Goal: Task Accomplishment & Management: Manage account settings

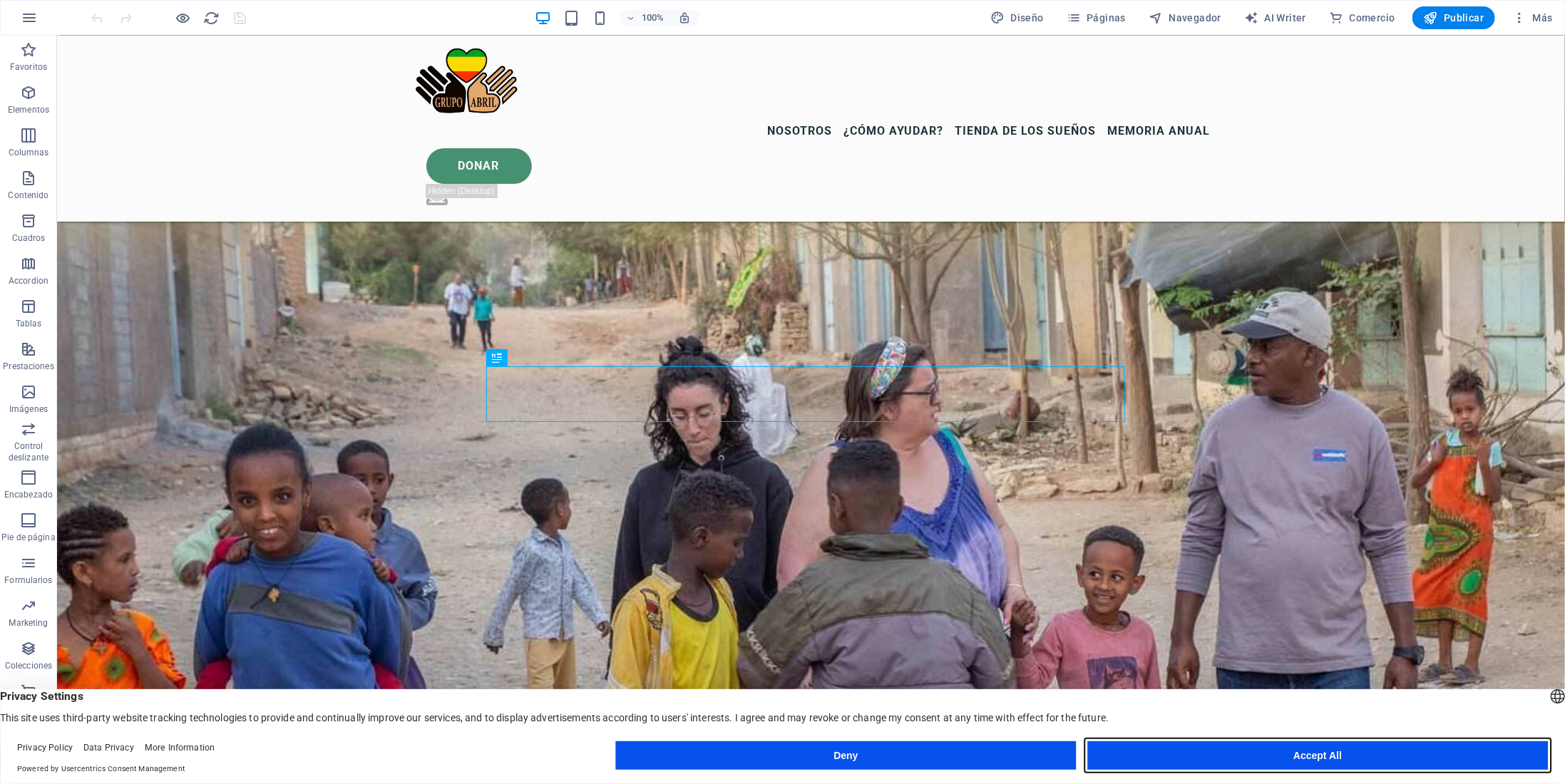
click at [1153, 762] on button "Accept All" at bounding box center [1318, 755] width 461 height 28
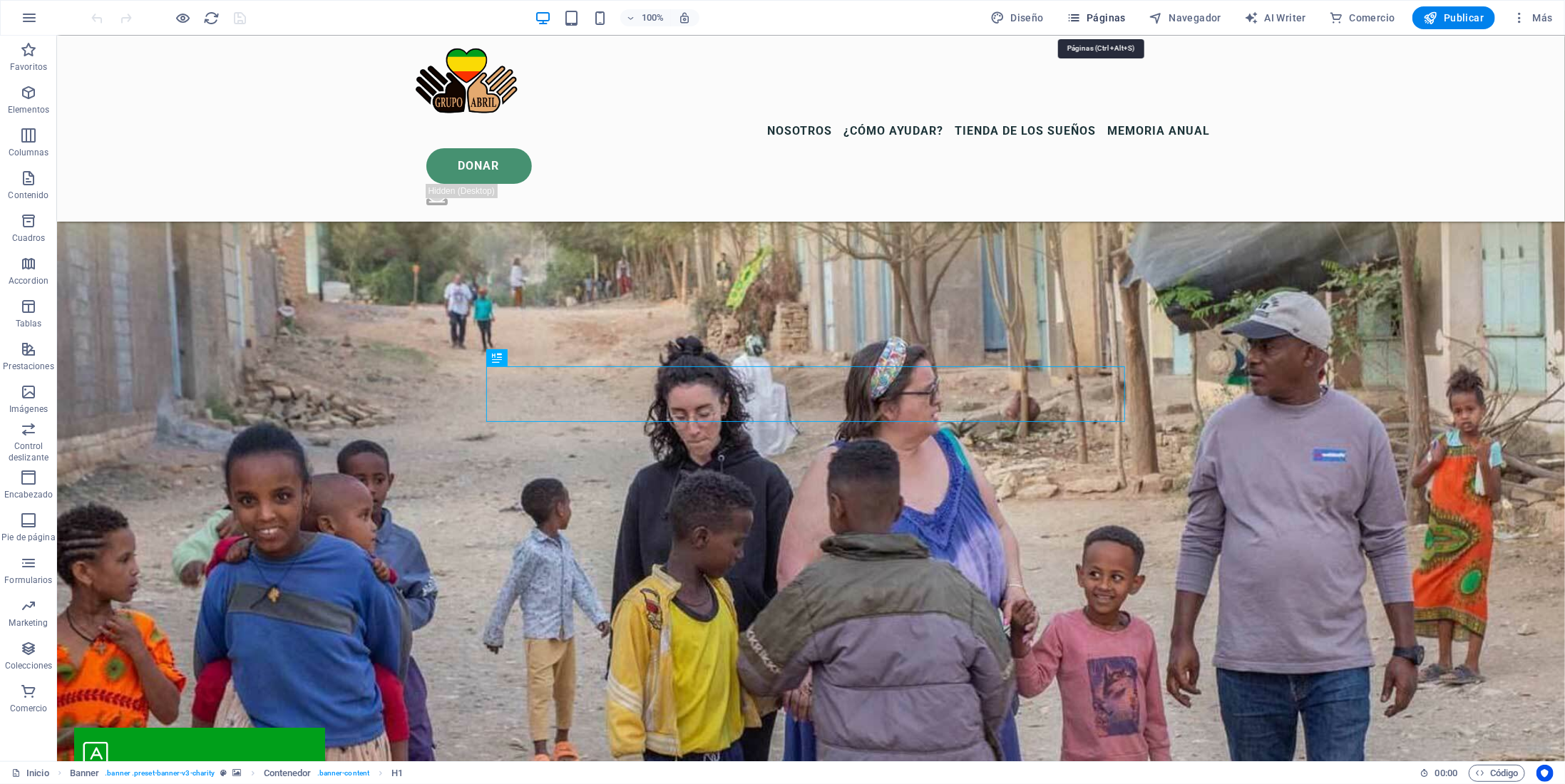
click at [1096, 16] on span "Páginas" at bounding box center [1096, 18] width 59 height 14
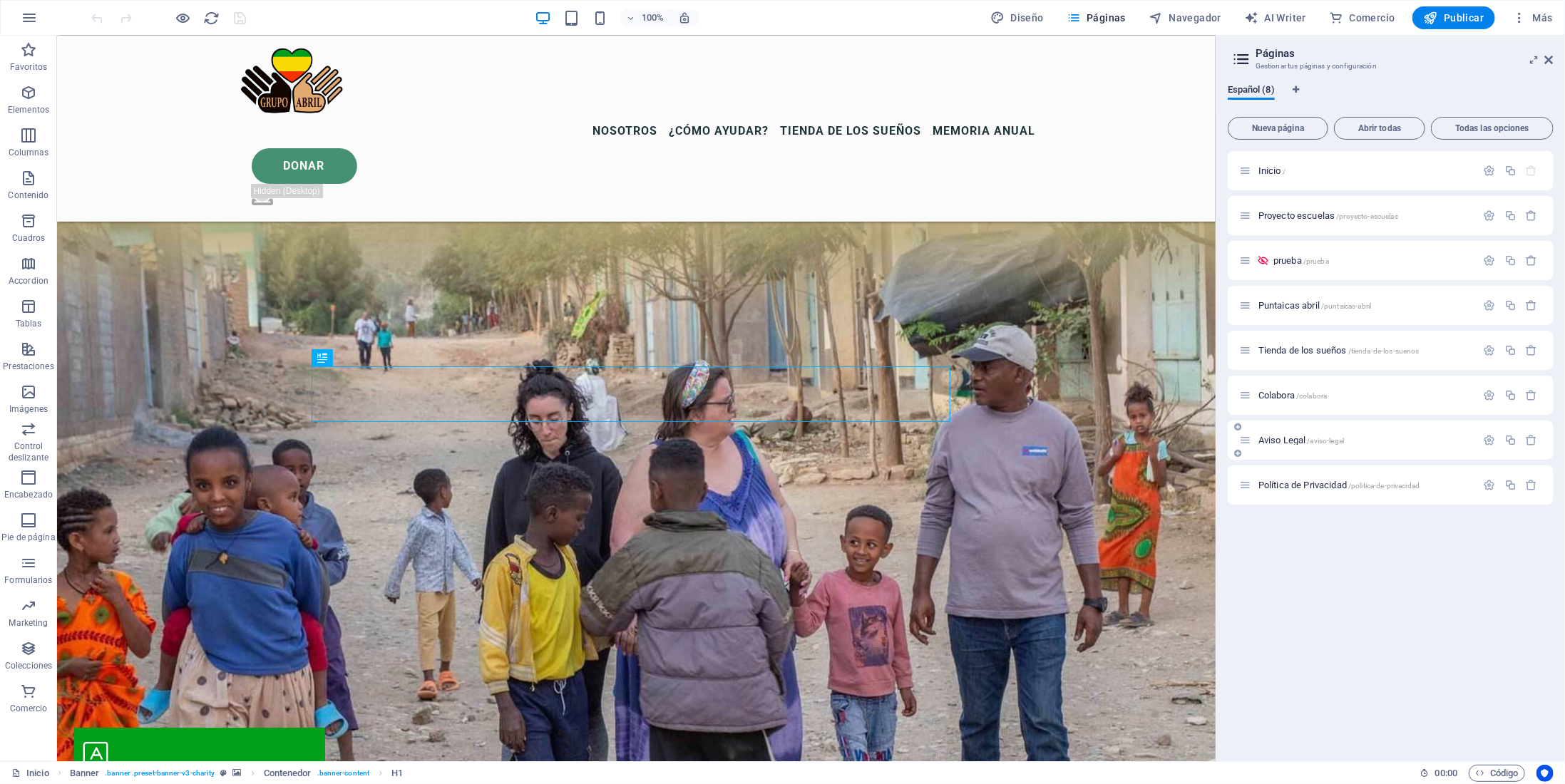
click at [1296, 443] on span "Aviso Legal /aviso-legal" at bounding box center [1301, 440] width 85 height 11
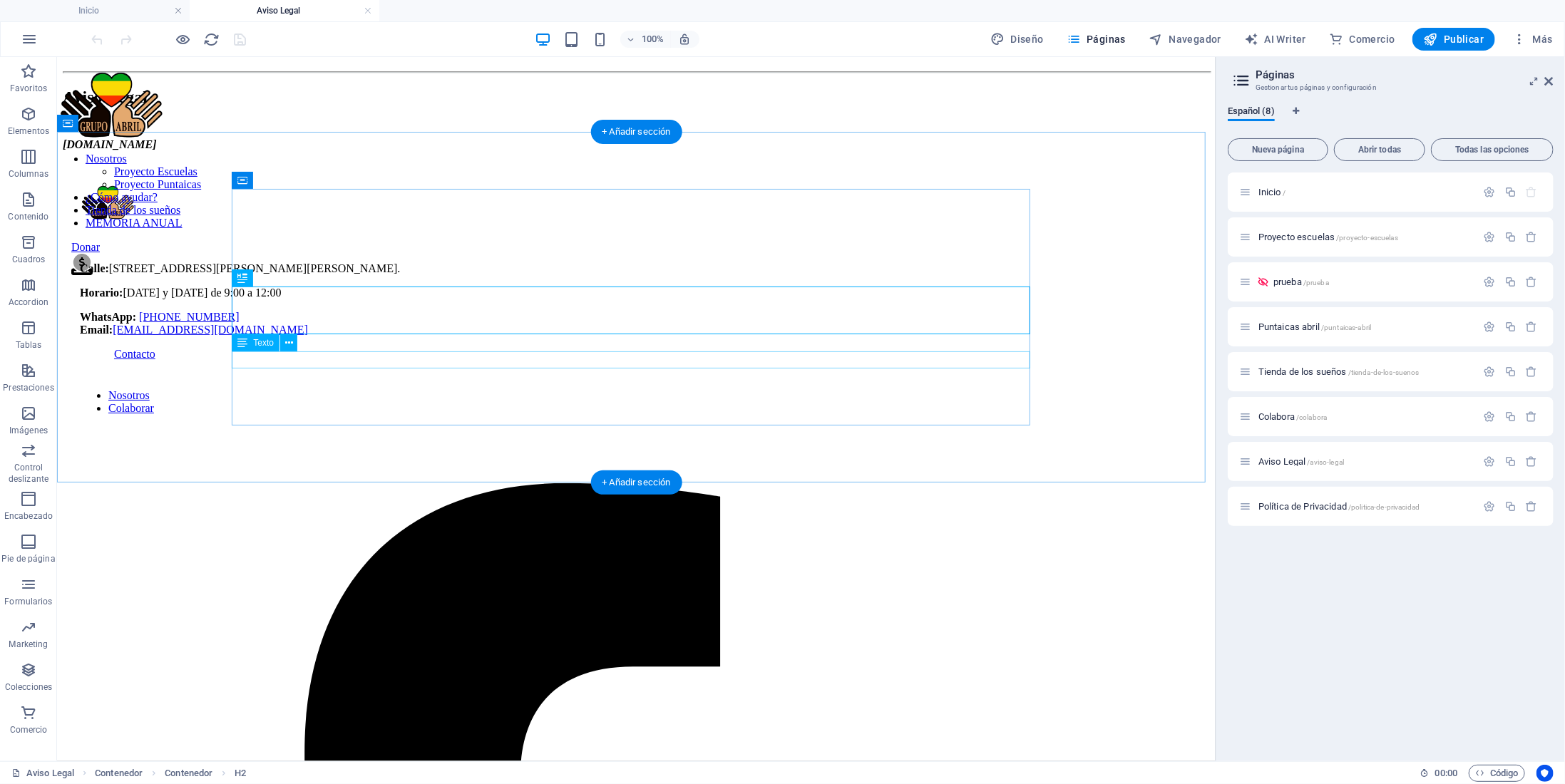
click at [318, 150] on div "[DOMAIN_NAME]" at bounding box center [636, 144] width 1148 height 13
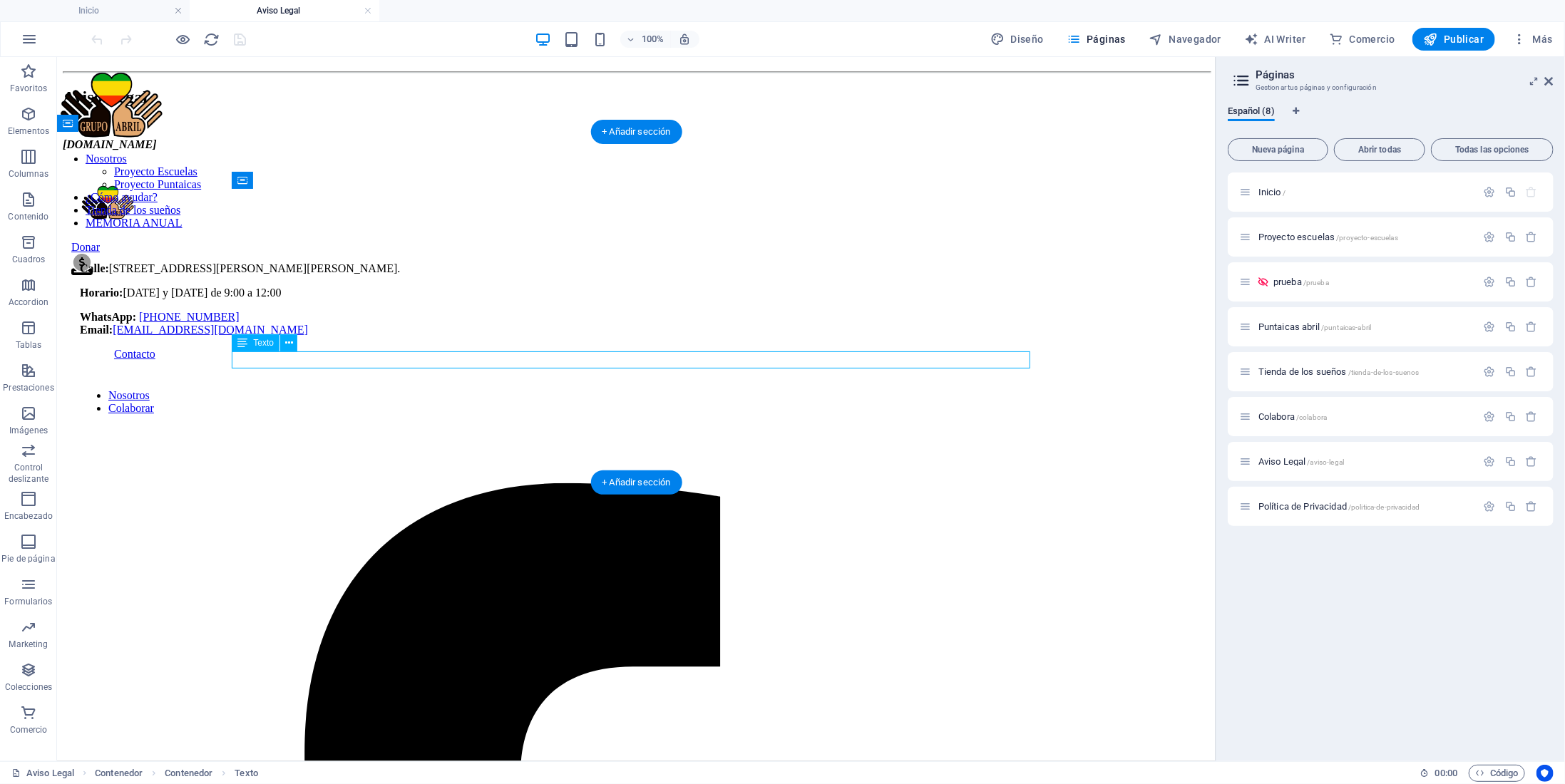
click at [318, 150] on div "[DOMAIN_NAME]" at bounding box center [636, 144] width 1148 height 13
drag, startPoint x: 318, startPoint y: 357, endPoint x: 296, endPoint y: 357, distance: 22.0
click at [296, 150] on div "[DOMAIN_NAME]" at bounding box center [636, 144] width 1148 height 13
click at [315, 138] on div at bounding box center [636, 129] width 1148 height 17
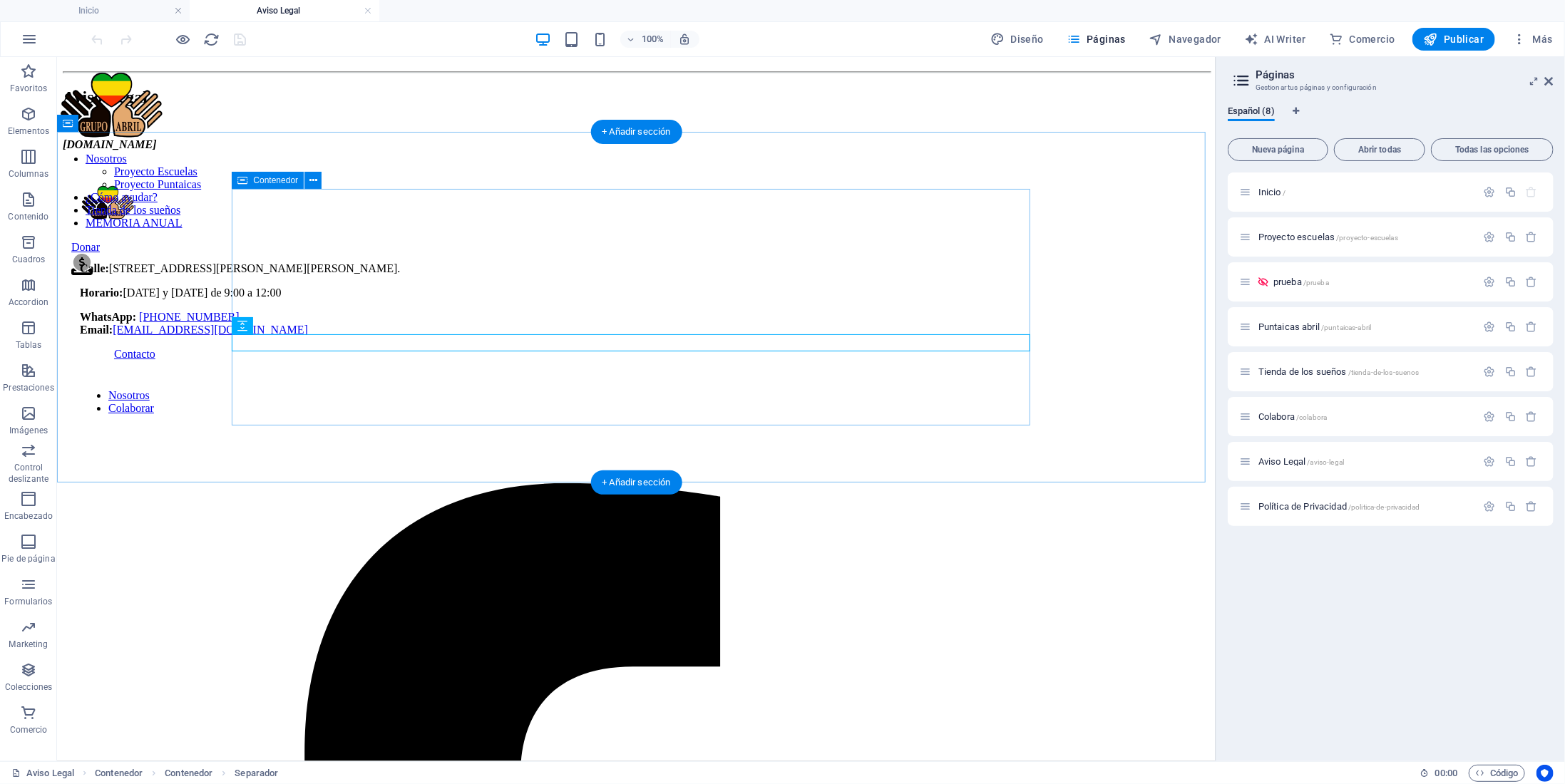
click at [290, 150] on div "Aviso Legal grupoabril.es" at bounding box center [636, 110] width 1148 height 80
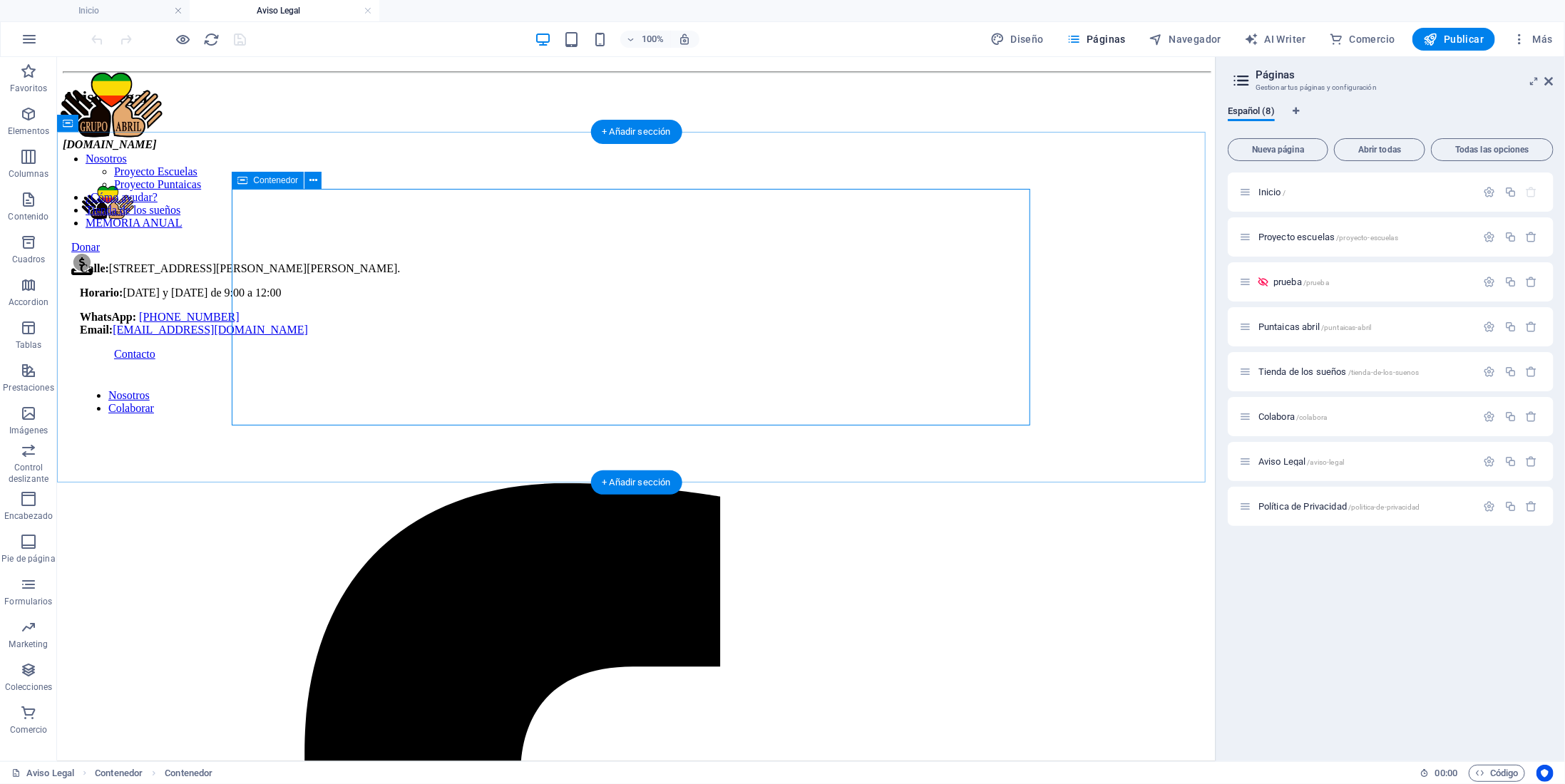
click at [276, 150] on div "Aviso Legal grupoabril.es" at bounding box center [636, 110] width 1148 height 80
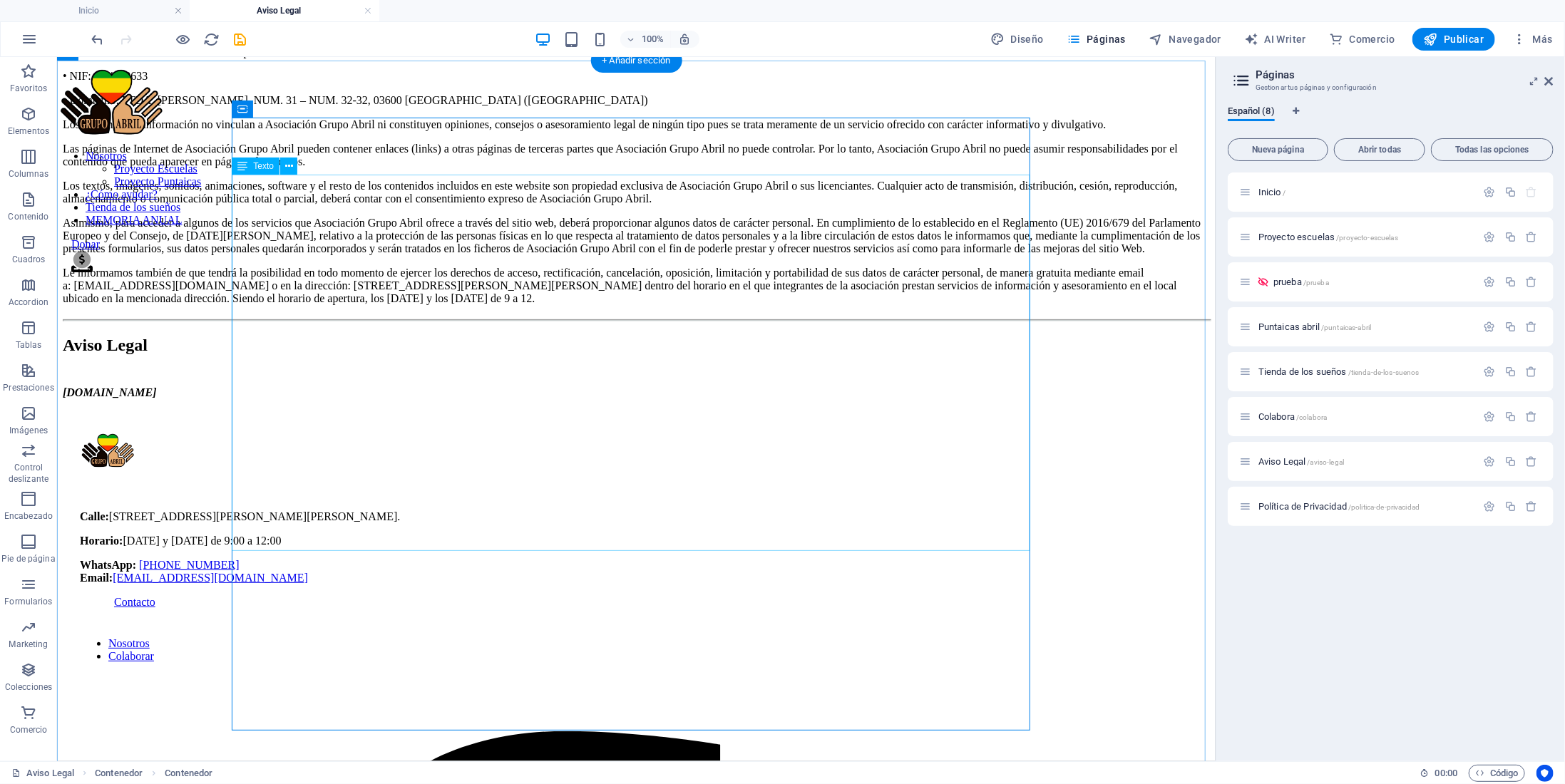
scroll to position [12, 0]
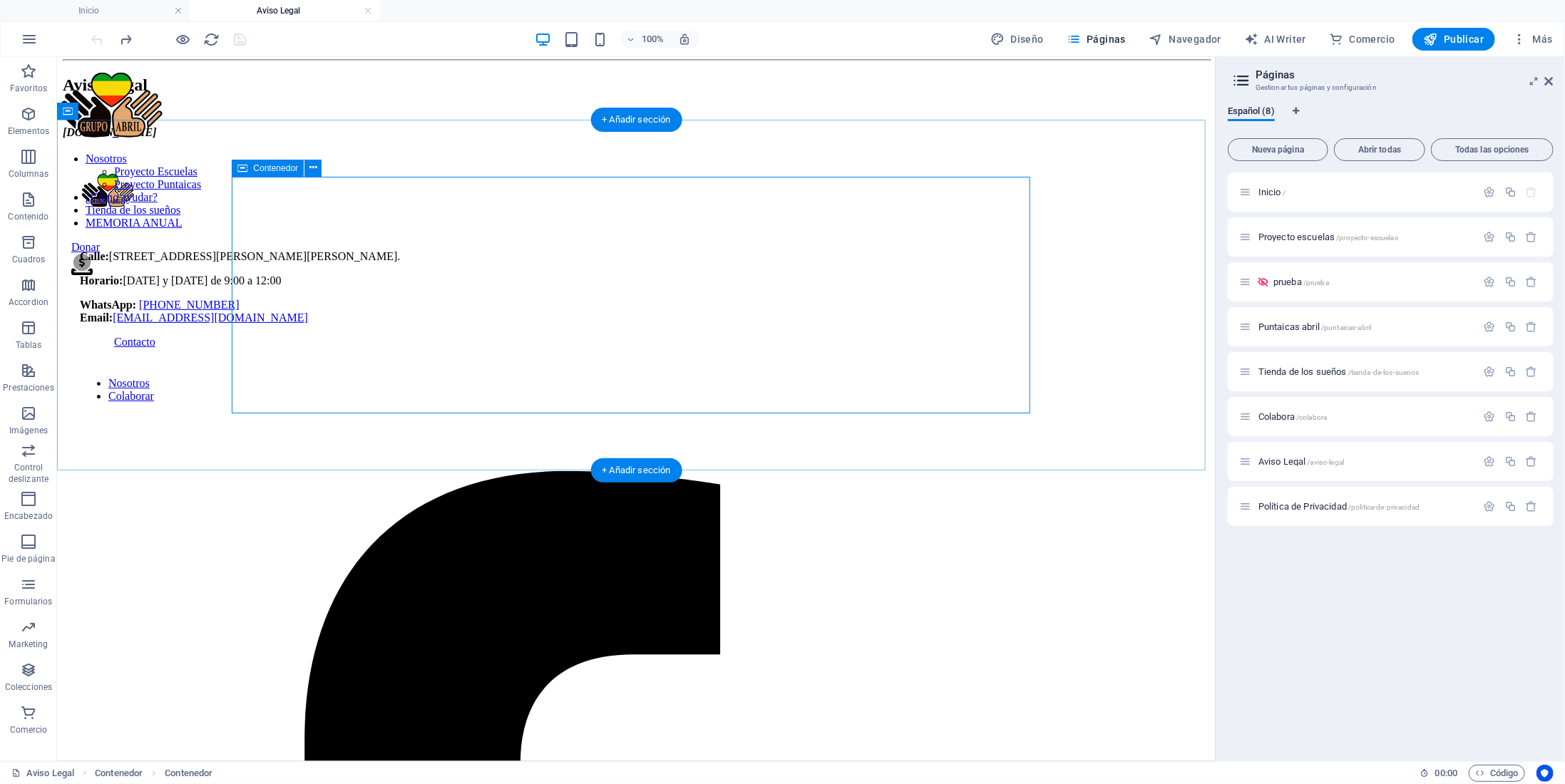
click at [246, 139] on div "Aviso Legal grupoabril.es" at bounding box center [636, 98] width 1148 height 80
click at [258, 139] on div "Aviso Legal grupoabril.es" at bounding box center [636, 98] width 1148 height 80
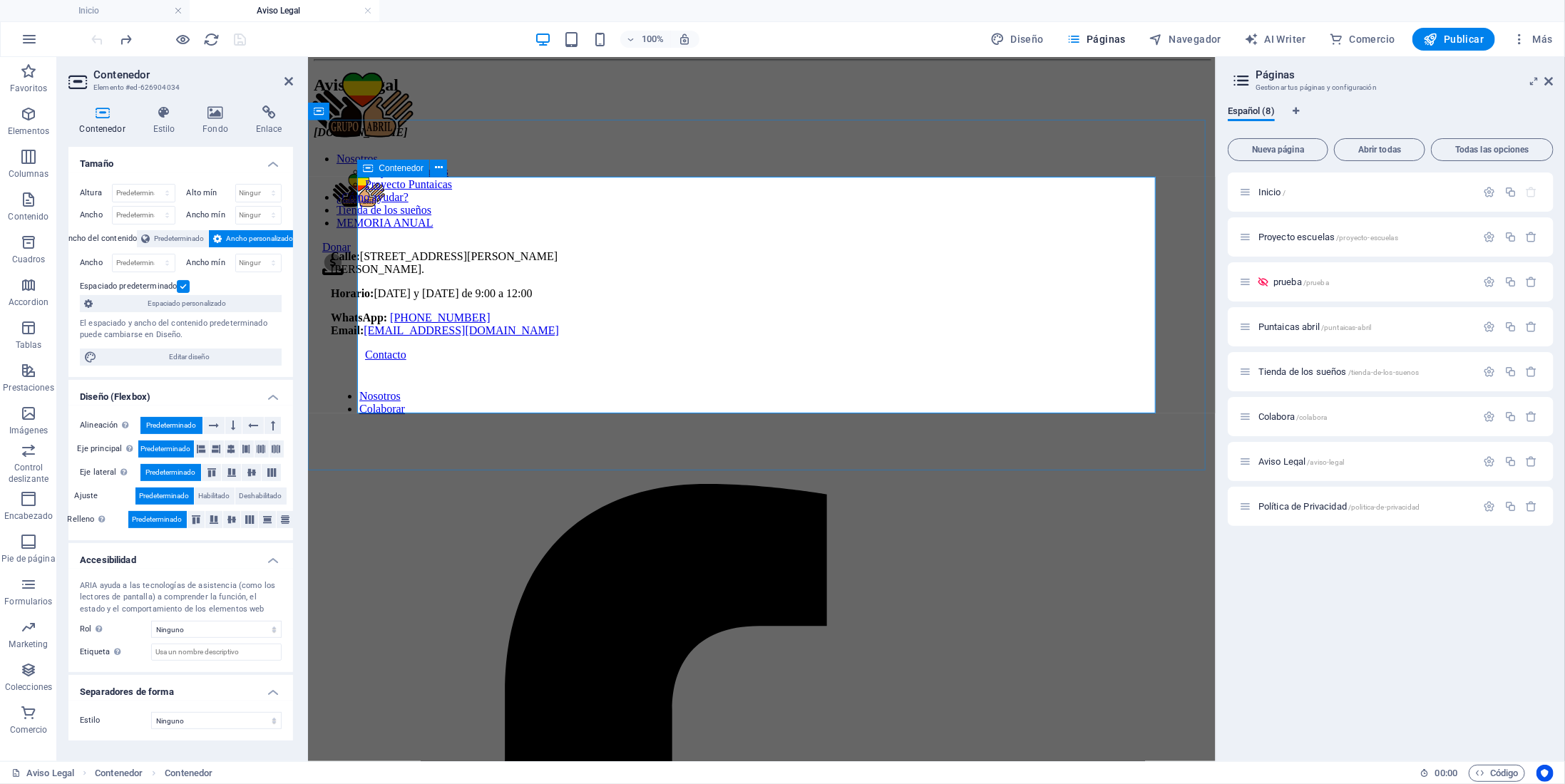
click at [441, 139] on div "Aviso Legal grupoabril.es" at bounding box center [760, 98] width 896 height 80
click at [447, 139] on div "[DOMAIN_NAME]" at bounding box center [760, 132] width 896 height 13
click at [435, 139] on div "Aviso Legal grupoabril.es" at bounding box center [760, 98] width 896 height 80
click at [435, 139] on div "[DOMAIN_NAME]" at bounding box center [760, 132] width 896 height 13
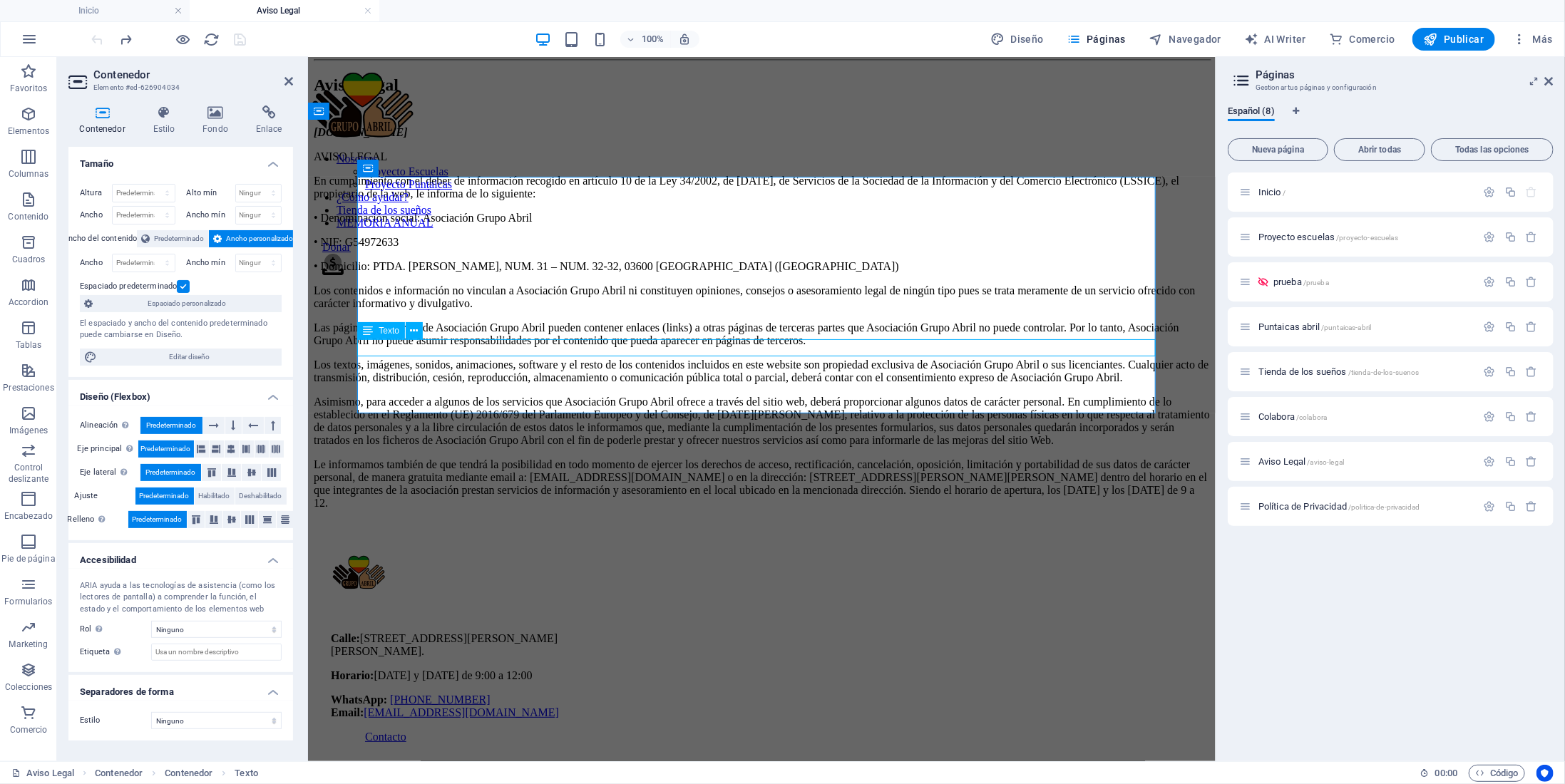
scroll to position [71, 0]
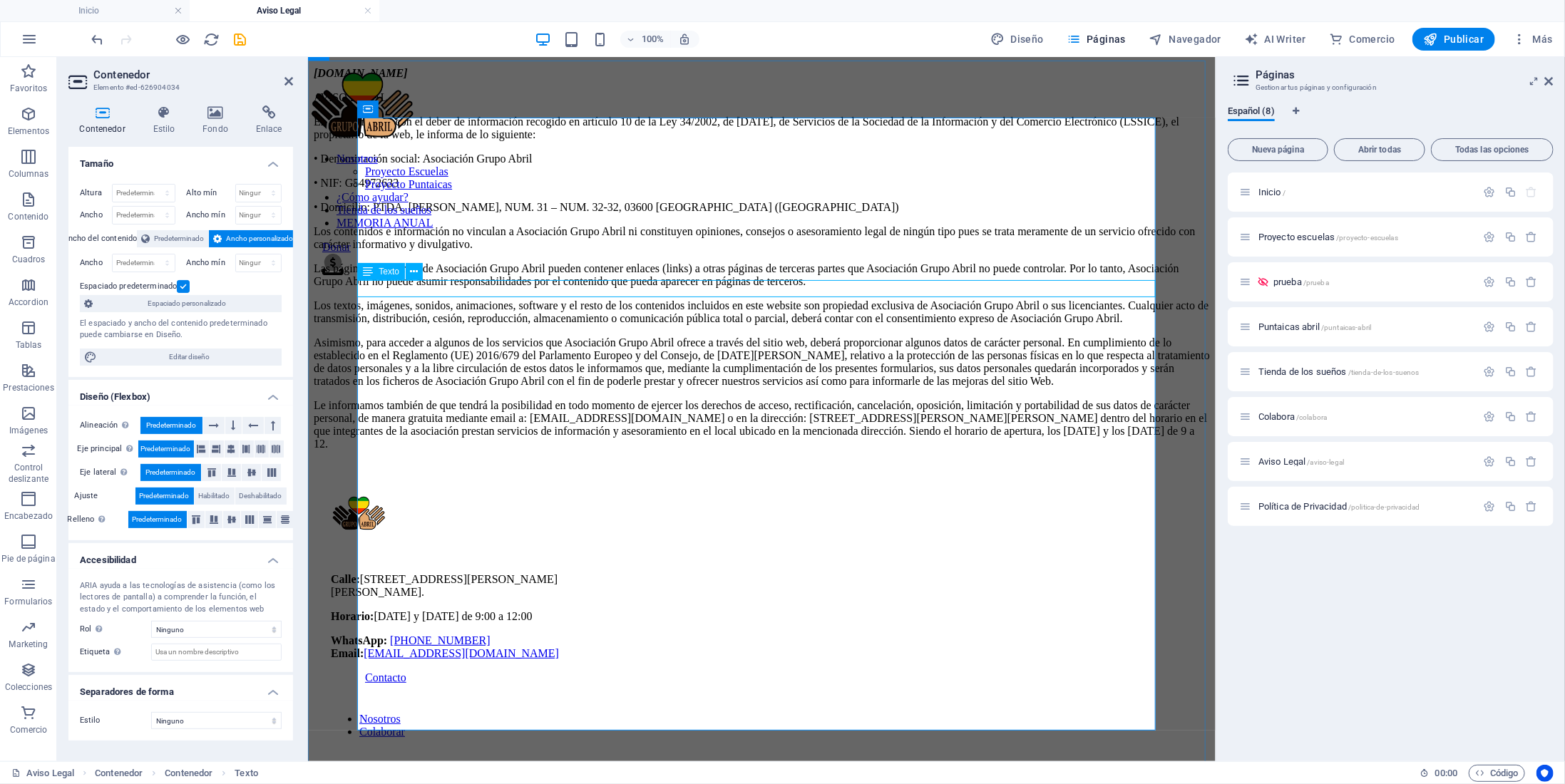
click at [453, 79] on div "[DOMAIN_NAME]" at bounding box center [760, 73] width 896 height 13
click at [446, 79] on div "[DOMAIN_NAME]" at bounding box center [760, 73] width 896 height 13
click at [438, 79] on div "[DOMAIN_NAME]" at bounding box center [760, 73] width 896 height 13
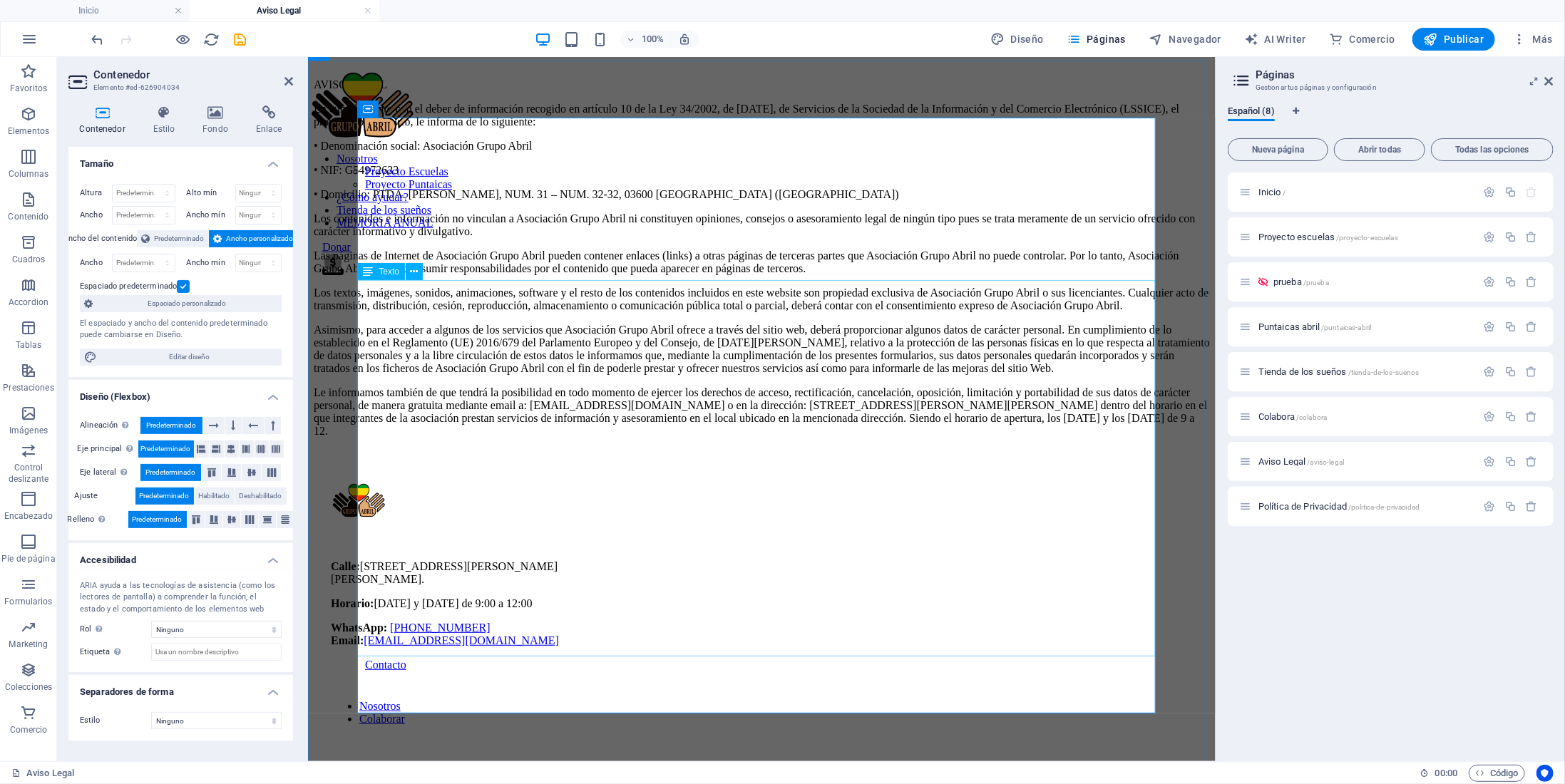
click at [478, 282] on div "AVISO LEGAL En cumplimiento con el deber de información recogido en artículo 10…" at bounding box center [760, 258] width 896 height 360
click at [471, 284] on div "AVISO LEGAL En cumplimiento con el deber de información recogido en artículo 10…" at bounding box center [760, 258] width 896 height 360
click at [434, 286] on div "AVISO LEGAL En cumplimiento con el deber de información recogido en artículo 10…" at bounding box center [760, 258] width 896 height 360
click at [425, 284] on div "AVISO LEGAL En cumplimiento con el deber de información recogido en artículo 10…" at bounding box center [760, 258] width 896 height 360
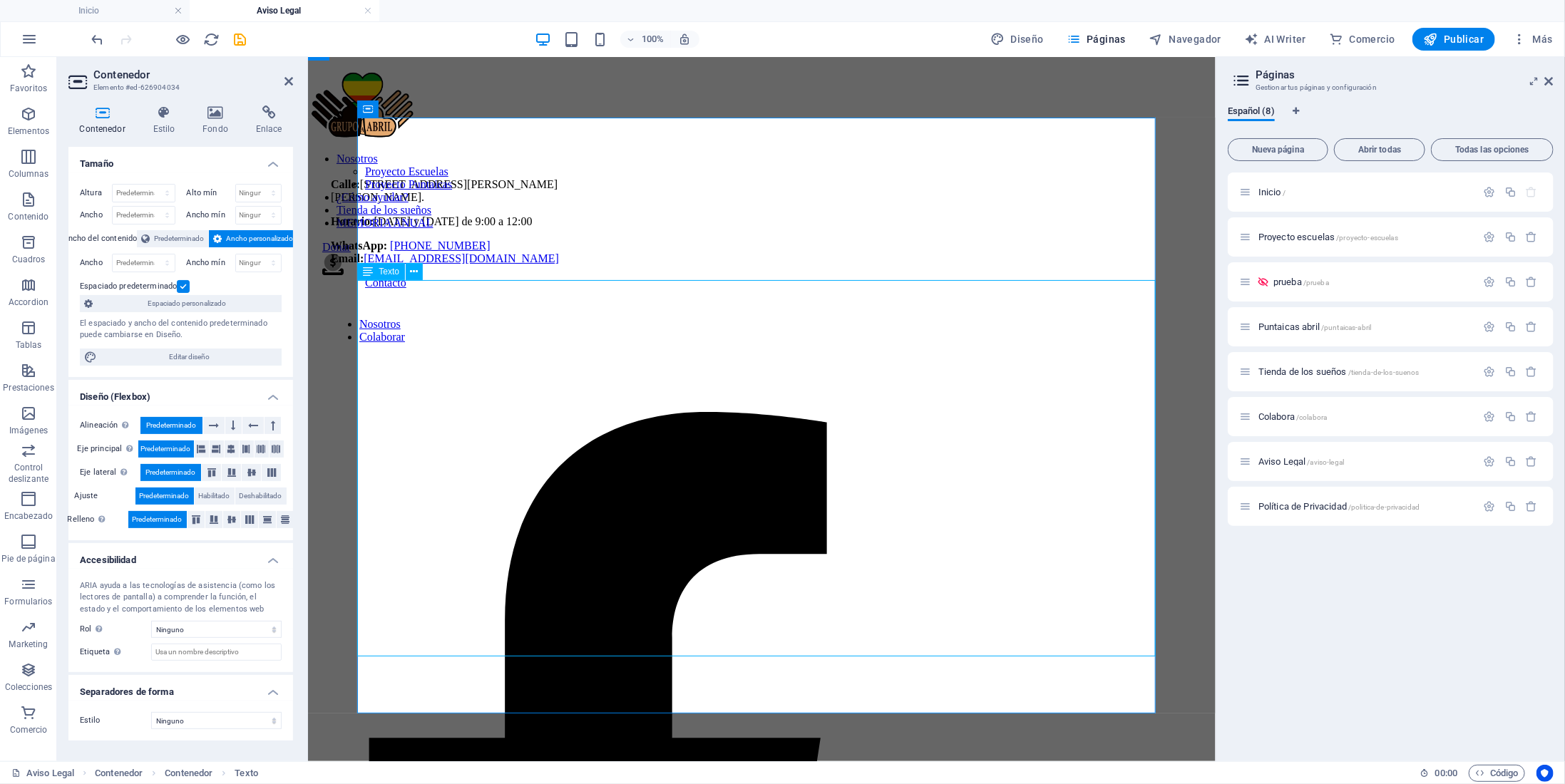
scroll to position [0, 0]
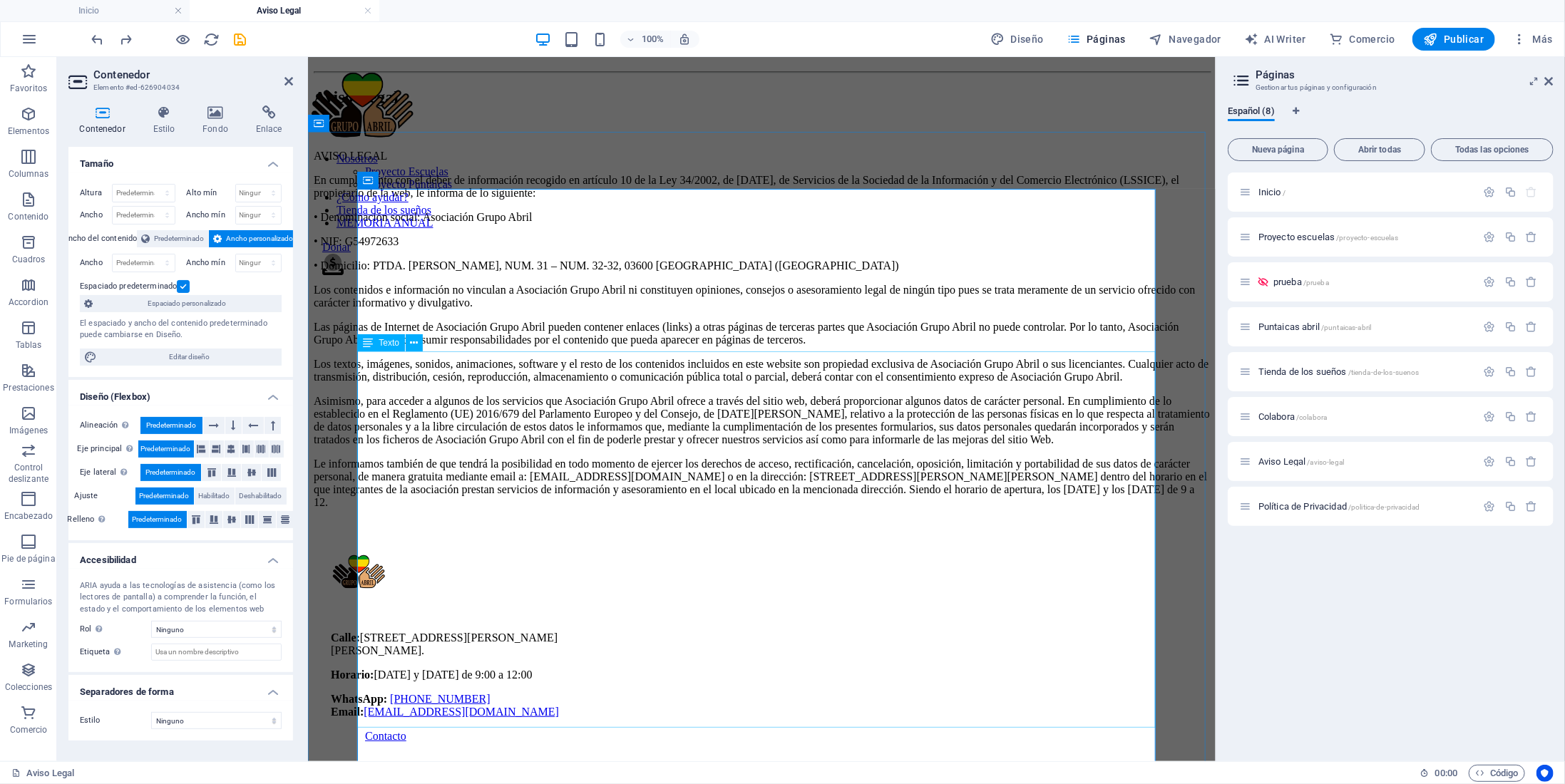
click at [574, 423] on div "AVISO LEGAL En cumplimiento con el deber de información recogido en artículo 10…" at bounding box center [760, 328] width 896 height 360
click at [288, 74] on h2 "Contenedor" at bounding box center [193, 75] width 199 height 13
click at [286, 82] on icon at bounding box center [289, 82] width 9 height 12
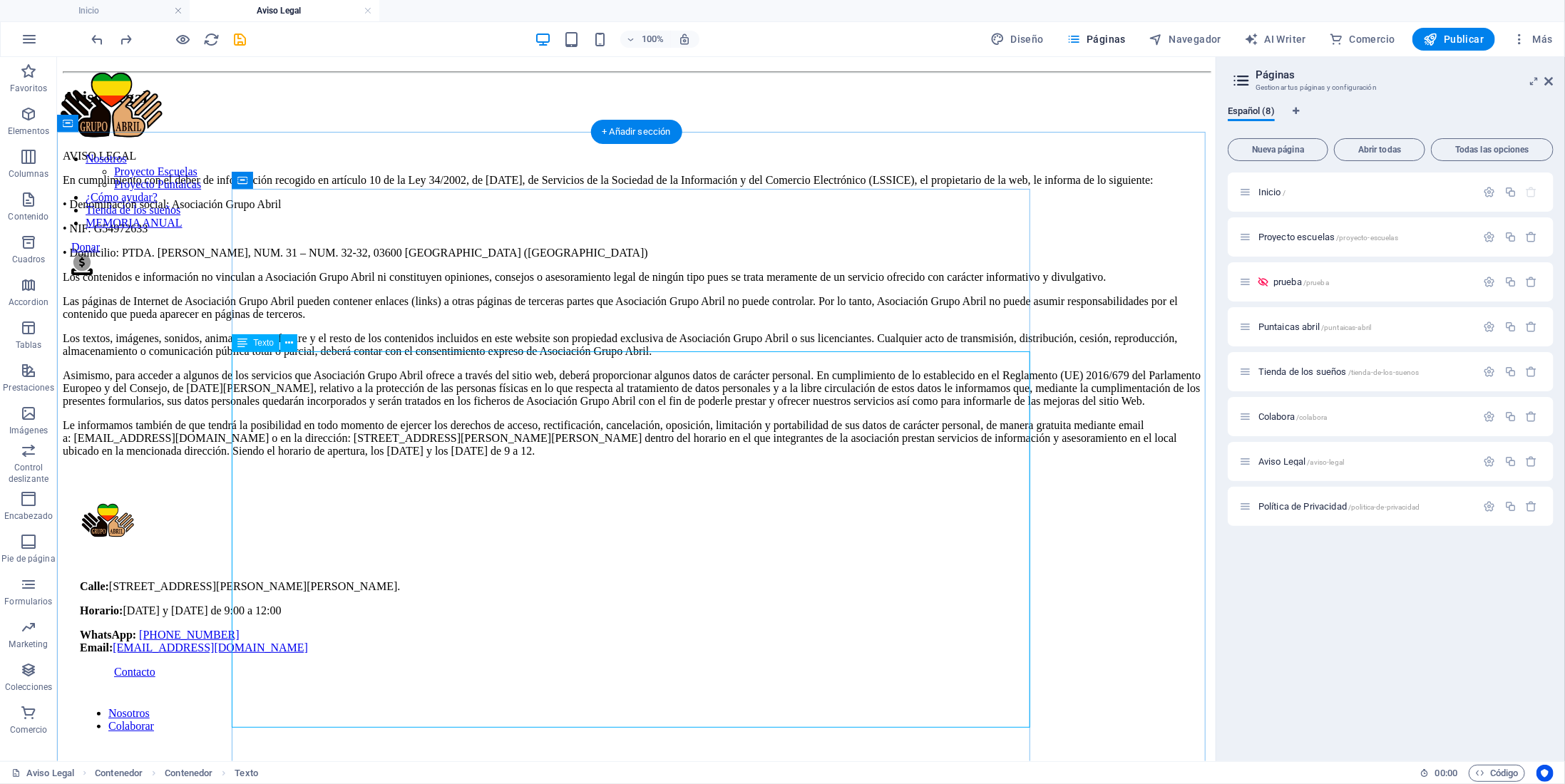
click at [296, 357] on div "AVISO LEGAL En cumplimiento con el deber de información recogido en artículo 10…" at bounding box center [636, 302] width 1148 height 308
click at [248, 771] on span "Texto" at bounding box center [246, 773] width 23 height 17
click at [298, 361] on div "AVISO LEGAL En cumplimiento con el deber de información recogido en artículo 10…" at bounding box center [636, 302] width 1148 height 308
click at [497, 457] on div "AVISO LEGAL En cumplimiento con el deber de información recogido en artículo 10…" at bounding box center [636, 302] width 1148 height 308
click at [498, 457] on div "AVISO LEGAL En cumplimiento con el deber de información recogido en artículo 10…" at bounding box center [636, 302] width 1148 height 308
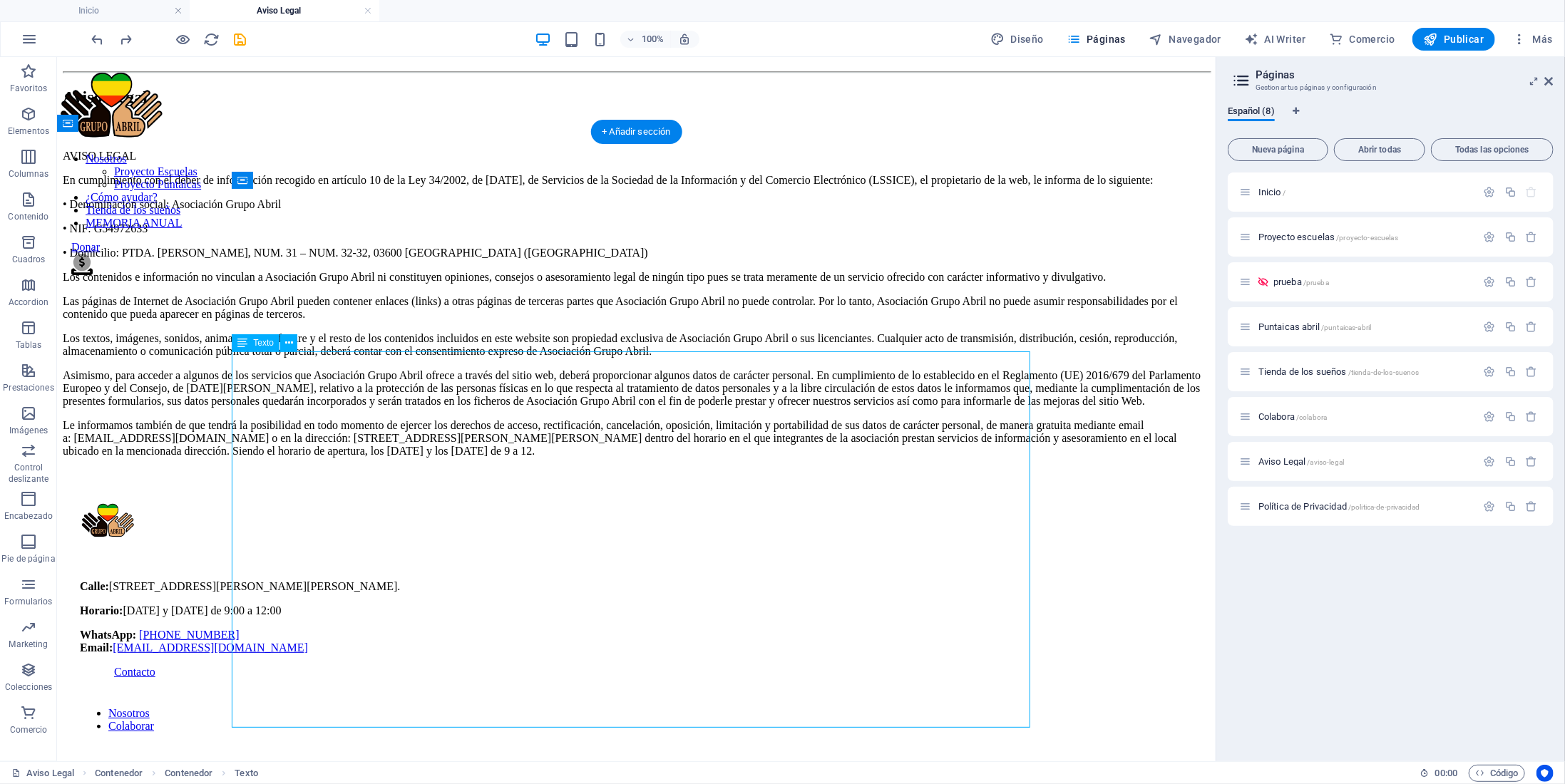
click at [292, 367] on div "AVISO LEGAL En cumplimiento con el deber de información recogido en artículo 10…" at bounding box center [636, 302] width 1148 height 308
click at [522, 106] on div "Aviso Legal" at bounding box center [636, 96] width 1148 height 19
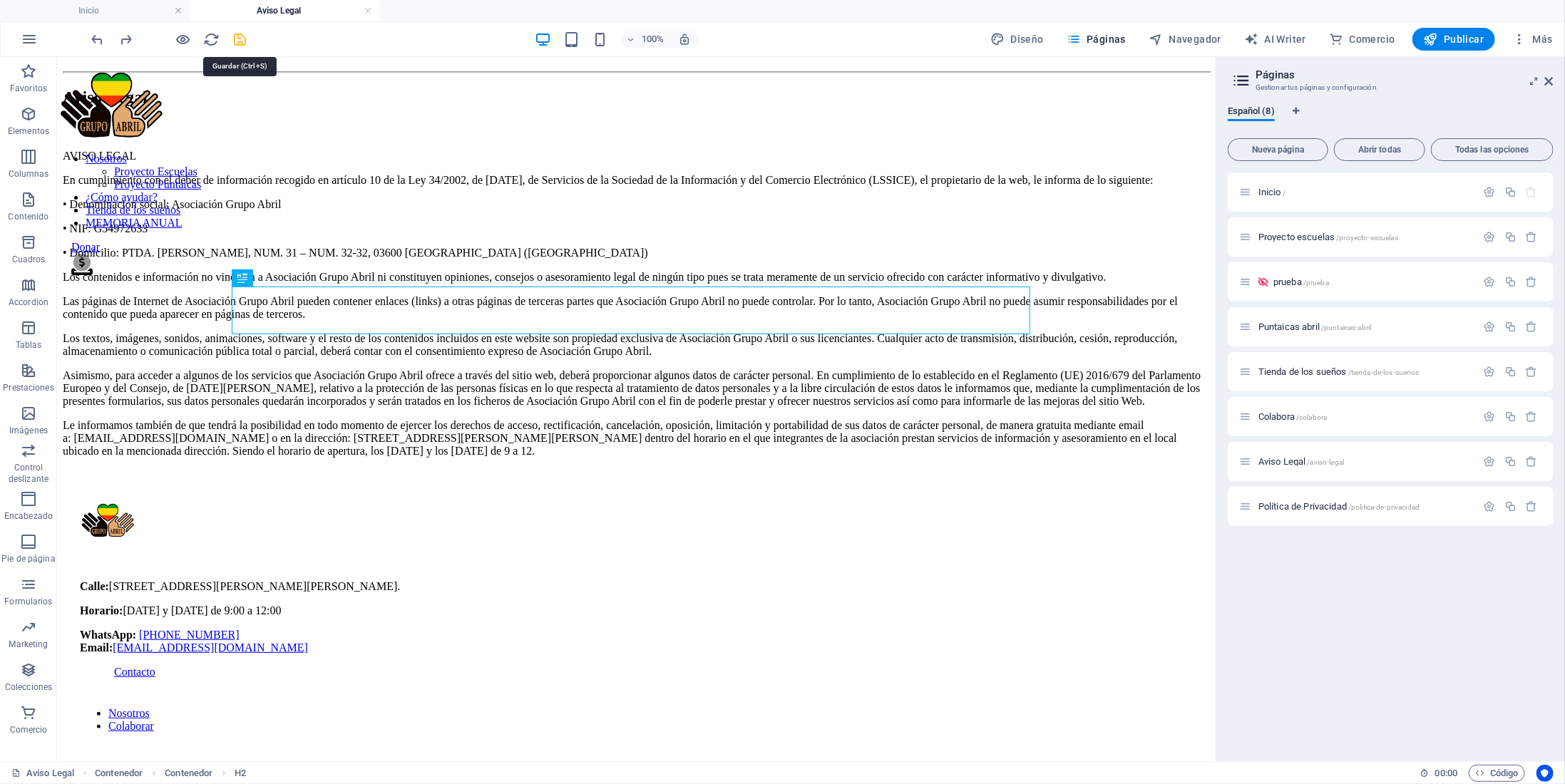
click at [241, 37] on icon "save" at bounding box center [240, 39] width 17 height 17
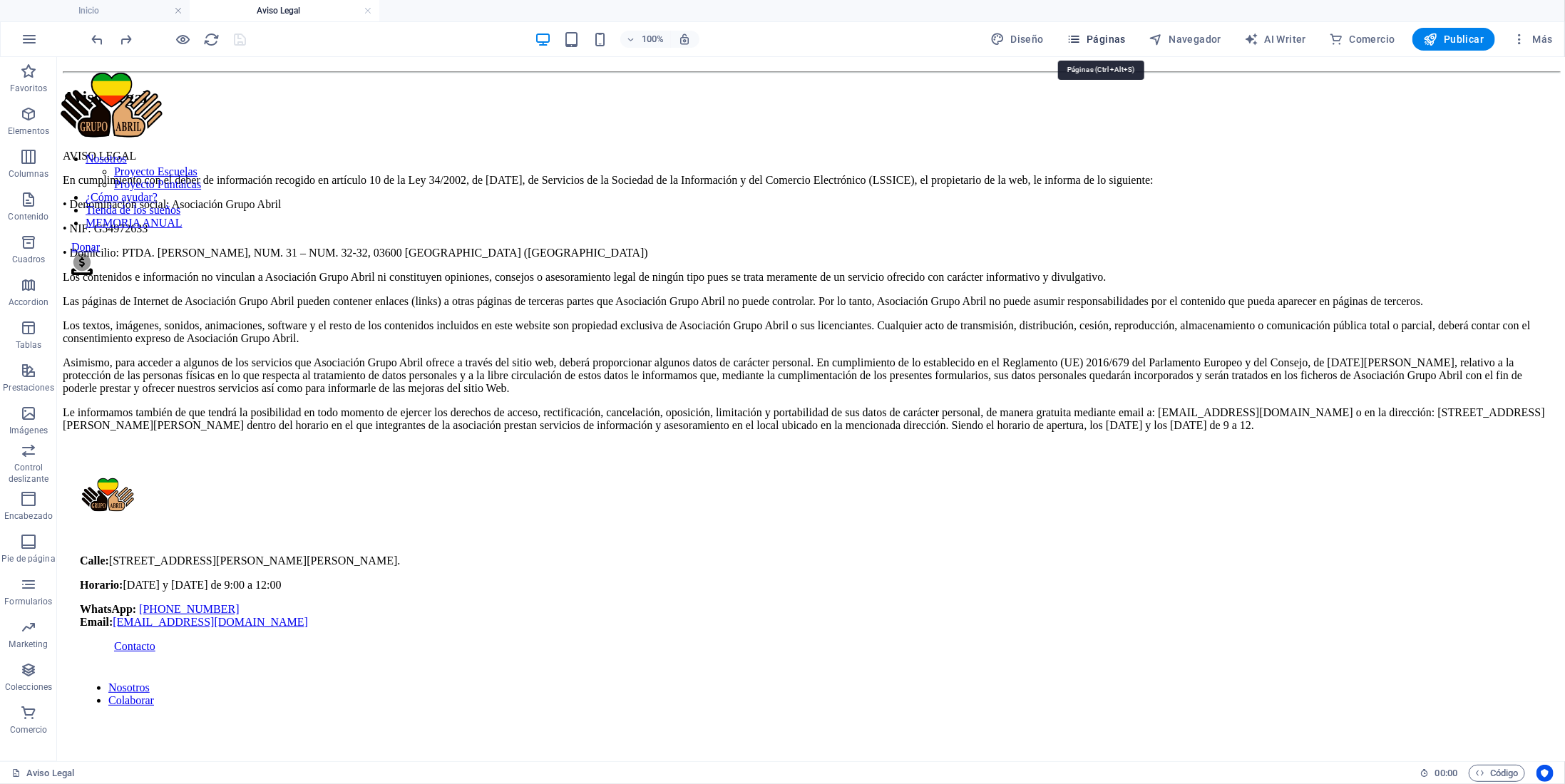
click at [1091, 40] on span "Páginas" at bounding box center [1096, 39] width 59 height 14
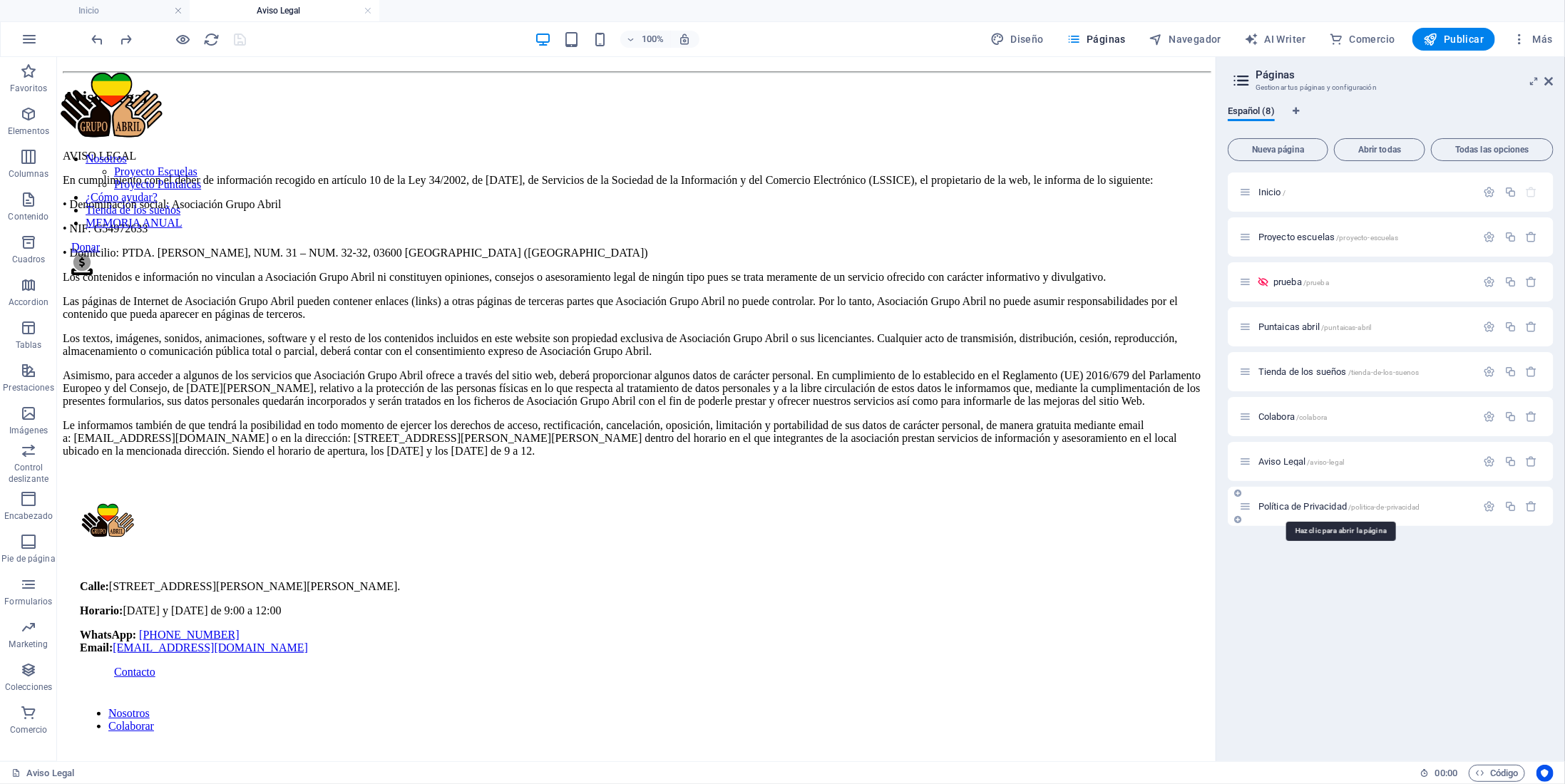
click at [1282, 503] on span "Política de Privacidad /politica-de-privacidad" at bounding box center [1339, 506] width 161 height 11
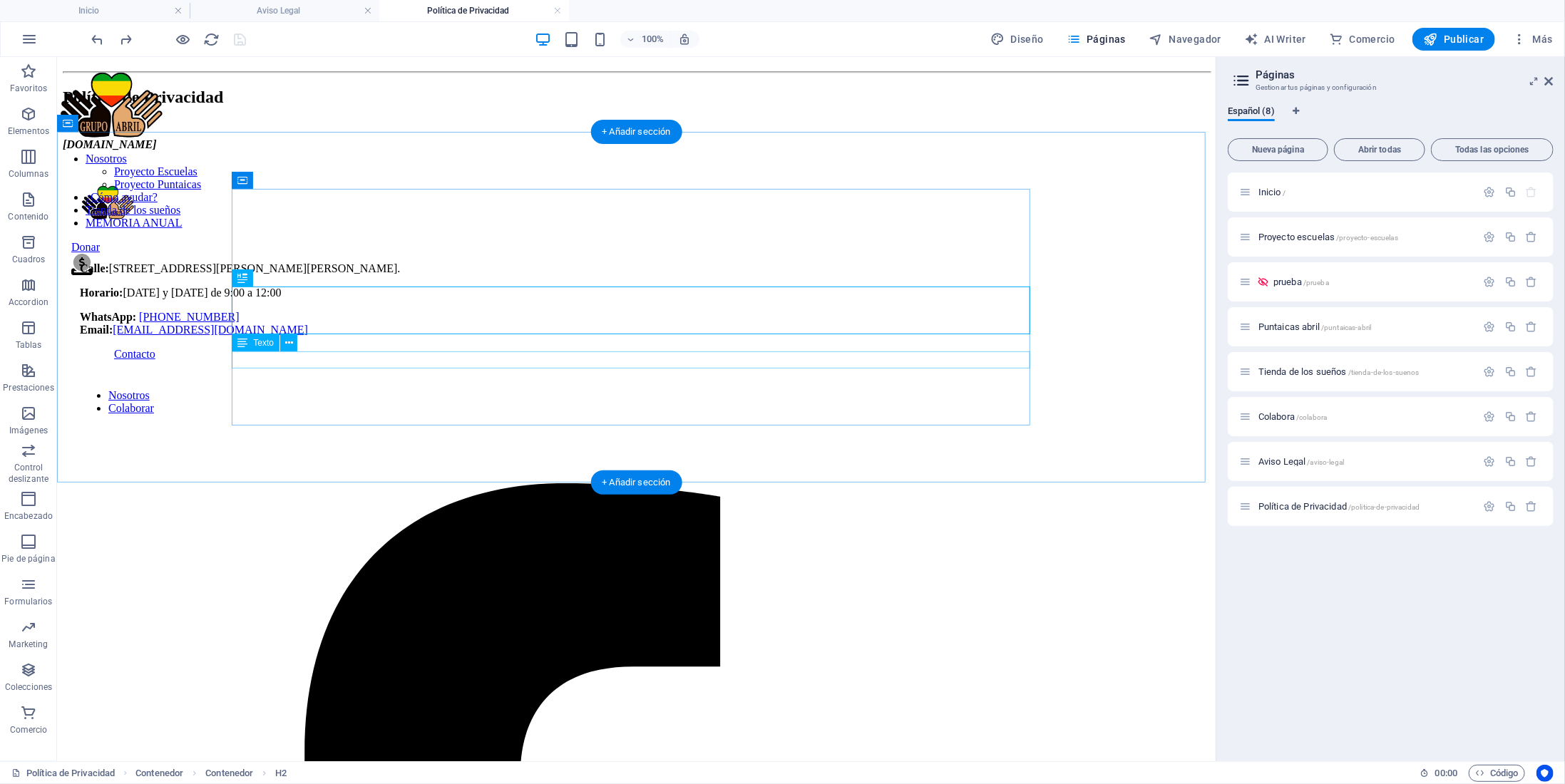
click at [326, 150] on div "[DOMAIN_NAME]" at bounding box center [636, 144] width 1148 height 13
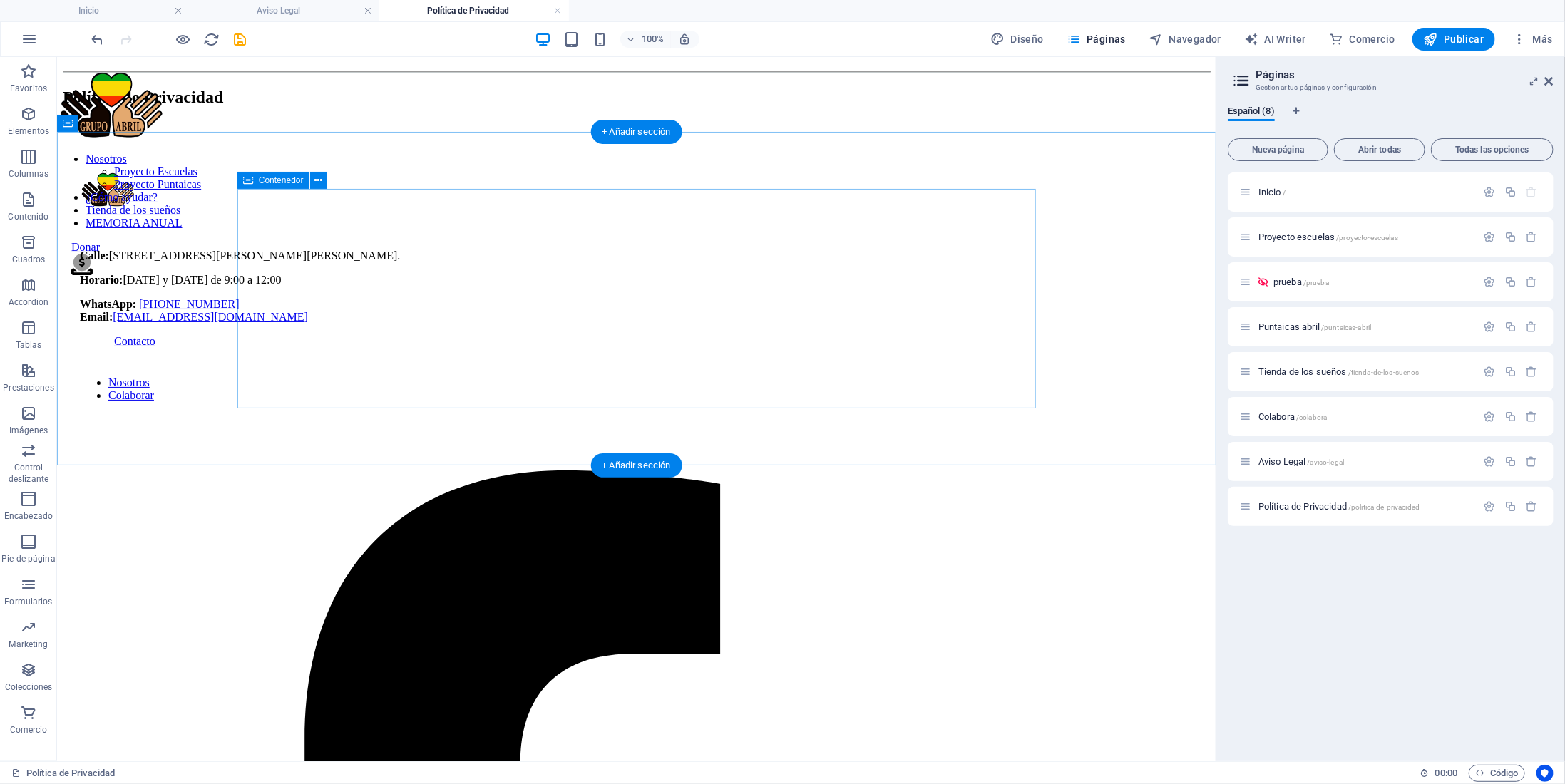
click at [376, 138] on div "Política de Privacidad" at bounding box center [636, 104] width 1148 height 67
click at [302, 138] on div "Política de Privacidad" at bounding box center [636, 104] width 1148 height 67
click at [261, 138] on div "Política de Privacidad" at bounding box center [636, 104] width 1148 height 67
click at [533, 138] on div "Política de Privacidad" at bounding box center [636, 104] width 1148 height 67
click at [290, 138] on div "Política de Privacidad" at bounding box center [636, 104] width 1148 height 67
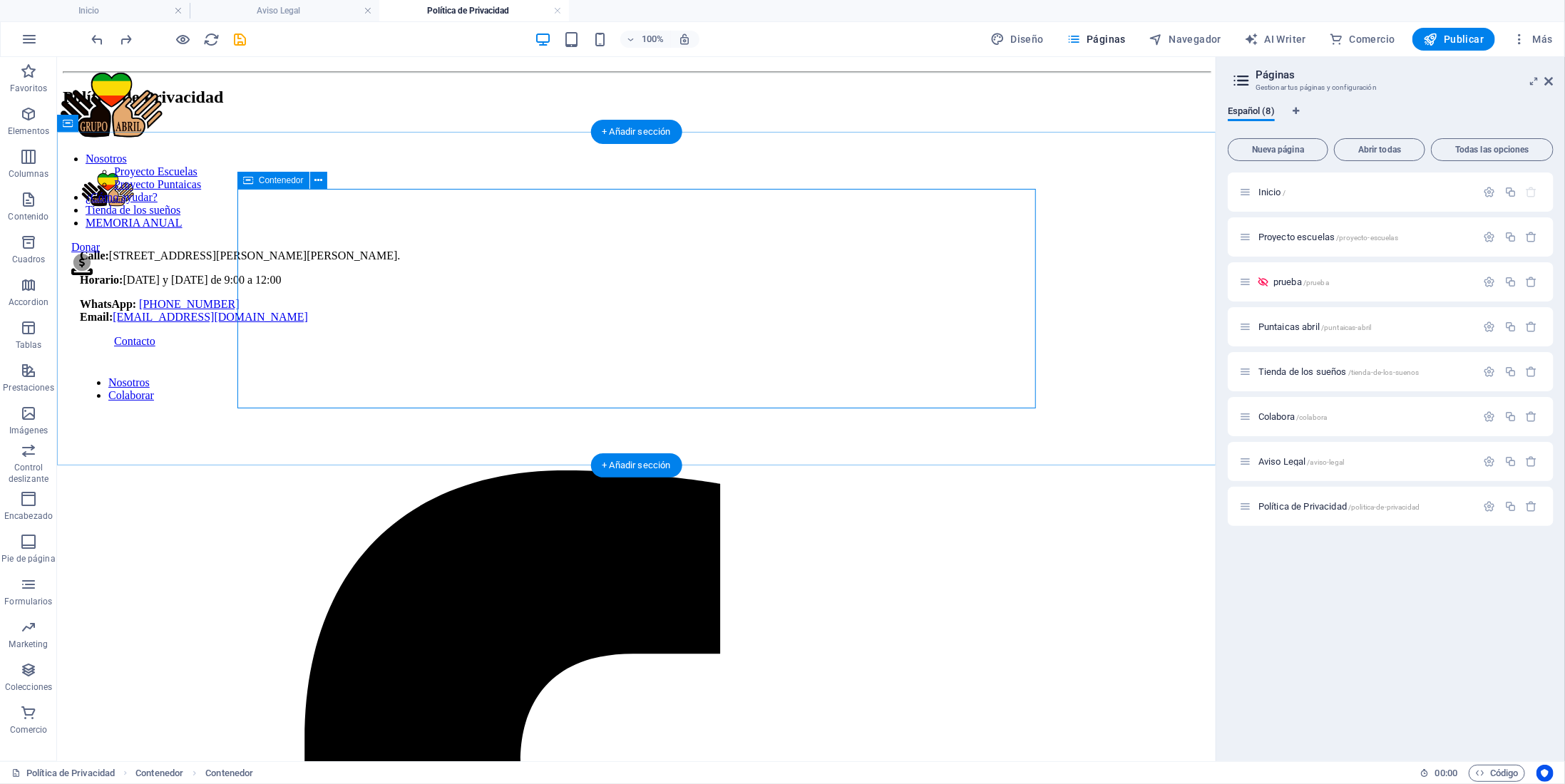
click at [290, 138] on div "Política de Privacidad" at bounding box center [636, 104] width 1148 height 67
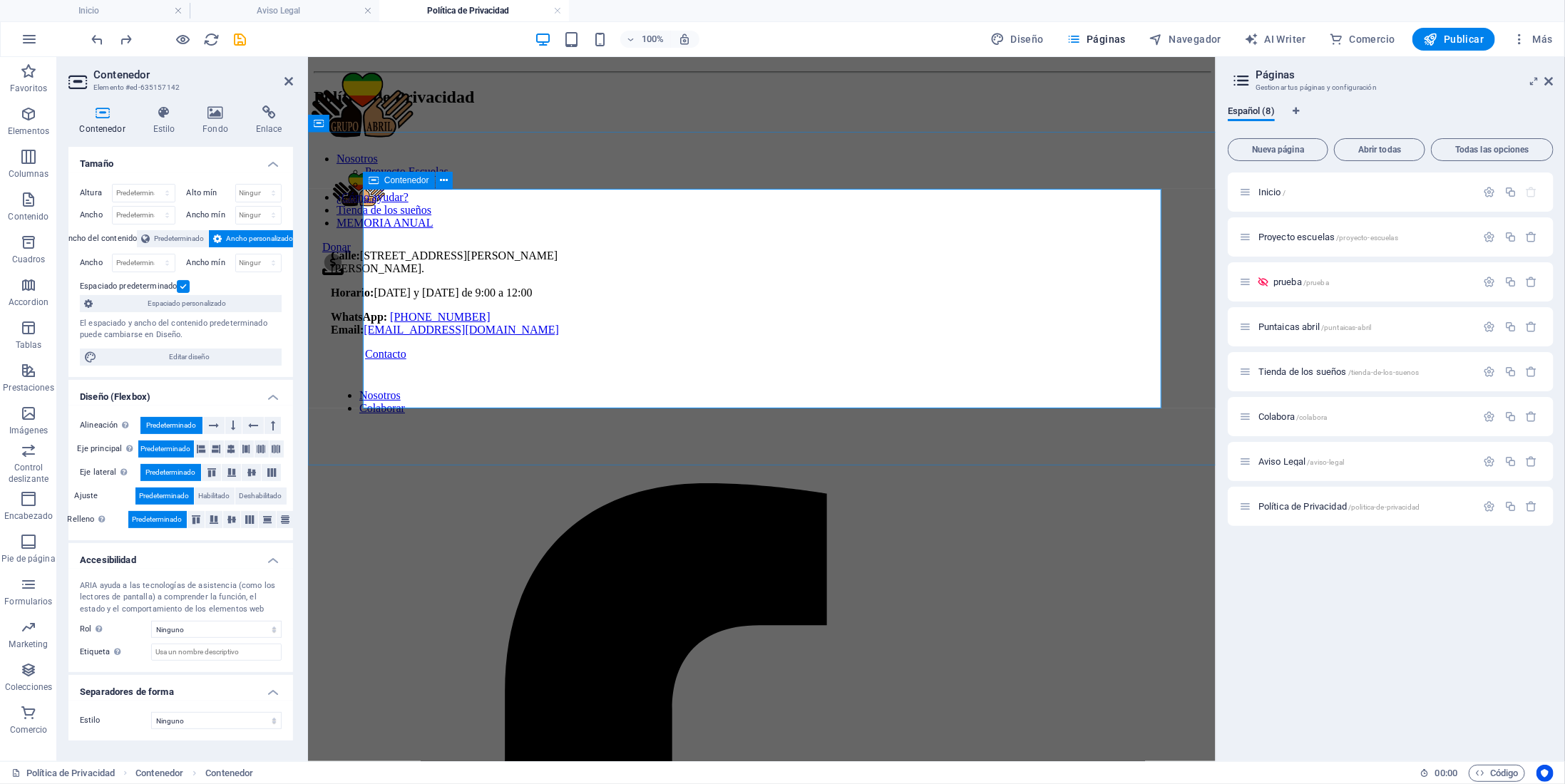
click at [465, 138] on div "Política de Privacidad" at bounding box center [760, 104] width 896 height 67
click at [488, 138] on div at bounding box center [760, 129] width 896 height 17
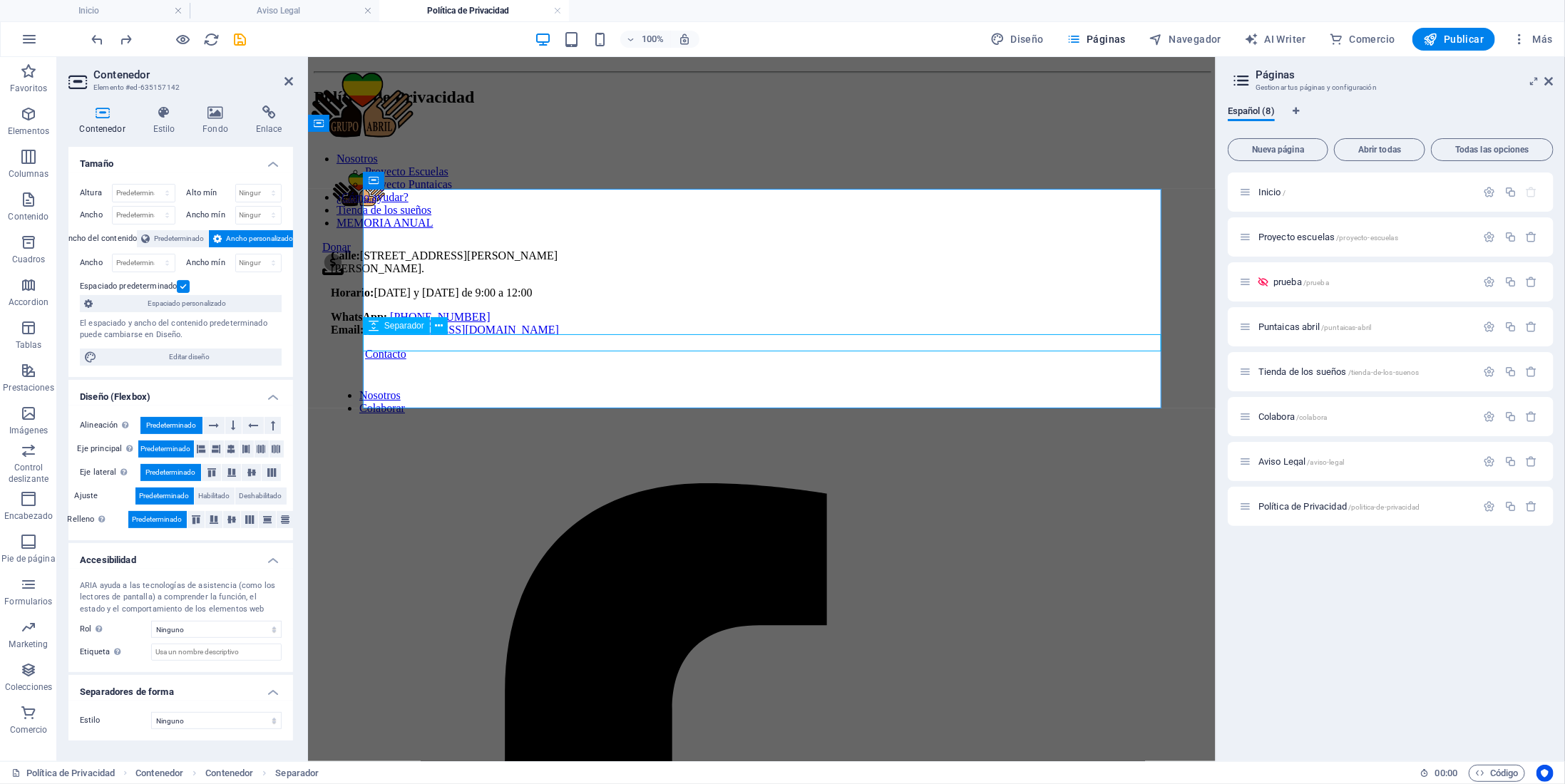
click at [478, 138] on div at bounding box center [760, 129] width 896 height 17
click at [898, 138] on div "Política de Privacidad" at bounding box center [760, 104] width 896 height 67
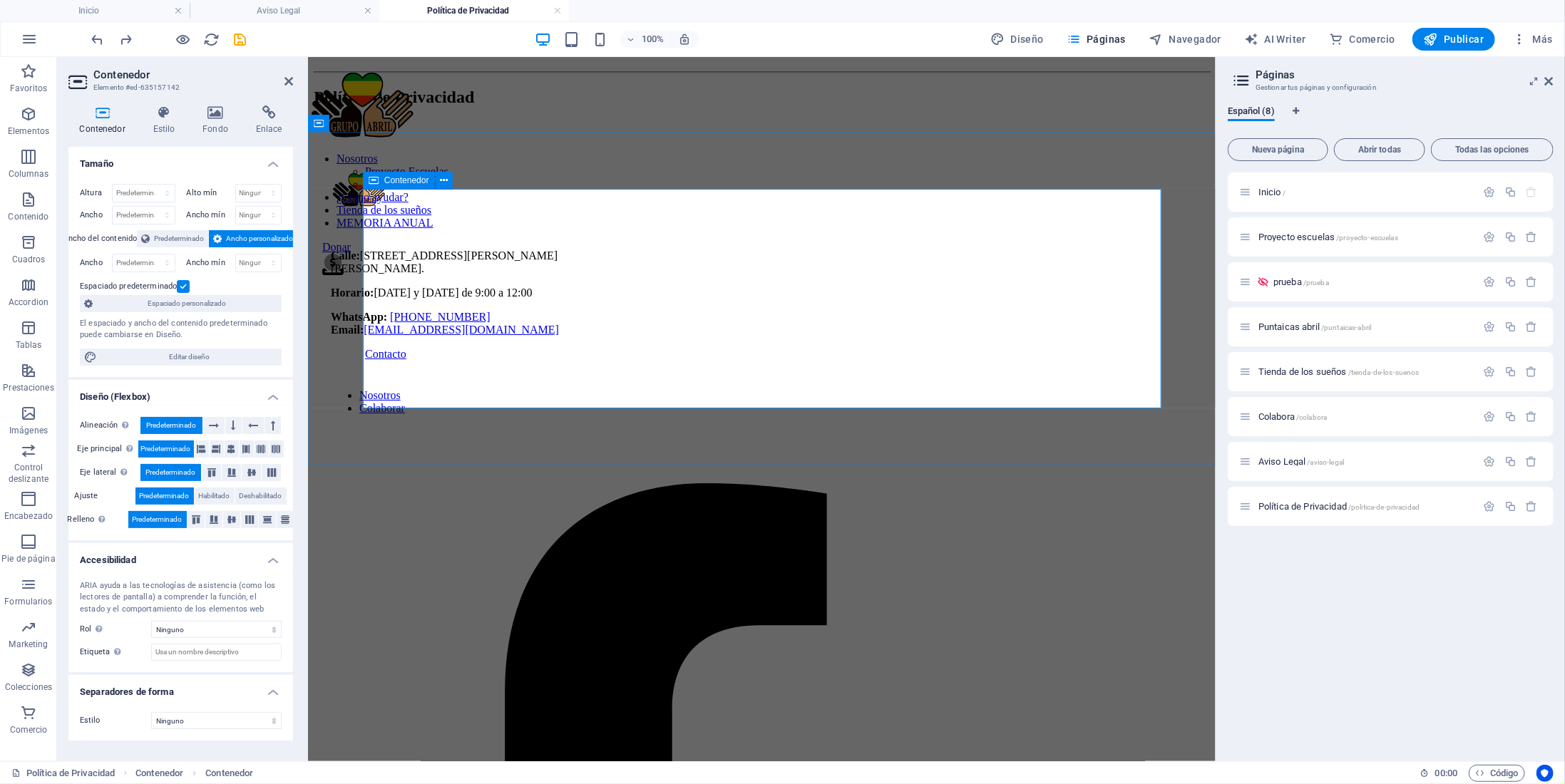
click at [376, 138] on div "Política de Privacidad" at bounding box center [760, 104] width 896 height 67
click at [377, 138] on div "Política de Privacidad" at bounding box center [760, 104] width 896 height 67
click at [384, 138] on div "Política de Privacidad" at bounding box center [760, 104] width 896 height 67
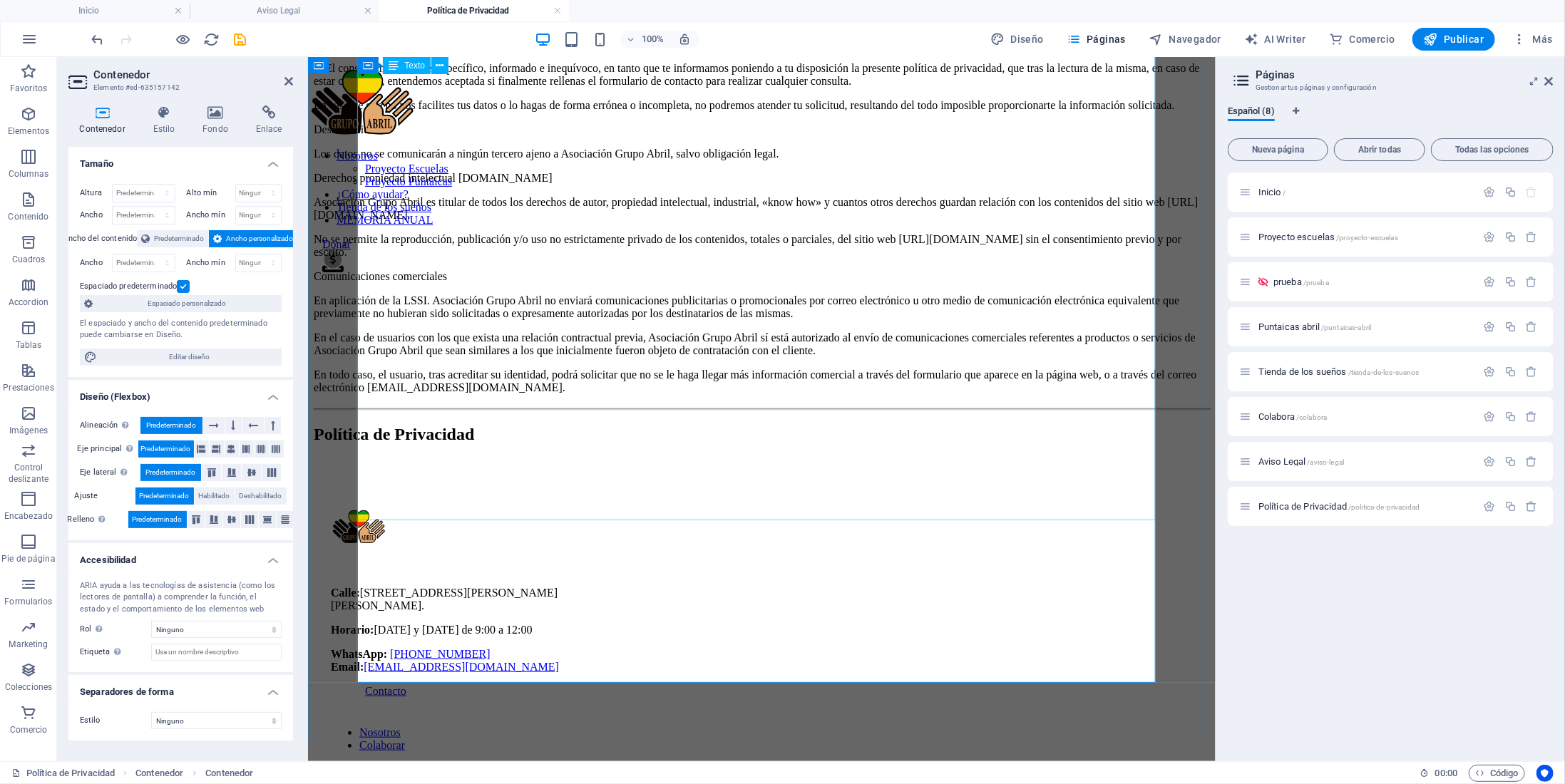
scroll to position [546, 0]
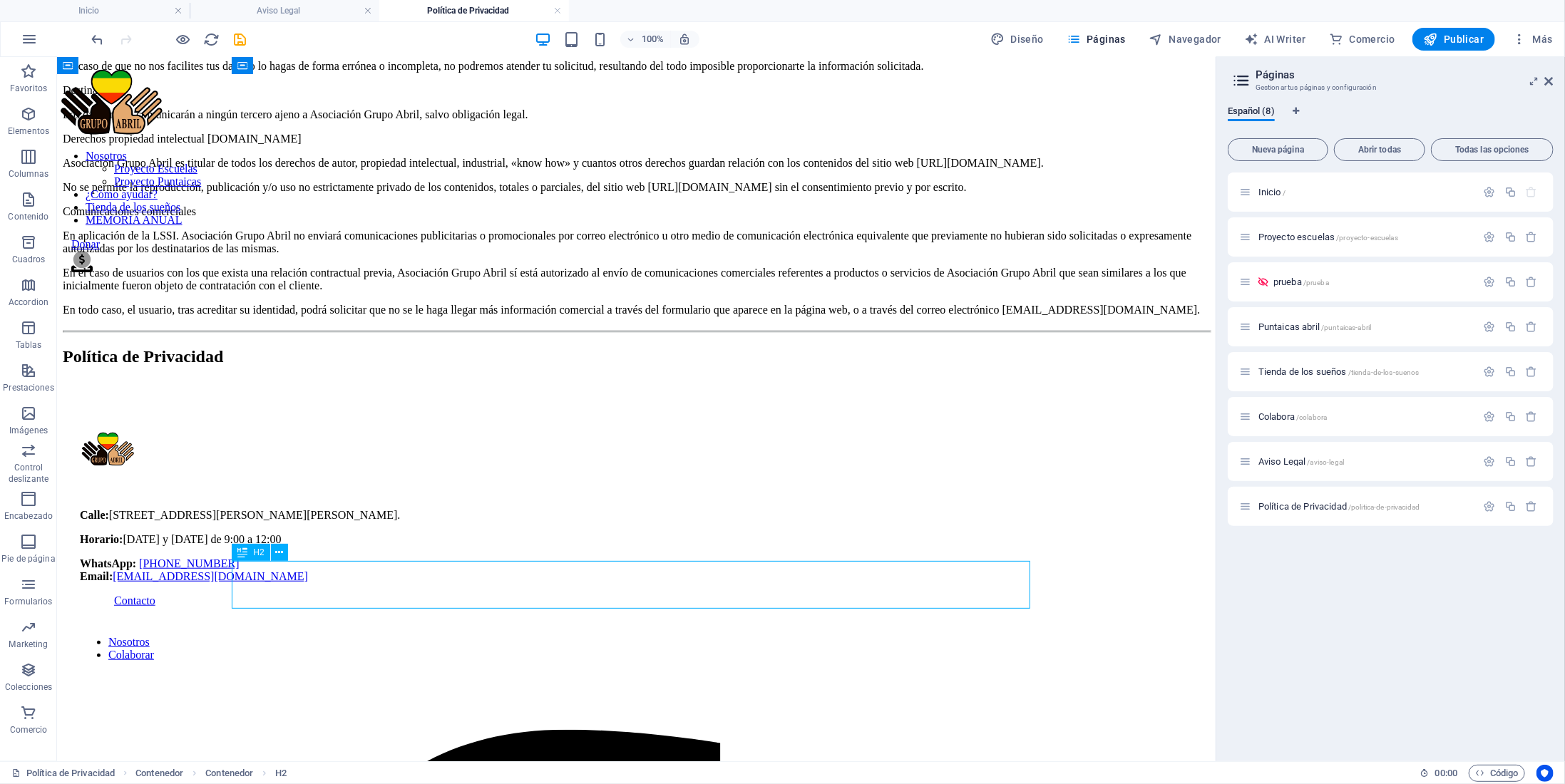
drag, startPoint x: 494, startPoint y: 599, endPoint x: 643, endPoint y: 580, distance: 150.2
click at [643, 366] on div "Política de Privacidad" at bounding box center [636, 356] width 1148 height 19
drag, startPoint x: 643, startPoint y: 580, endPoint x: 579, endPoint y: 571, distance: 64.6
click at [579, 366] on div "Política de Privacidad" at bounding box center [636, 356] width 1148 height 19
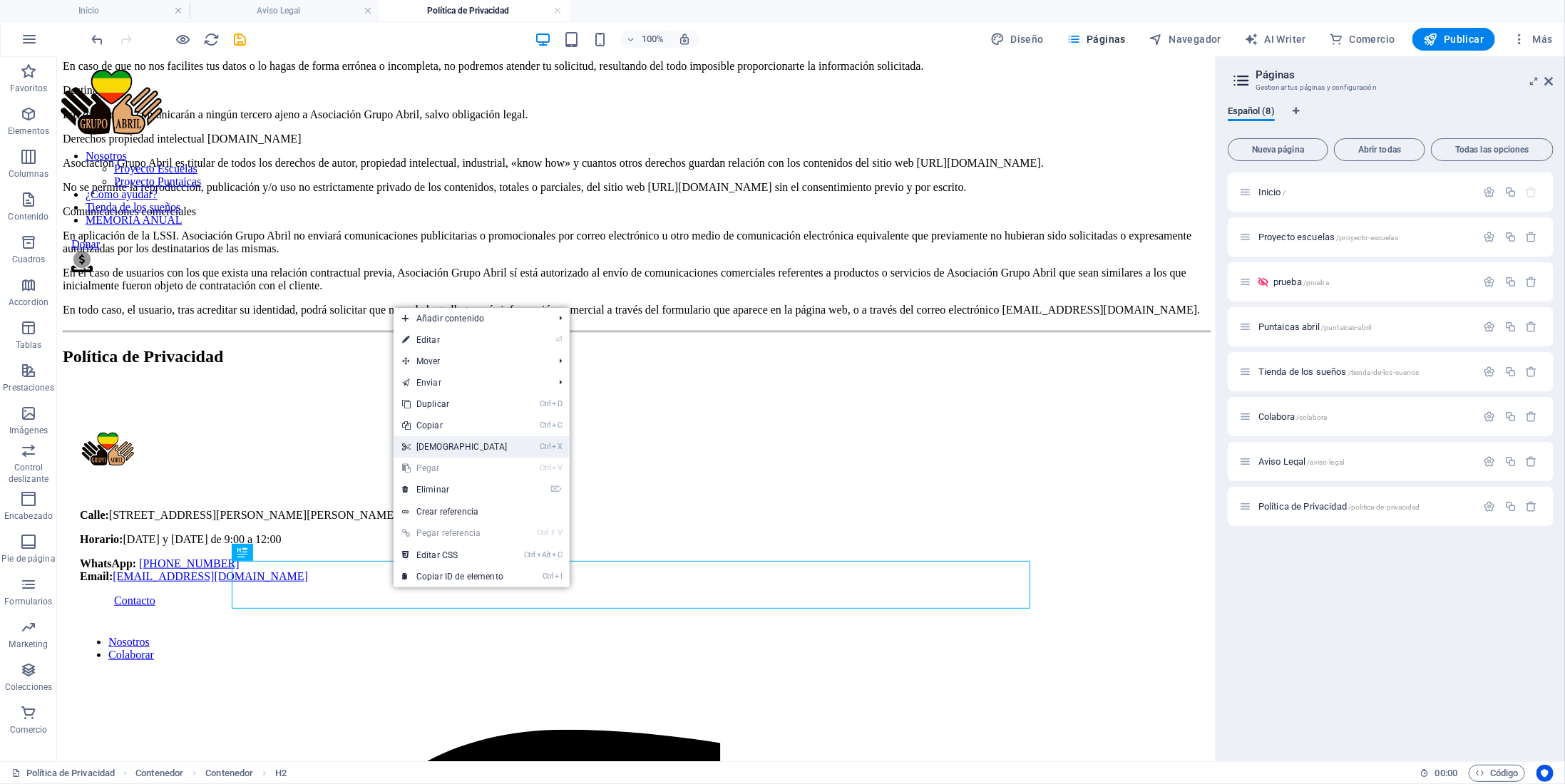
click at [412, 446] on link "Ctrl X Cortar" at bounding box center [455, 447] width 123 height 22
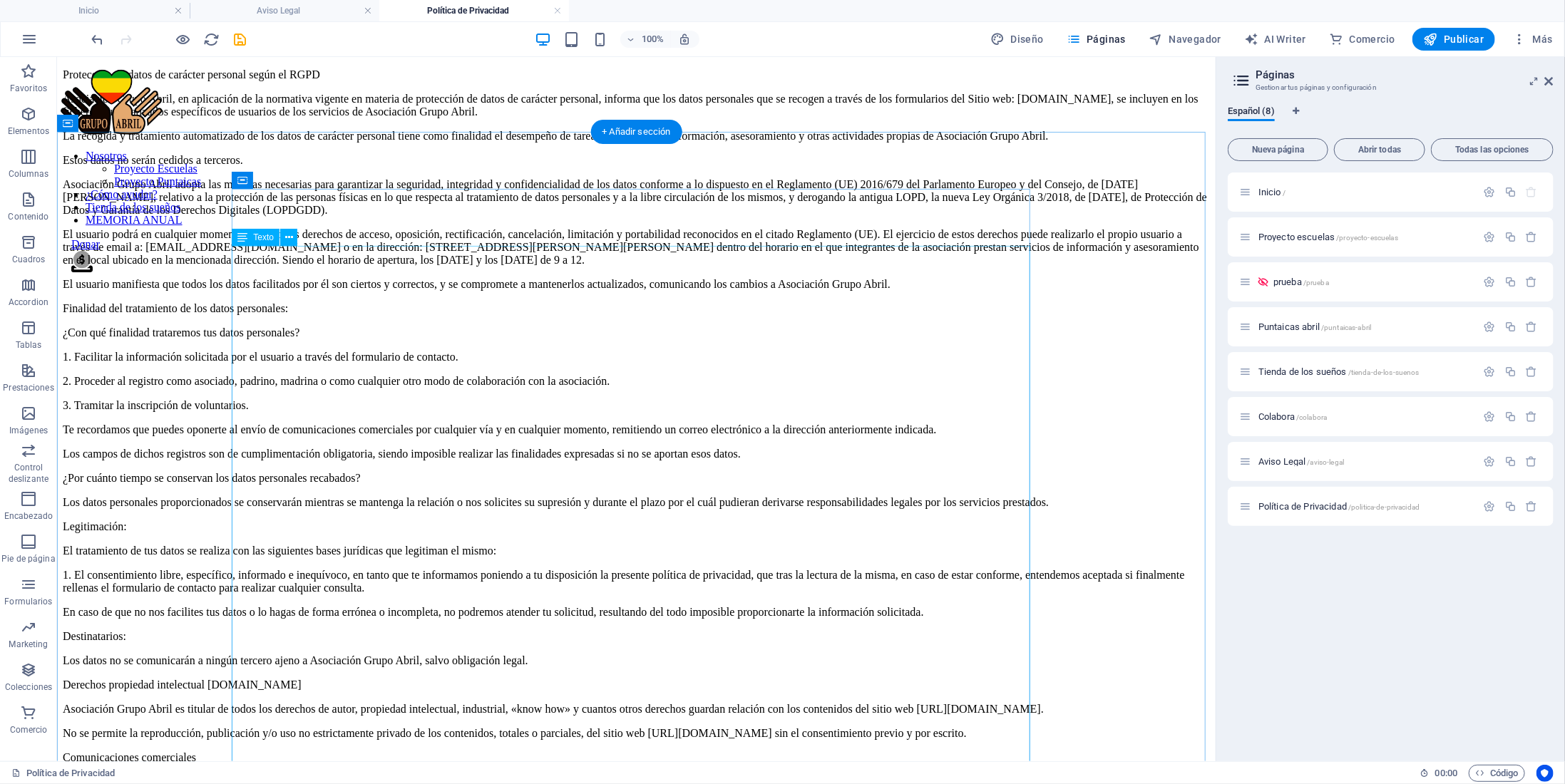
scroll to position [0, 0]
click at [264, 201] on div "Protección de datos de carácter personal según el RGPD Asociación Grupo Abril, …" at bounding box center [636, 489] width 1148 height 842
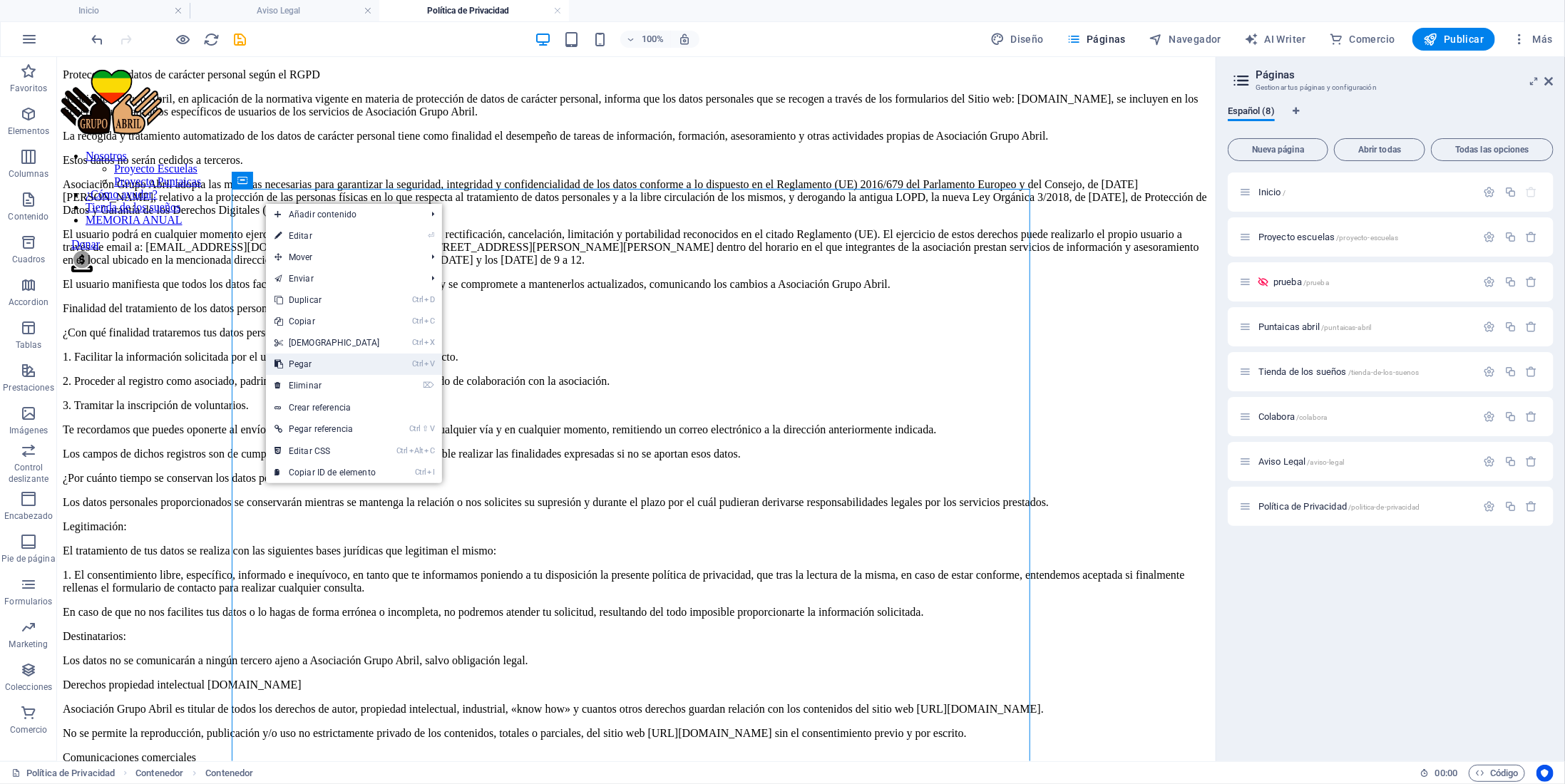
click at [312, 365] on link "Ctrl V Pegar" at bounding box center [327, 365] width 123 height 22
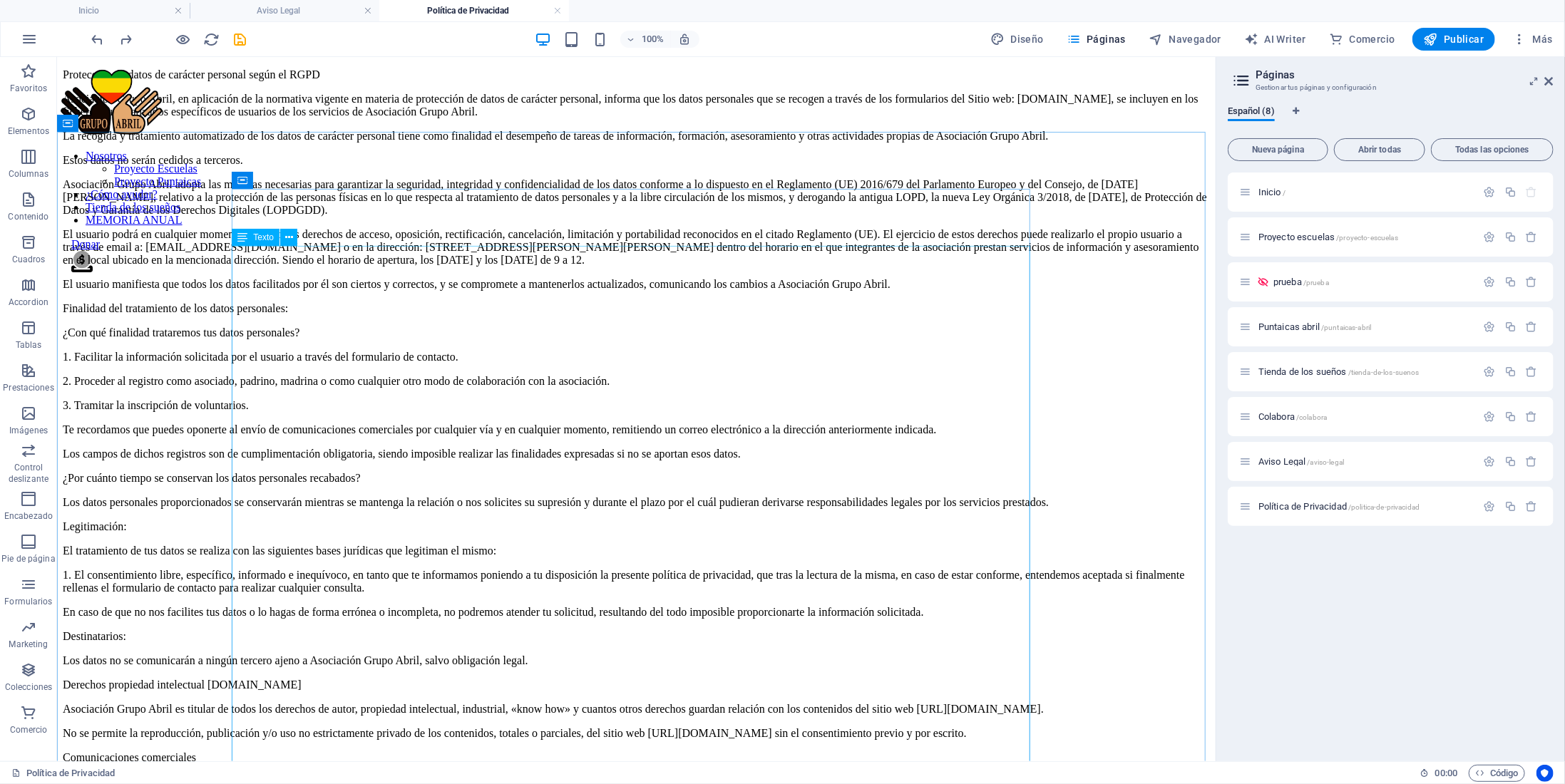
click at [257, 237] on span "Texto" at bounding box center [264, 238] width 21 height 9
click at [271, 183] on span "Contenedor" at bounding box center [276, 180] width 45 height 9
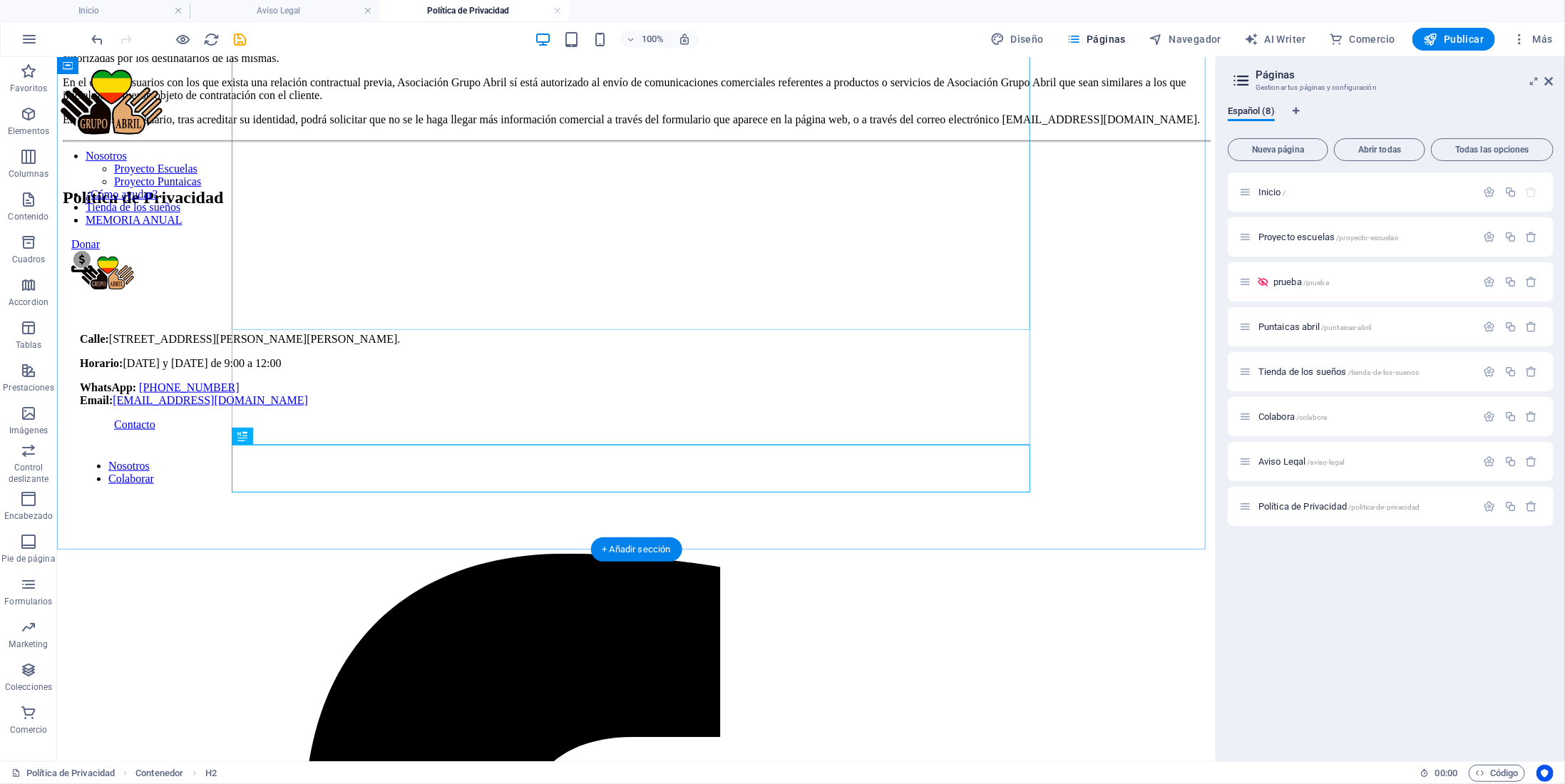
scroll to position [796, 0]
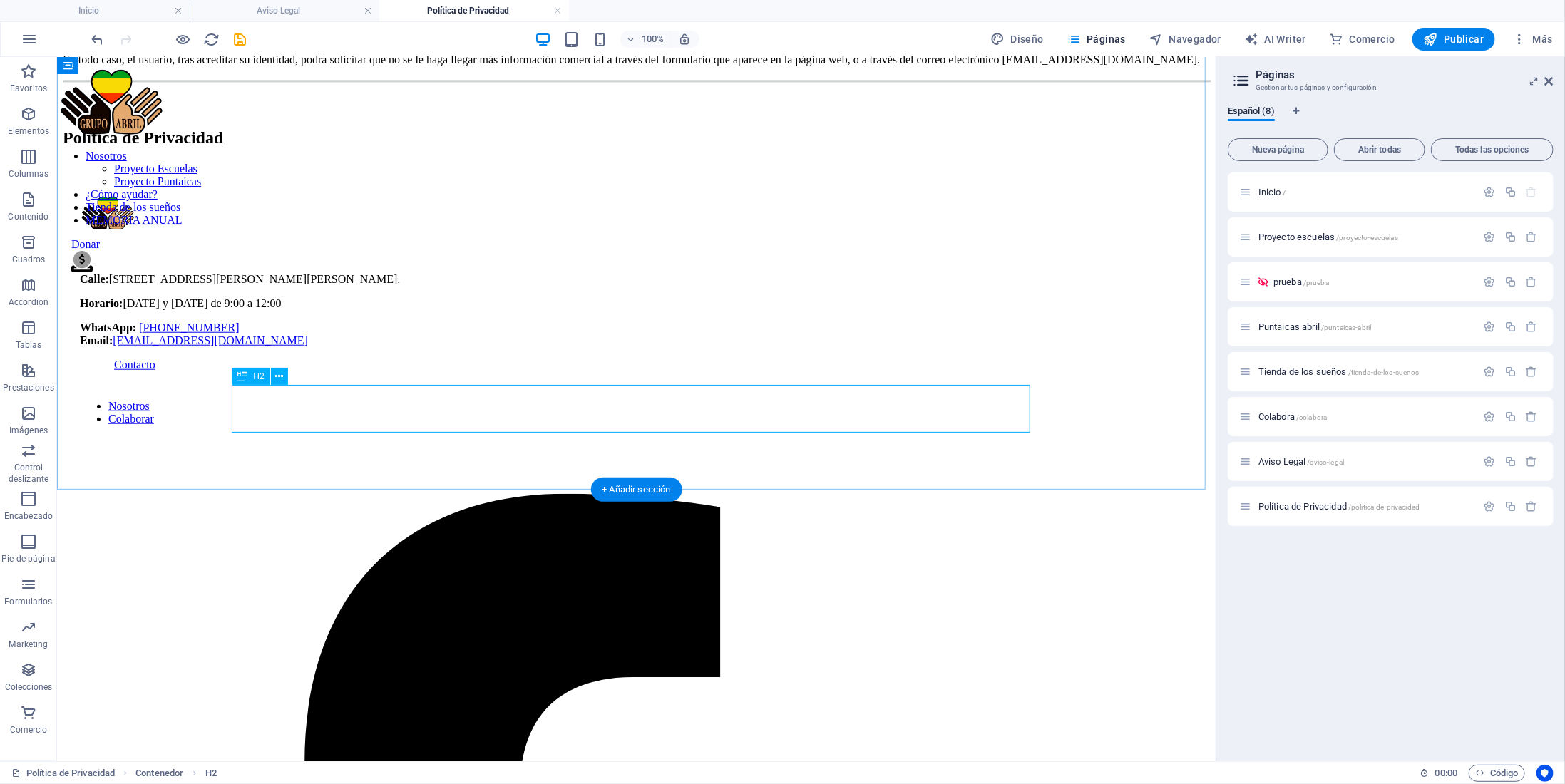
click at [630, 147] on div "Política de Privacidad" at bounding box center [636, 137] width 1148 height 19
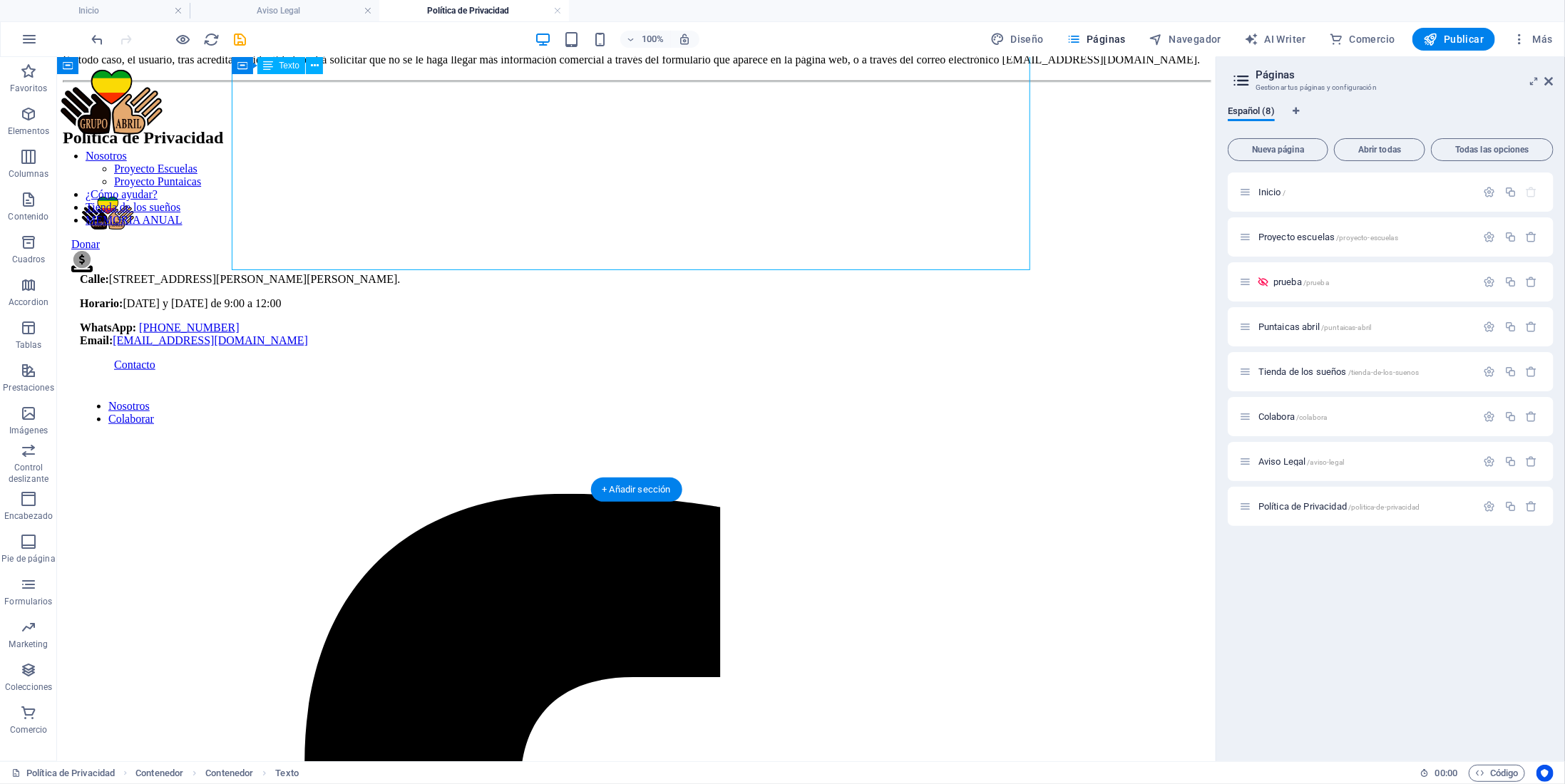
drag, startPoint x: 650, startPoint y: 268, endPoint x: 519, endPoint y: 251, distance: 132.1
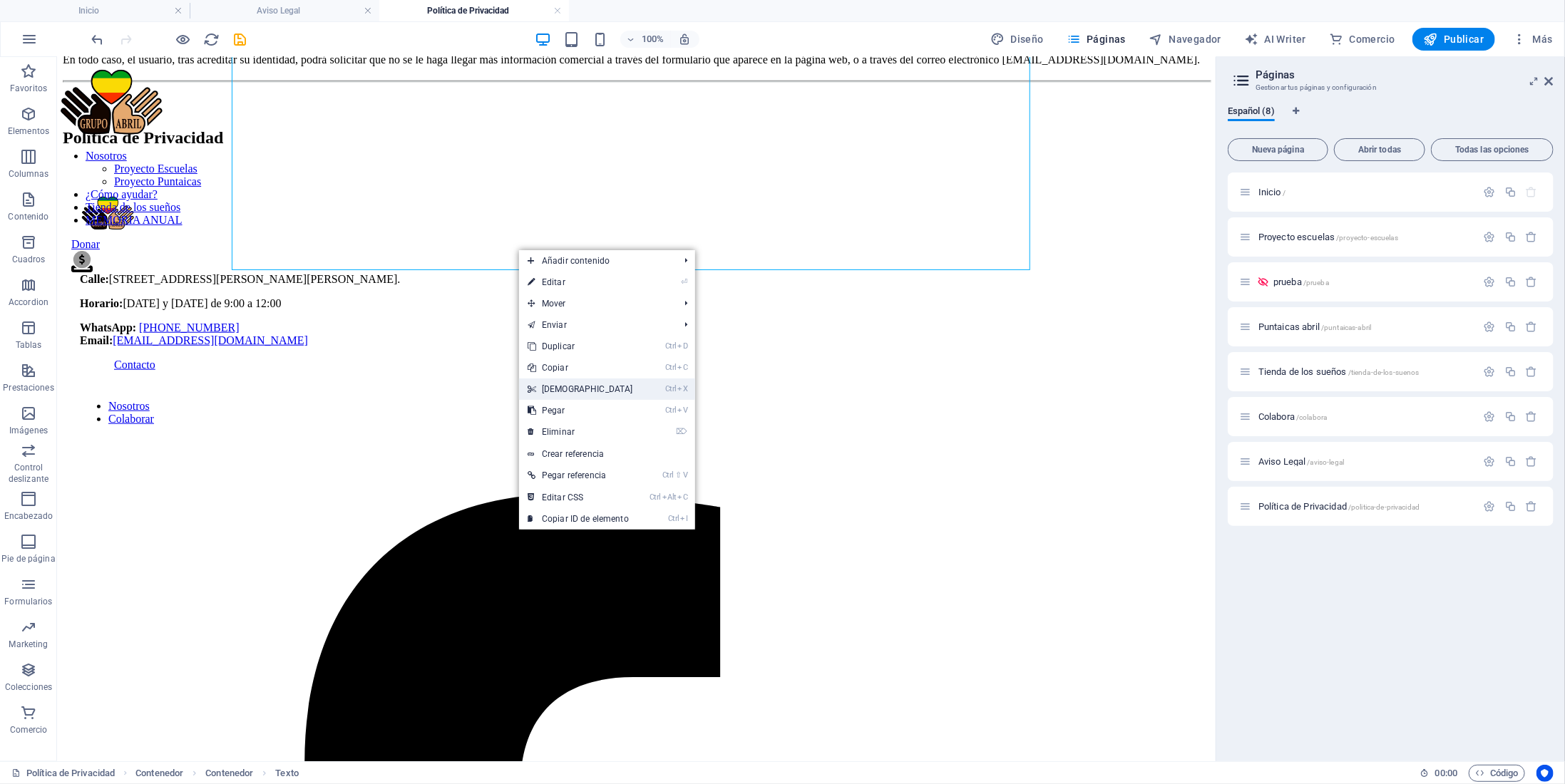
click at [560, 388] on link "Ctrl X Cortar" at bounding box center [581, 389] width 123 height 22
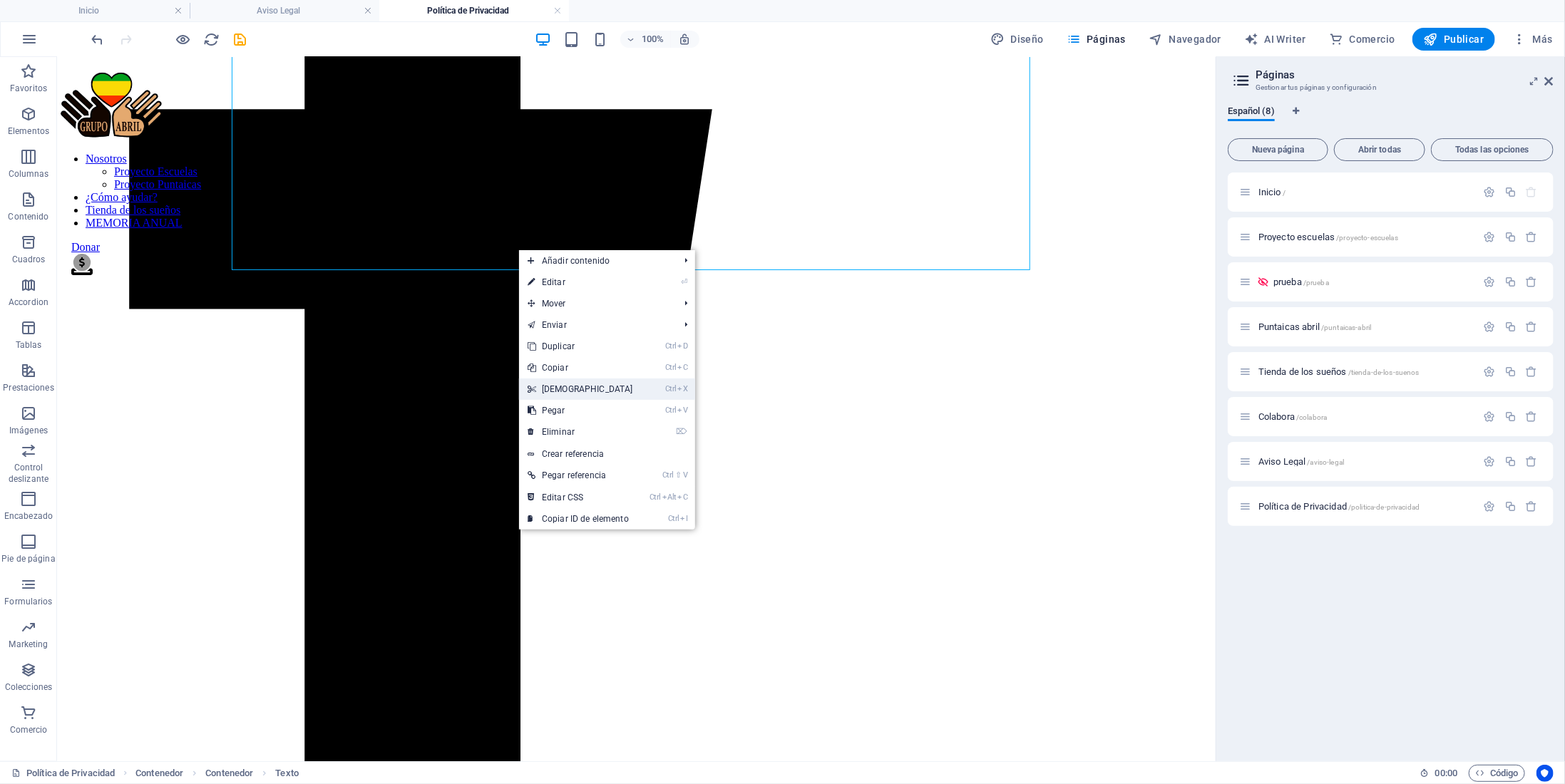
scroll to position [0, 0]
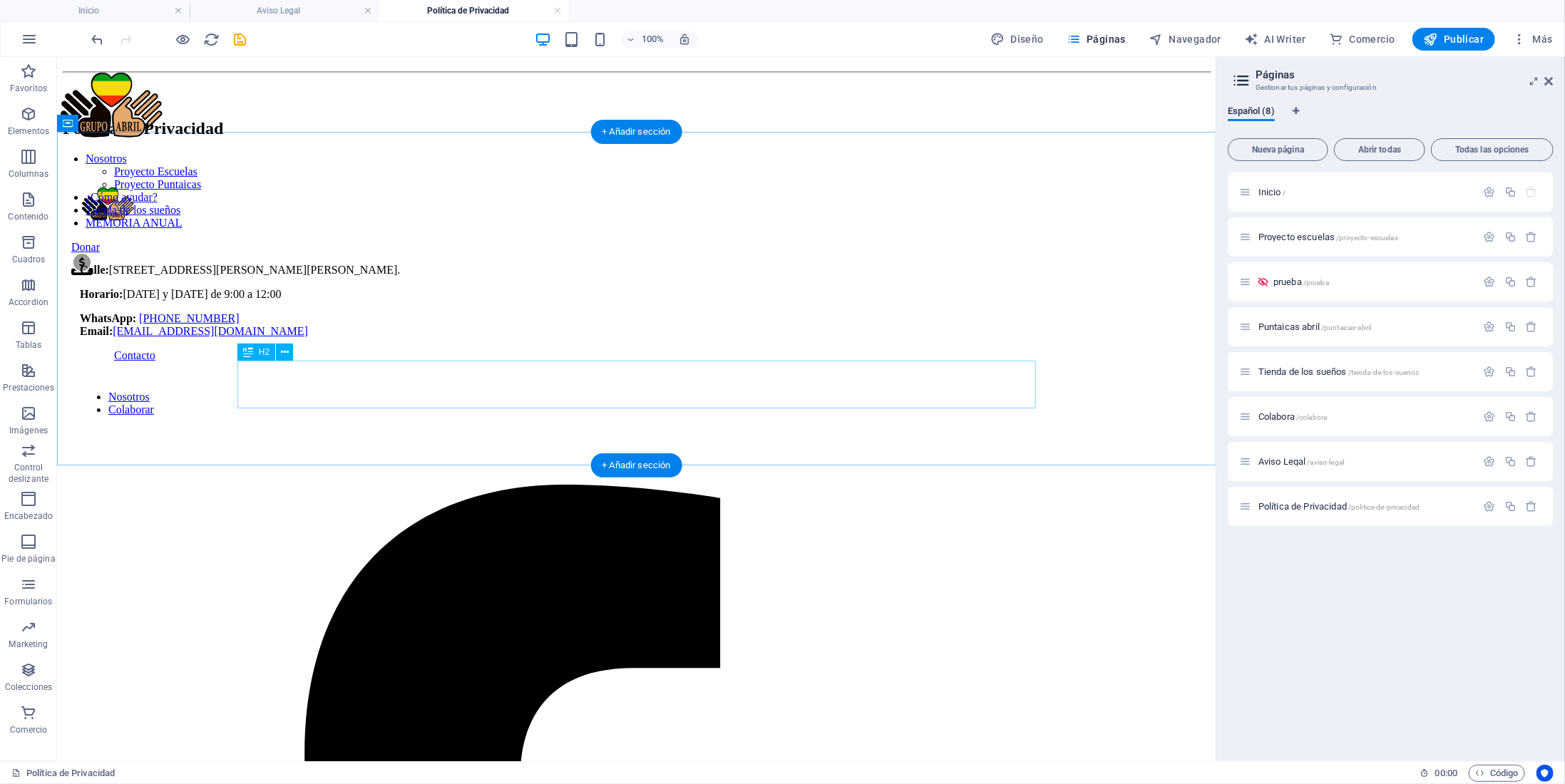
click at [638, 138] on div "Política de Privacidad" at bounding box center [636, 128] width 1148 height 19
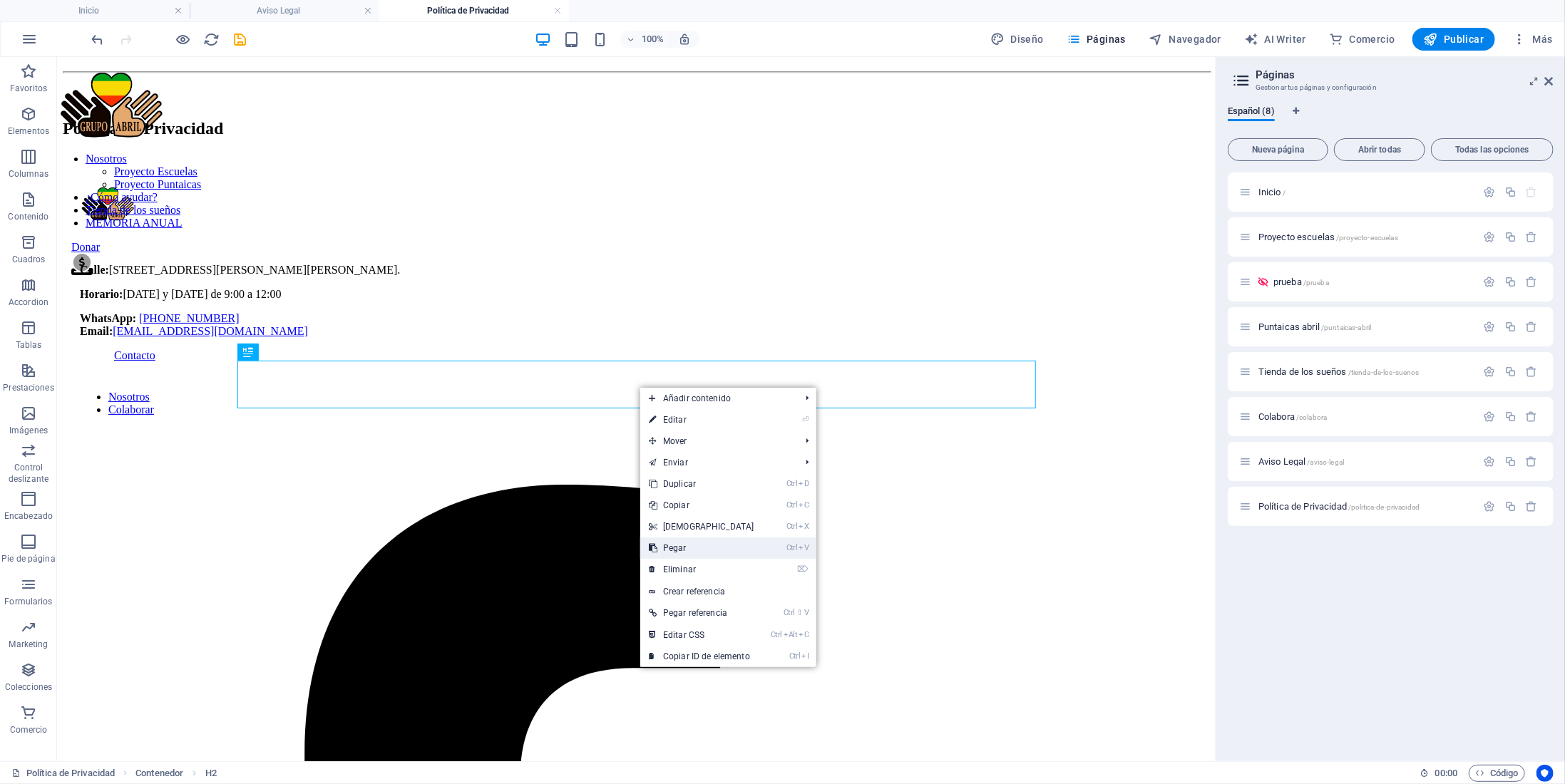
click at [692, 548] on link "Ctrl V Pegar" at bounding box center [702, 548] width 123 height 22
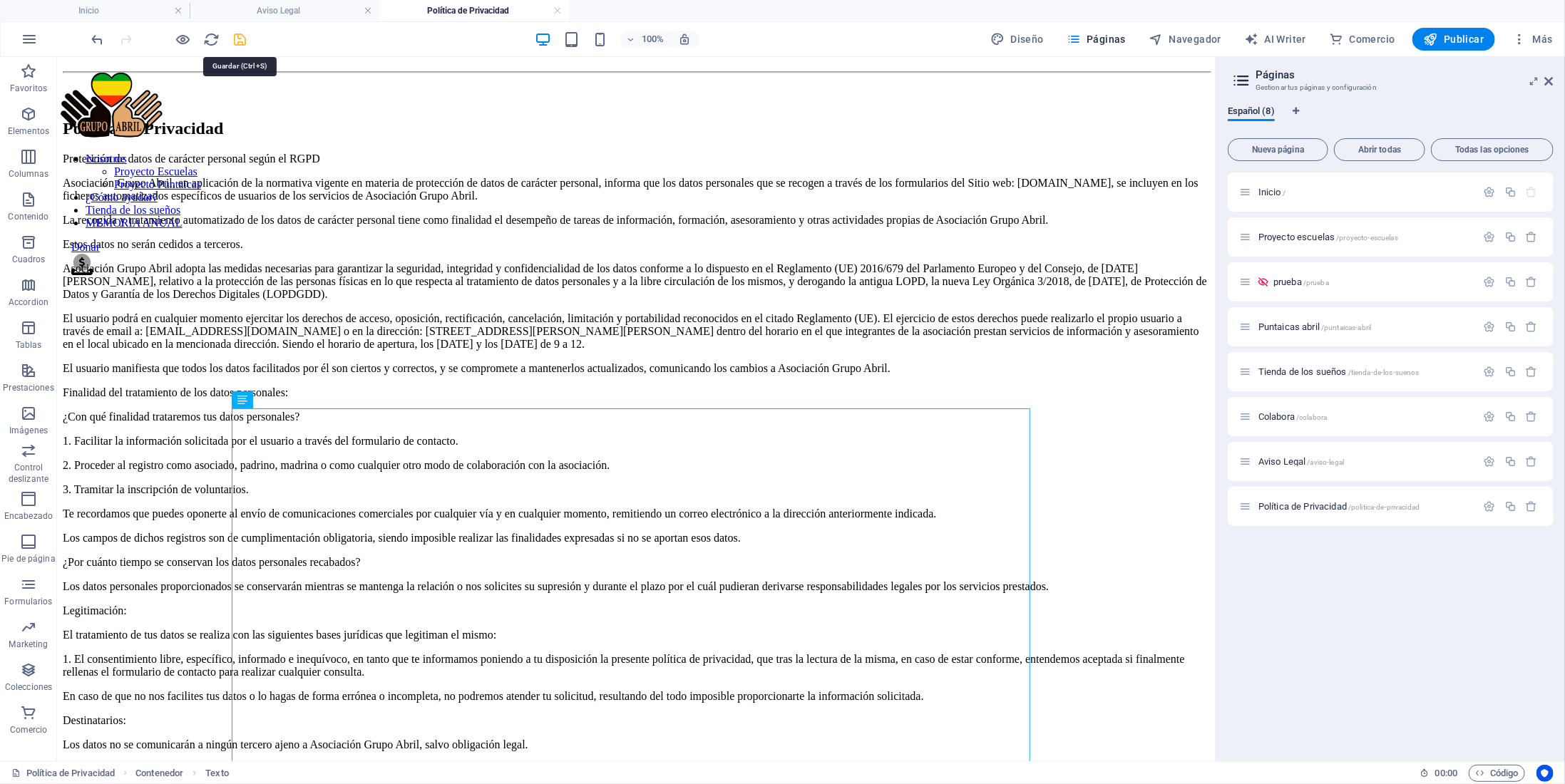
click at [238, 38] on icon "save" at bounding box center [240, 39] width 17 height 17
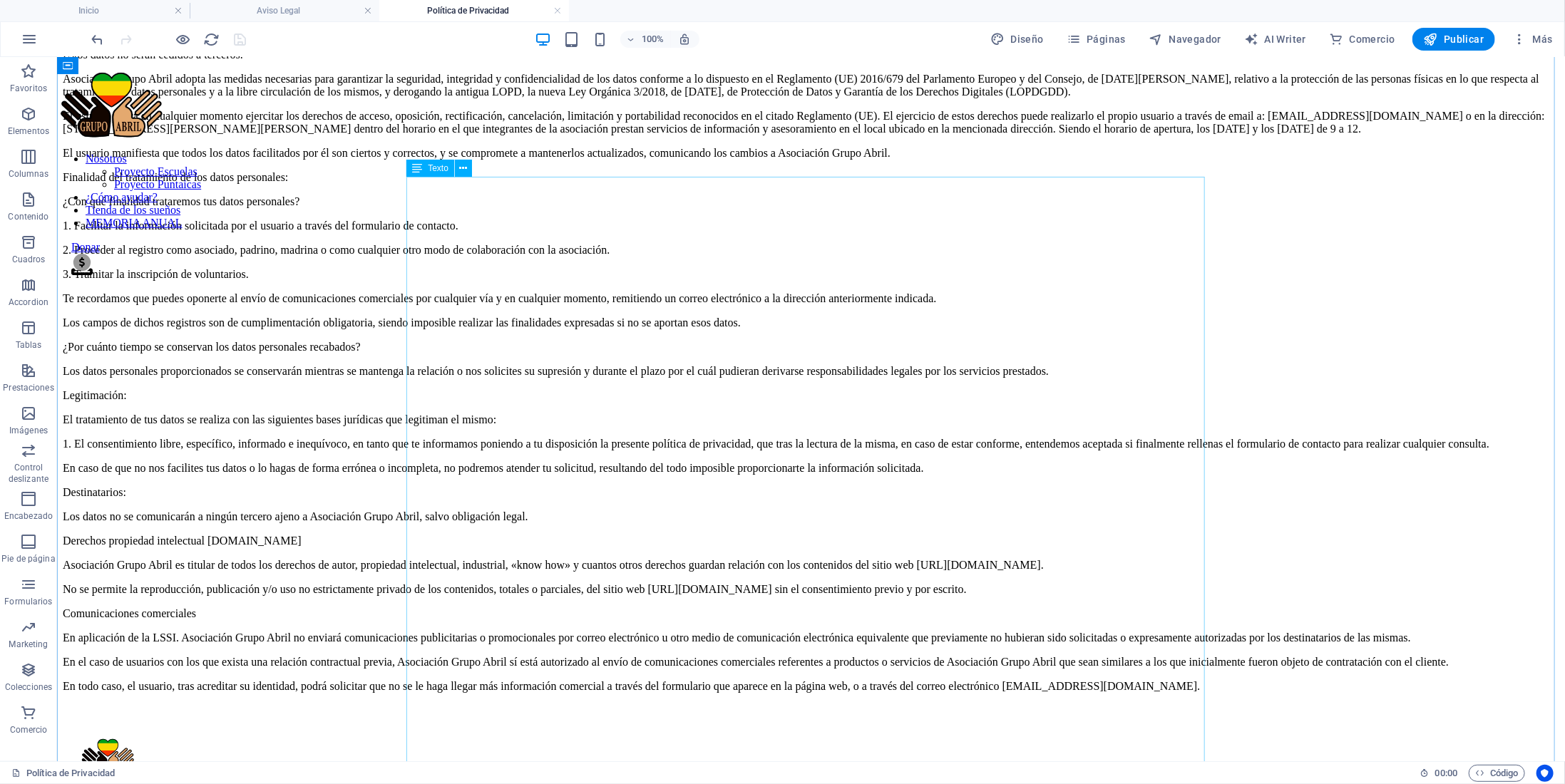
scroll to position [166, 0]
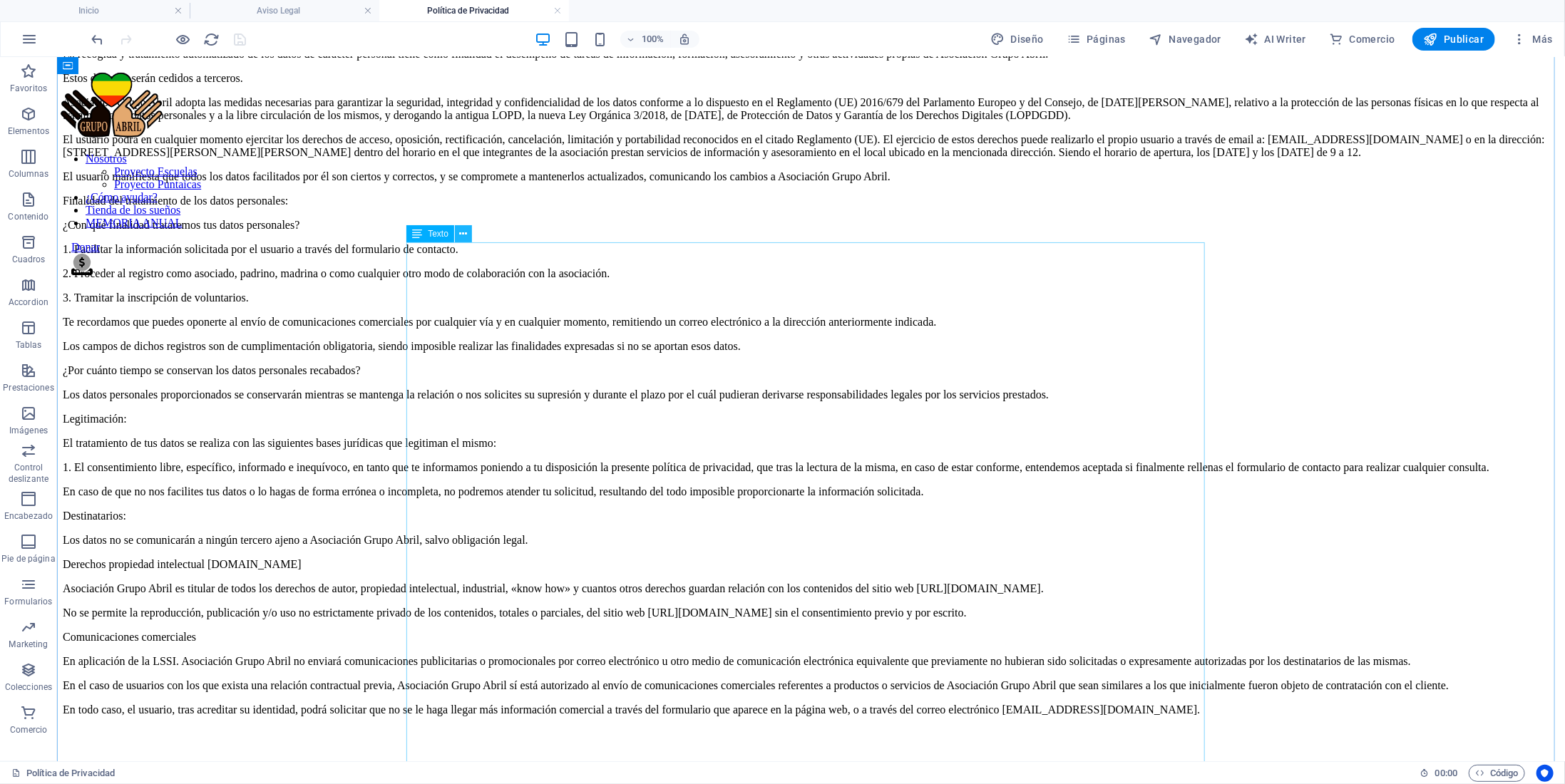
click at [456, 235] on button at bounding box center [464, 234] width 17 height 17
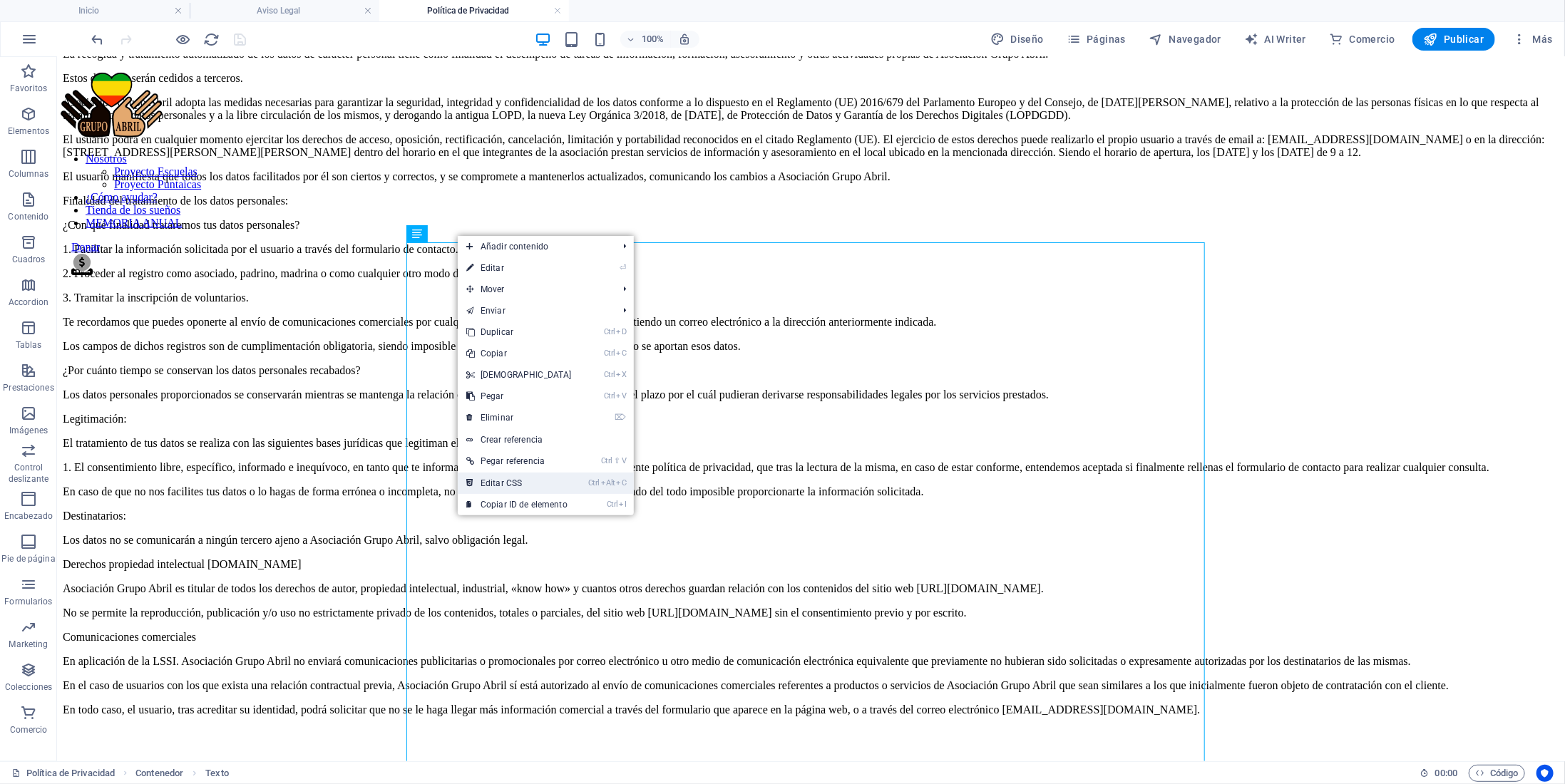
click at [518, 485] on link "Ctrl Alt C Editar CSS" at bounding box center [519, 484] width 123 height 22
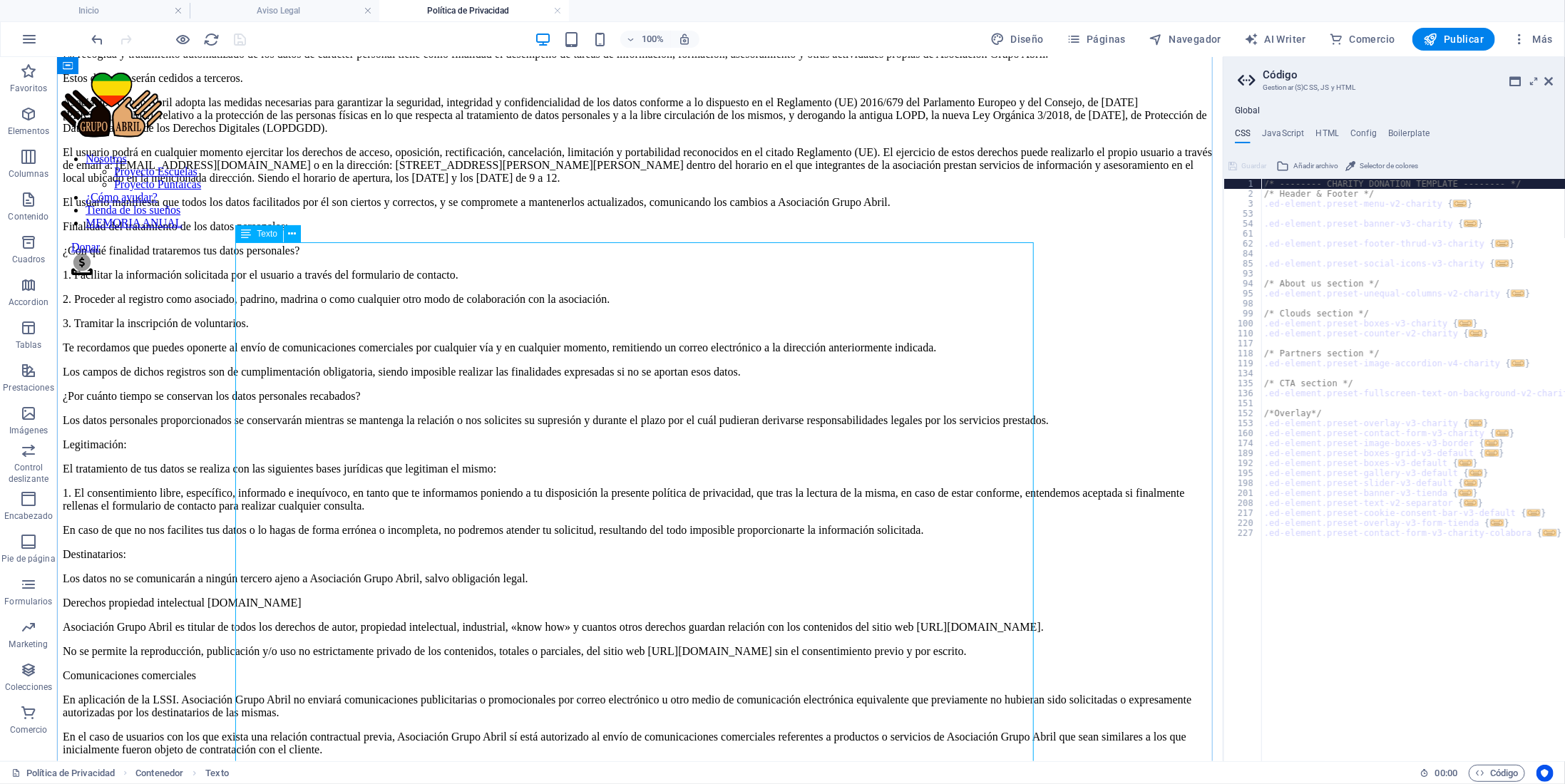
click at [331, 276] on div "Protección de datos de carácter personal según el RGPD Asociación Grupo Abril, …" at bounding box center [639, 383] width 1155 height 794
click at [289, 237] on icon at bounding box center [292, 234] width 8 height 15
drag, startPoint x: 1552, startPoint y: 78, endPoint x: 1336, endPoint y: 74, distance: 216.0
click at [1552, 78] on icon at bounding box center [1550, 82] width 9 height 12
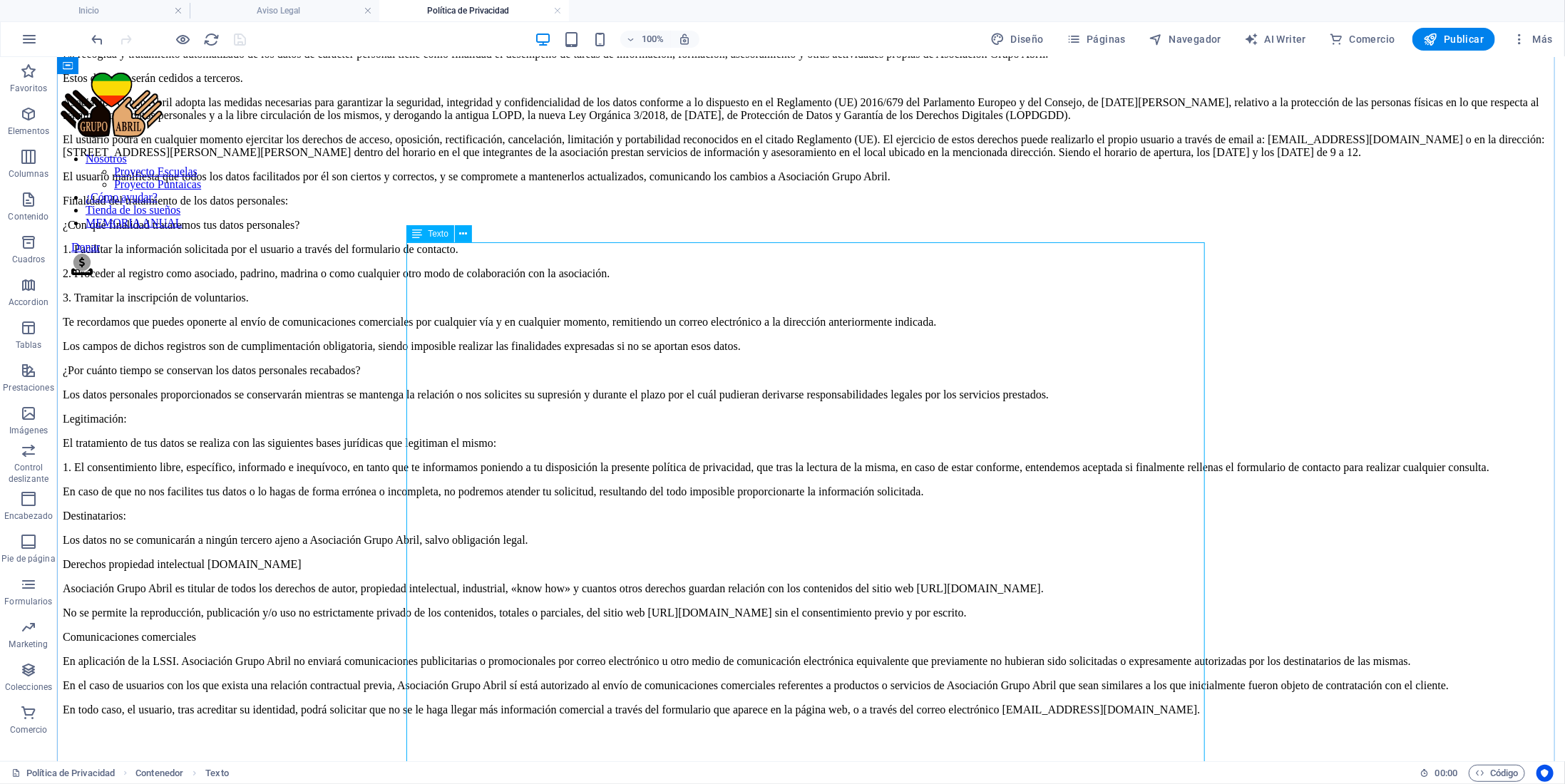
click at [433, 242] on div "Texto" at bounding box center [430, 234] width 48 height 17
click at [435, 231] on span "Texto" at bounding box center [438, 234] width 21 height 9
click at [804, 406] on div "Protección de datos de carácter personal según el RGPD Asociación Grupo Abril, …" at bounding box center [810, 350] width 1497 height 730
click at [1344, 355] on div "Política de Privacidad Protección de datos de carácter personal según el RGPD A…" at bounding box center [810, 310] width 1497 height 811
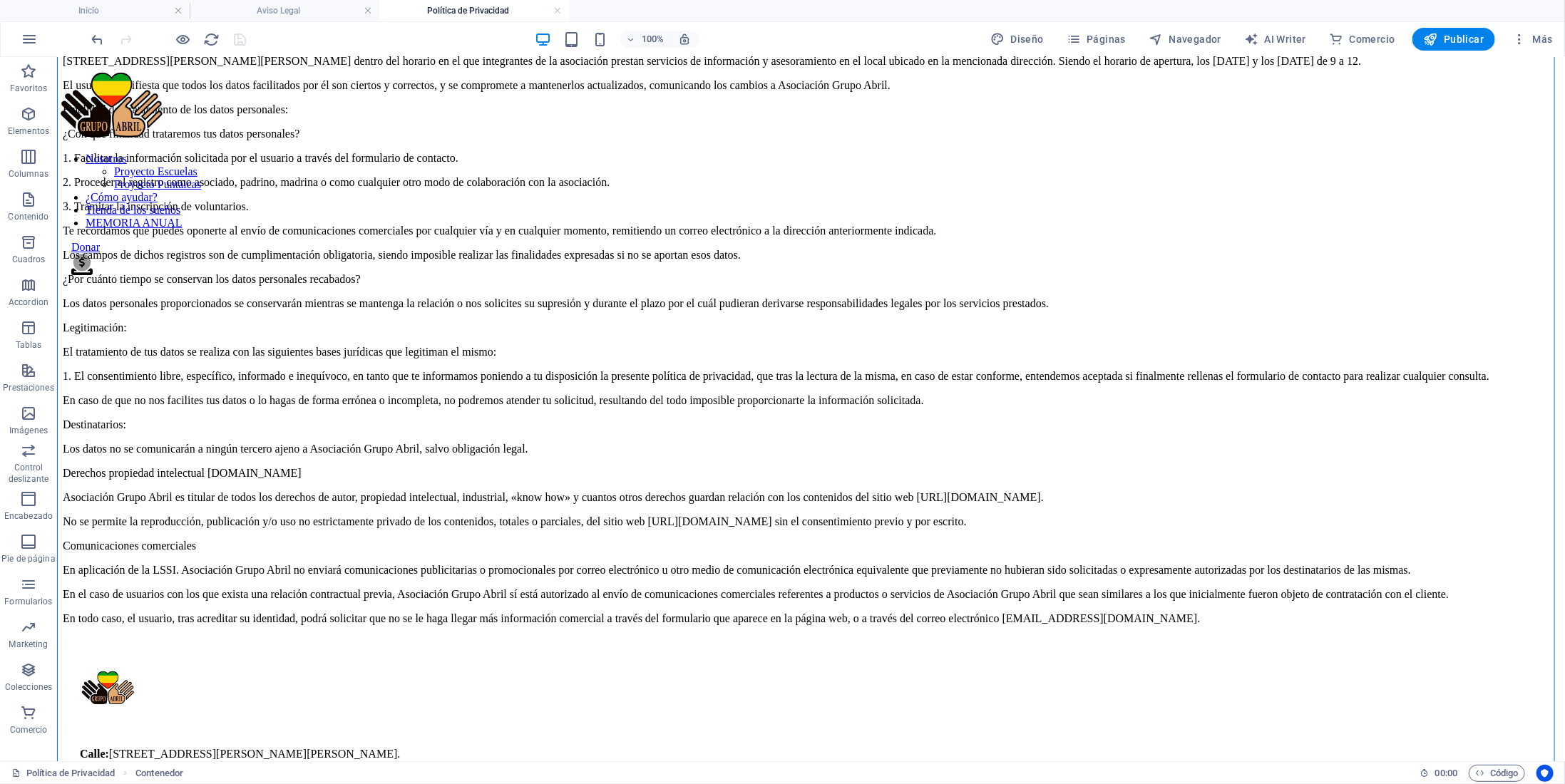
scroll to position [0, 0]
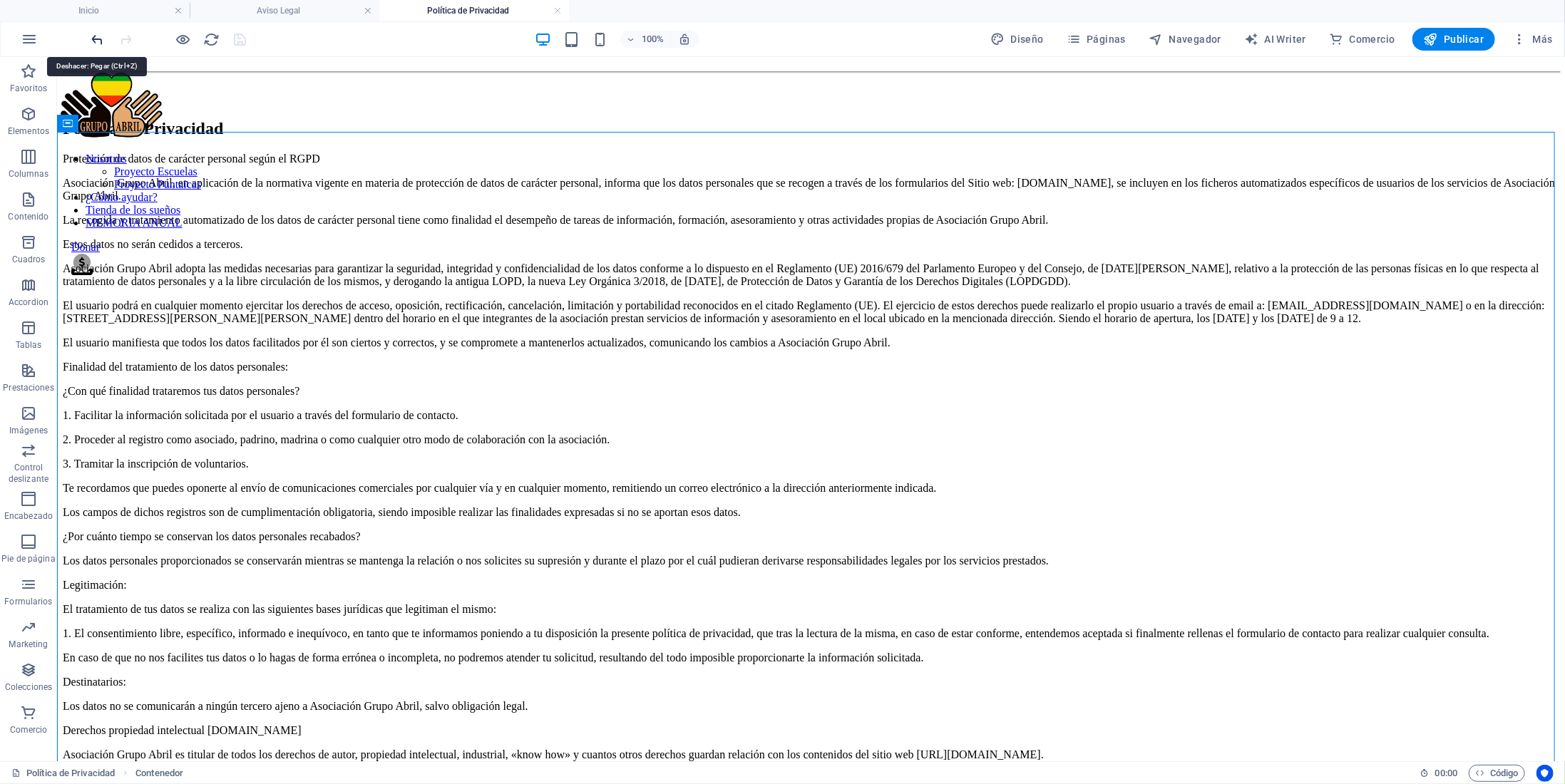
click at [99, 35] on icon "undo" at bounding box center [97, 39] width 17 height 17
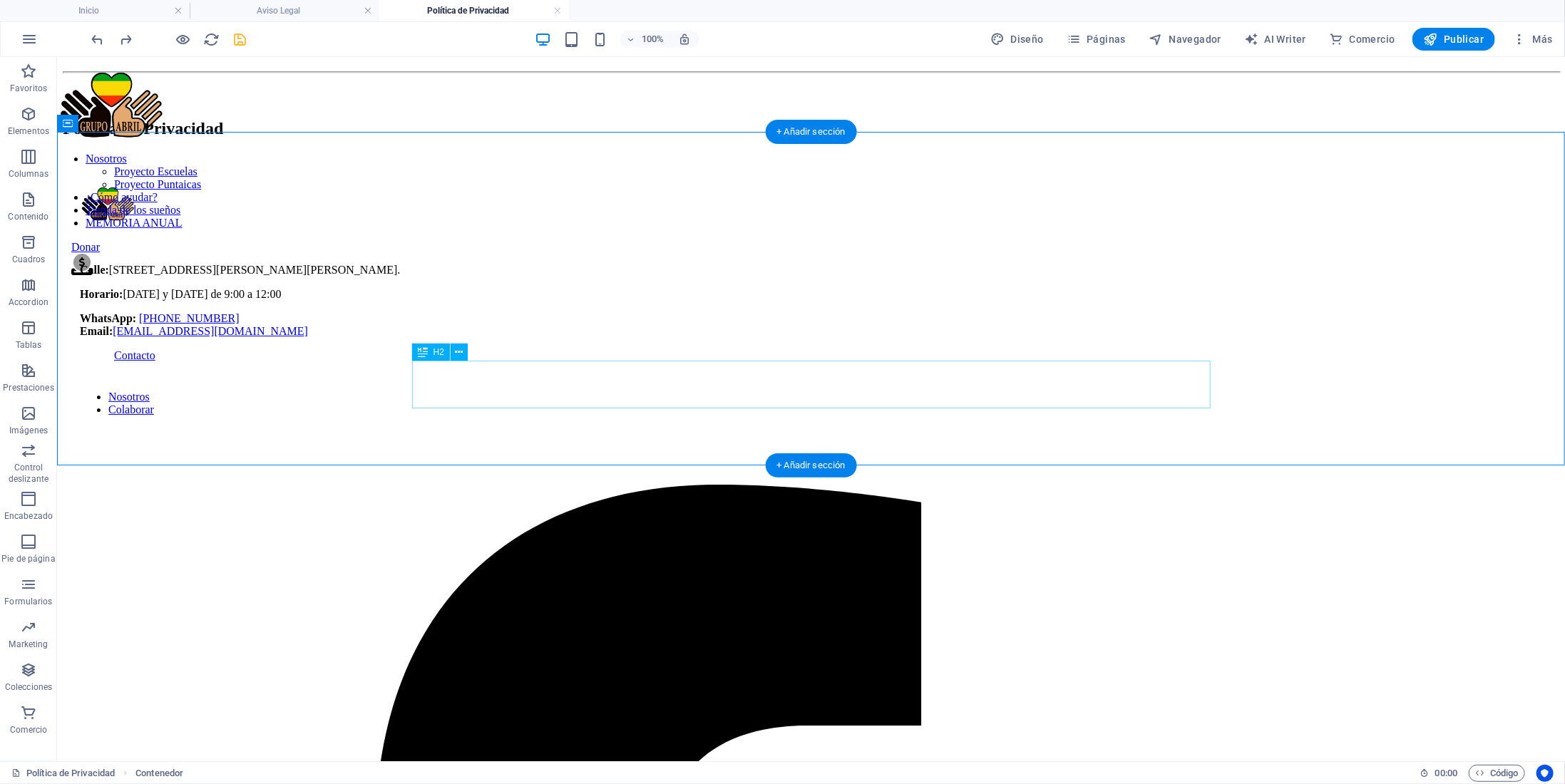
click at [507, 138] on div "Política de Privacidad" at bounding box center [810, 128] width 1497 height 19
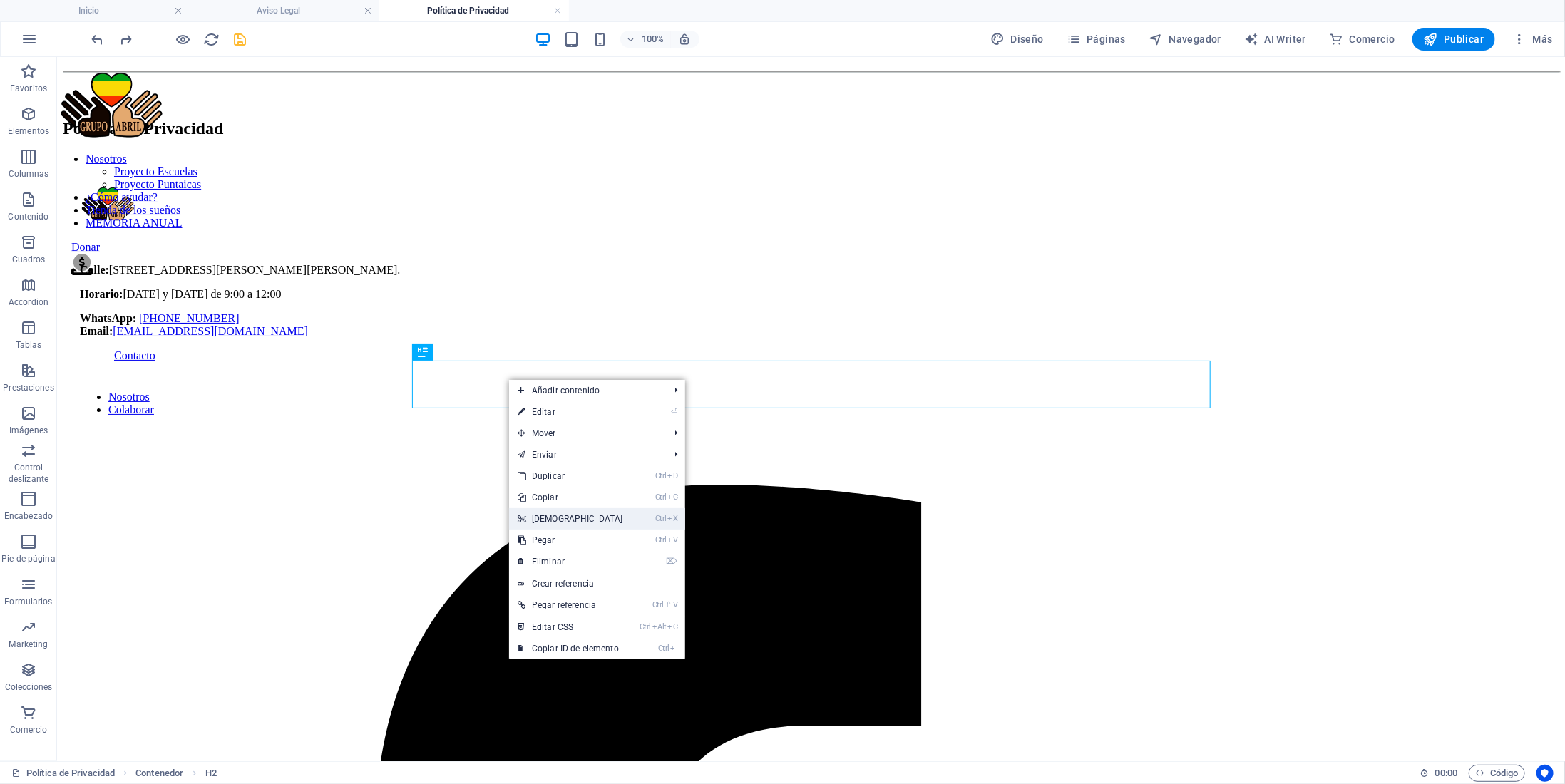
click at [550, 521] on link "Ctrl X Cortar" at bounding box center [571, 519] width 123 height 22
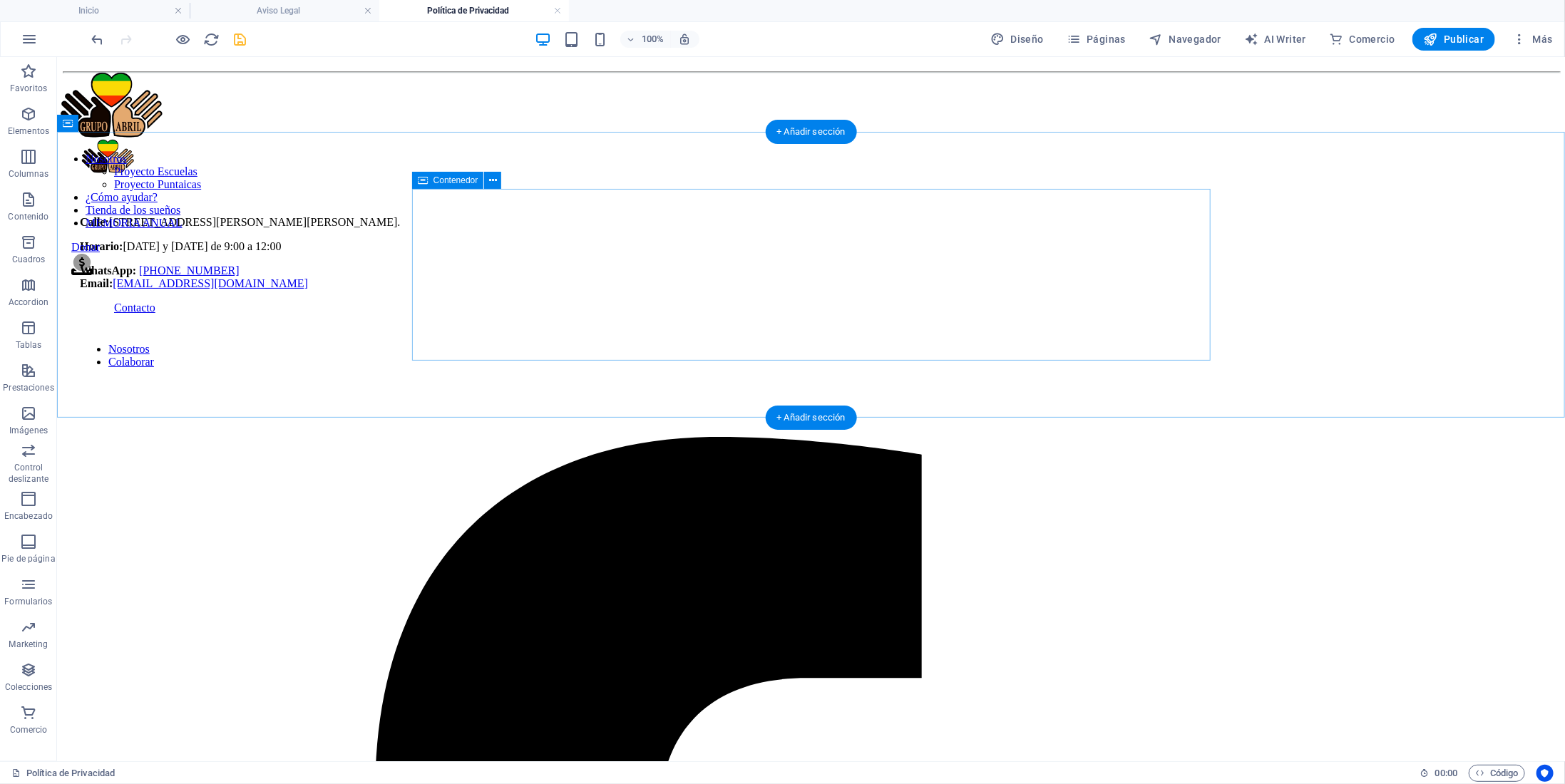
click at [456, 104] on div at bounding box center [810, 87] width 1497 height 33
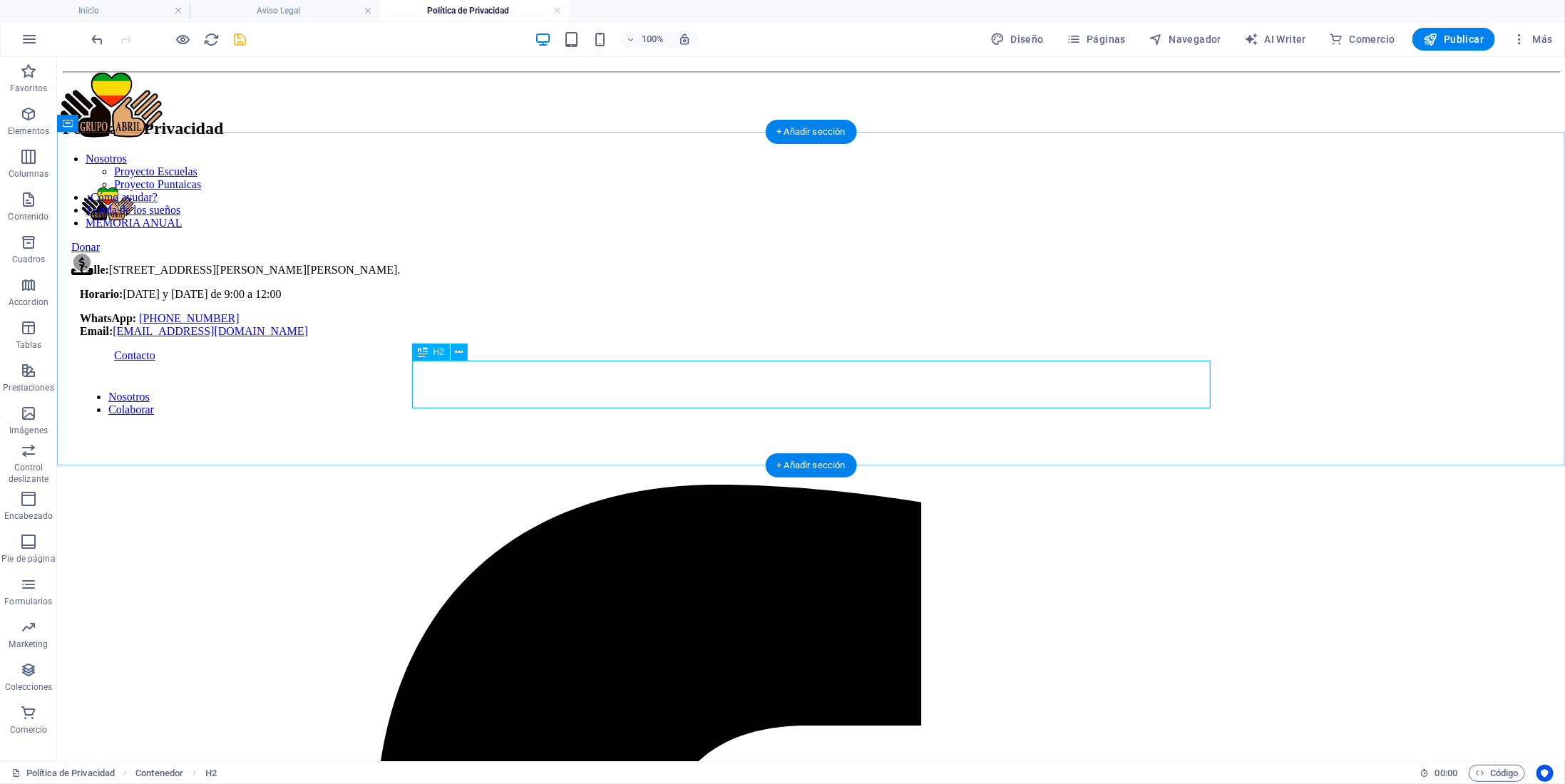
click at [825, 138] on div "Política de Privacidad" at bounding box center [810, 128] width 1497 height 19
click at [833, 138] on div "Política de Privacidad" at bounding box center [810, 128] width 1497 height 19
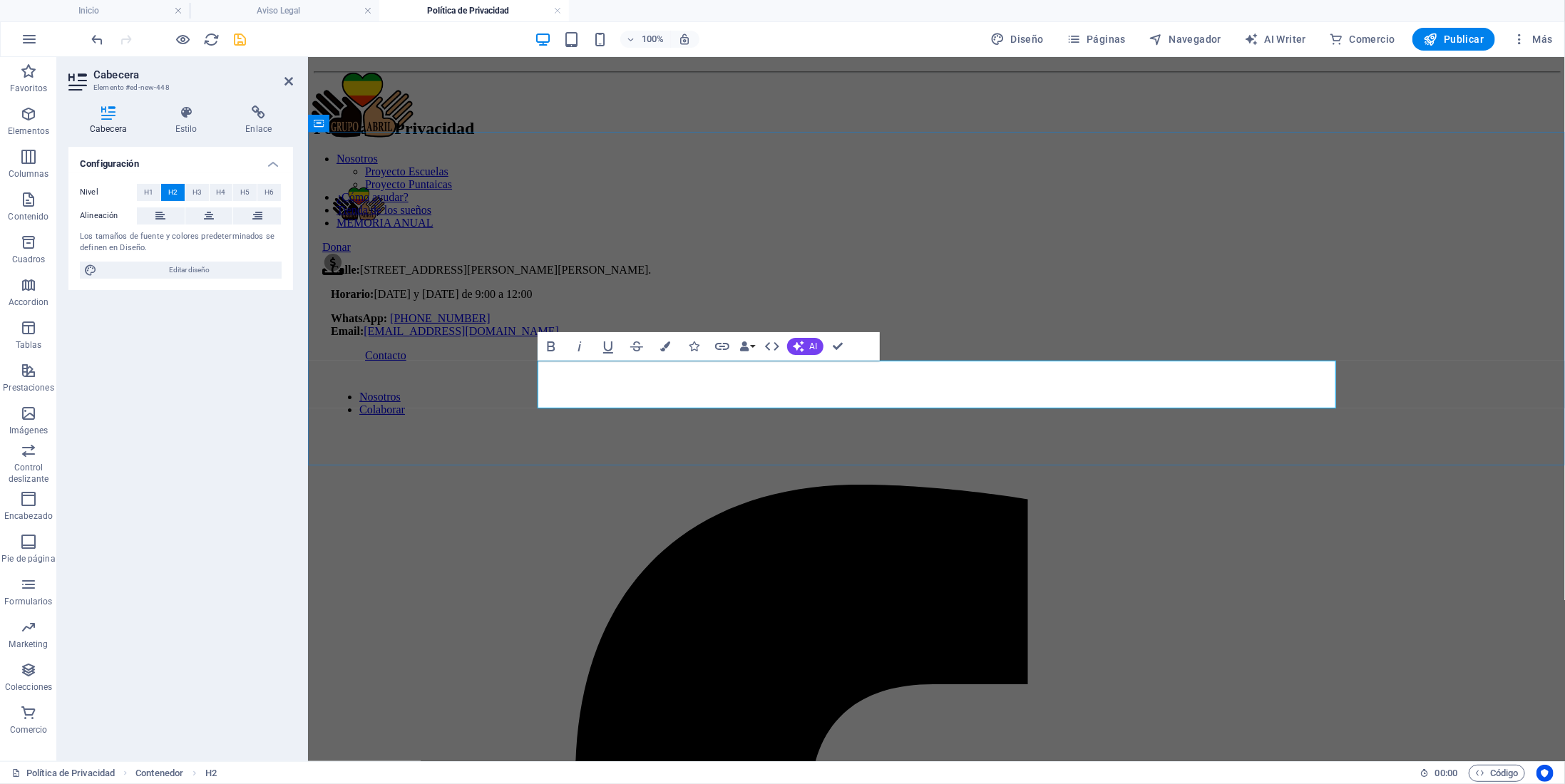
click at [958, 138] on h2 "Política de Privacidad" at bounding box center [935, 128] width 1246 height 19
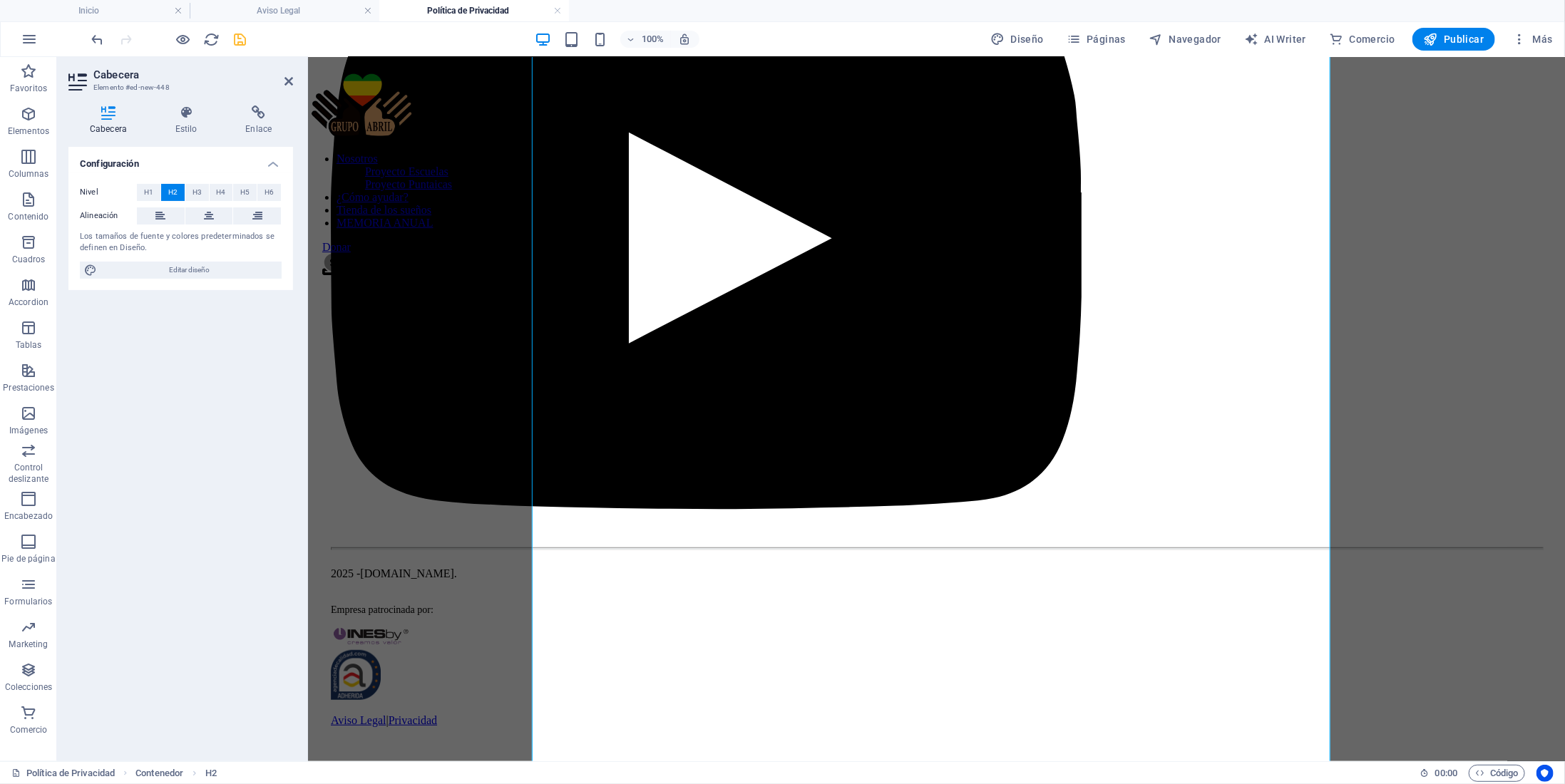
scroll to position [5934, 0]
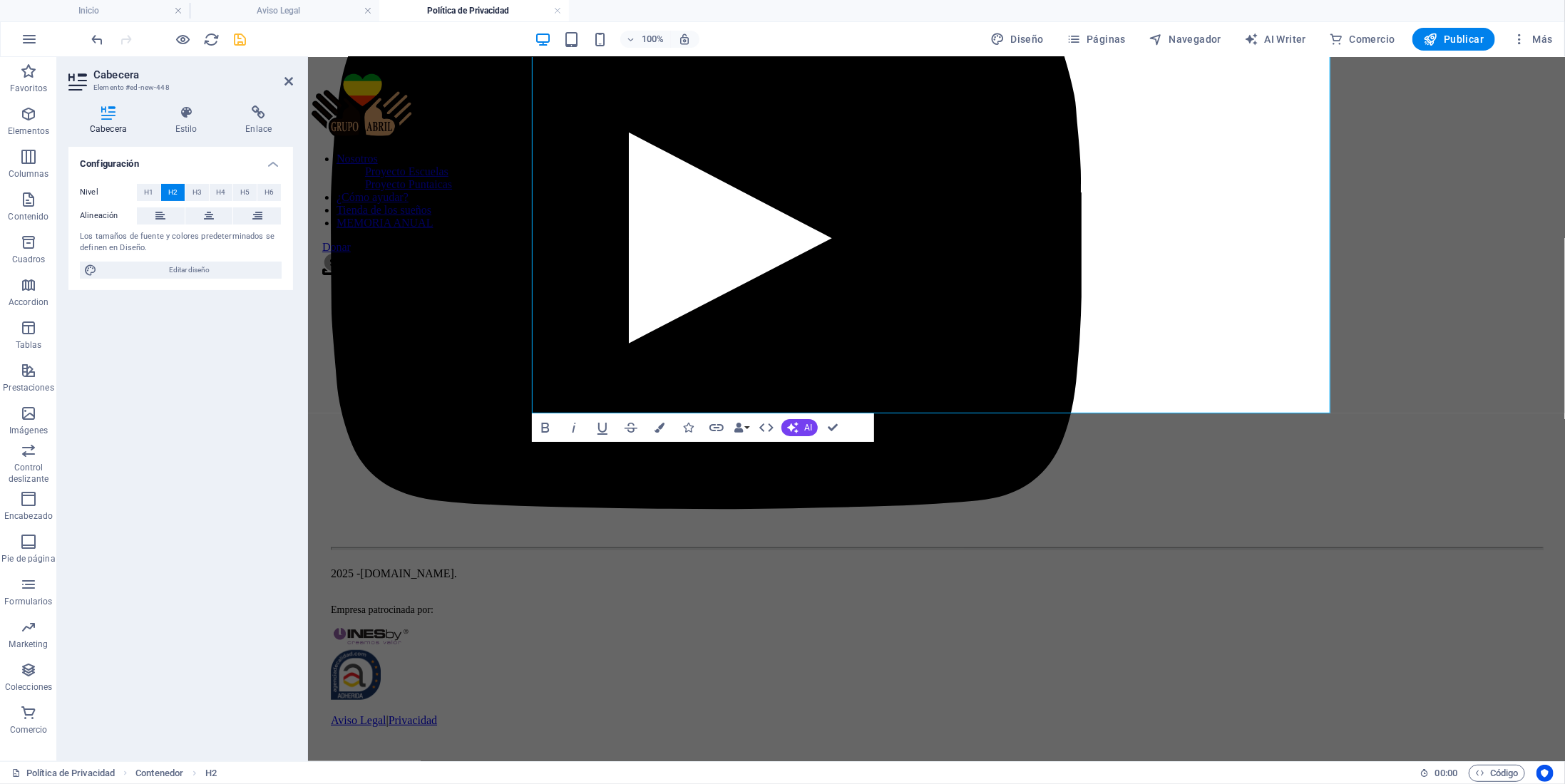
drag, startPoint x: 534, startPoint y: 423, endPoint x: 1215, endPoint y: 816, distance: 786.3
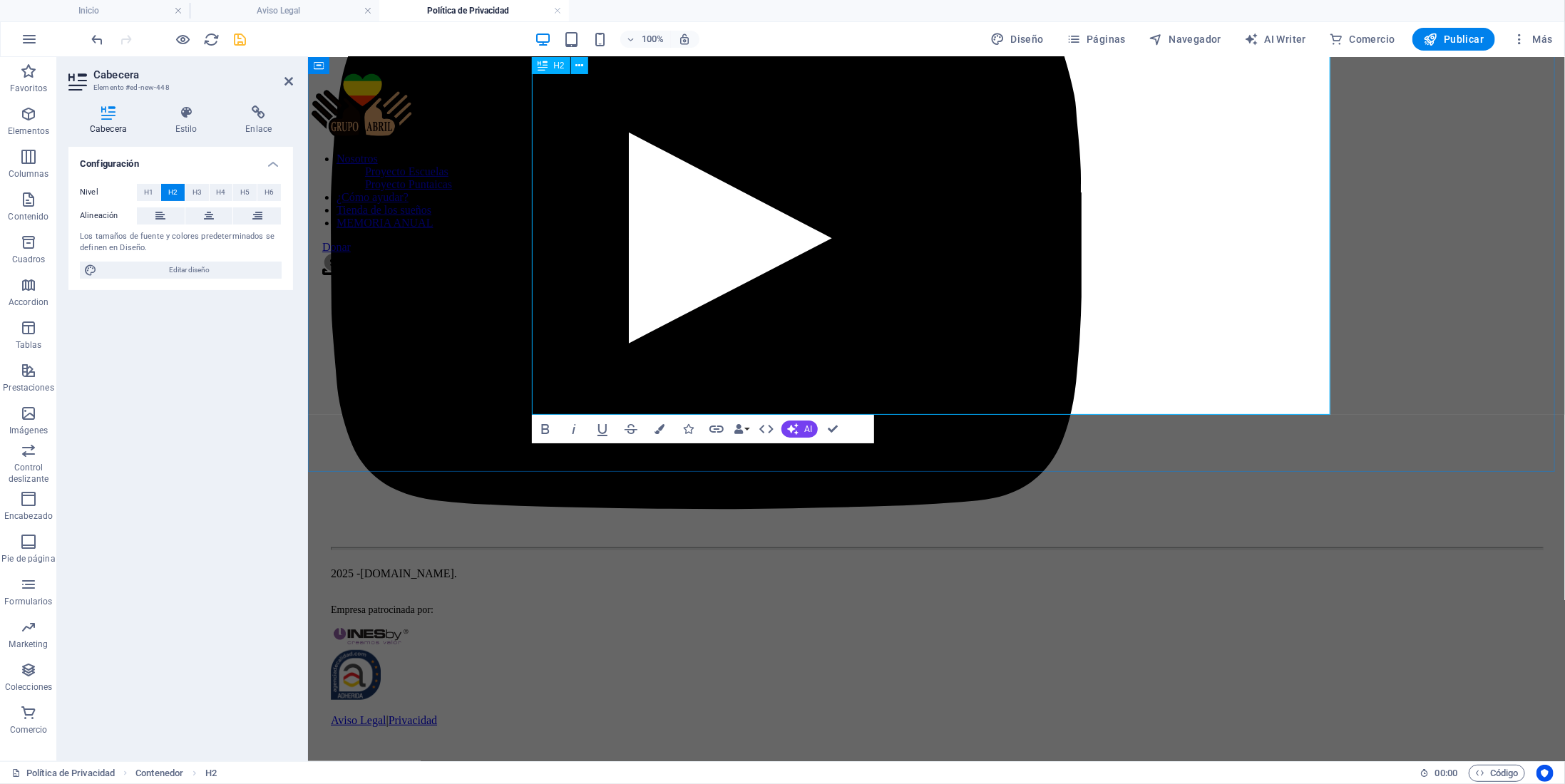
scroll to position [5840, 0]
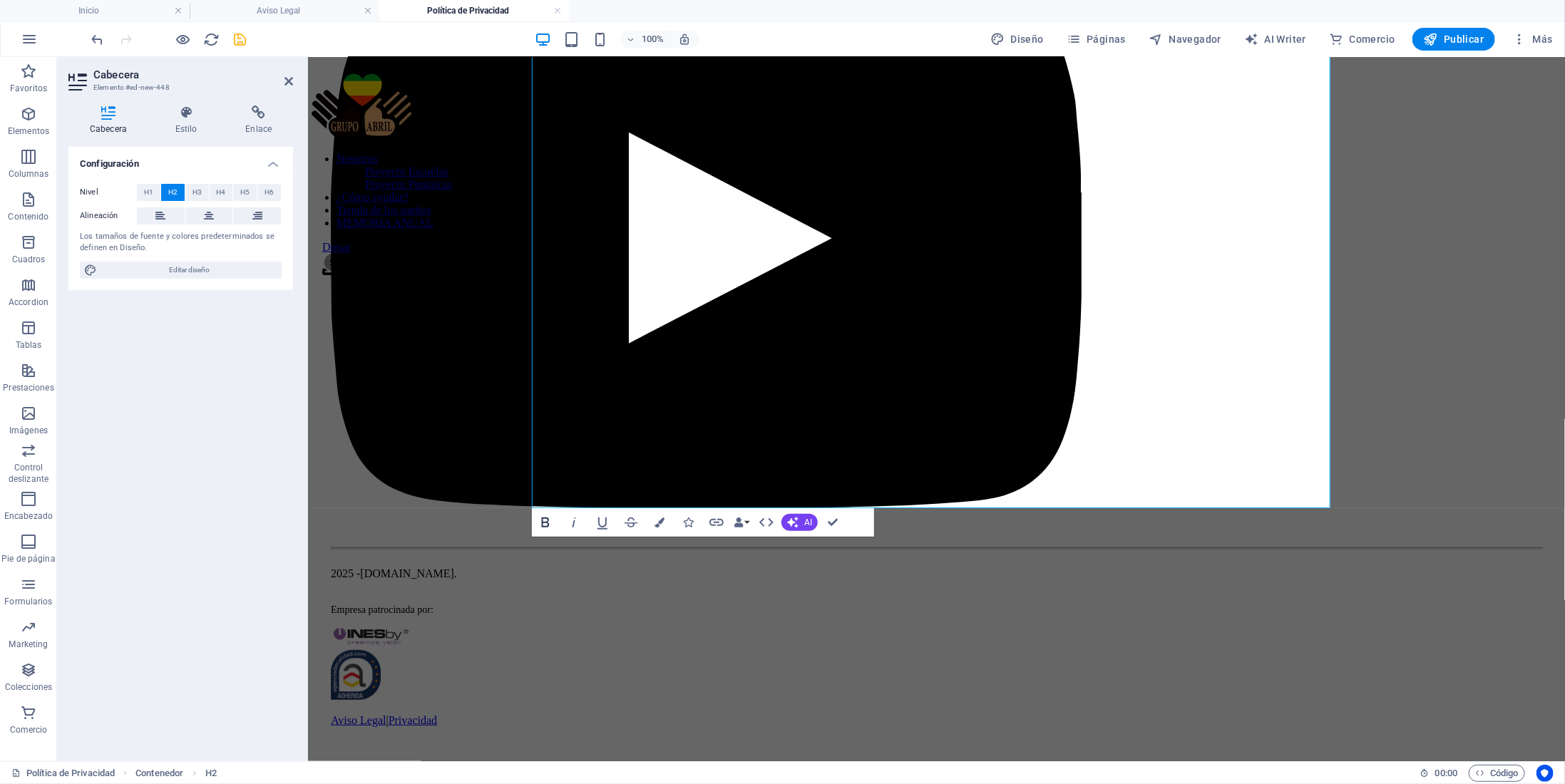
click at [546, 521] on icon "button" at bounding box center [546, 523] width 17 height 17
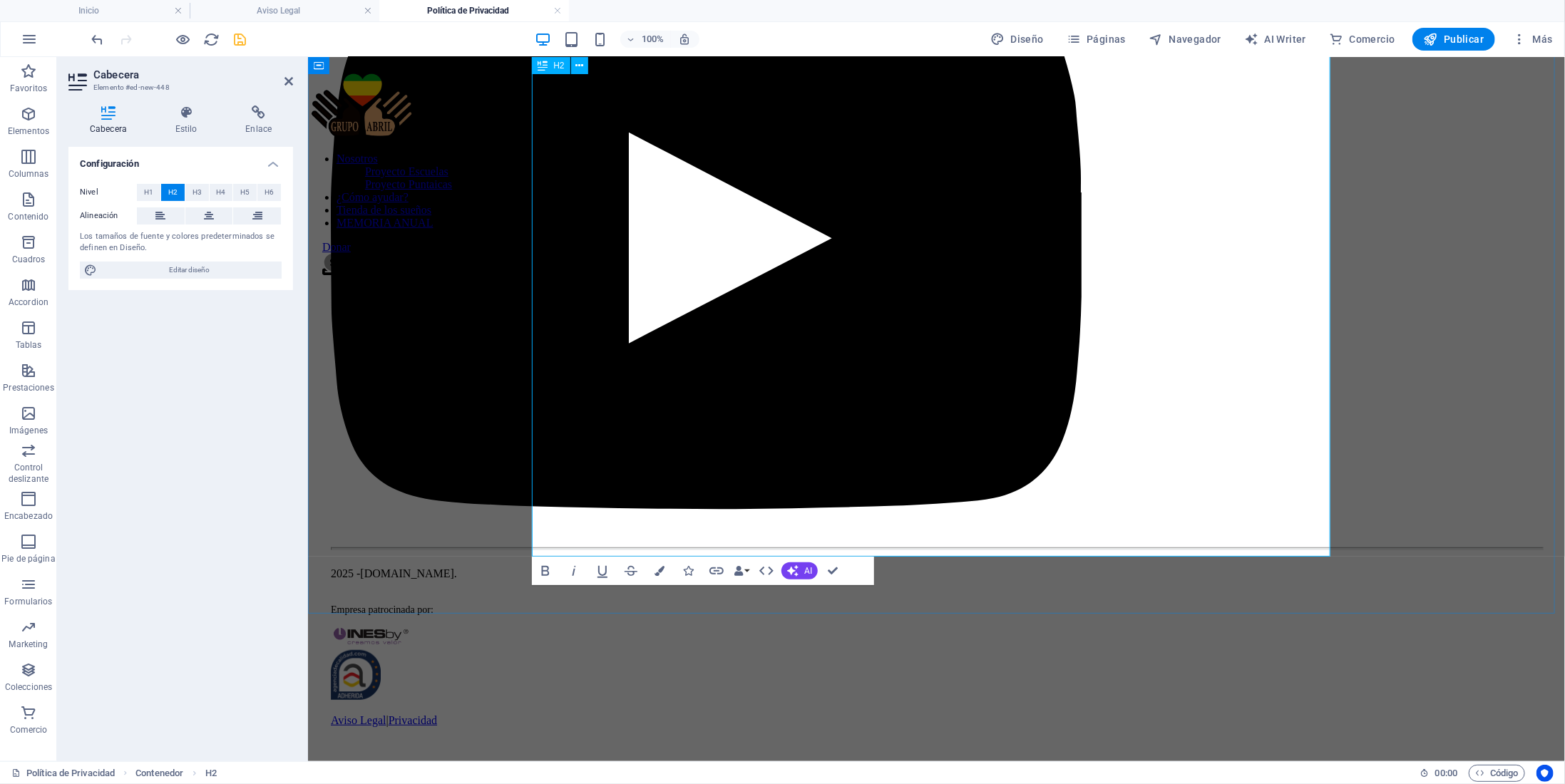
scroll to position [5768, 0]
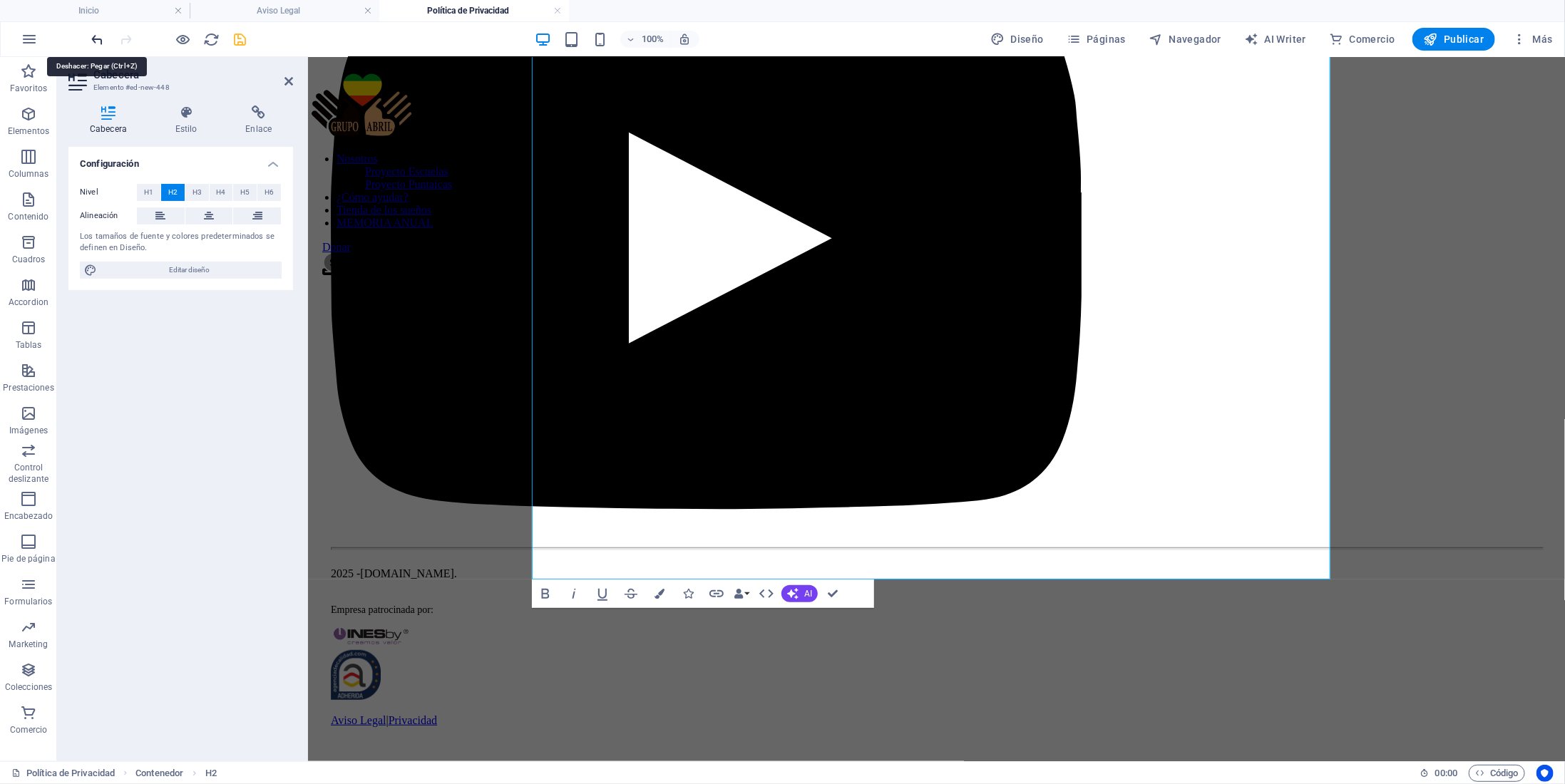
click at [100, 42] on icon "undo" at bounding box center [97, 39] width 17 height 17
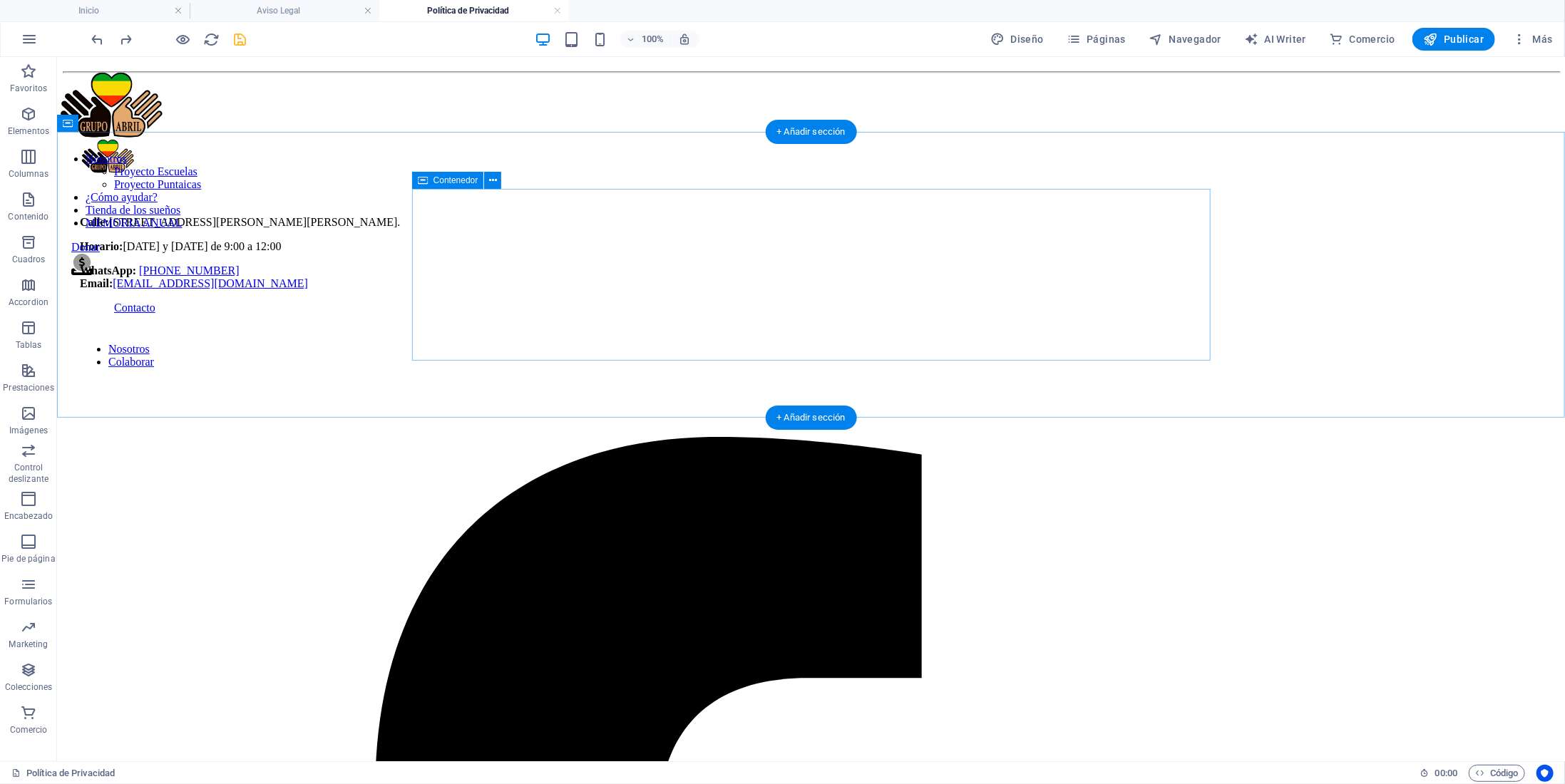
click at [589, 104] on div at bounding box center [810, 87] width 1497 height 33
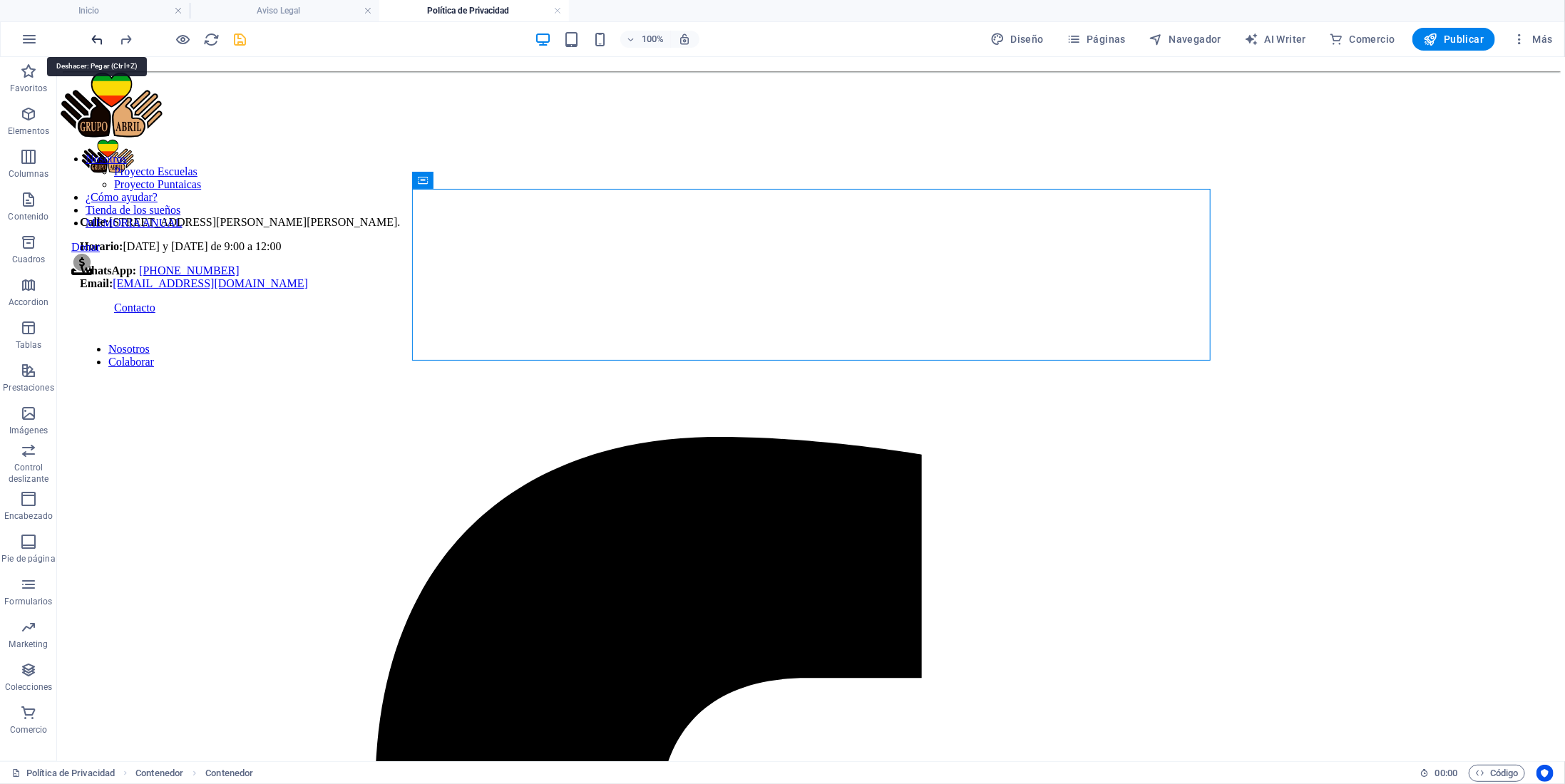
click at [92, 31] on icon "undo" at bounding box center [97, 39] width 17 height 17
click at [103, 42] on icon "undo" at bounding box center [97, 39] width 17 height 17
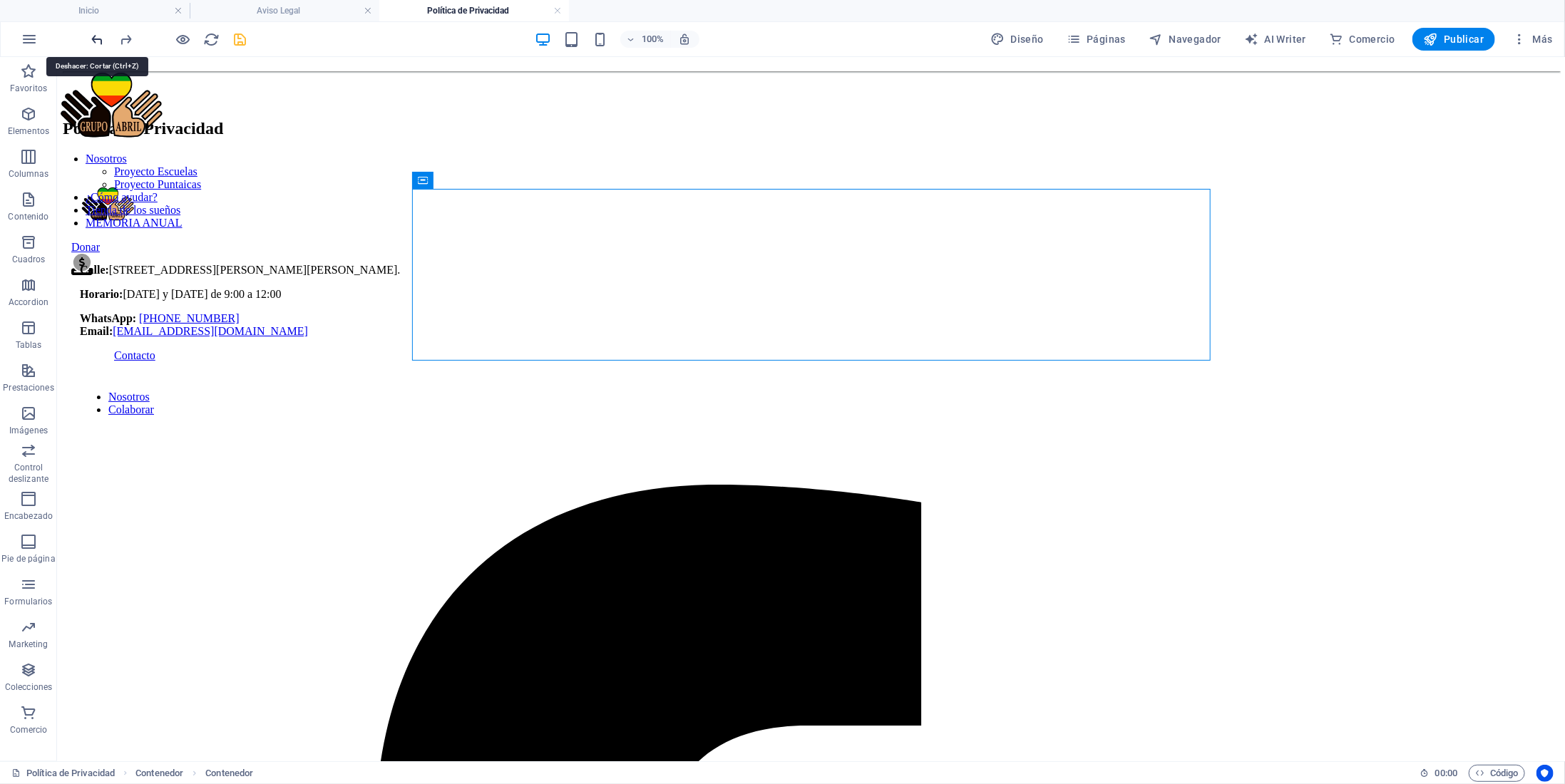
click at [103, 42] on icon "undo" at bounding box center [97, 39] width 17 height 17
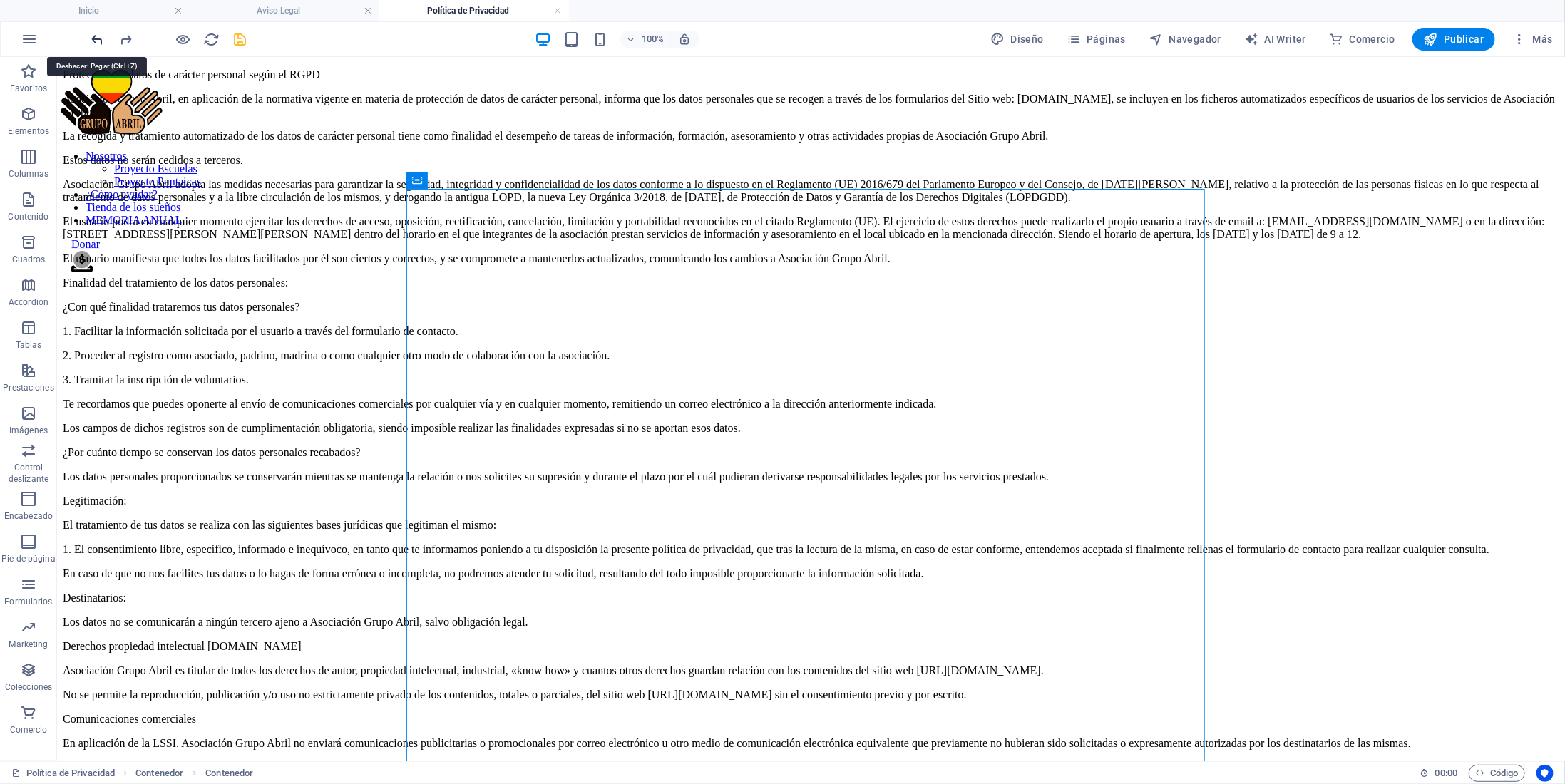
click at [103, 42] on icon "undo" at bounding box center [97, 39] width 17 height 17
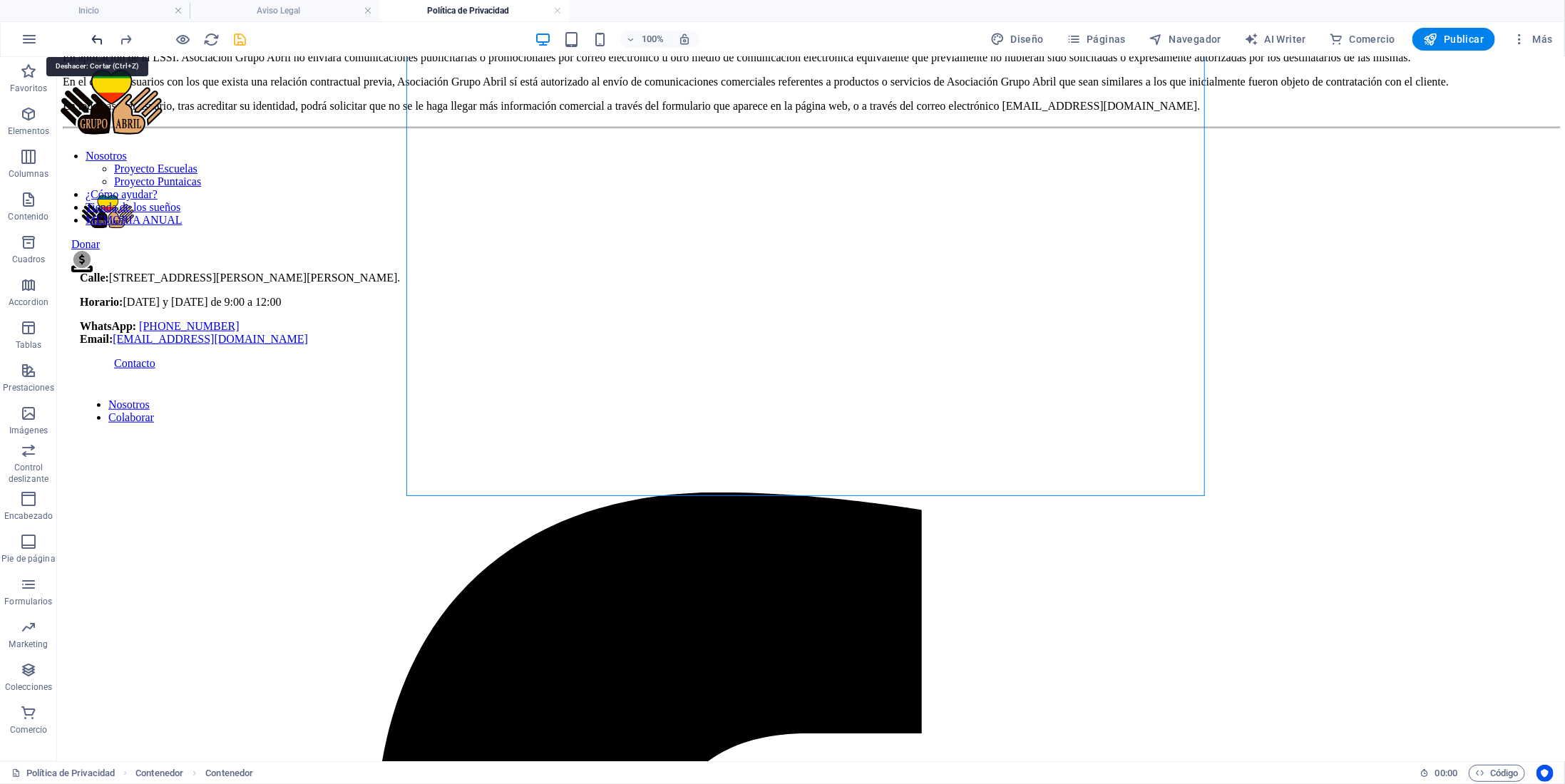
scroll to position [768, 0]
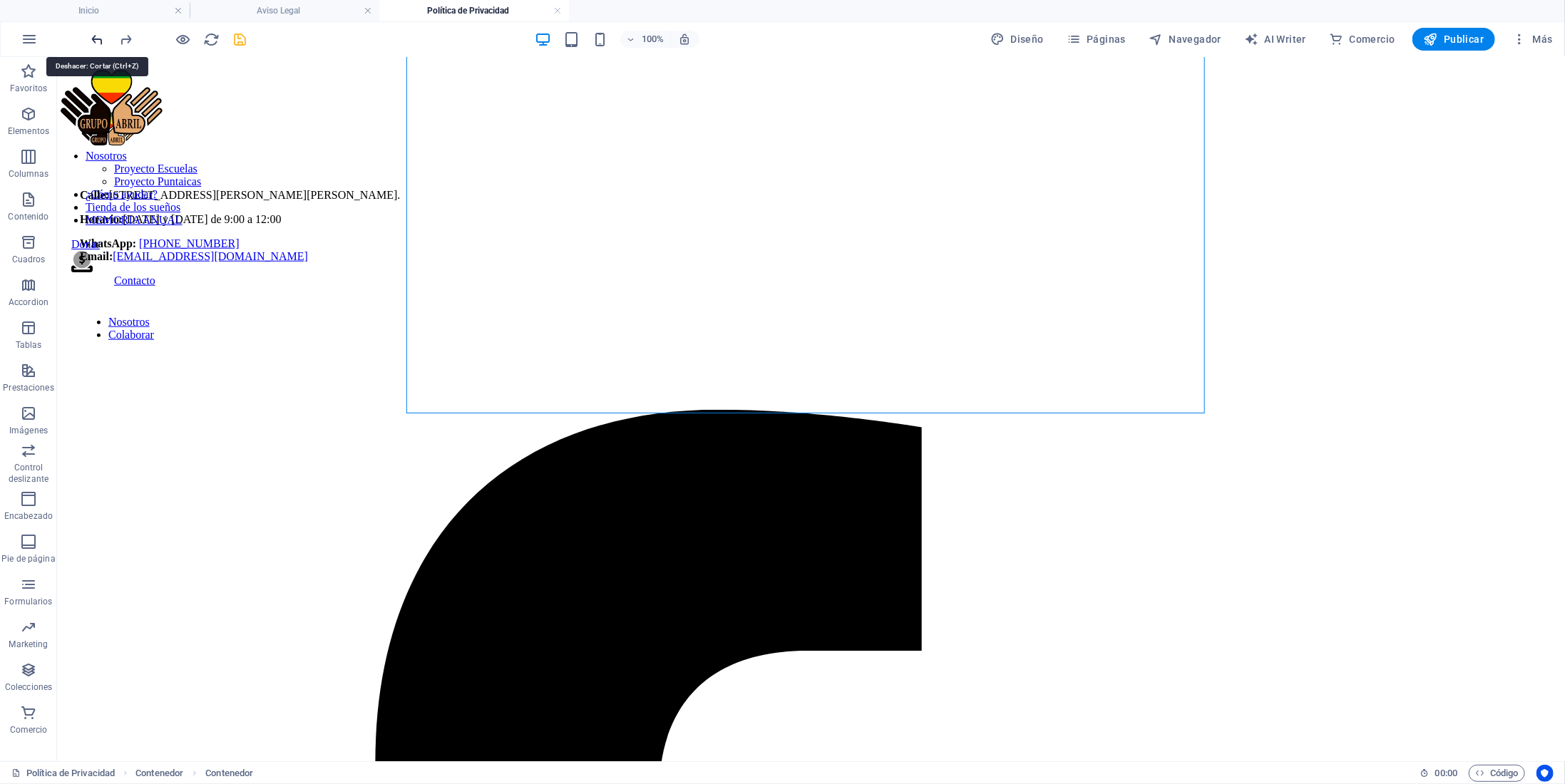
click at [103, 42] on icon "undo" at bounding box center [97, 39] width 17 height 17
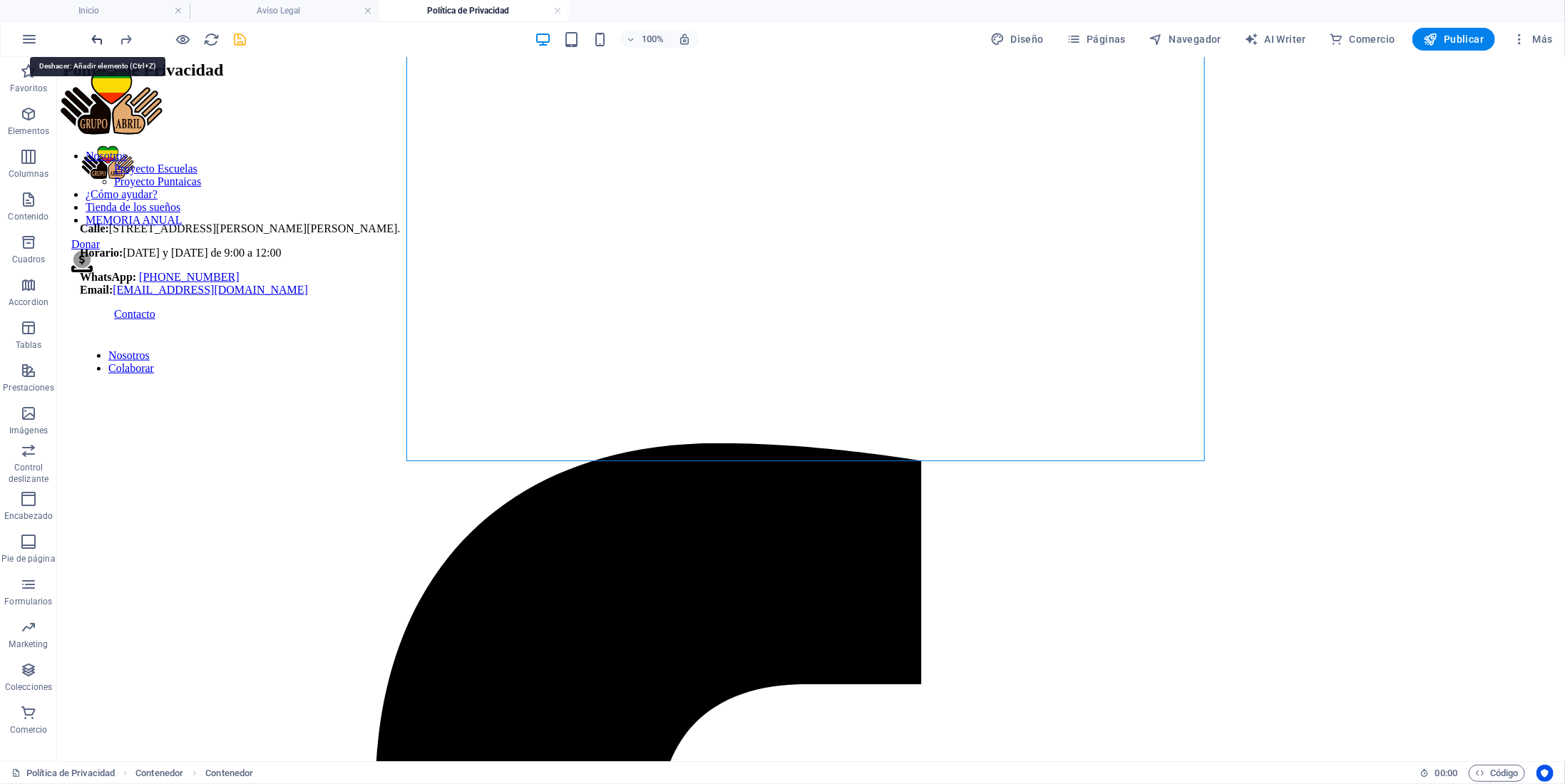
click at [103, 42] on icon "undo" at bounding box center [97, 39] width 17 height 17
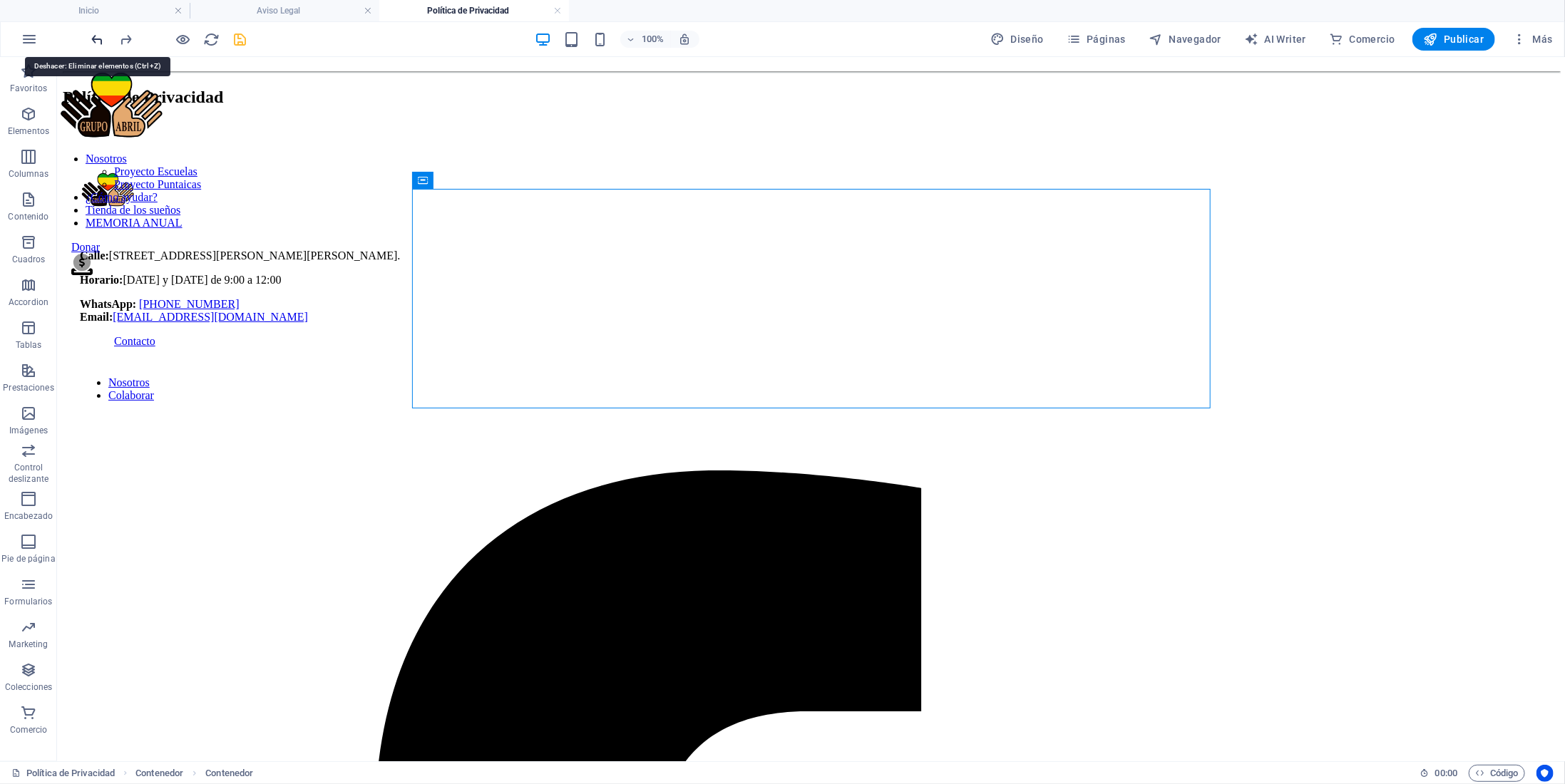
click at [103, 42] on icon "undo" at bounding box center [97, 39] width 17 height 17
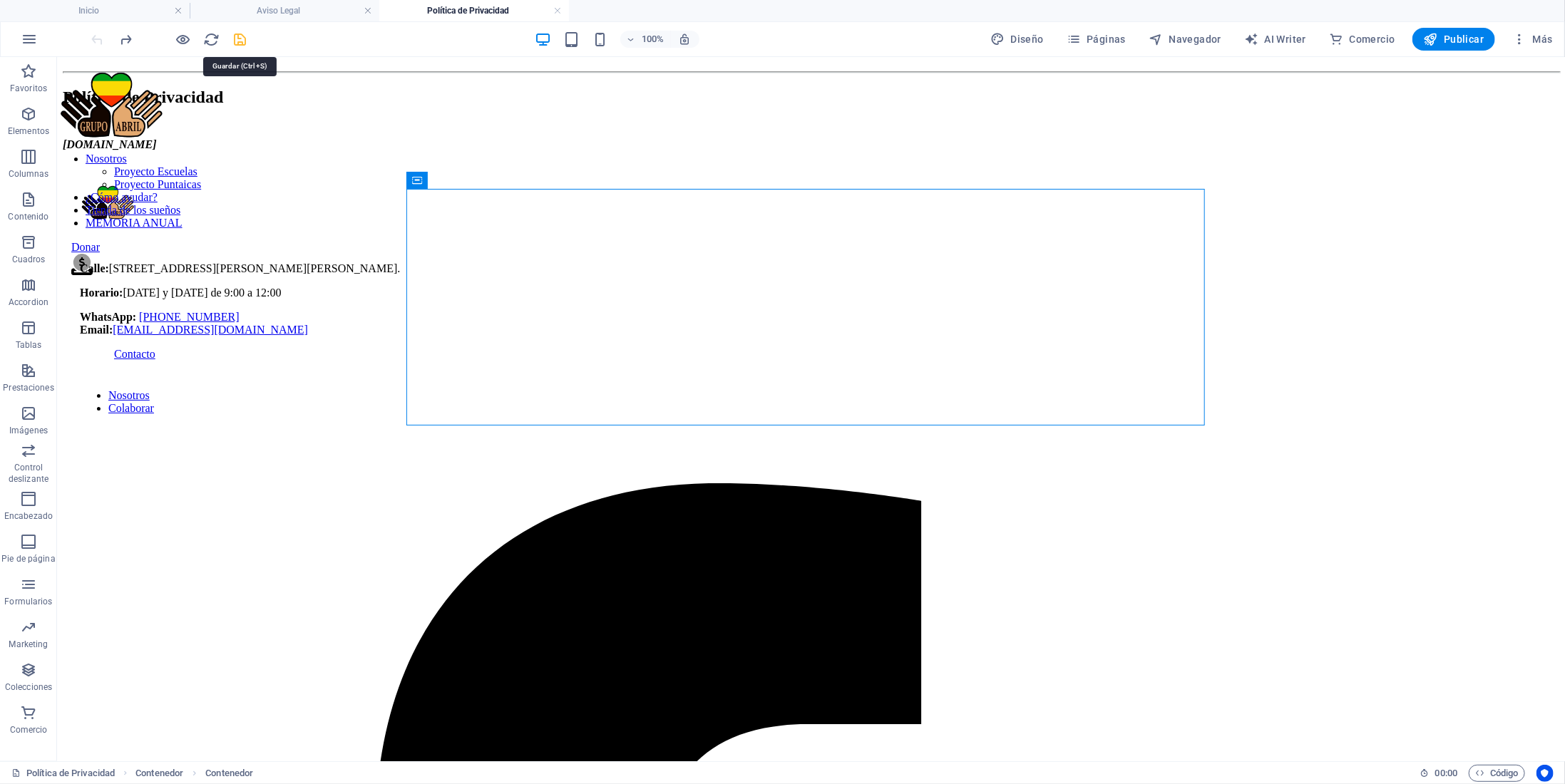
click at [243, 35] on icon "save" at bounding box center [240, 39] width 17 height 17
click at [1081, 36] on icon "button" at bounding box center [1074, 39] width 14 height 14
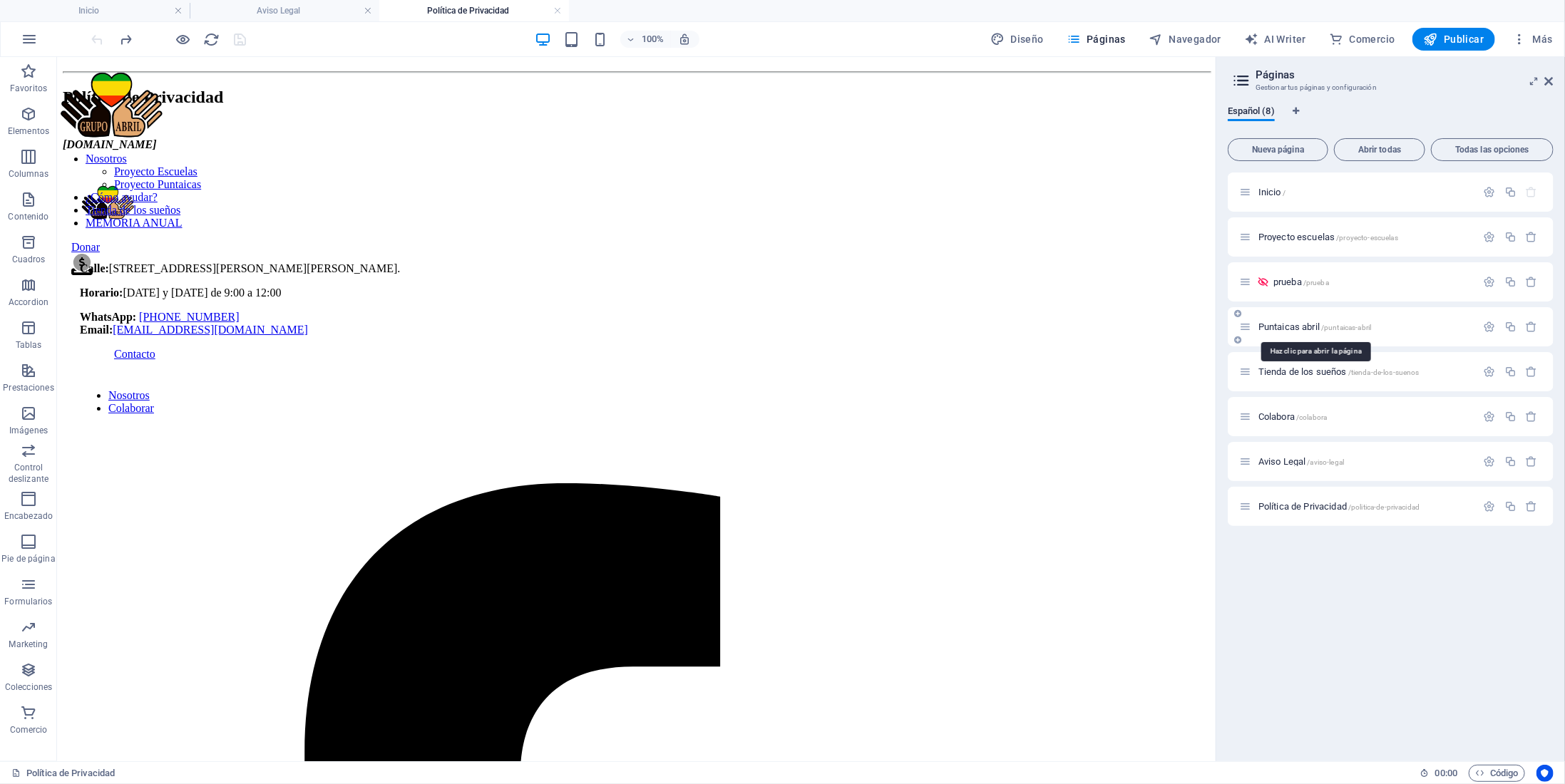
click at [1292, 327] on span "Puntaicas abril /puntaicas-abril" at bounding box center [1315, 326] width 113 height 11
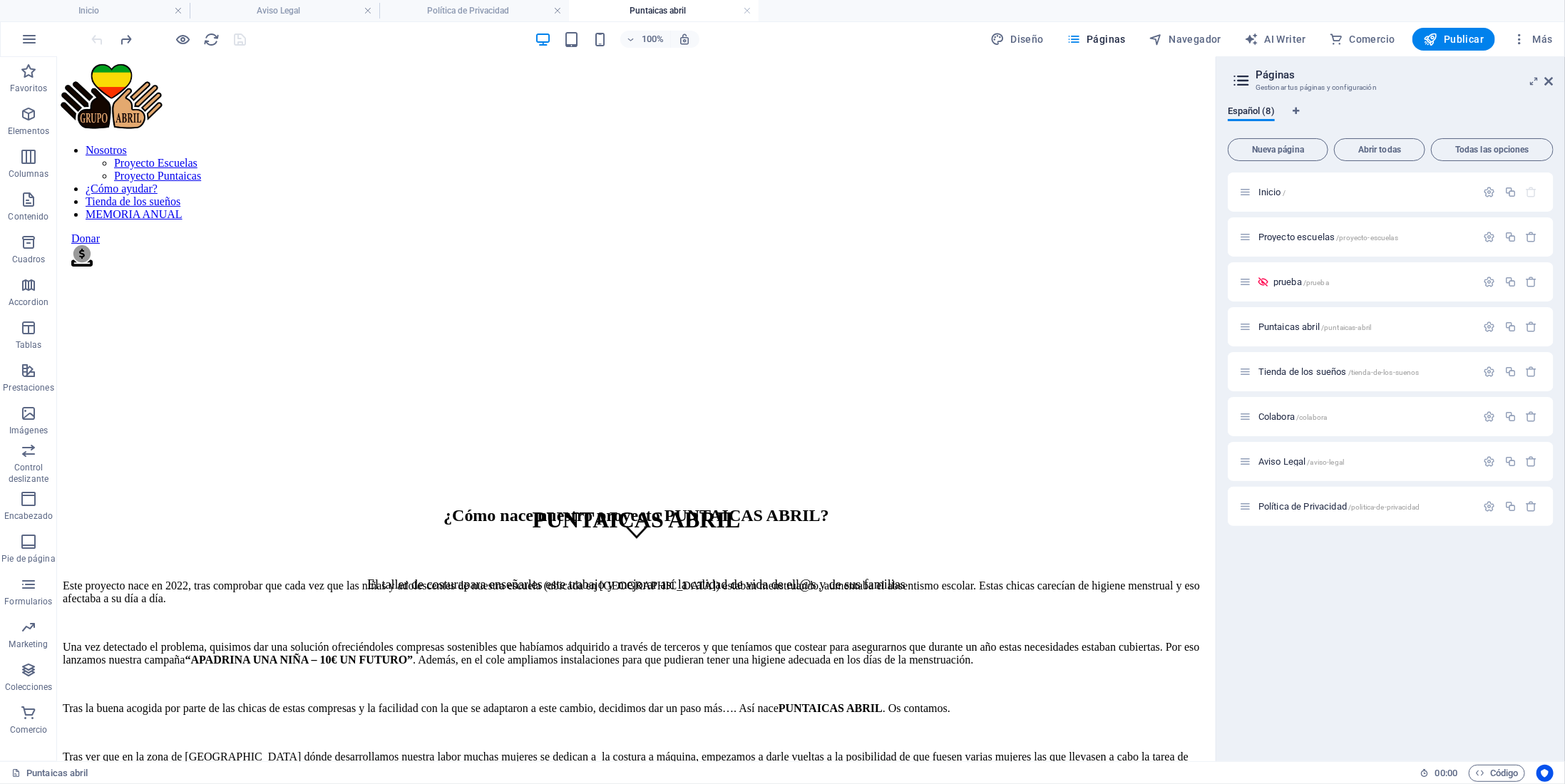
scroll to position [89, 0]
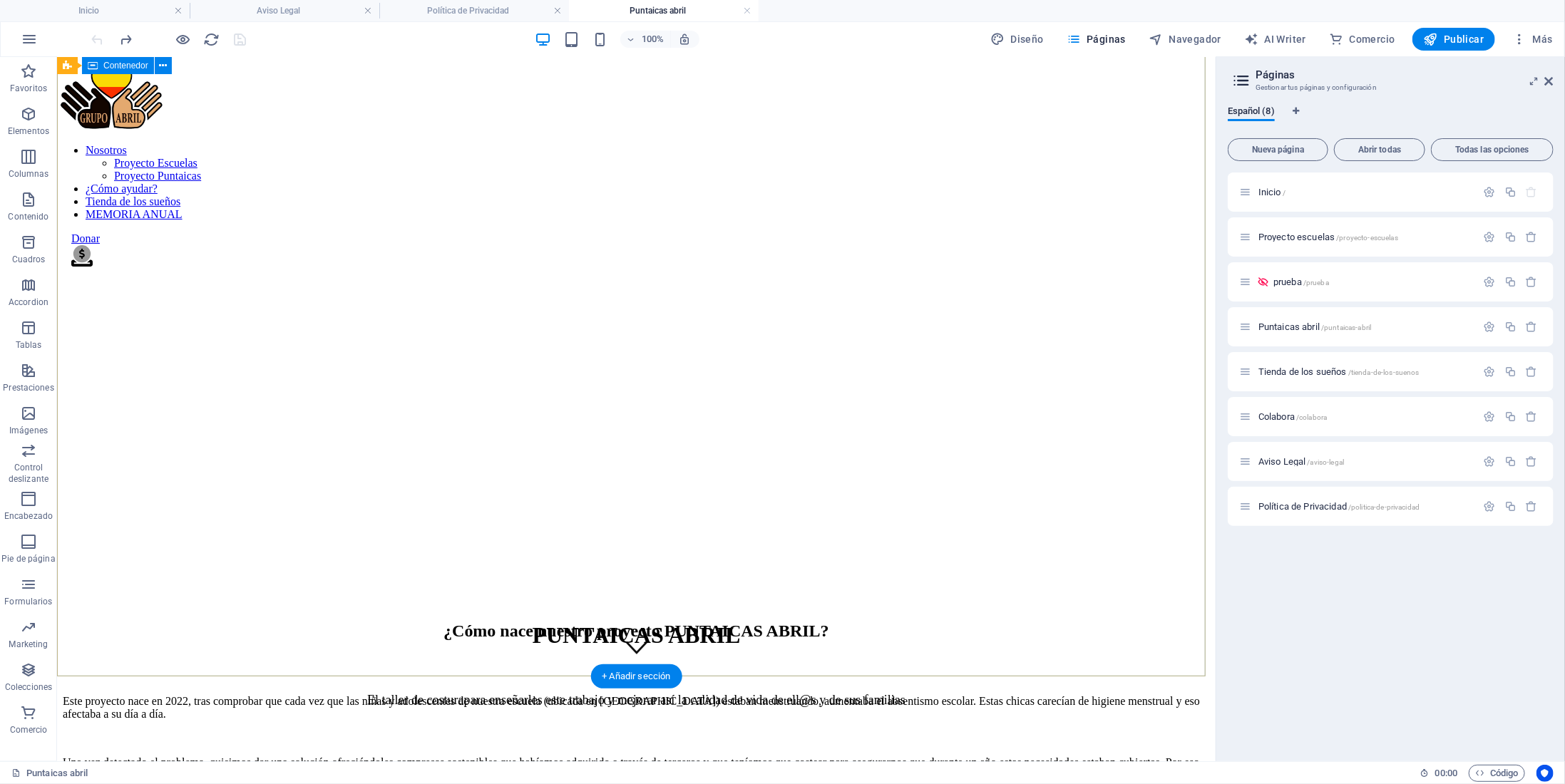
click at [961, 606] on div "PUNTAICAS ABRIL El taller de costura para enseñarles este trabajo y mejorar así…" at bounding box center [636, 674] width 1148 height 136
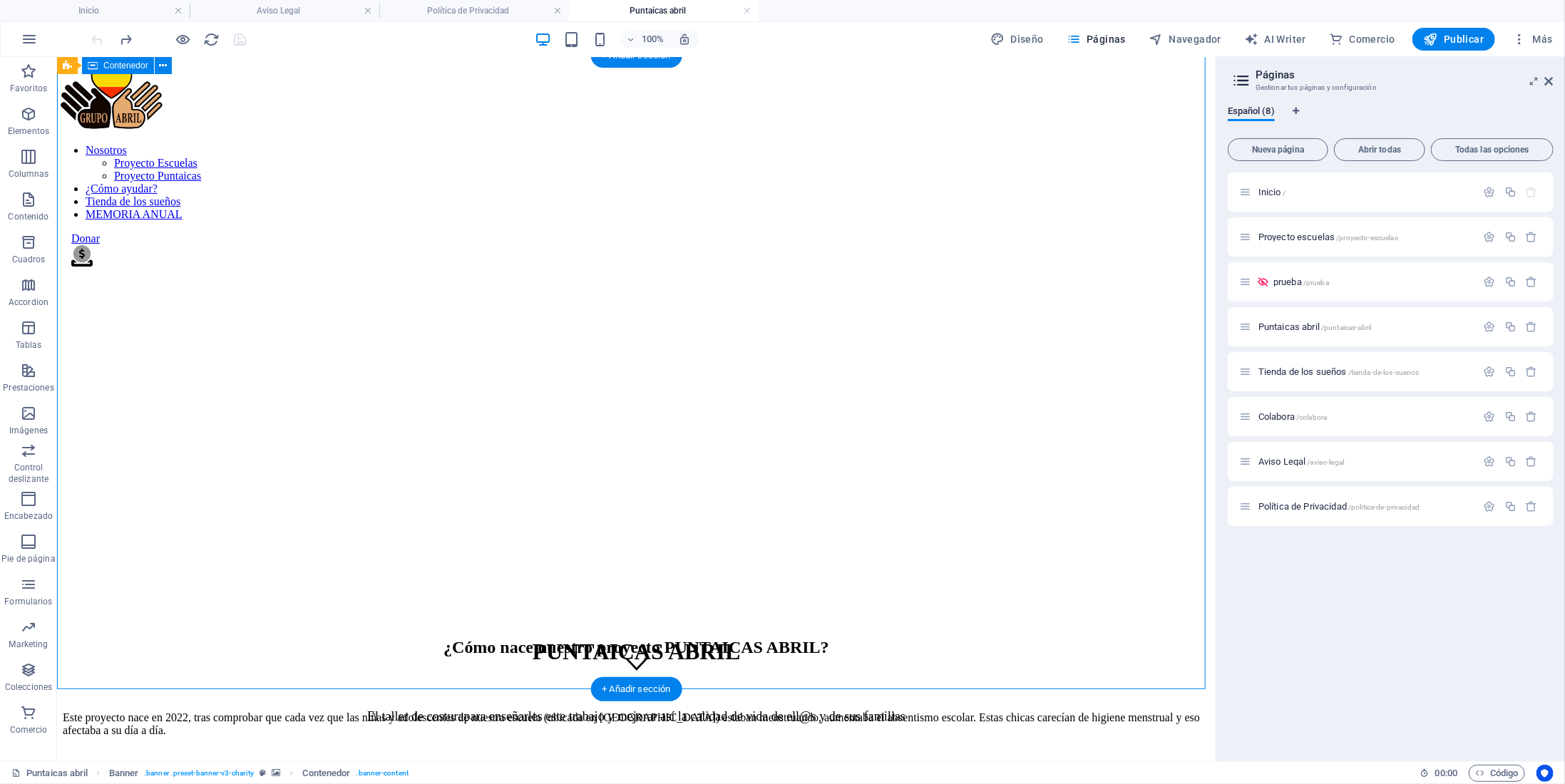
scroll to position [66, 0]
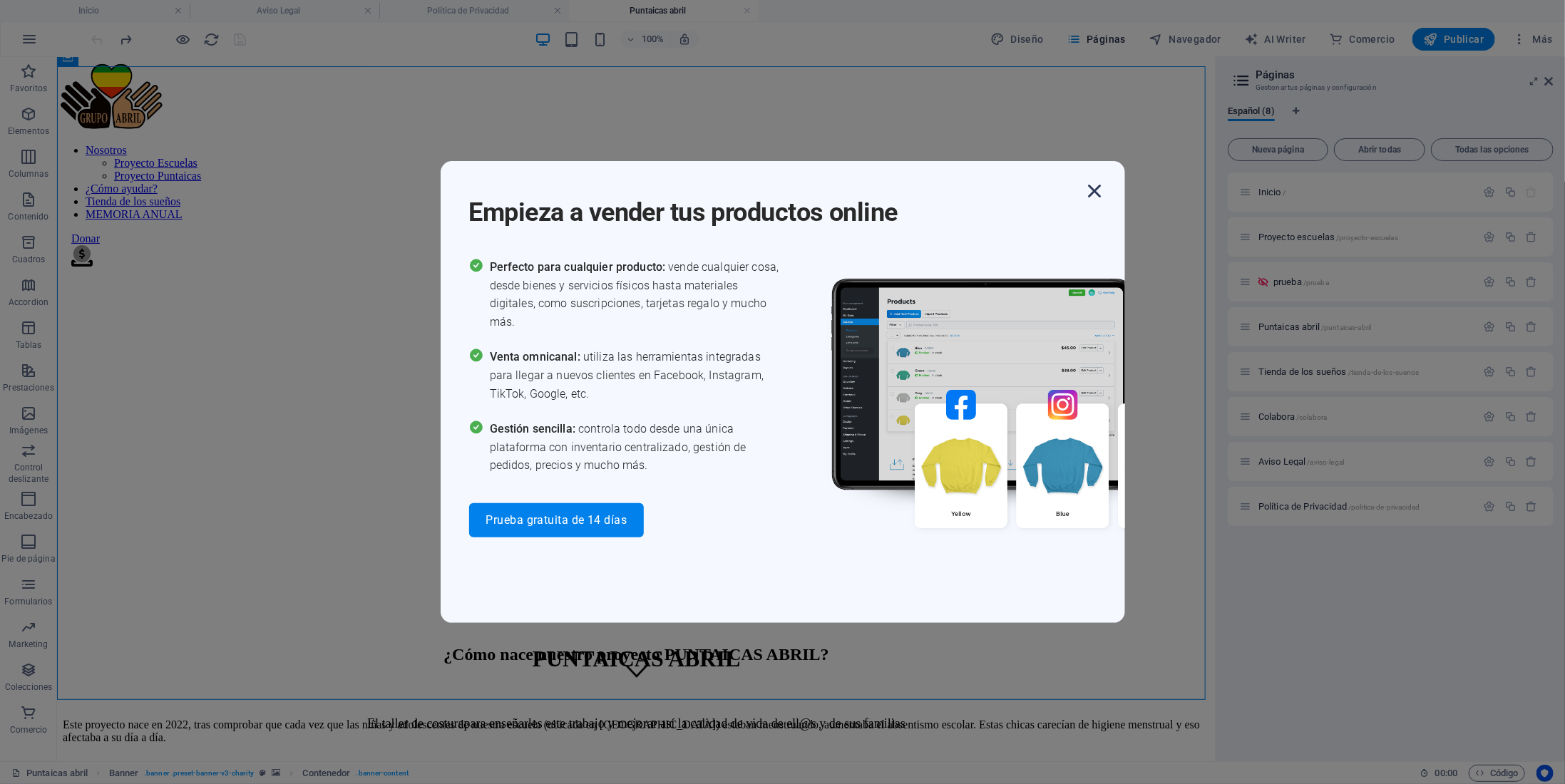
click at [1101, 188] on icon "button" at bounding box center [1096, 191] width 26 height 26
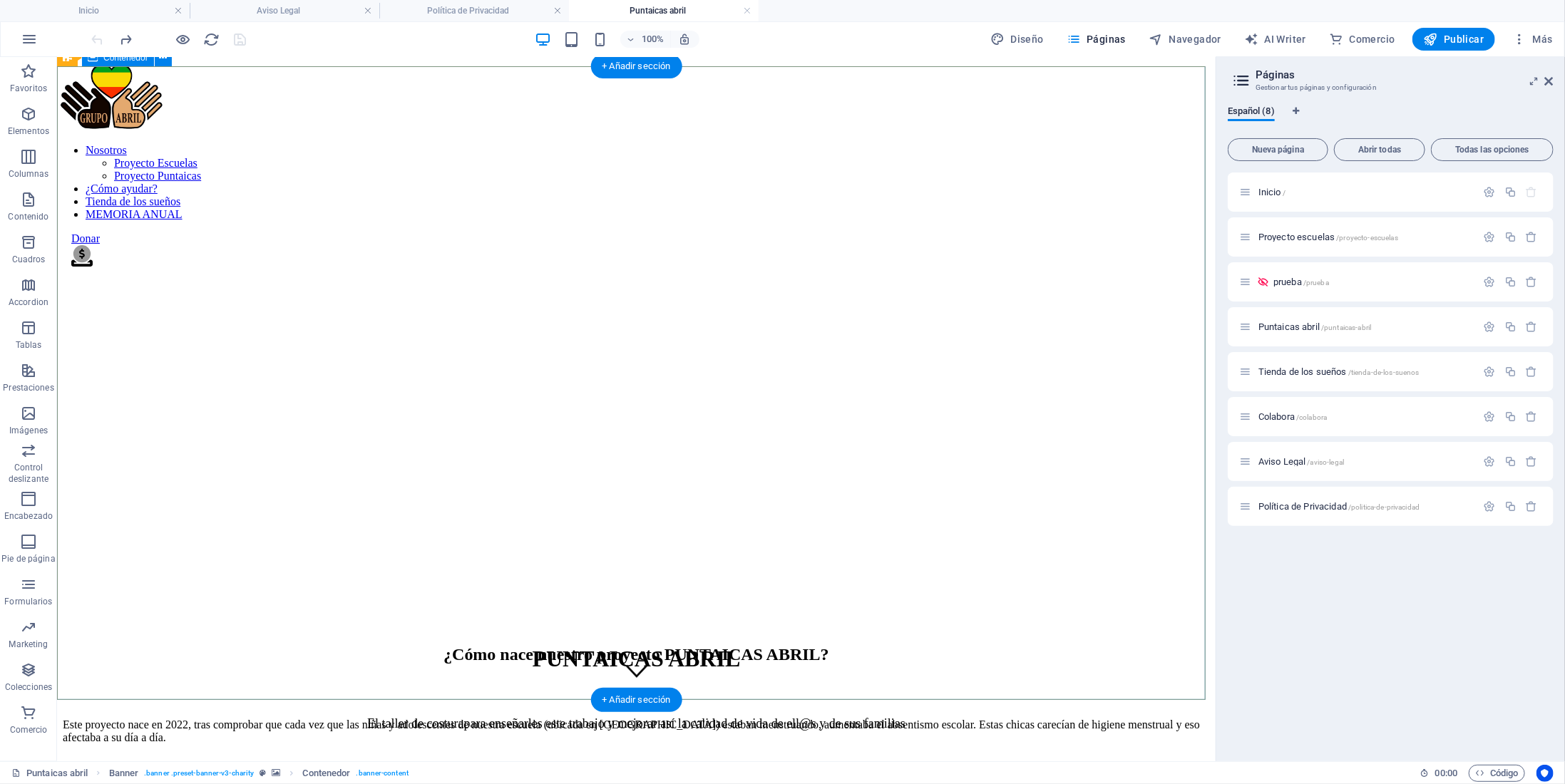
click at [955, 630] on div "PUNTAICAS ABRIL El taller de costura para enseñarles este trabajo y mejorar así…" at bounding box center [636, 698] width 1148 height 136
click at [592, 630] on div "PUNTAICAS ABRIL El taller de costura para enseñarles este trabajo y mejorar así…" at bounding box center [636, 698] width 1148 height 136
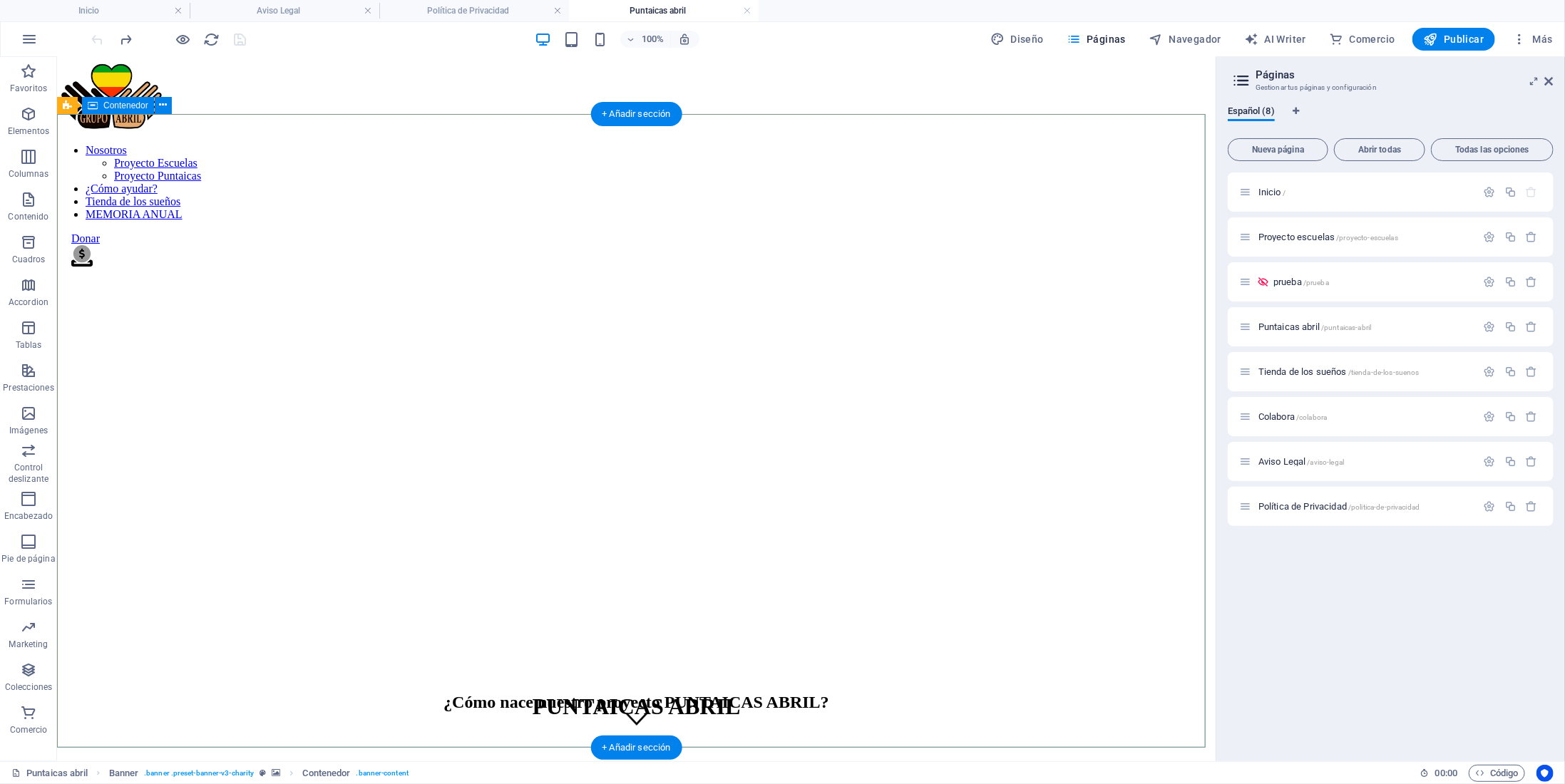
scroll to position [0, 0]
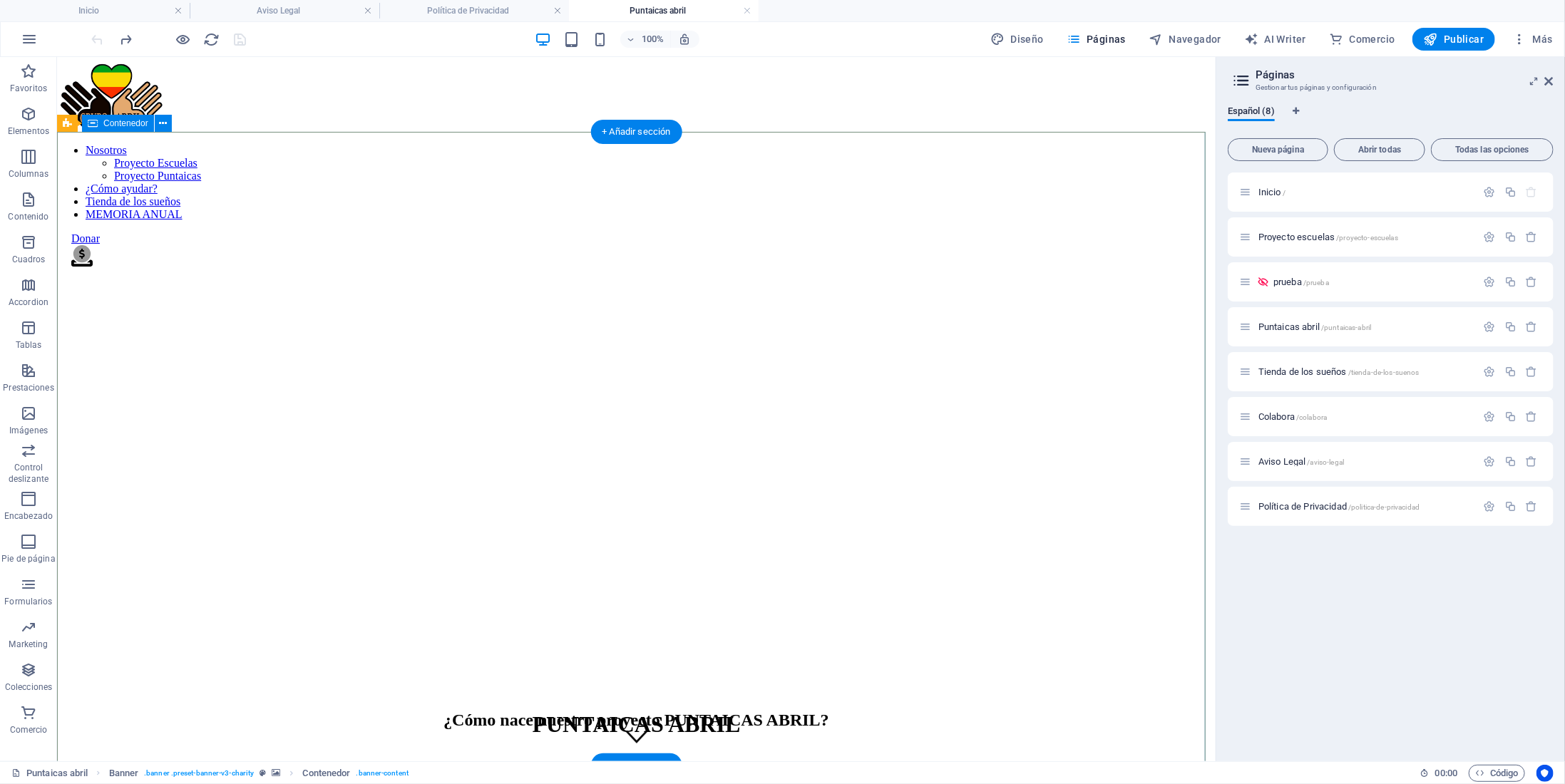
click at [987, 696] on div "PUNTAICAS ABRIL El taller de costura para enseñarles este trabajo y mejorar así…" at bounding box center [636, 764] width 1148 height 136
click at [735, 696] on div "PUNTAICAS ABRIL El taller de costura para enseñarles este trabajo y mejorar así…" at bounding box center [636, 764] width 1148 height 136
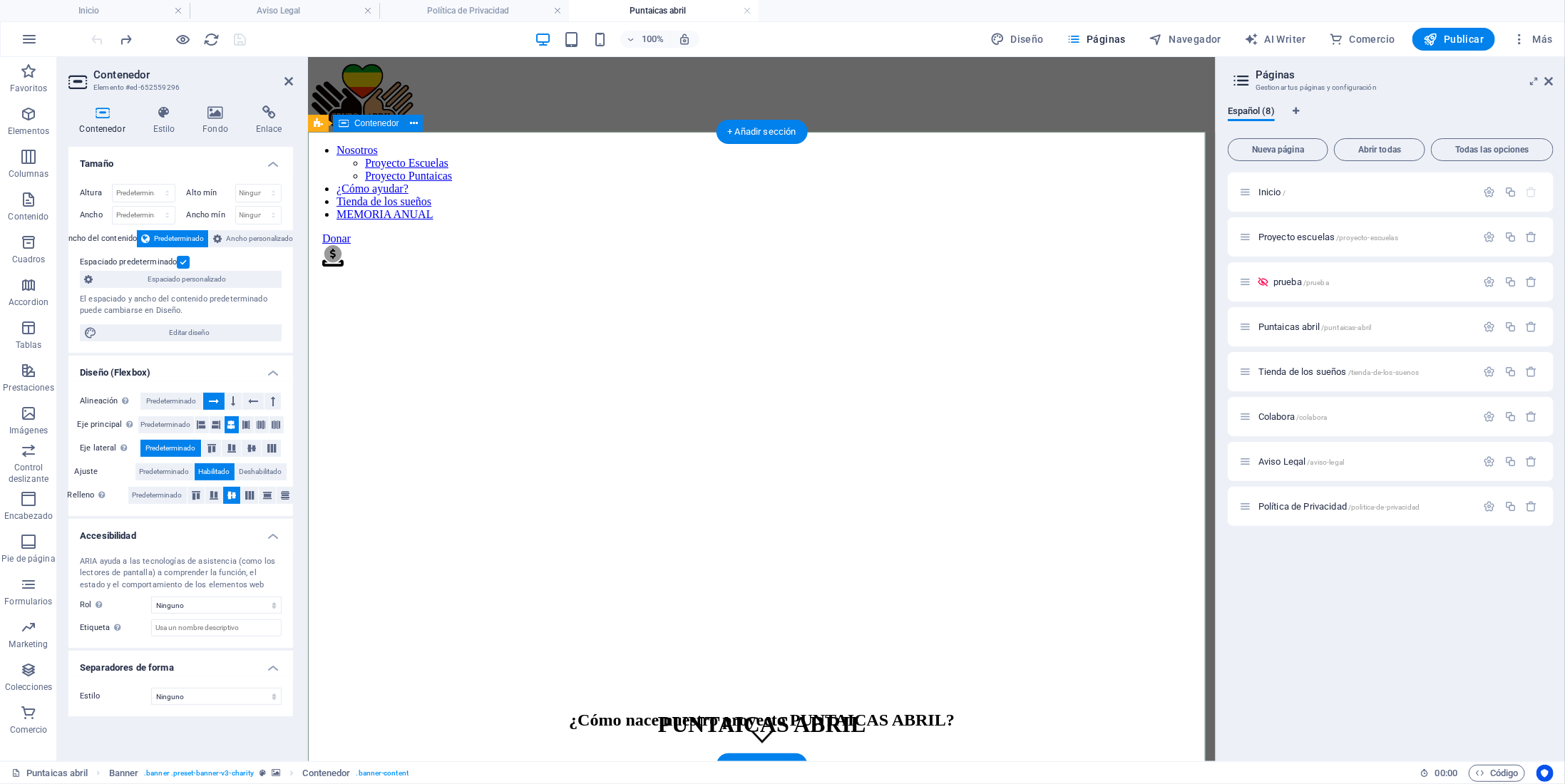
click at [669, 696] on div "PUNTAICAS ABRIL El taller de costura para enseñarles este trabajo y mejorar así…" at bounding box center [760, 764] width 896 height 136
click at [211, 117] on icon at bounding box center [216, 113] width 48 height 14
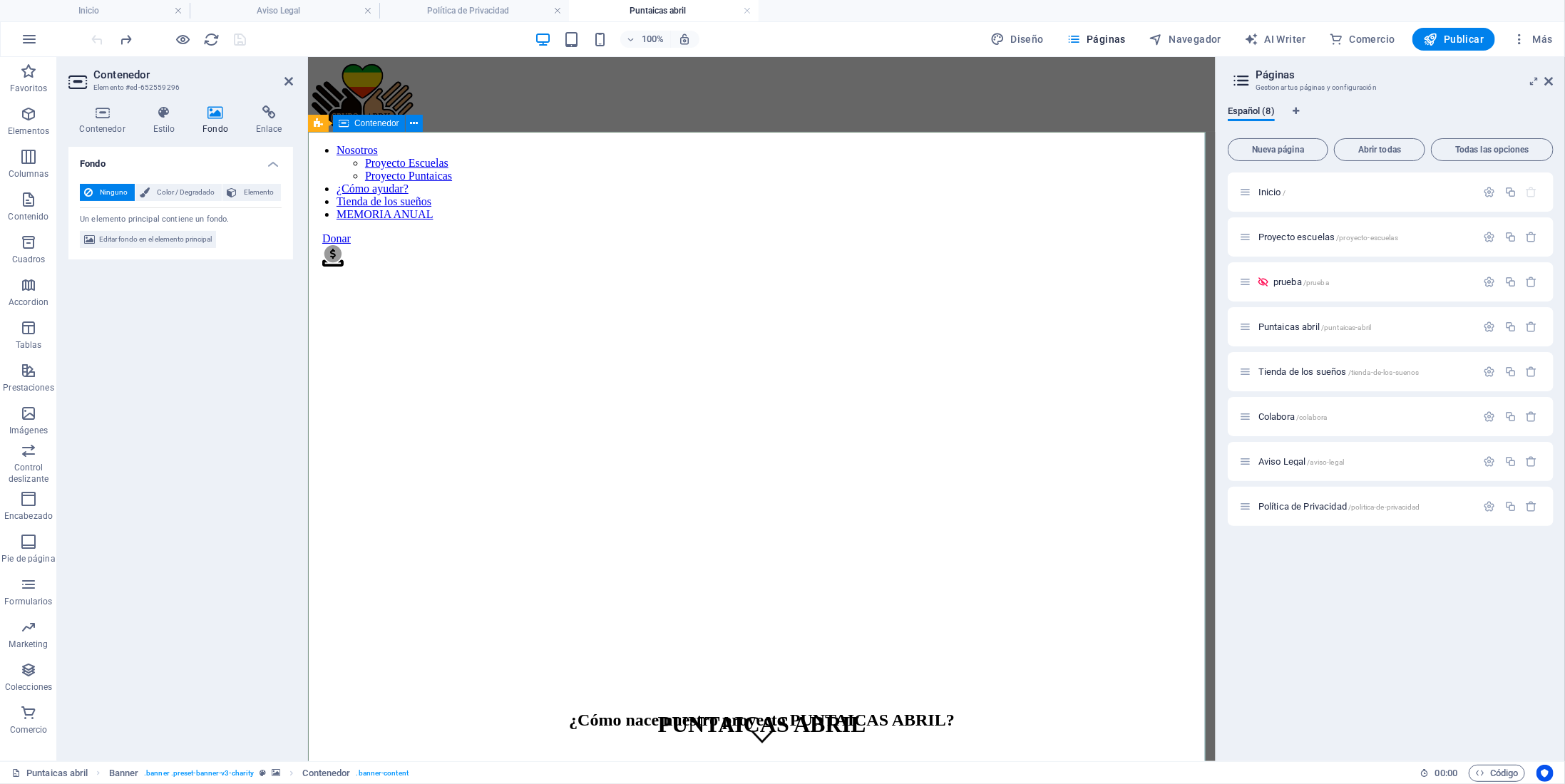
click at [422, 696] on div "PUNTAICAS ABRIL El taller de costura para enseñarles este trabajo y mejorar así…" at bounding box center [760, 764] width 896 height 136
click at [290, 76] on icon at bounding box center [289, 82] width 9 height 12
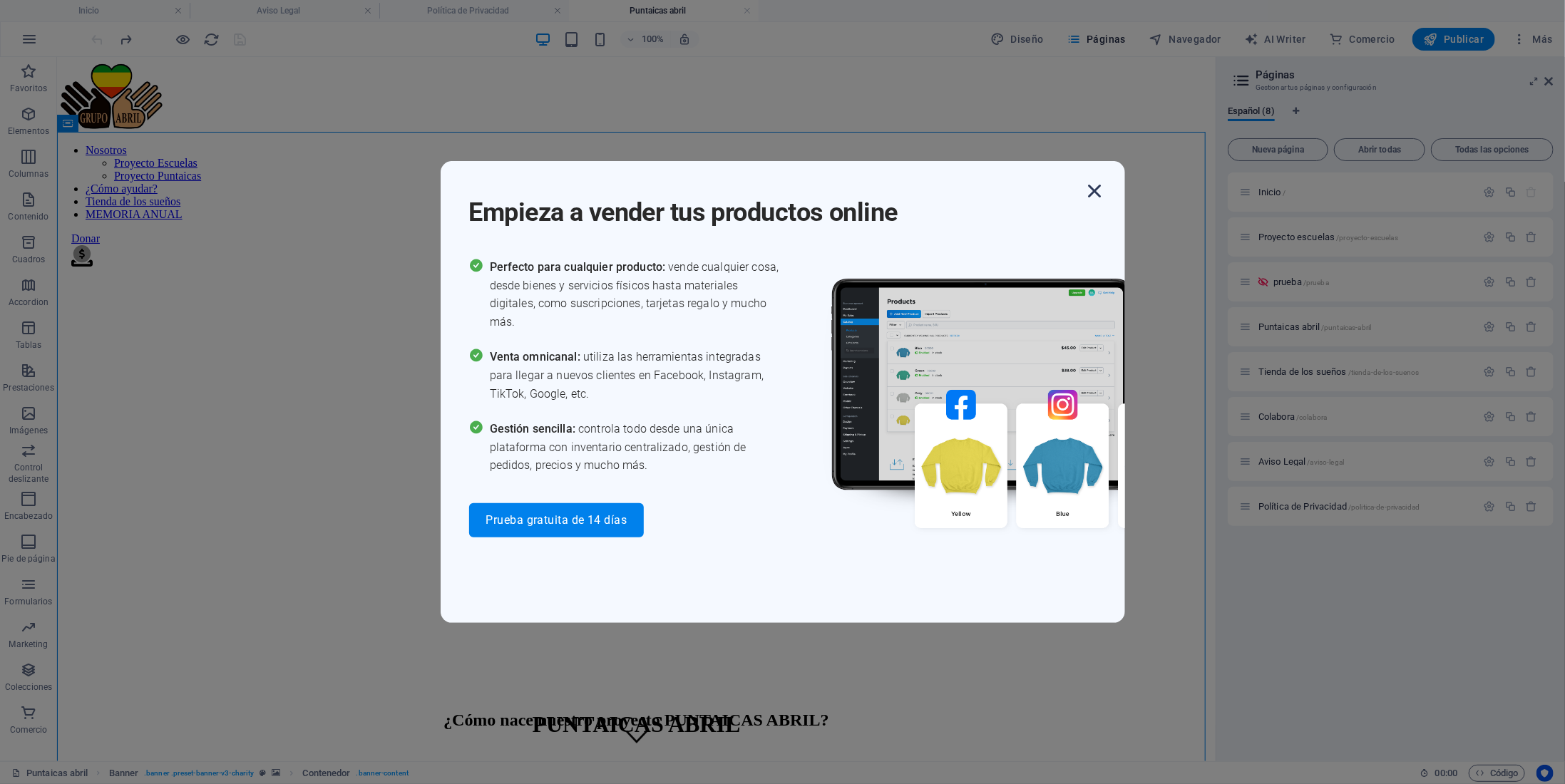
click at [1094, 193] on icon "button" at bounding box center [1096, 191] width 26 height 26
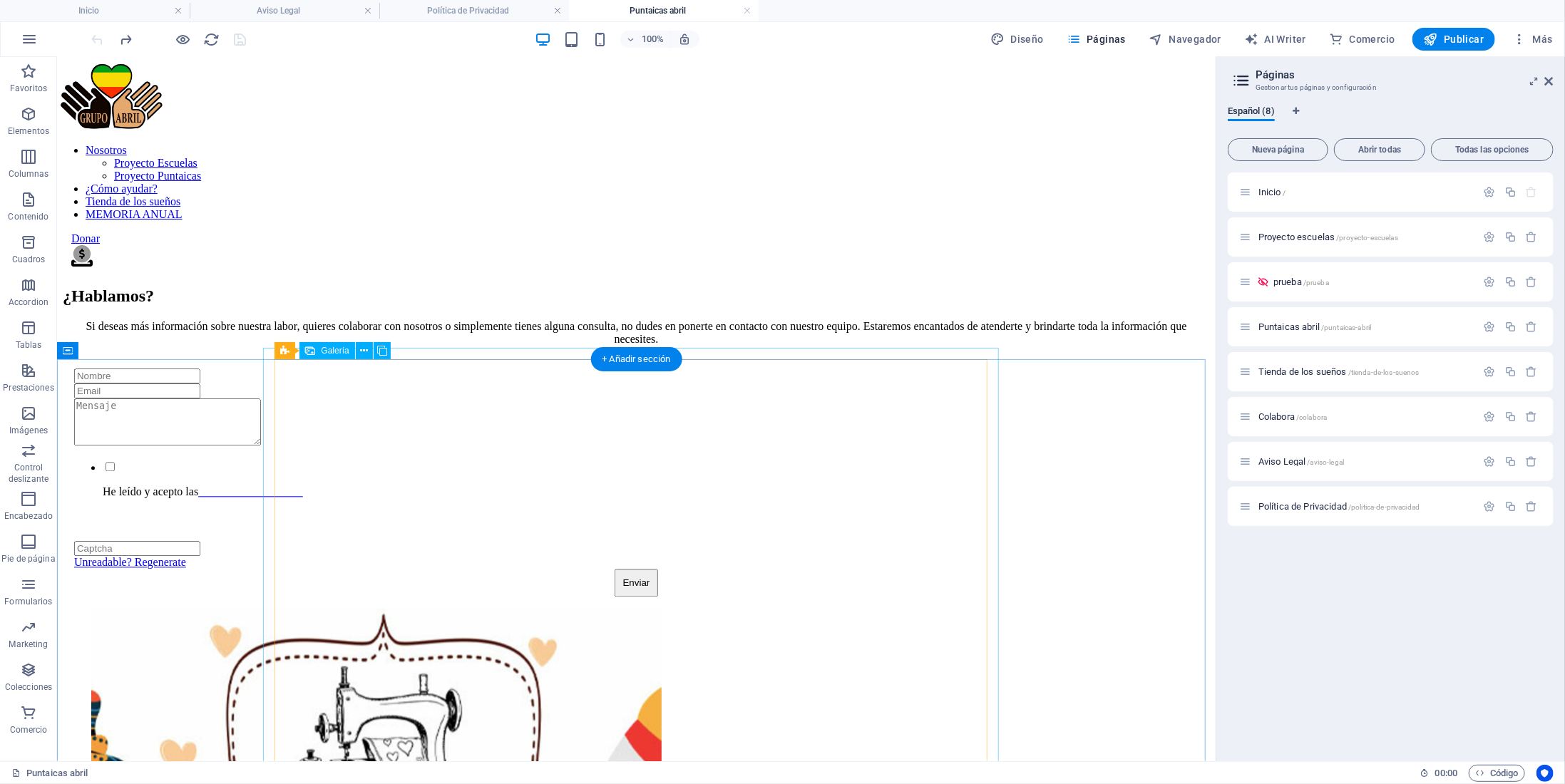
scroll to position [2067, 0]
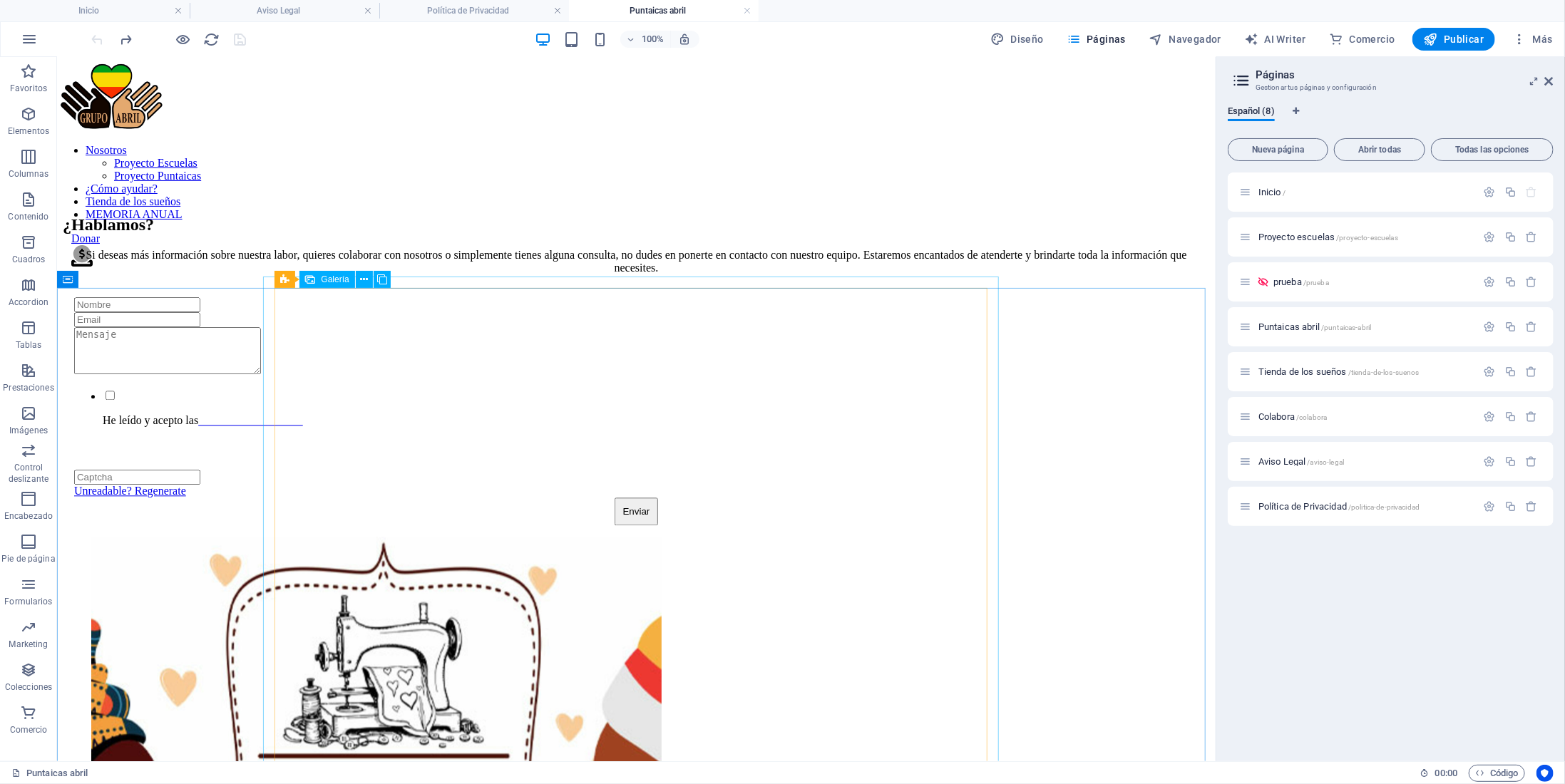
click at [320, 282] on div "Galería" at bounding box center [327, 279] width 55 height 17
click at [649, 283] on div "+ Añadir sección" at bounding box center [636, 288] width 91 height 25
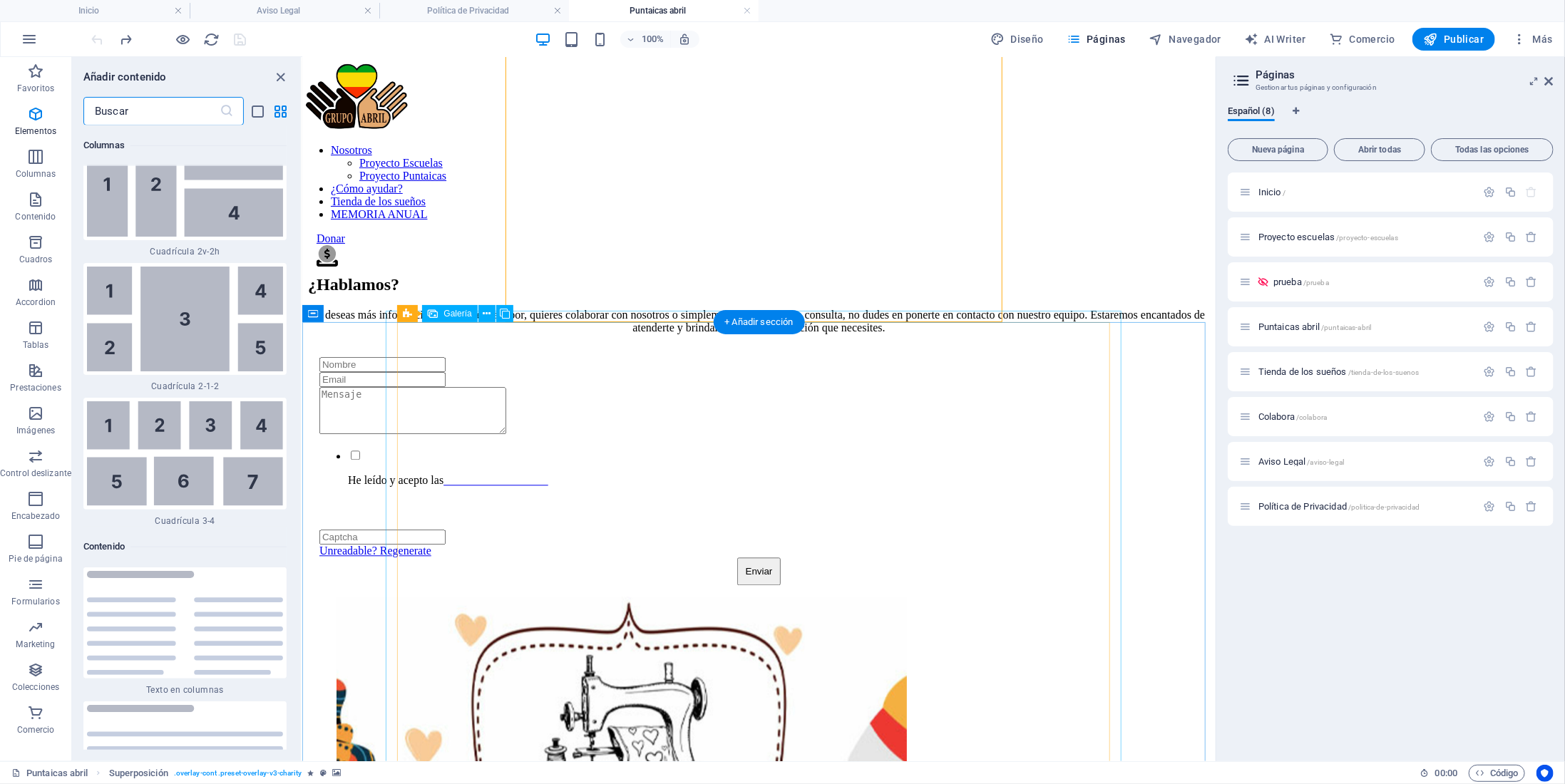
scroll to position [4364, 0]
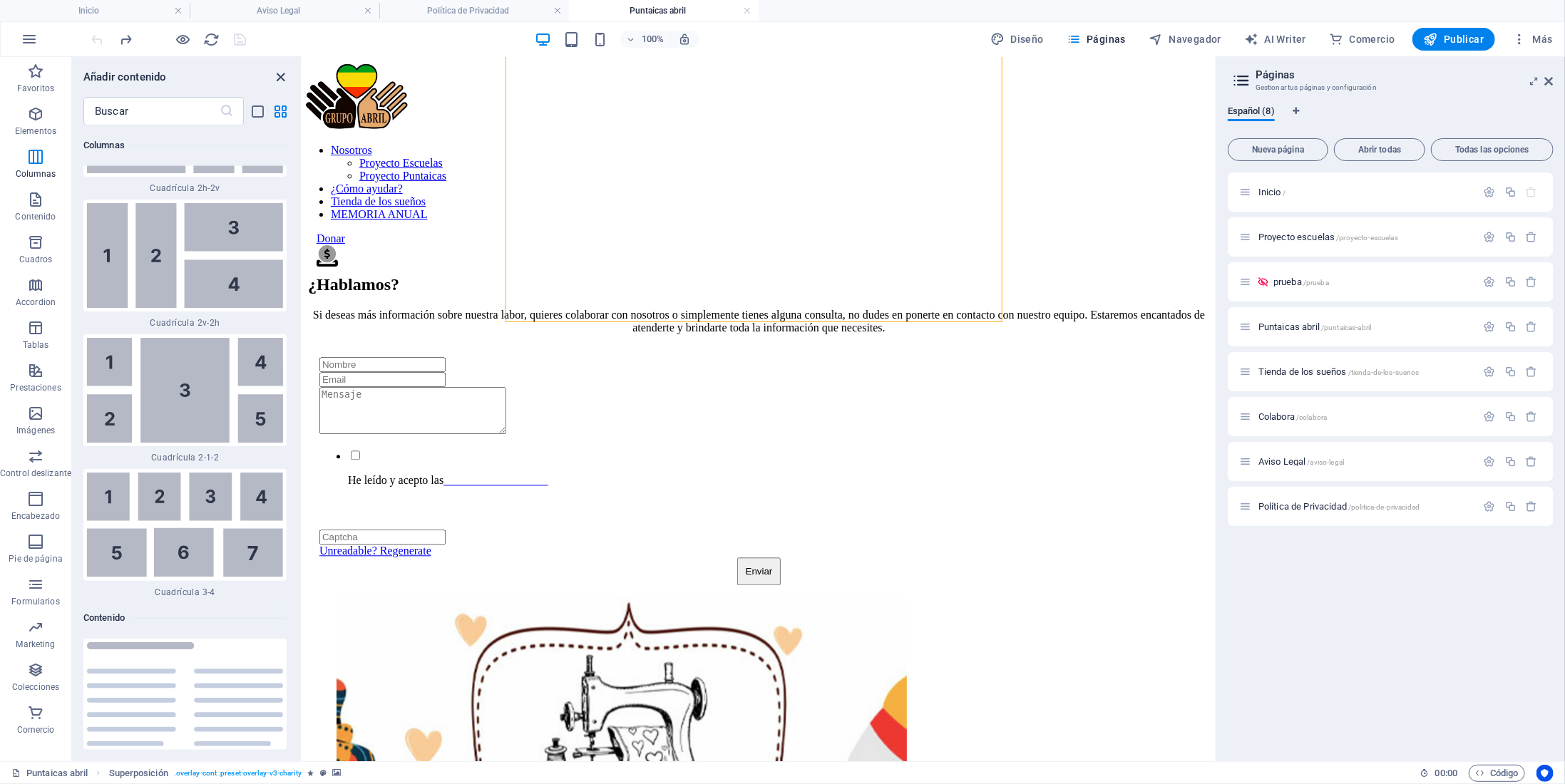
click at [288, 76] on icon "close panel" at bounding box center [281, 77] width 17 height 17
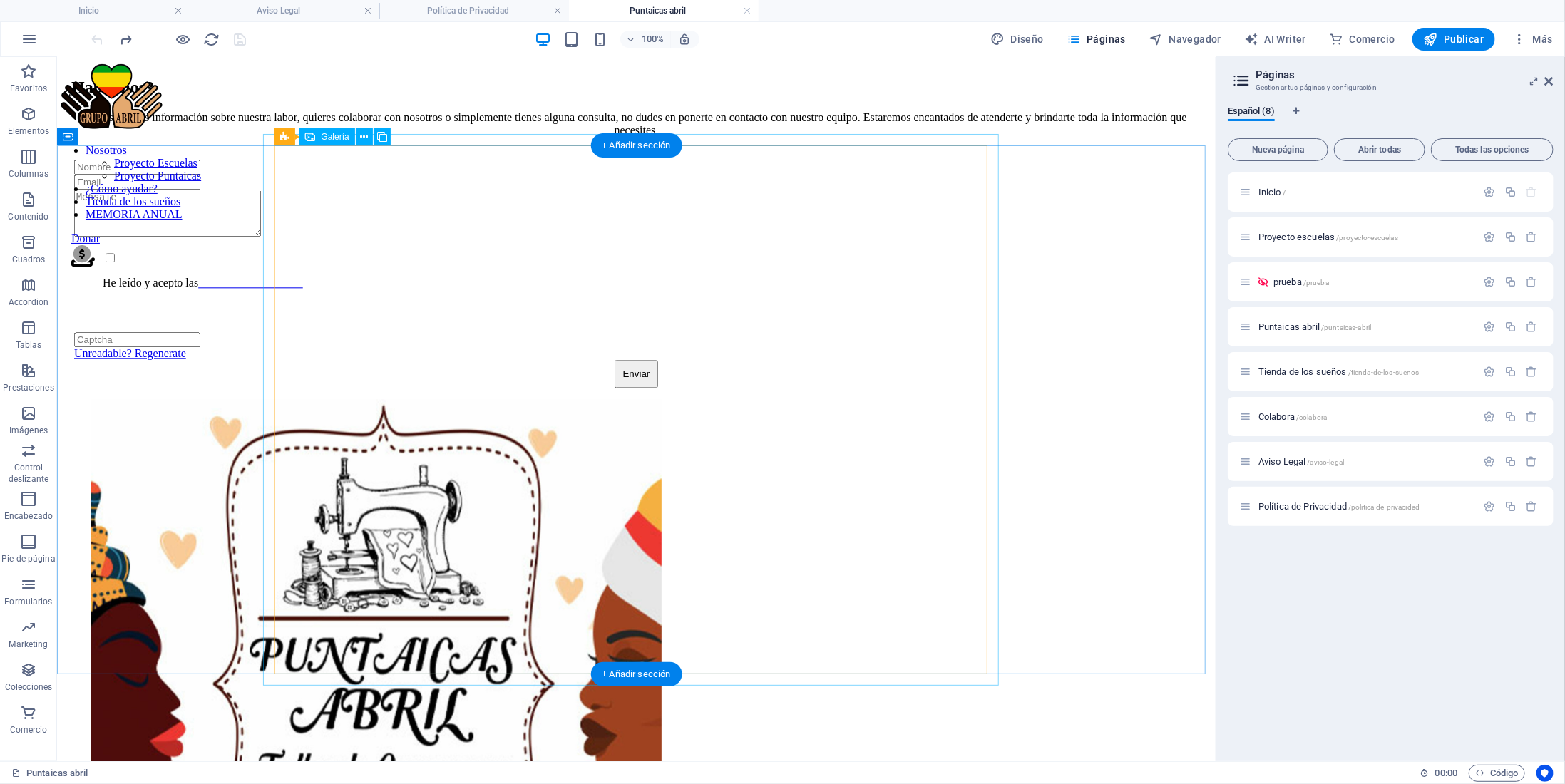
scroll to position [2210, 0]
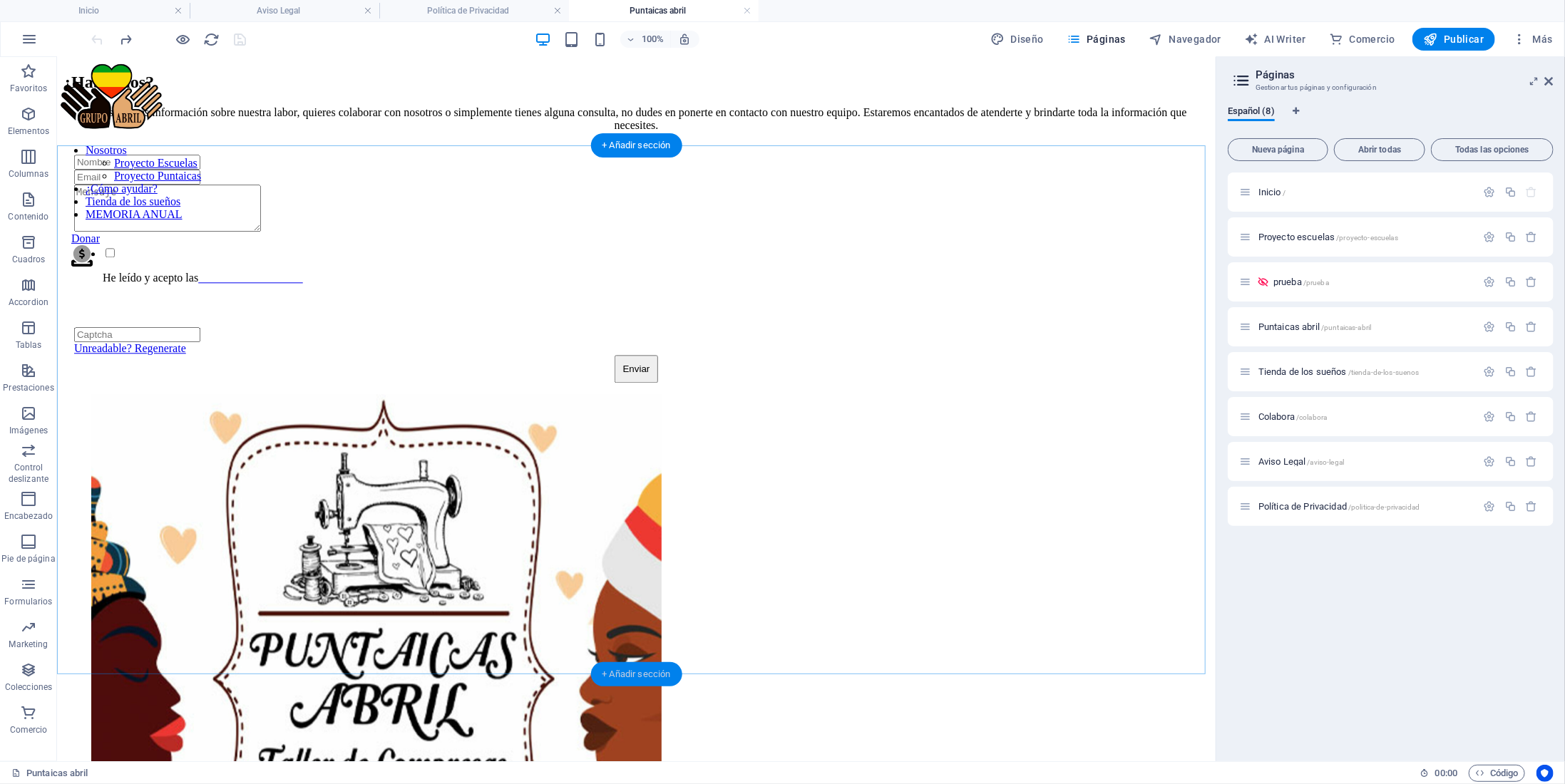
click at [645, 668] on div "+ Añadir sección" at bounding box center [636, 674] width 91 height 25
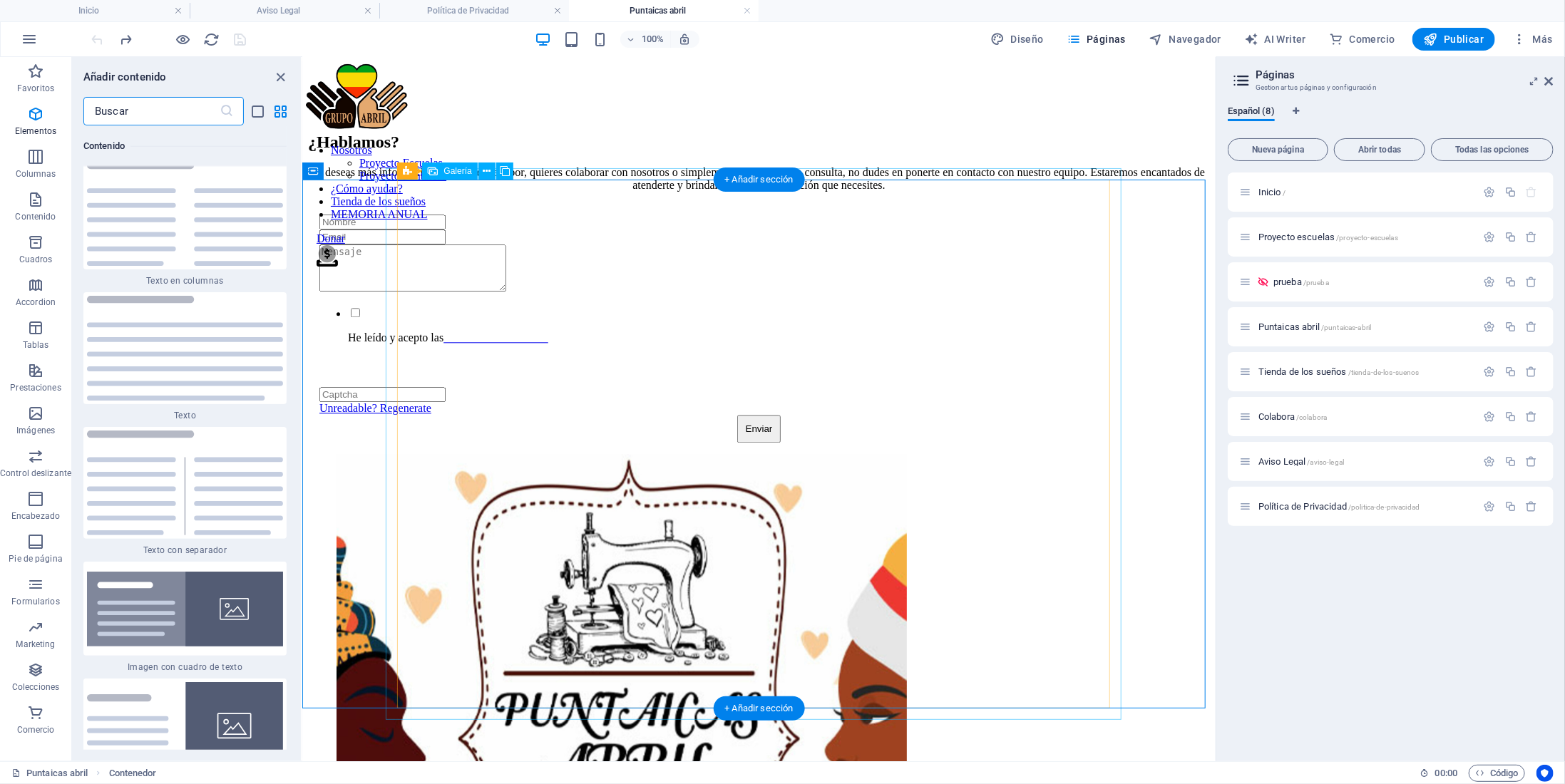
scroll to position [4844, 0]
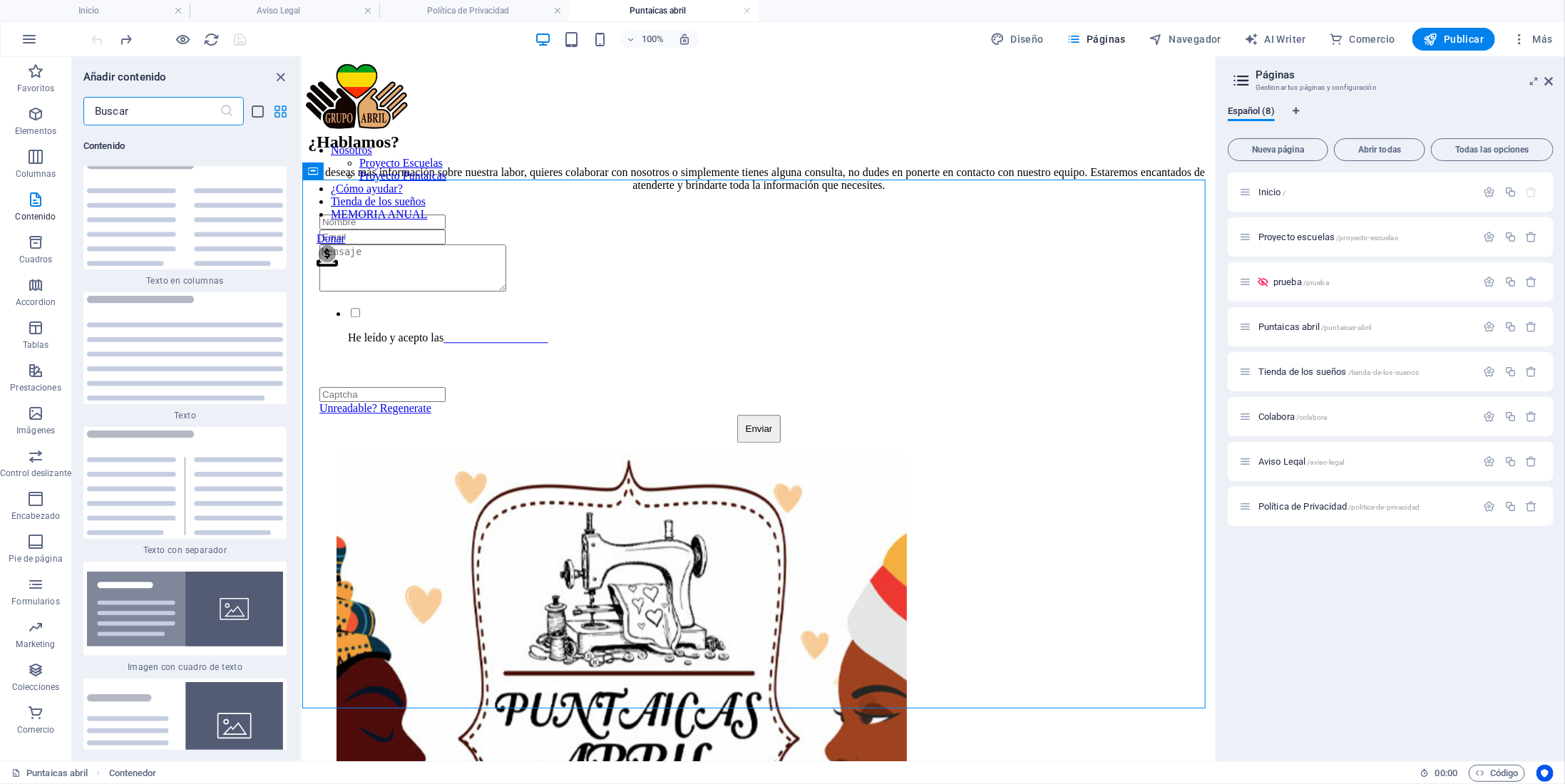
click at [275, 111] on icon "grid-view" at bounding box center [281, 111] width 17 height 17
click at [254, 108] on icon "list-view" at bounding box center [259, 111] width 17 height 17
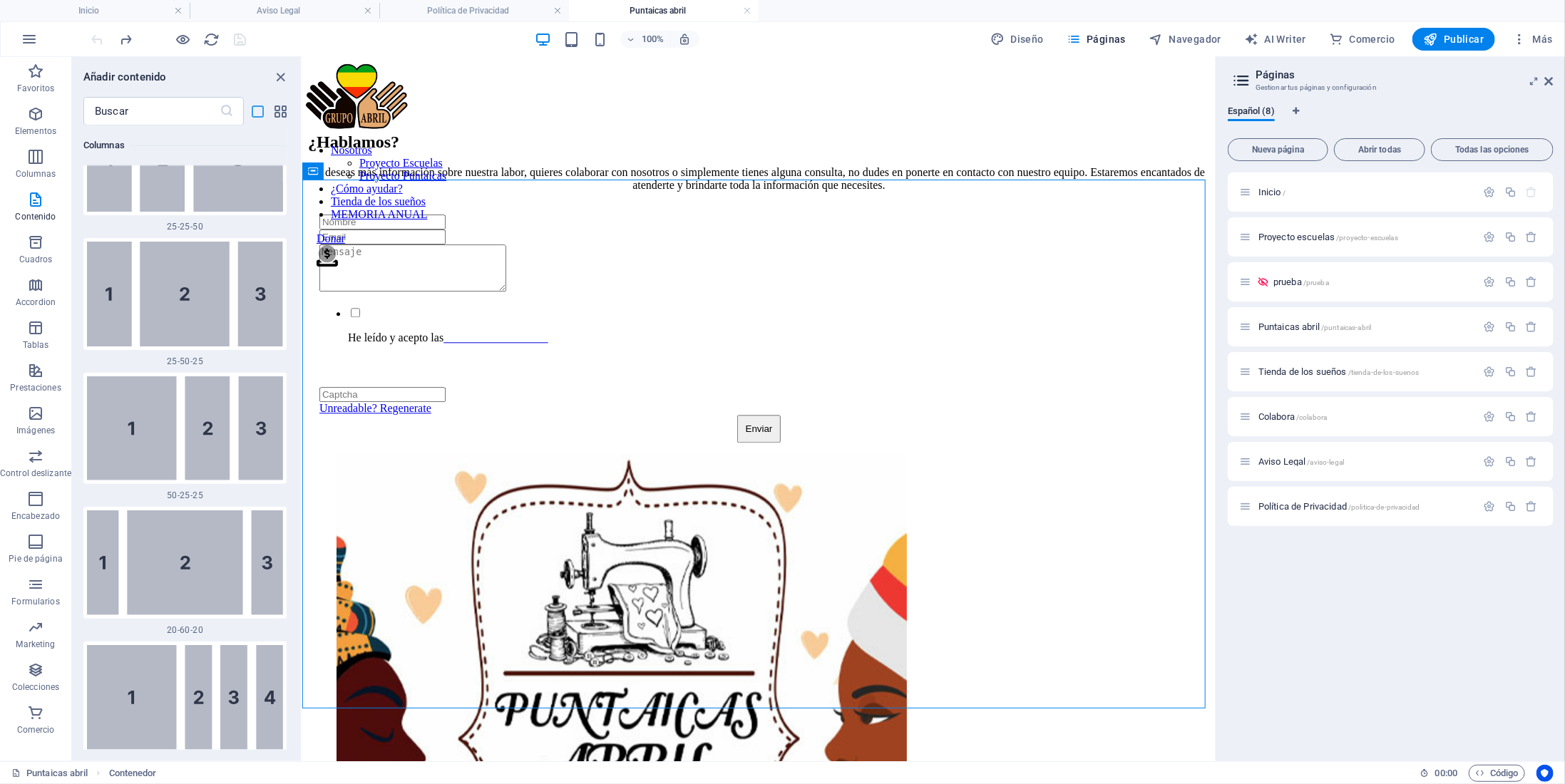
scroll to position [7248, 0]
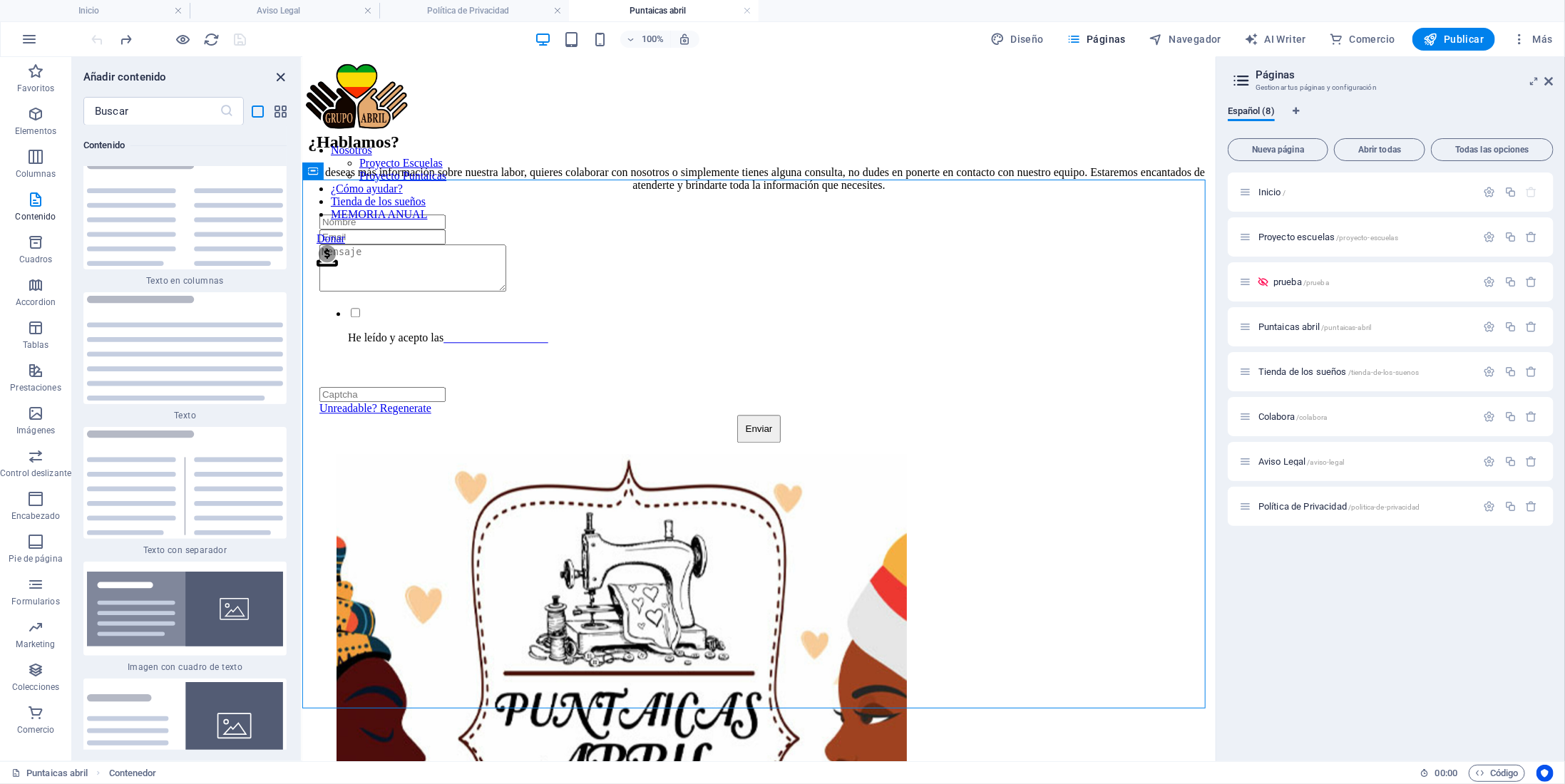
click at [283, 74] on icon "close panel" at bounding box center [281, 77] width 17 height 17
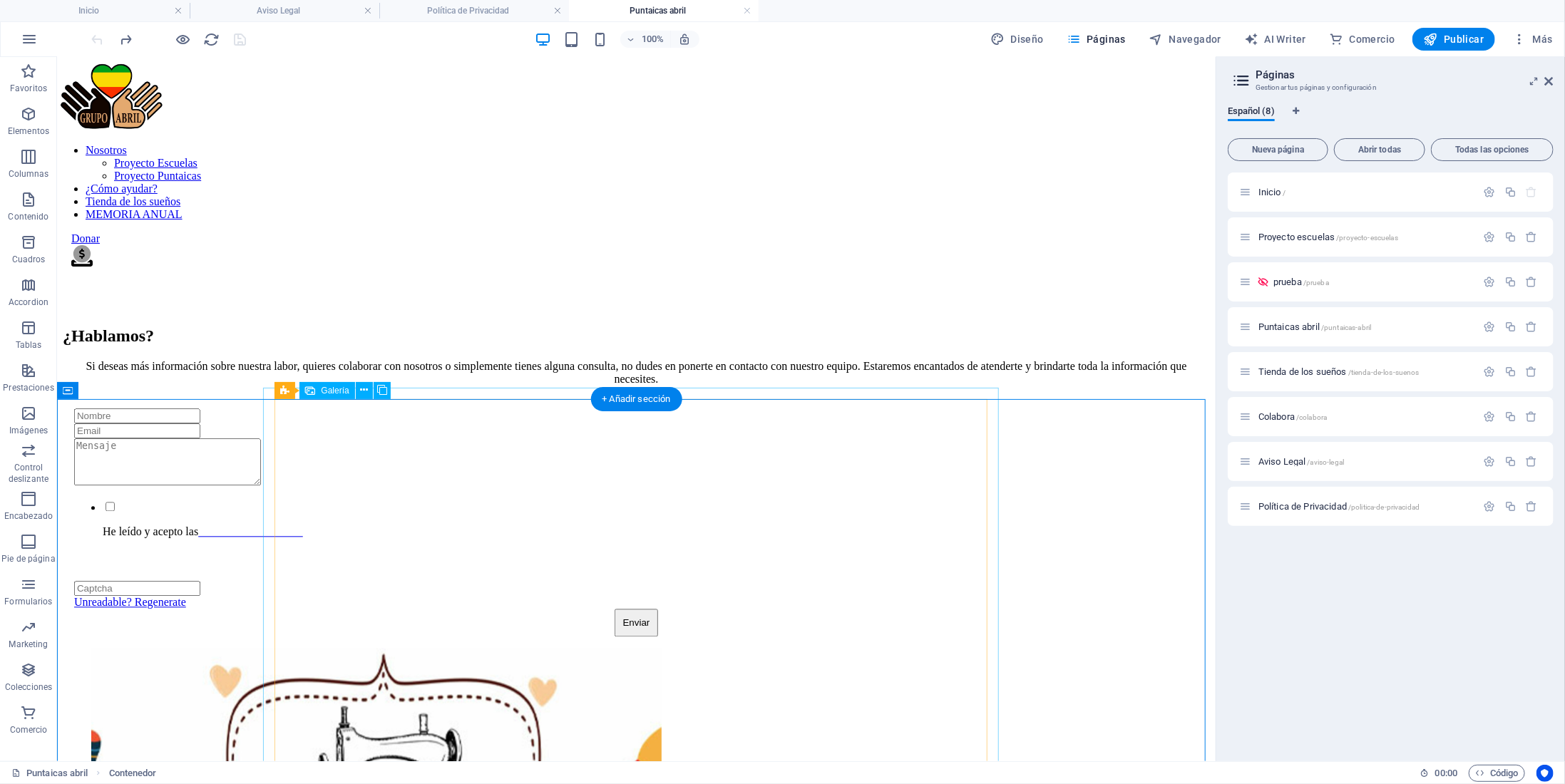
scroll to position [1948, 0]
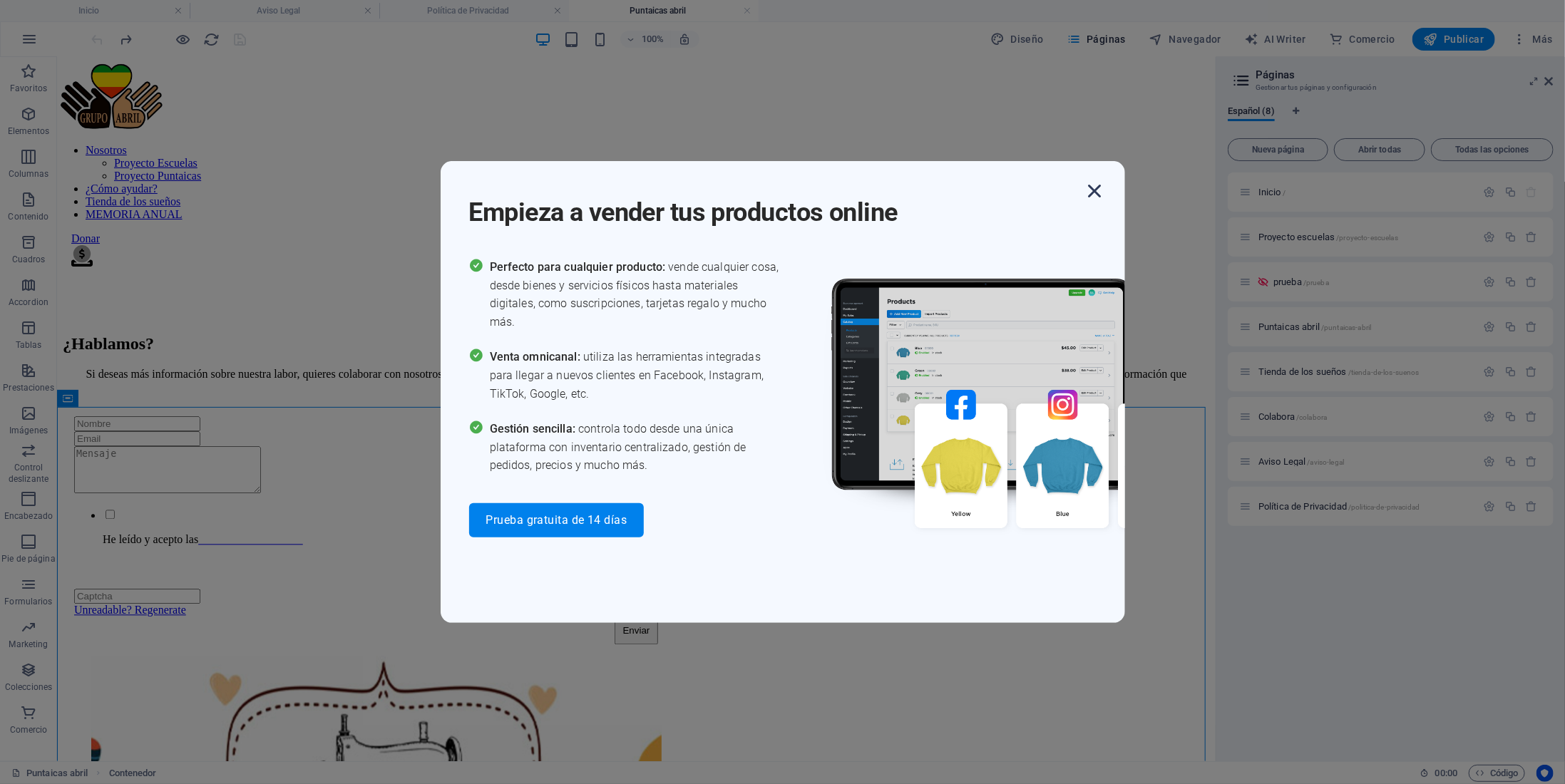
click at [1101, 191] on icon "button" at bounding box center [1096, 191] width 26 height 26
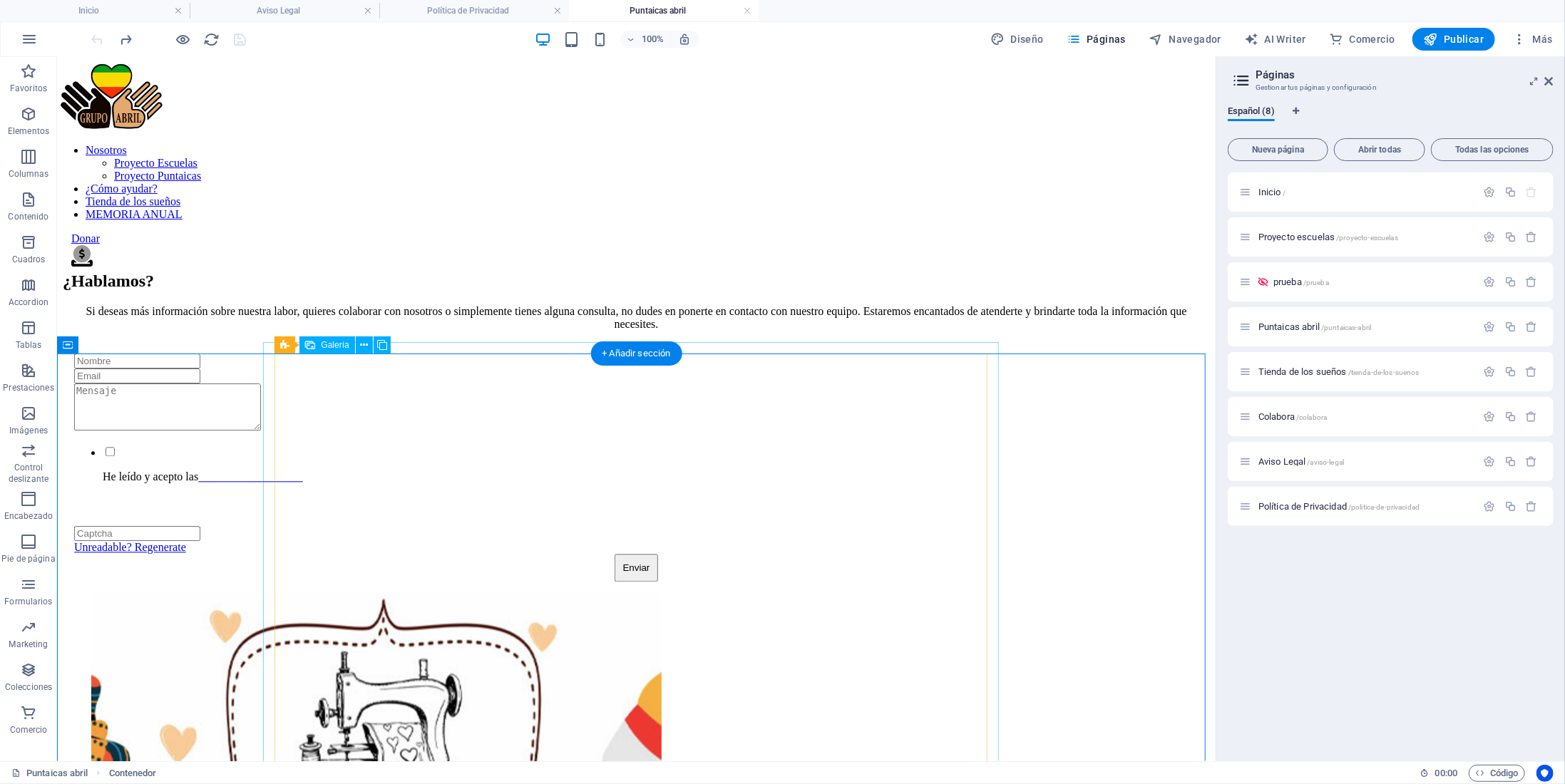
scroll to position [2019, 0]
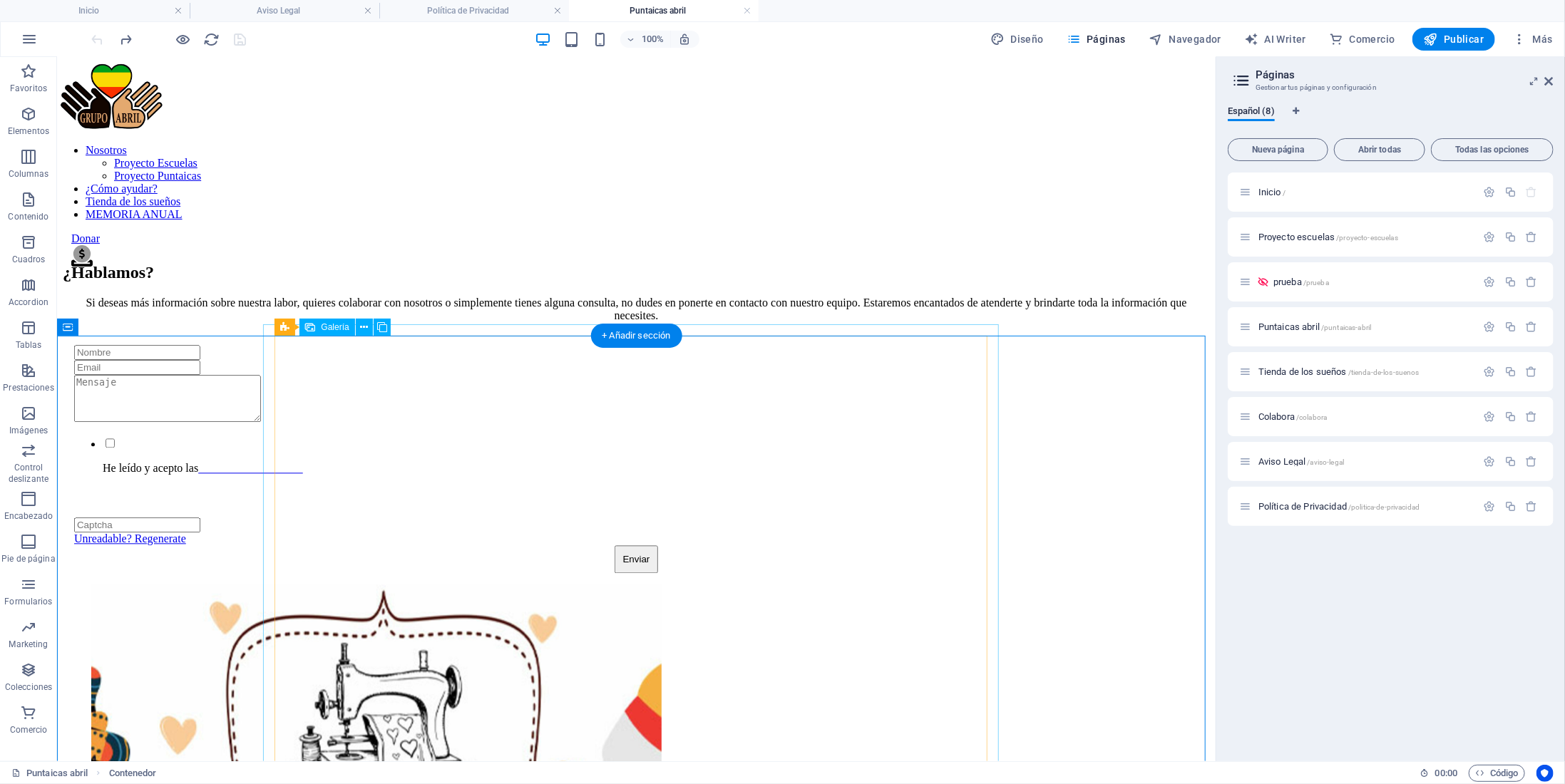
select select "4"
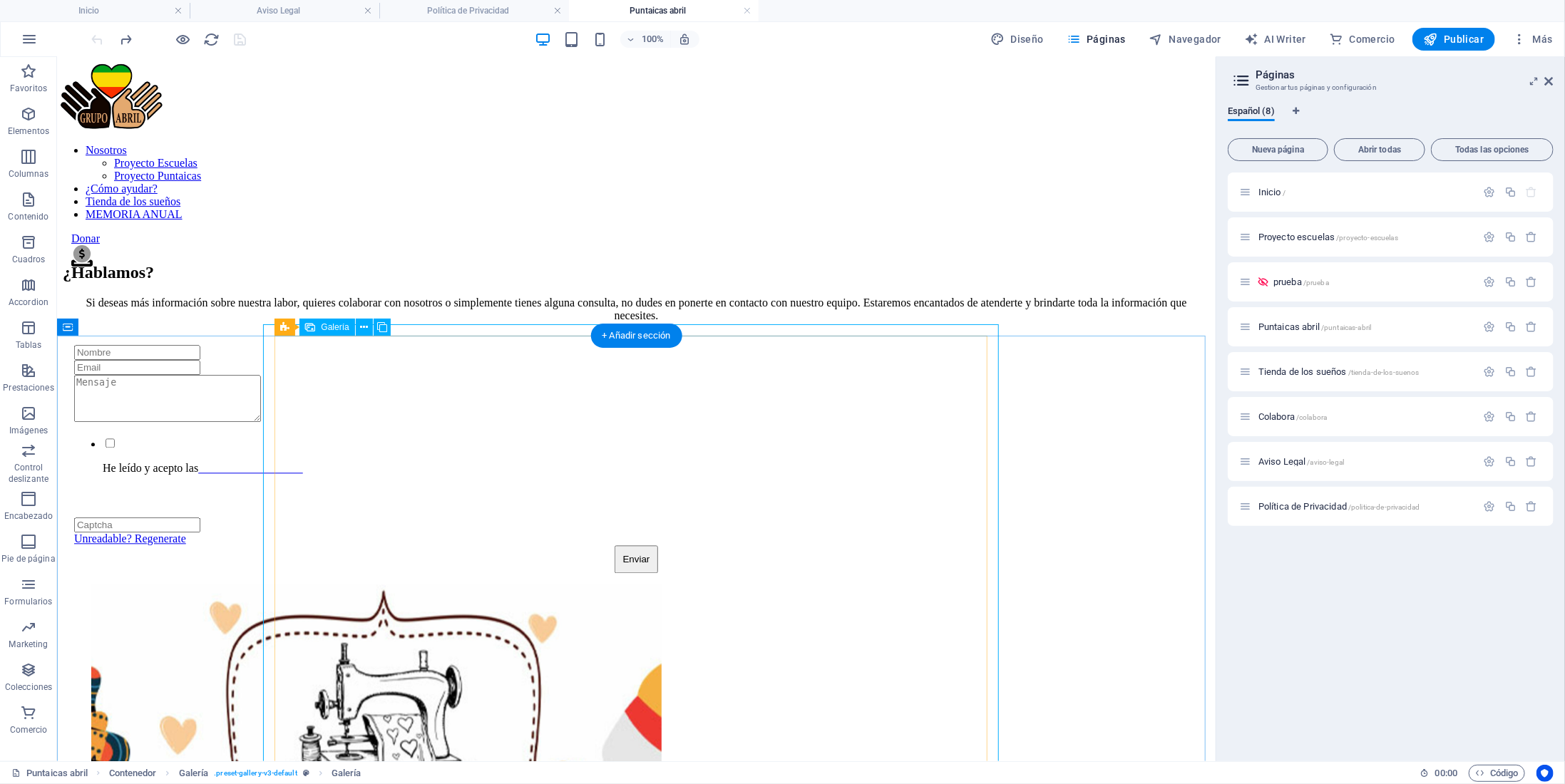
select select "px"
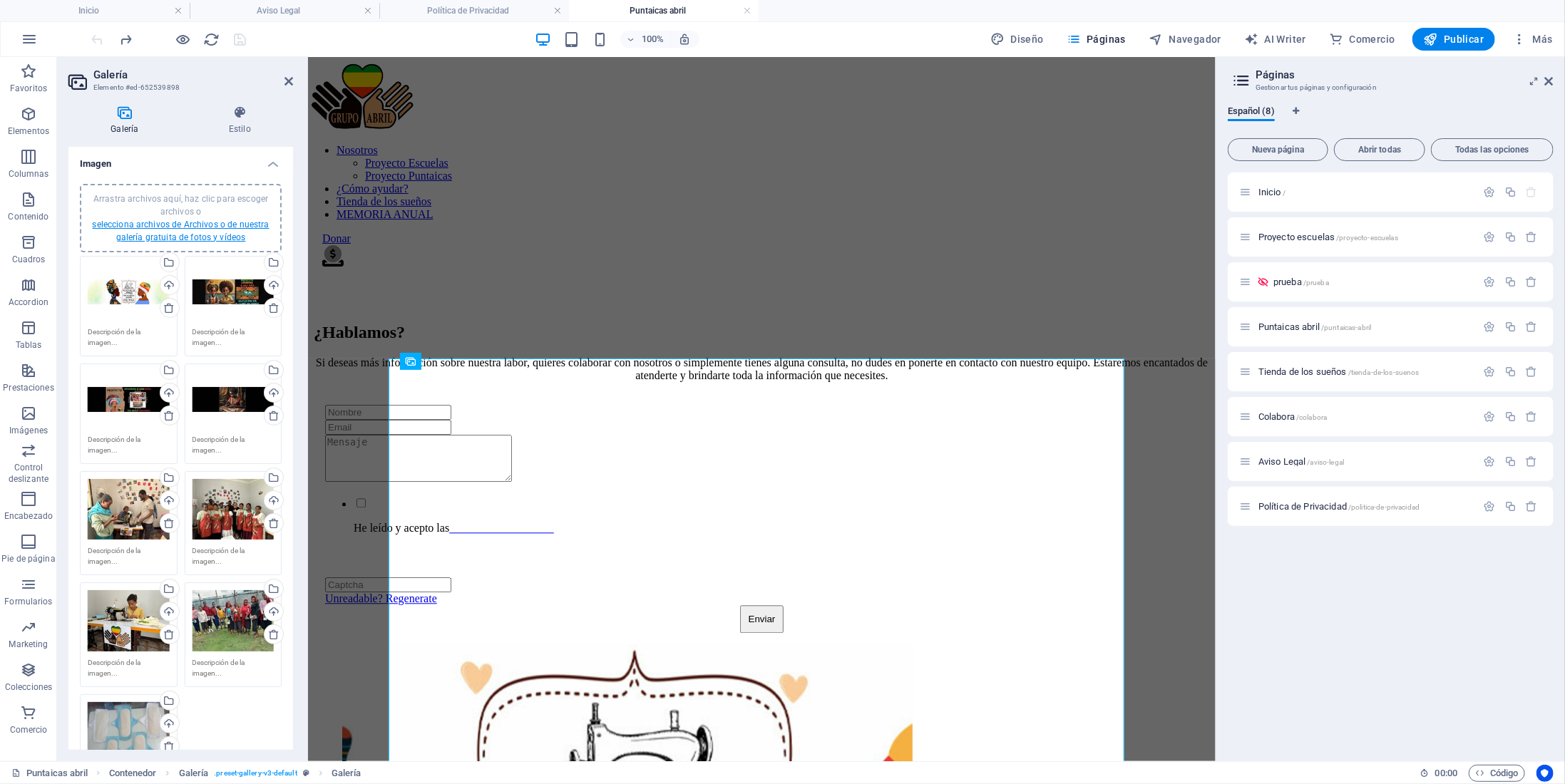
click at [197, 223] on link "selecciona archivos de Archivos o de nuestra galería gratuita de fotos y vídeos" at bounding box center [180, 231] width 177 height 23
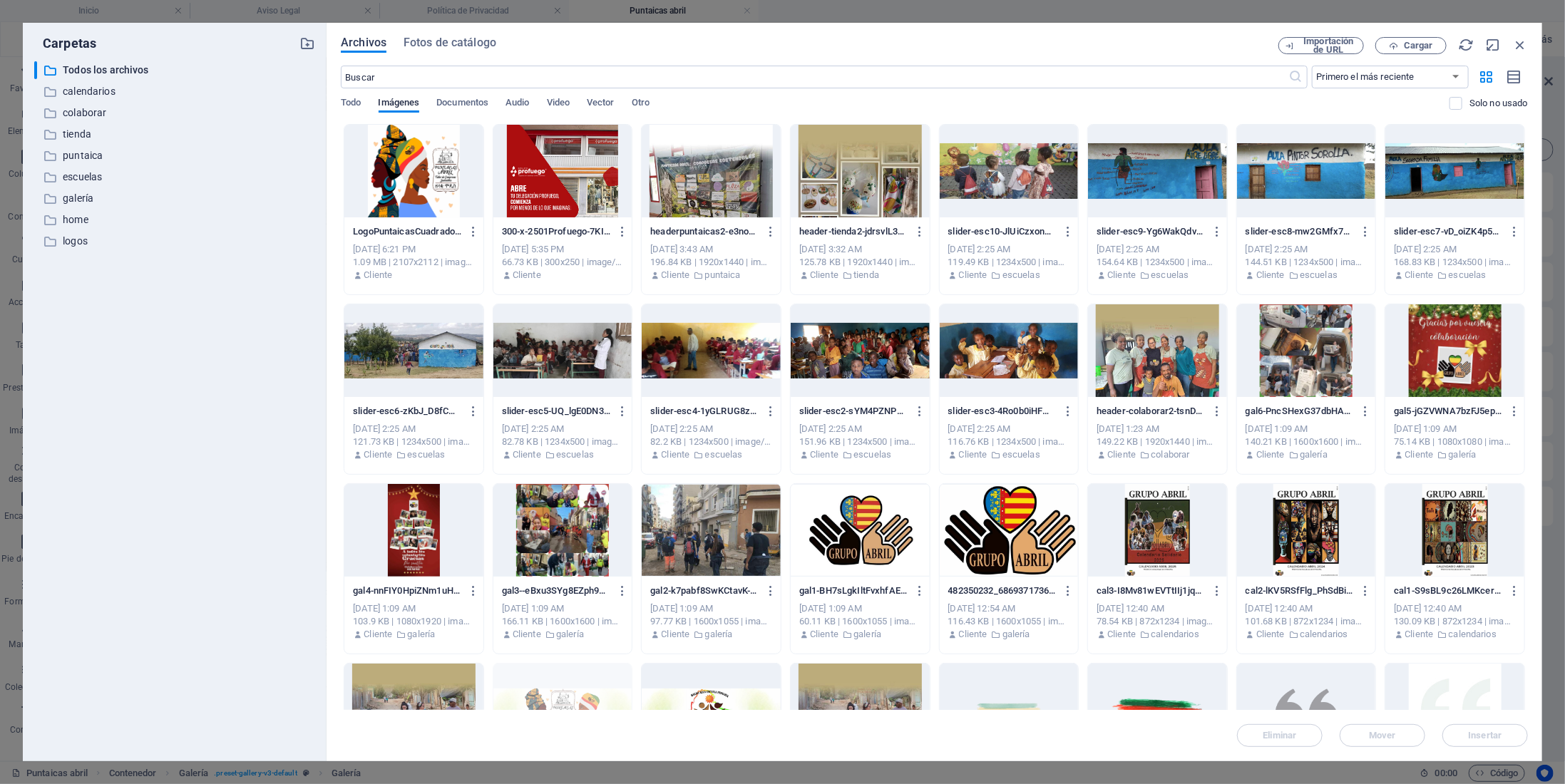
click at [378, 46] on span "Archivos" at bounding box center [363, 43] width 45 height 17
click at [430, 45] on span "Fotos de catálogo" at bounding box center [450, 43] width 92 height 17
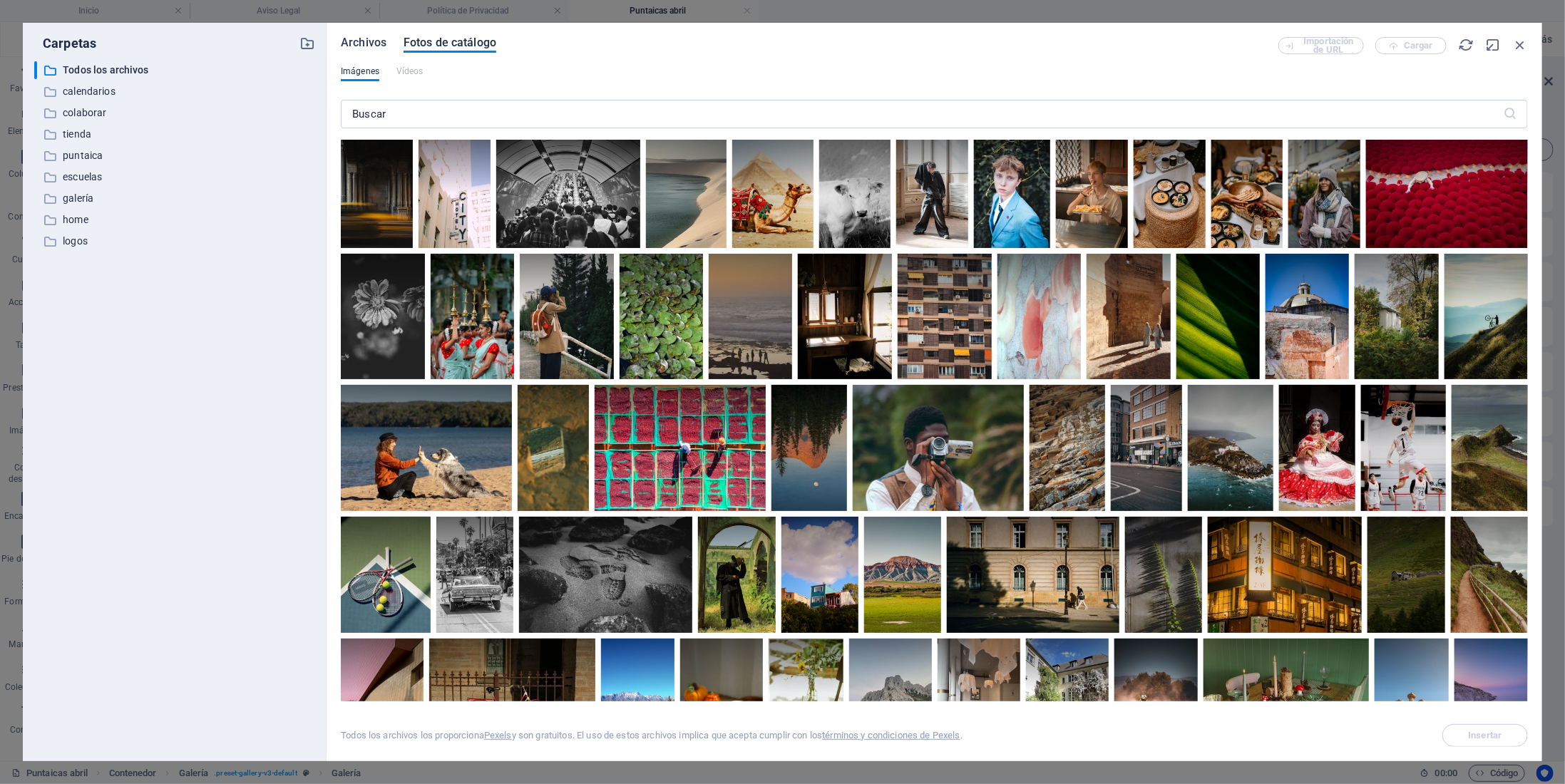
click at [378, 43] on span "Archivos" at bounding box center [363, 43] width 45 height 17
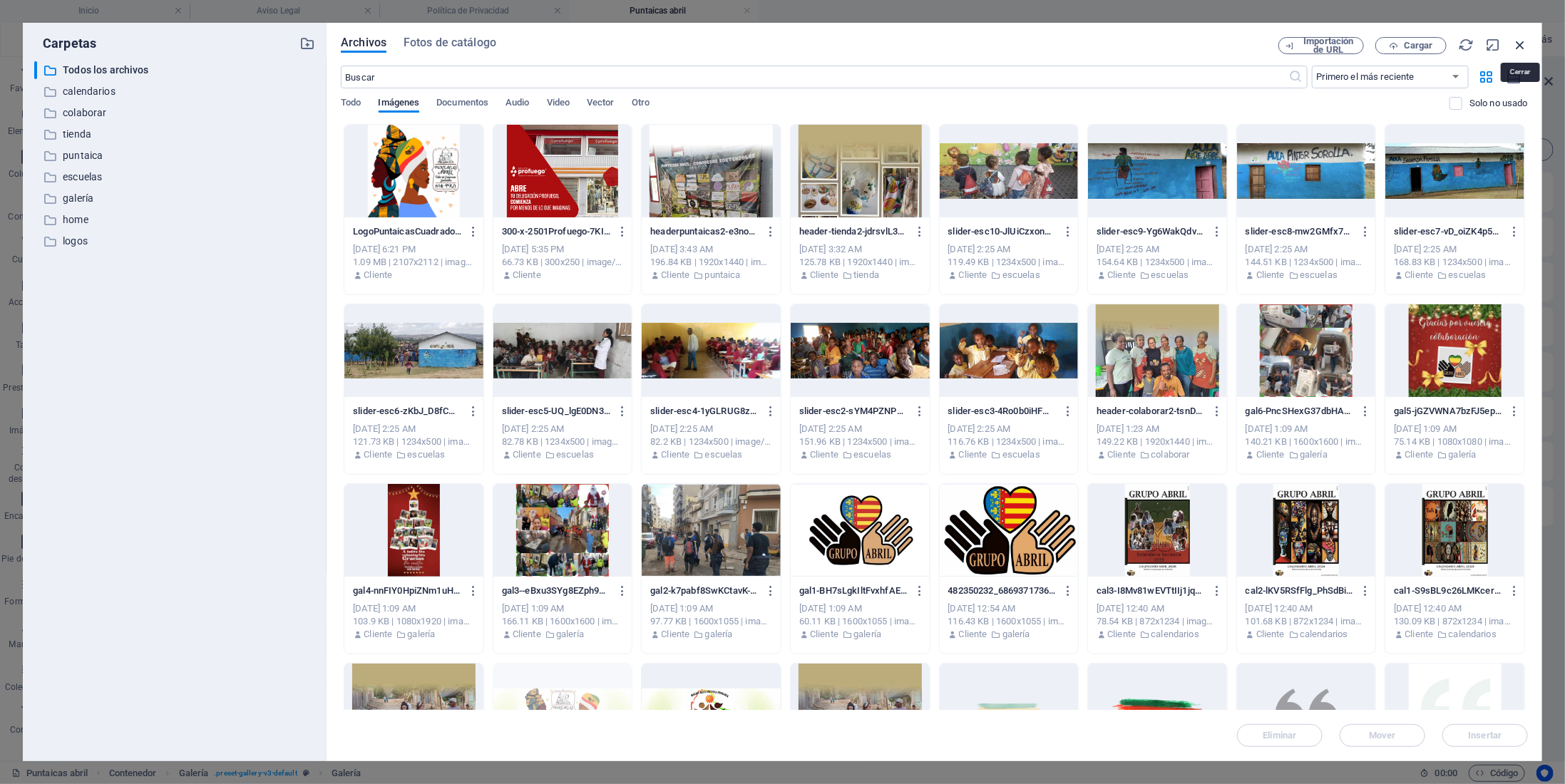
click at [1517, 48] on icon "button" at bounding box center [1520, 45] width 16 height 16
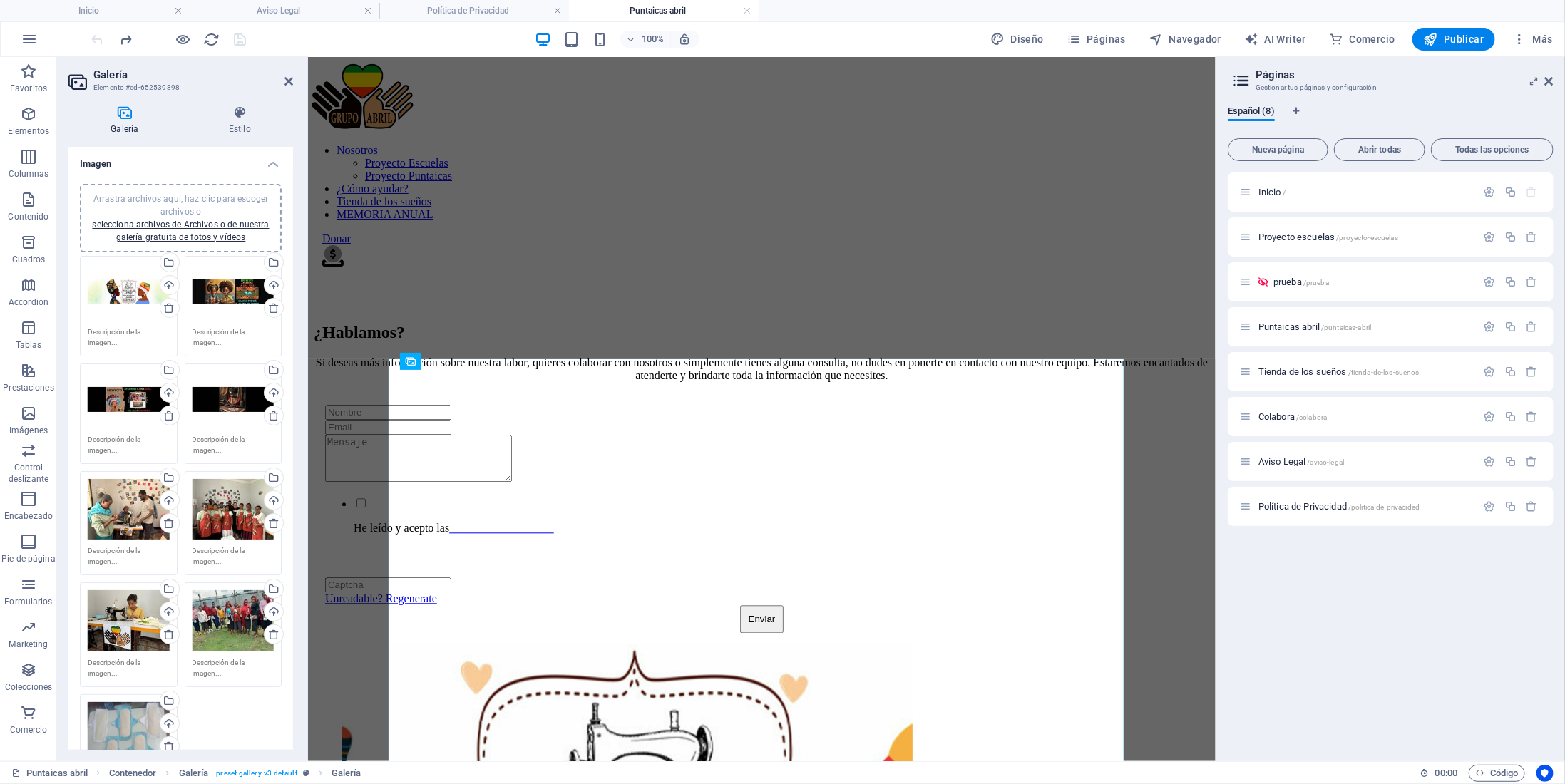
click at [192, 199] on span "Arrastra archivos aquí, haz clic para escoger archivos o selecciona archivos de…" at bounding box center [180, 218] width 177 height 48
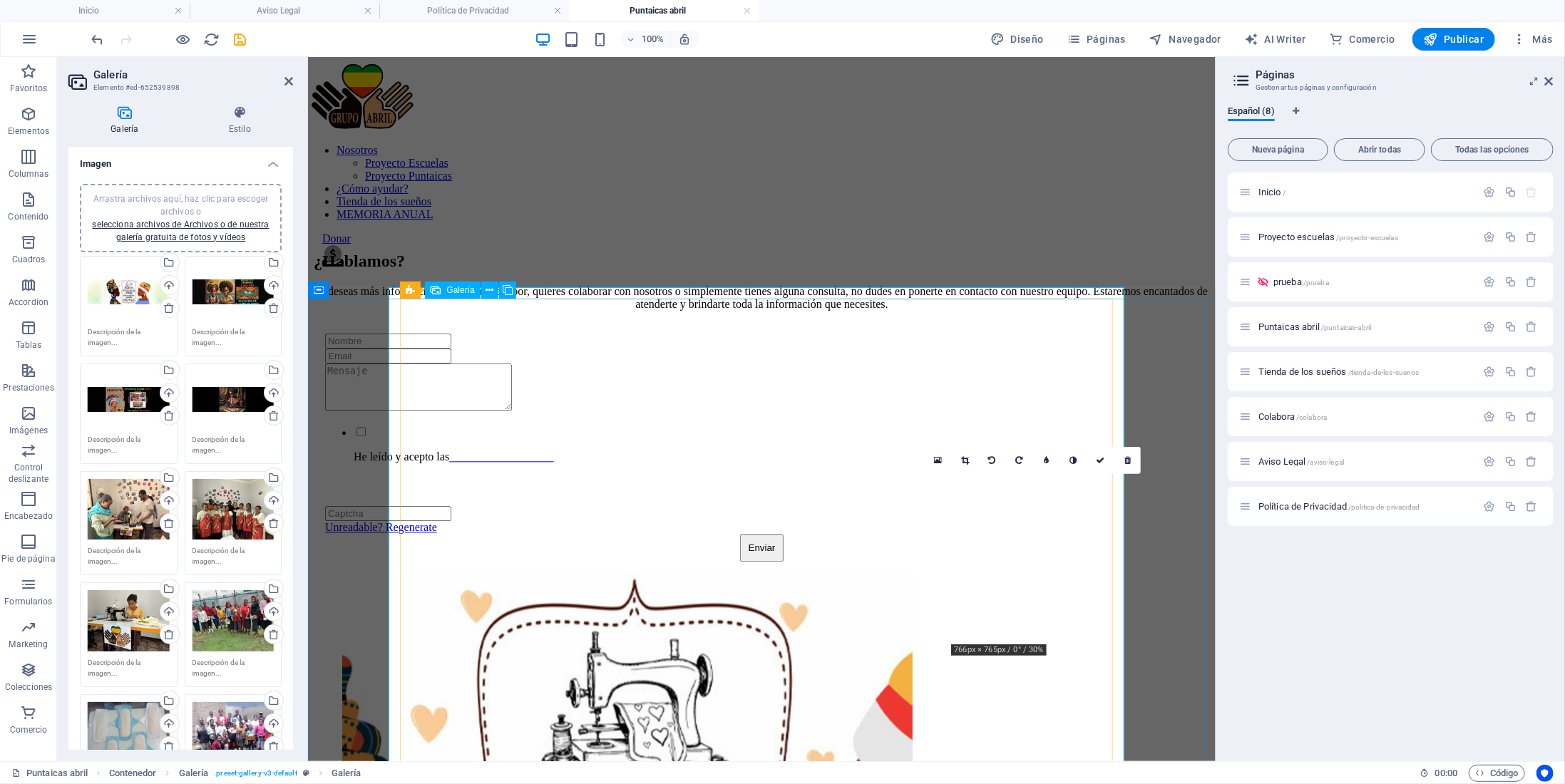
scroll to position [2114, 0]
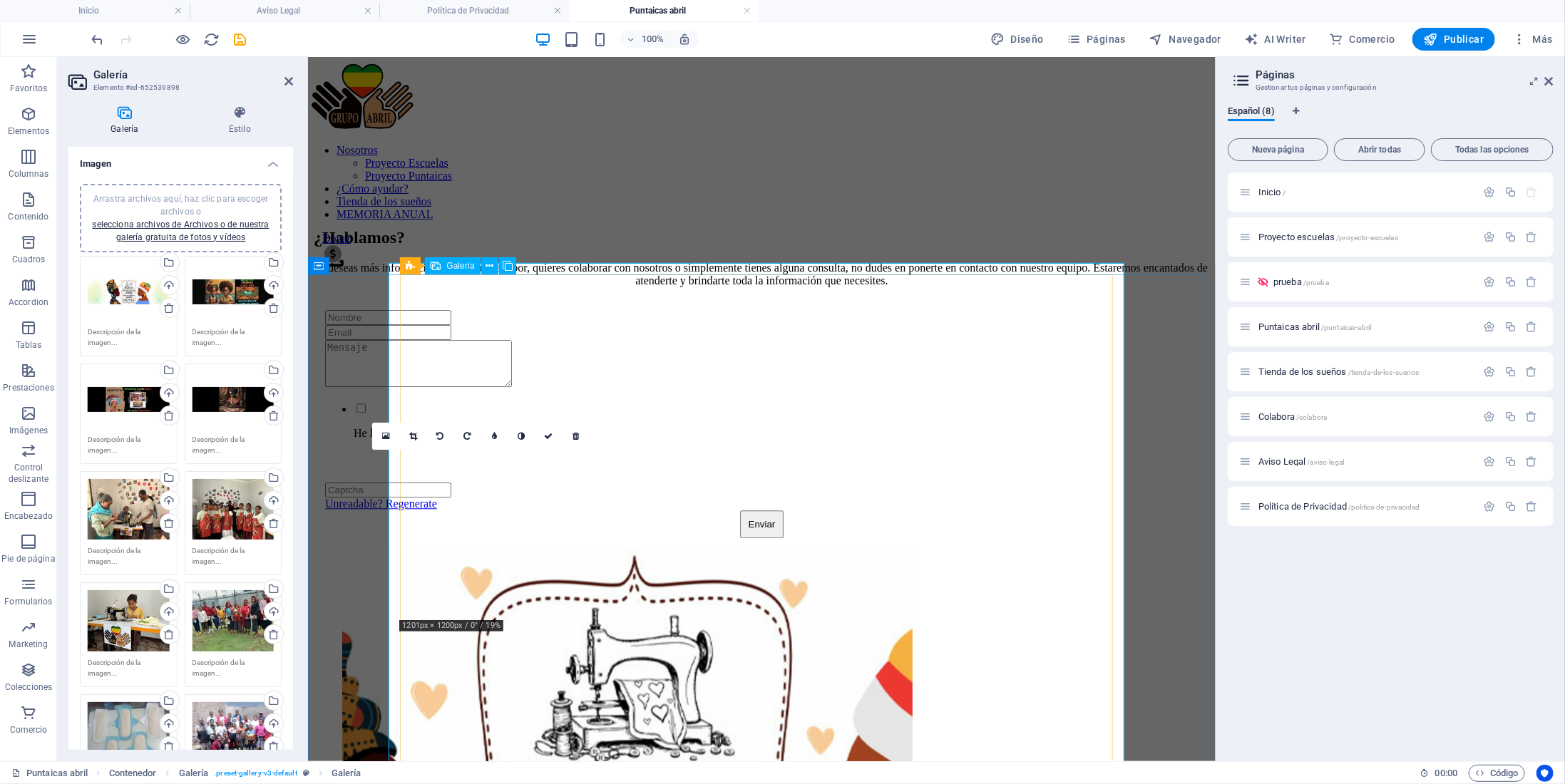
click at [204, 196] on span "Arrastra archivos aquí, haz clic para escoger archivos o selecciona archivos de…" at bounding box center [180, 218] width 177 height 48
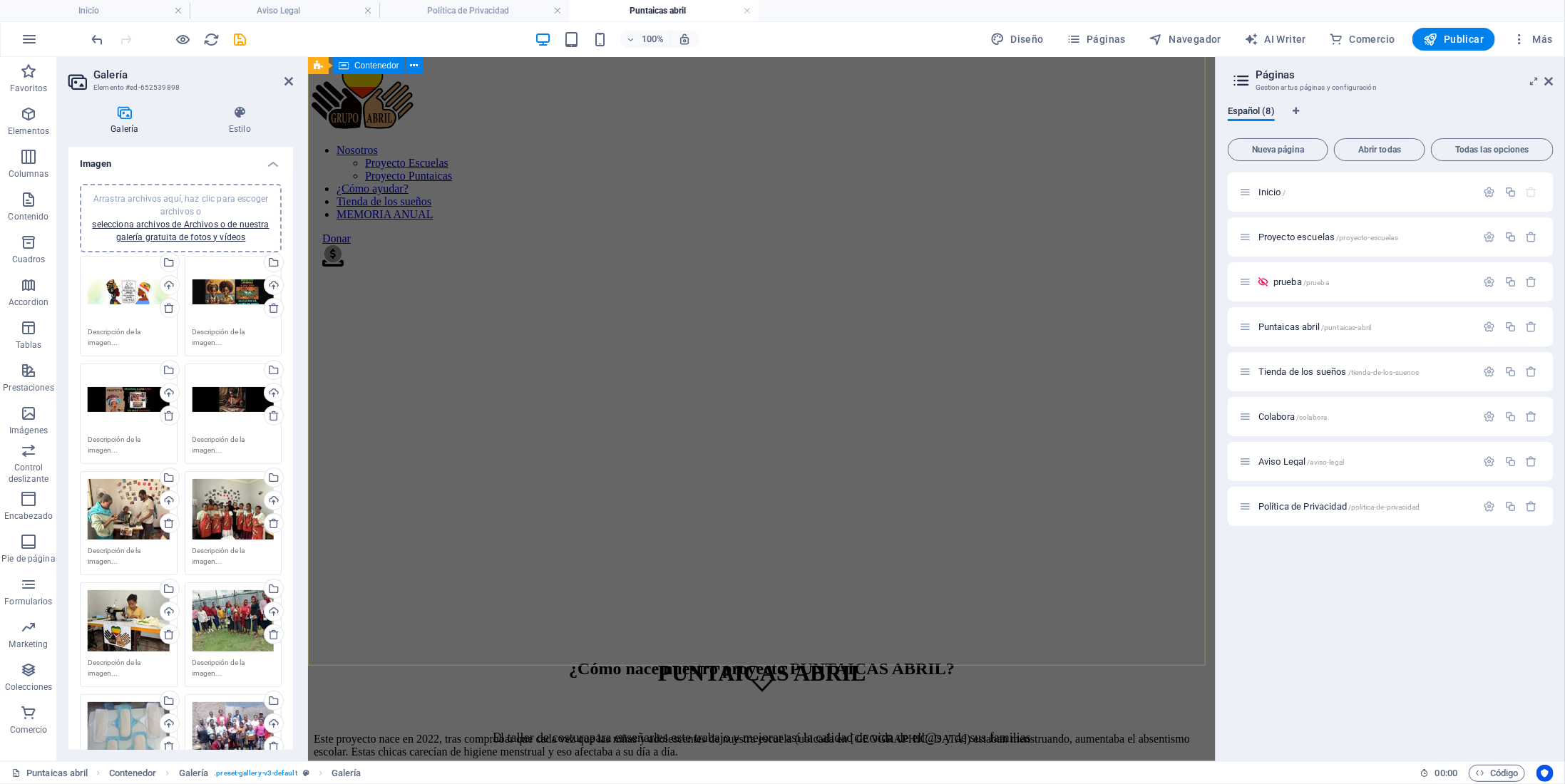
scroll to position [0, 0]
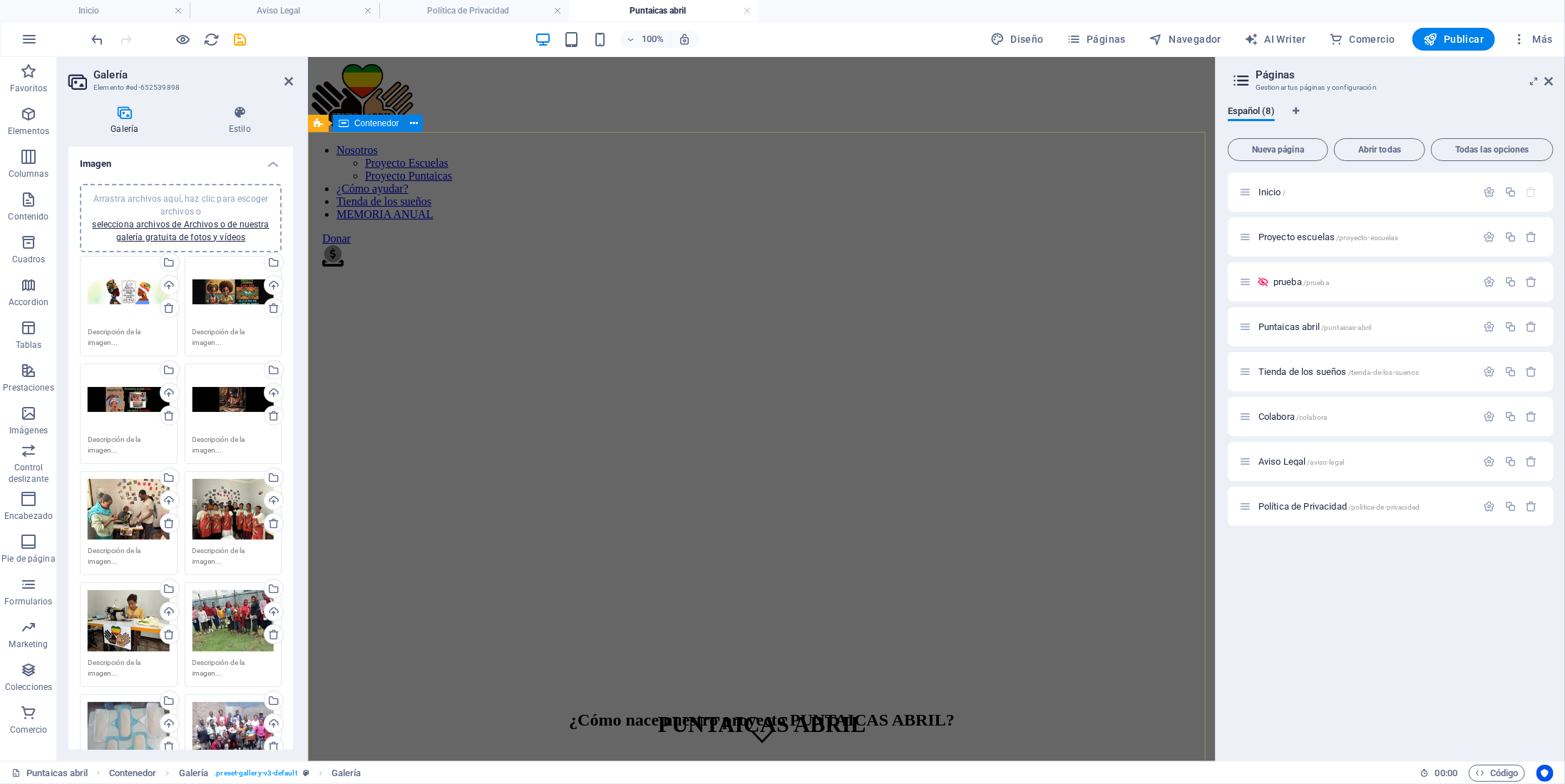
click at [462, 696] on div "PUNTAICAS ABRIL El taller de costura para enseñarles este trabajo y mejorar así…" at bounding box center [760, 764] width 896 height 136
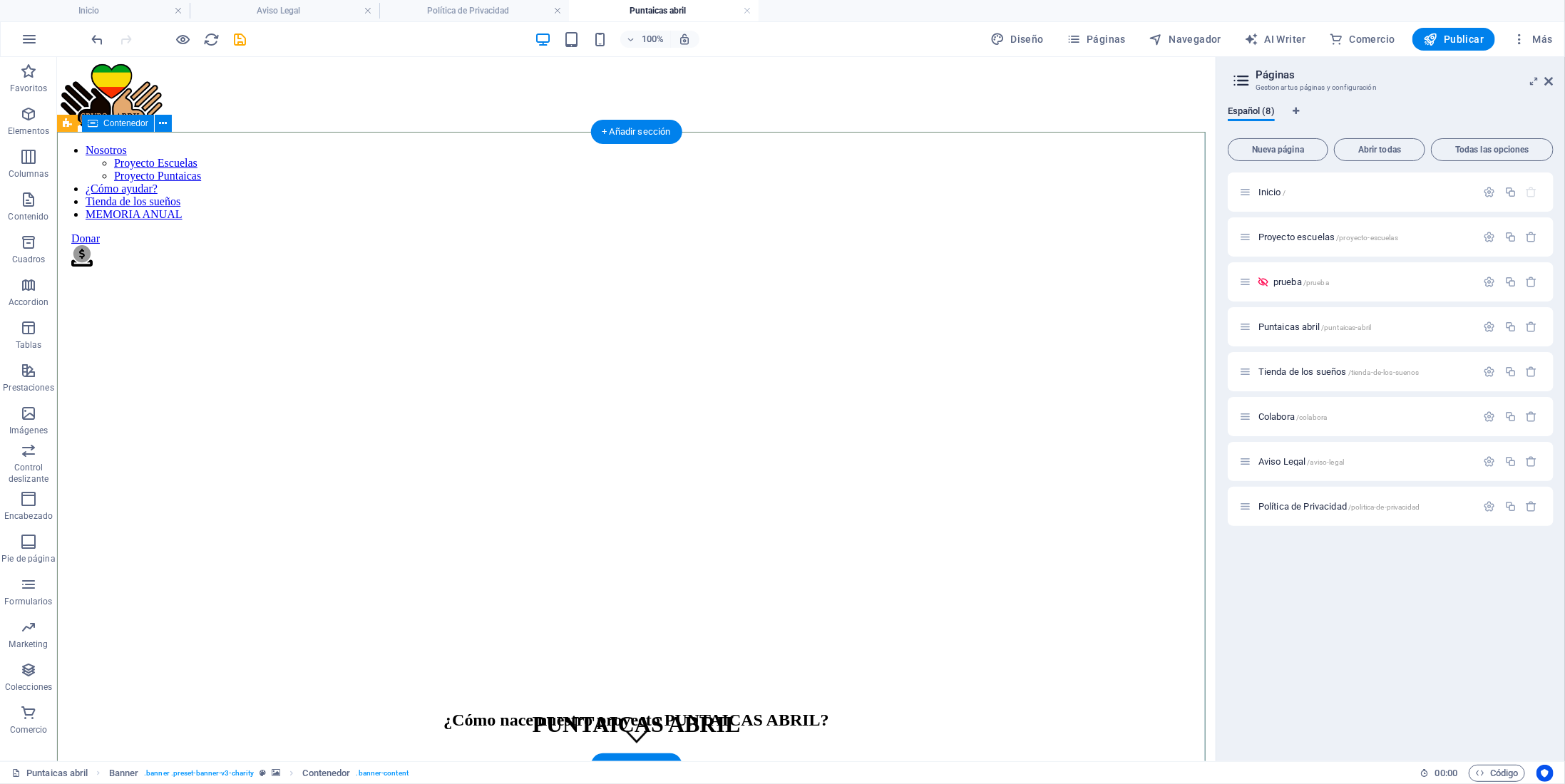
click at [506, 696] on div "PUNTAICAS ABRIL El taller de costura para enseñarles este trabajo y mejorar así…" at bounding box center [636, 764] width 1148 height 136
click at [274, 772] on icon "breadcrumb" at bounding box center [276, 772] width 9 height 8
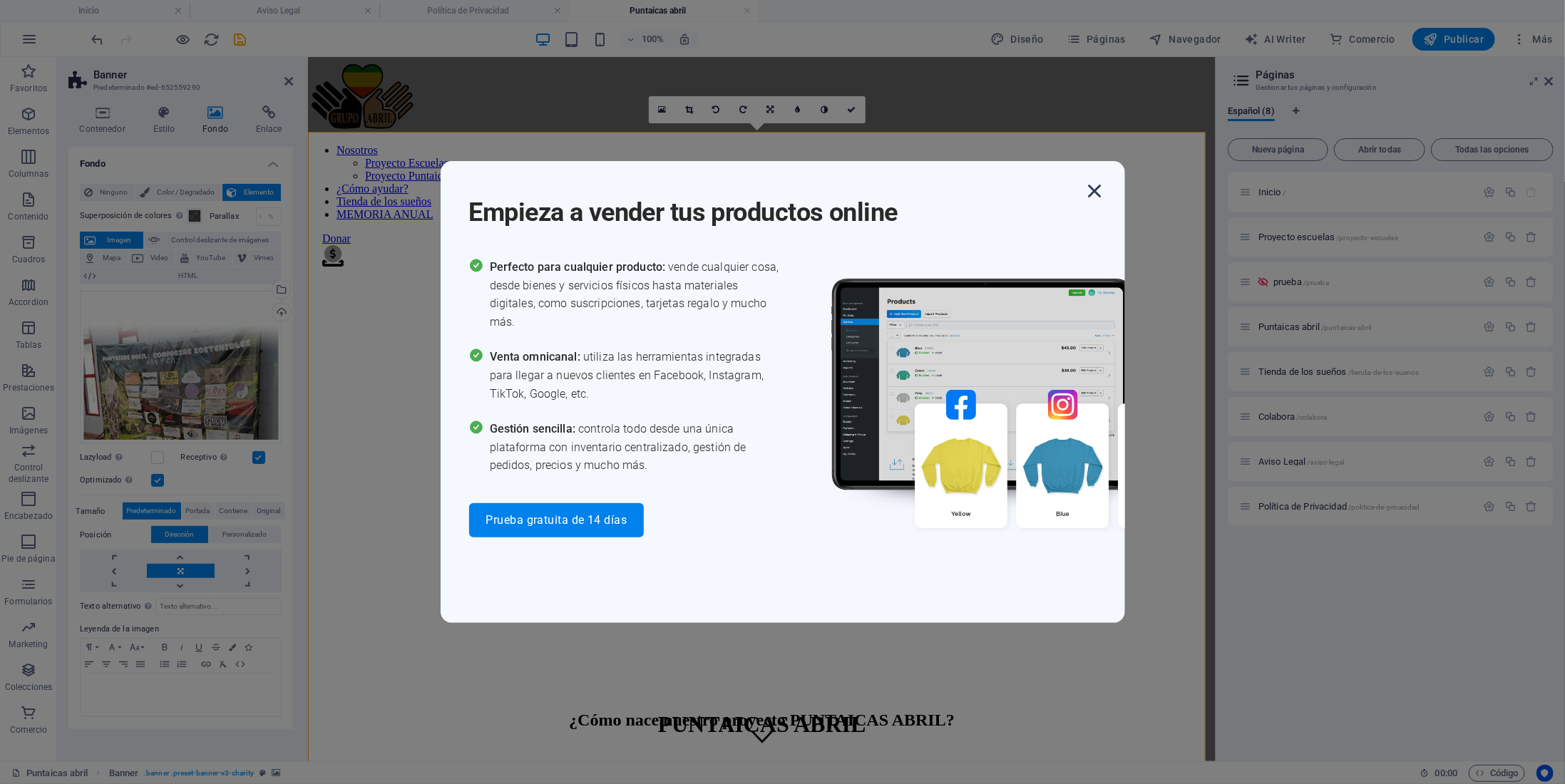
click at [1093, 189] on icon "button" at bounding box center [1096, 191] width 26 height 26
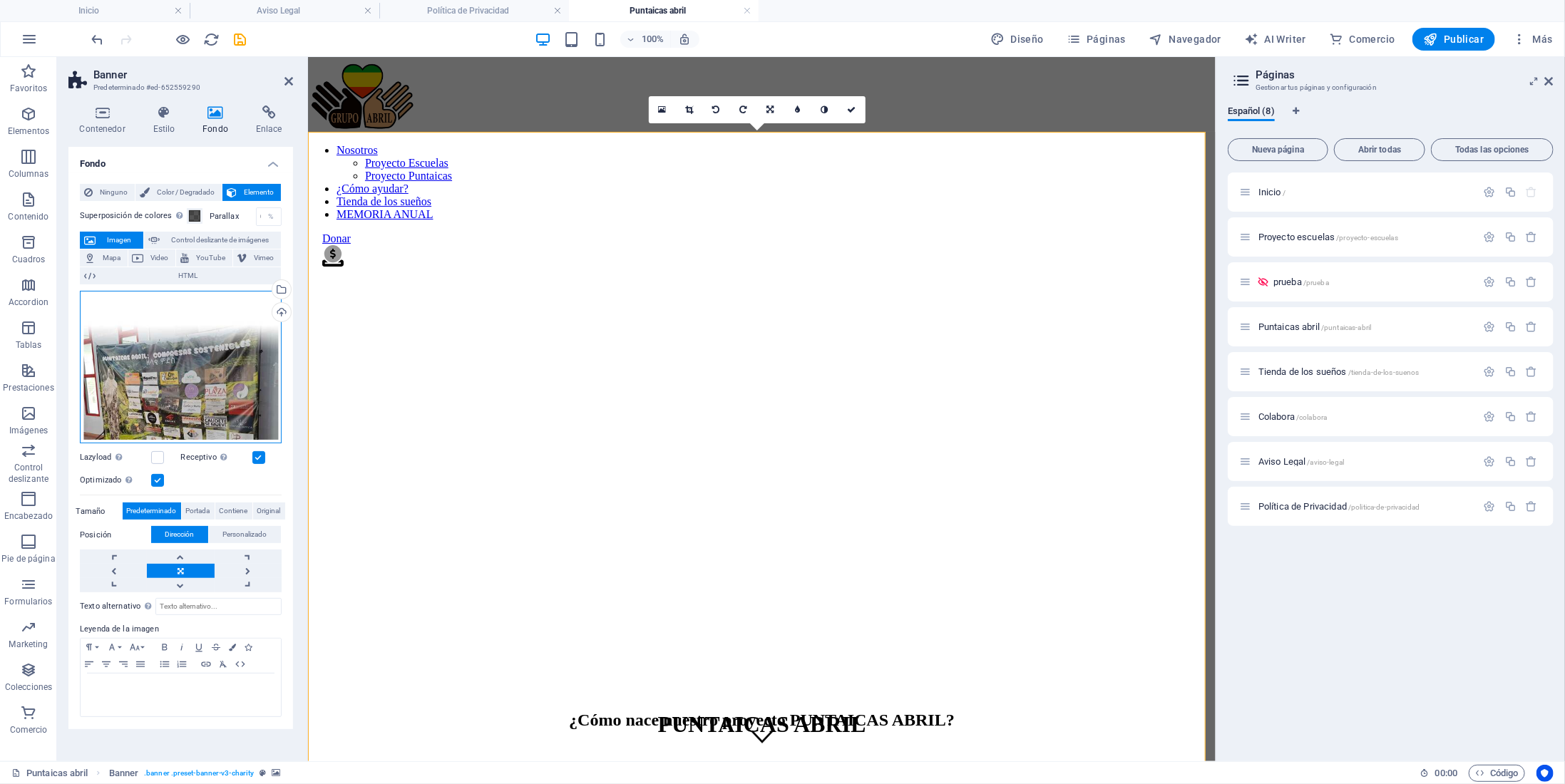
click at [181, 375] on div "Arrastra archivos aquí, haz clic para escoger archivos o selecciona archivos de…" at bounding box center [181, 367] width 201 height 153
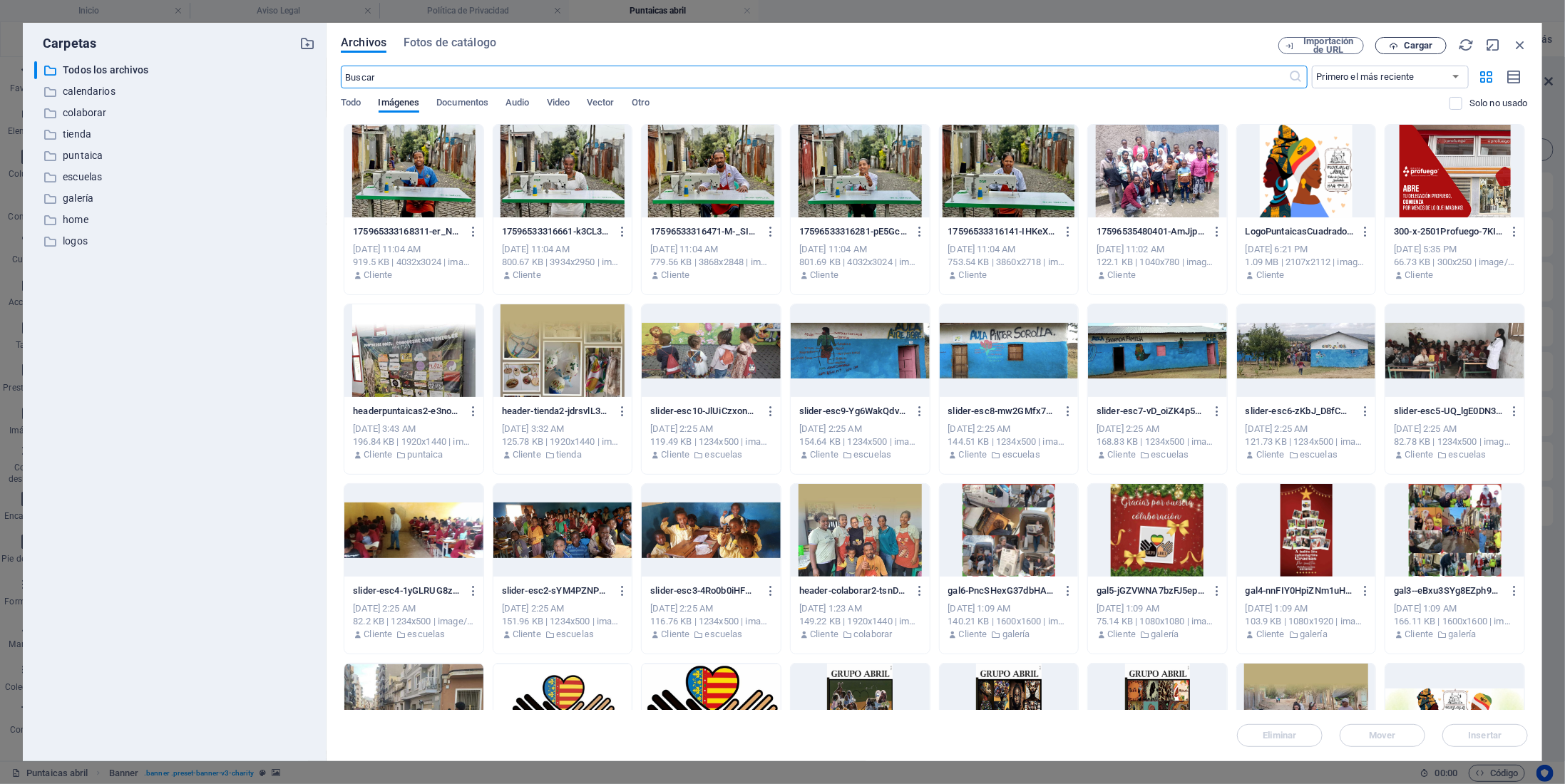
click at [1413, 46] on span "Cargar" at bounding box center [1418, 45] width 29 height 9
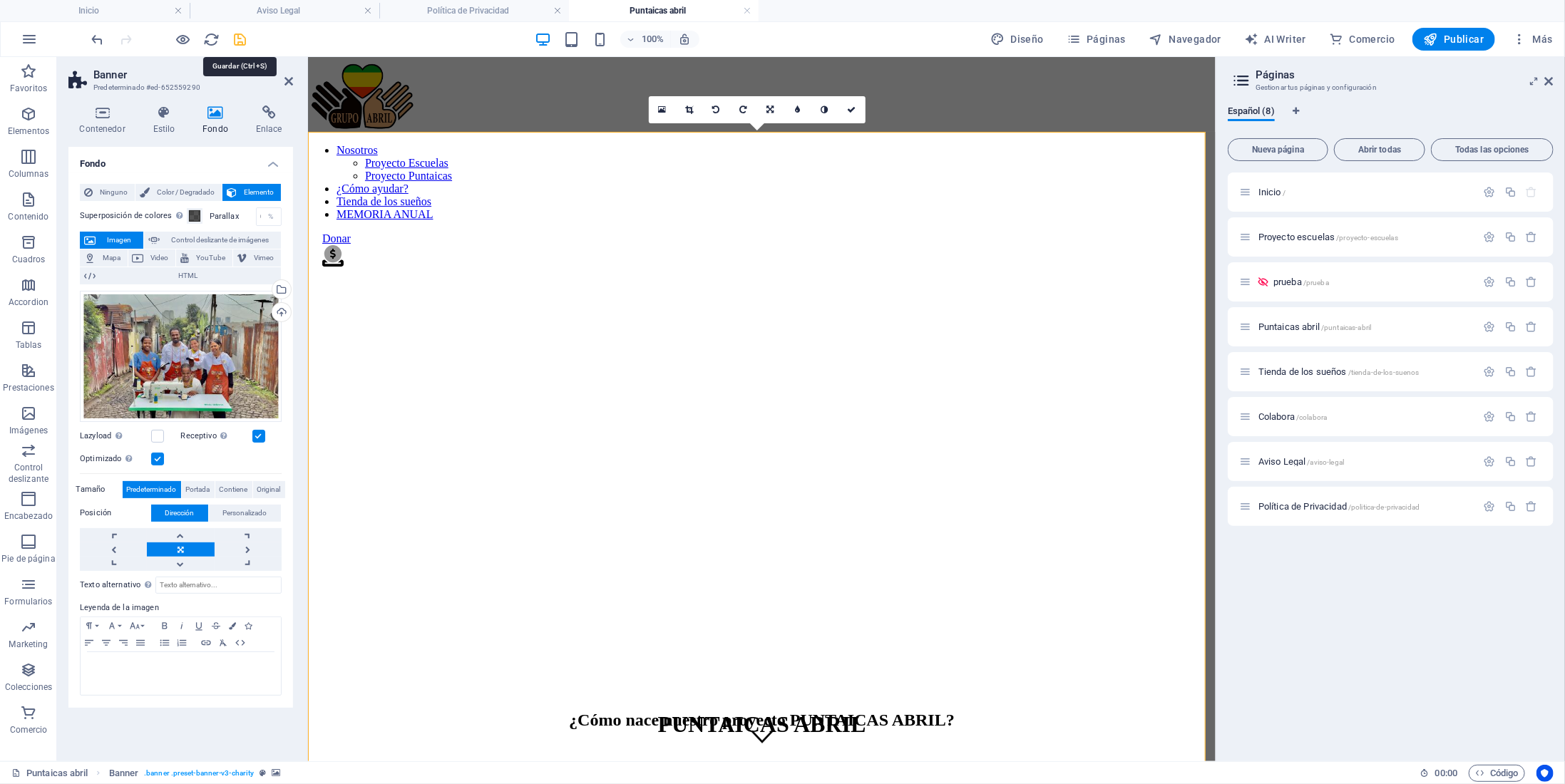
click at [238, 38] on icon "save" at bounding box center [240, 39] width 17 height 17
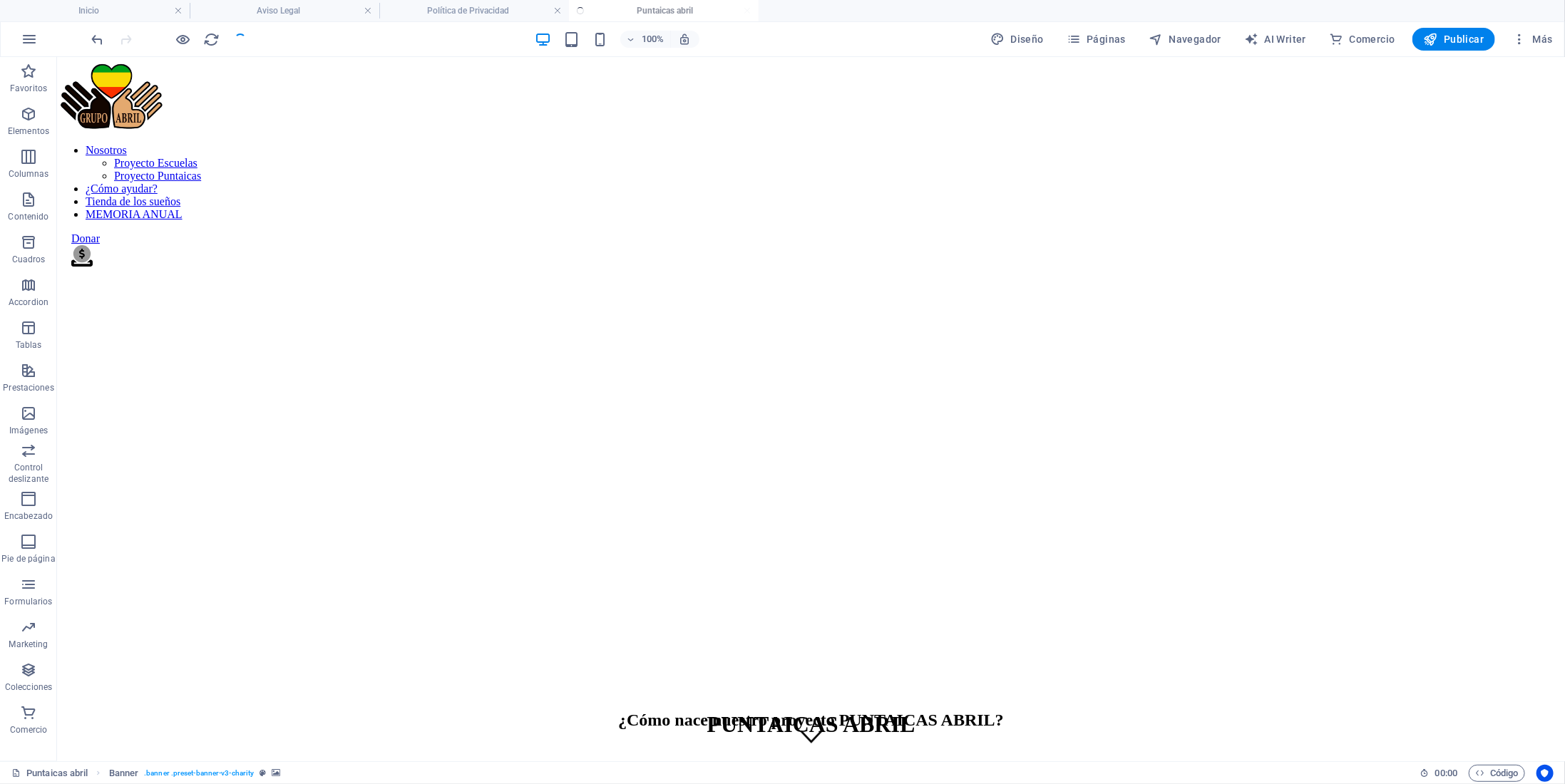
checkbox input "false"
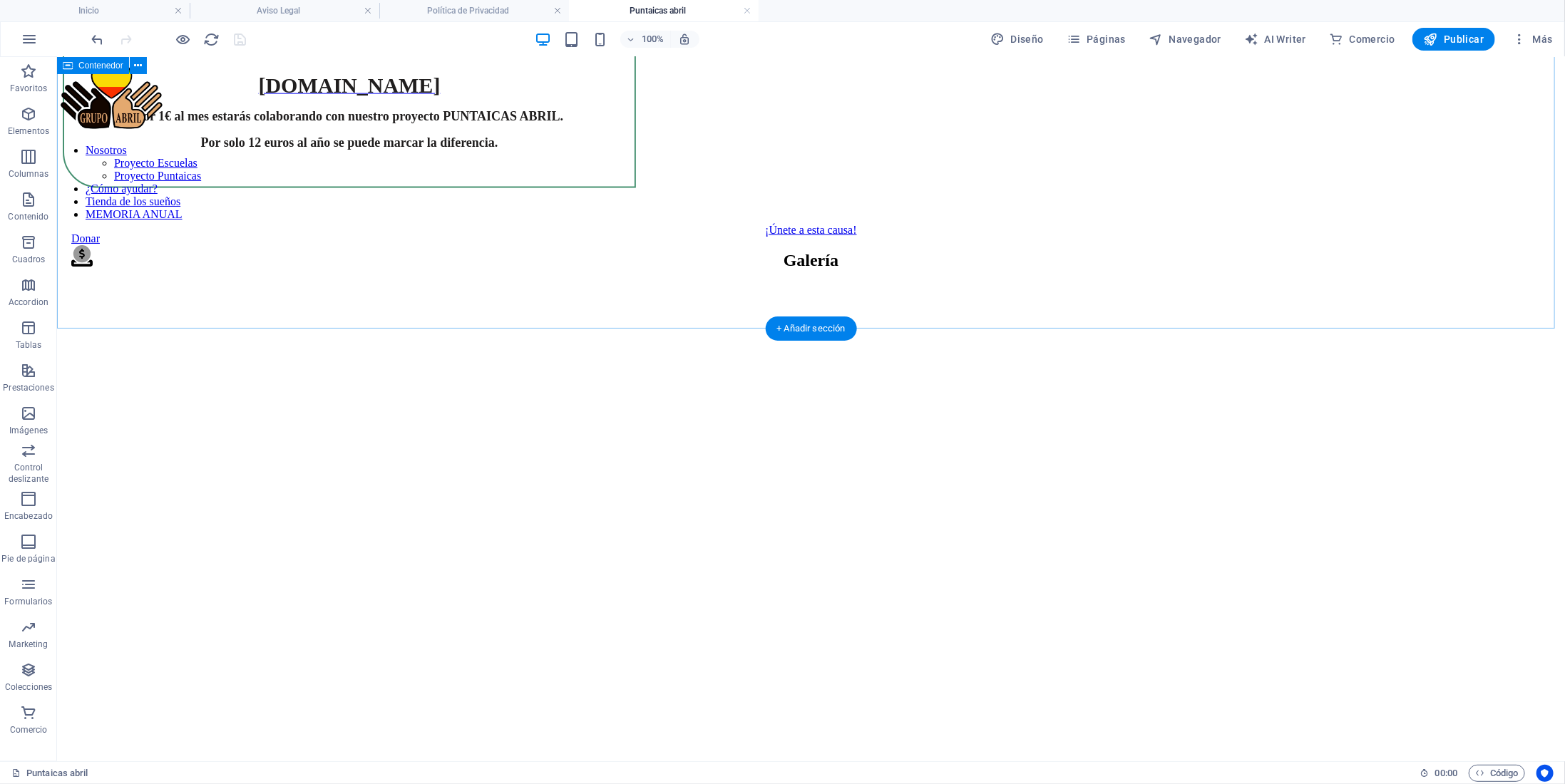
scroll to position [1354, 0]
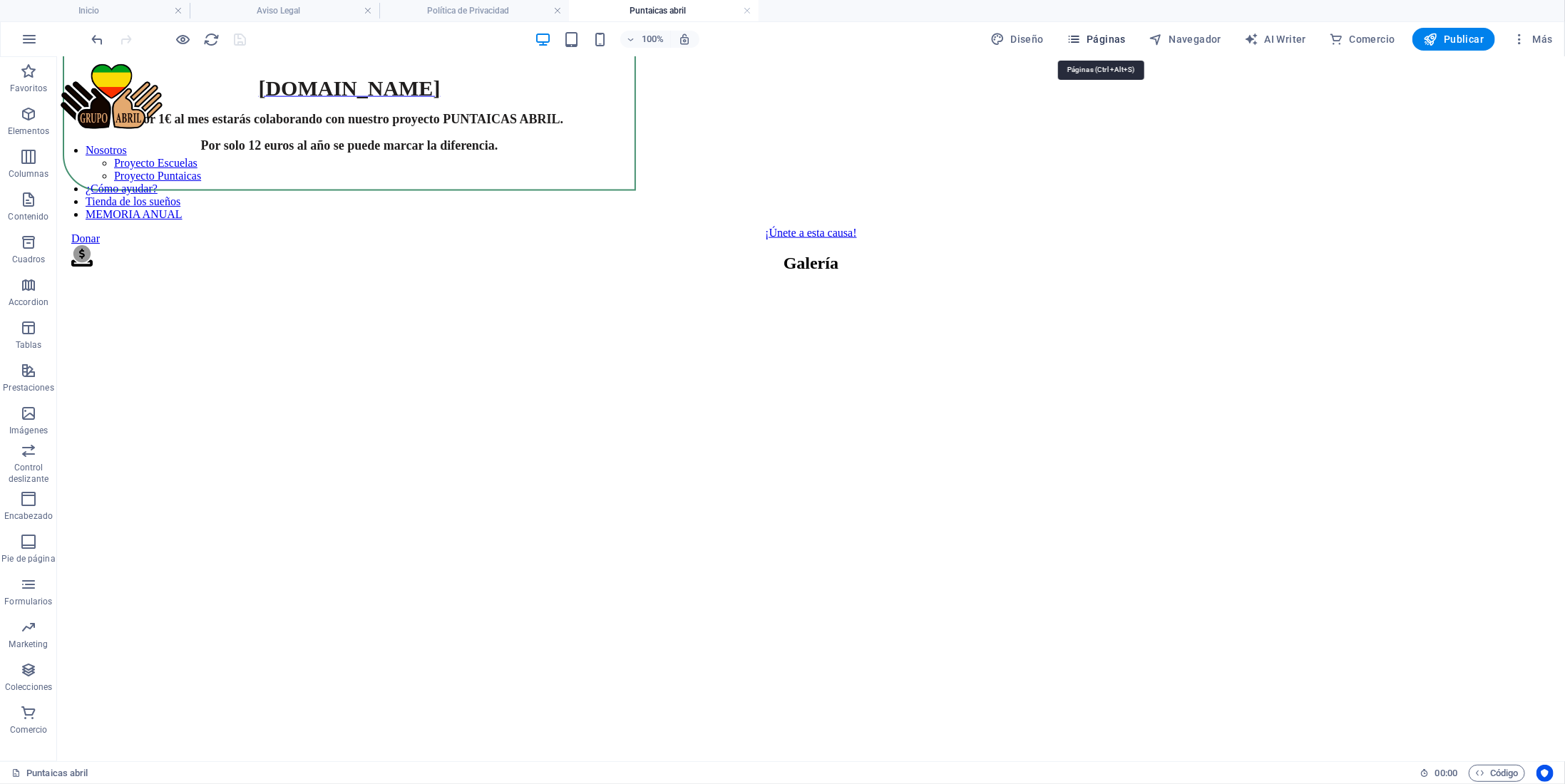
click at [1099, 35] on span "Páginas" at bounding box center [1096, 39] width 59 height 14
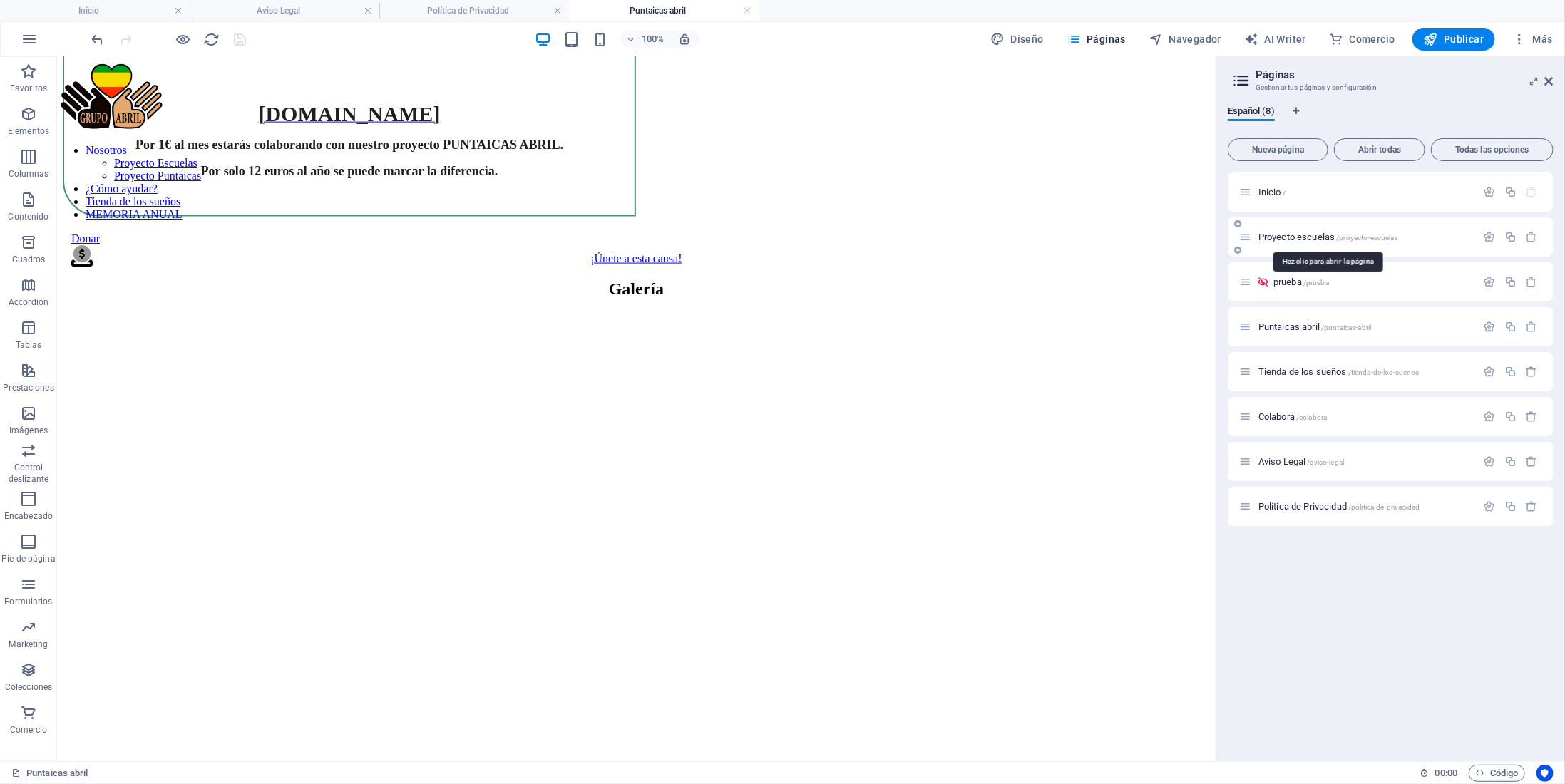
click at [1291, 236] on span "Proyecto escuelas /proyecto-escuelas" at bounding box center [1329, 237] width 140 height 11
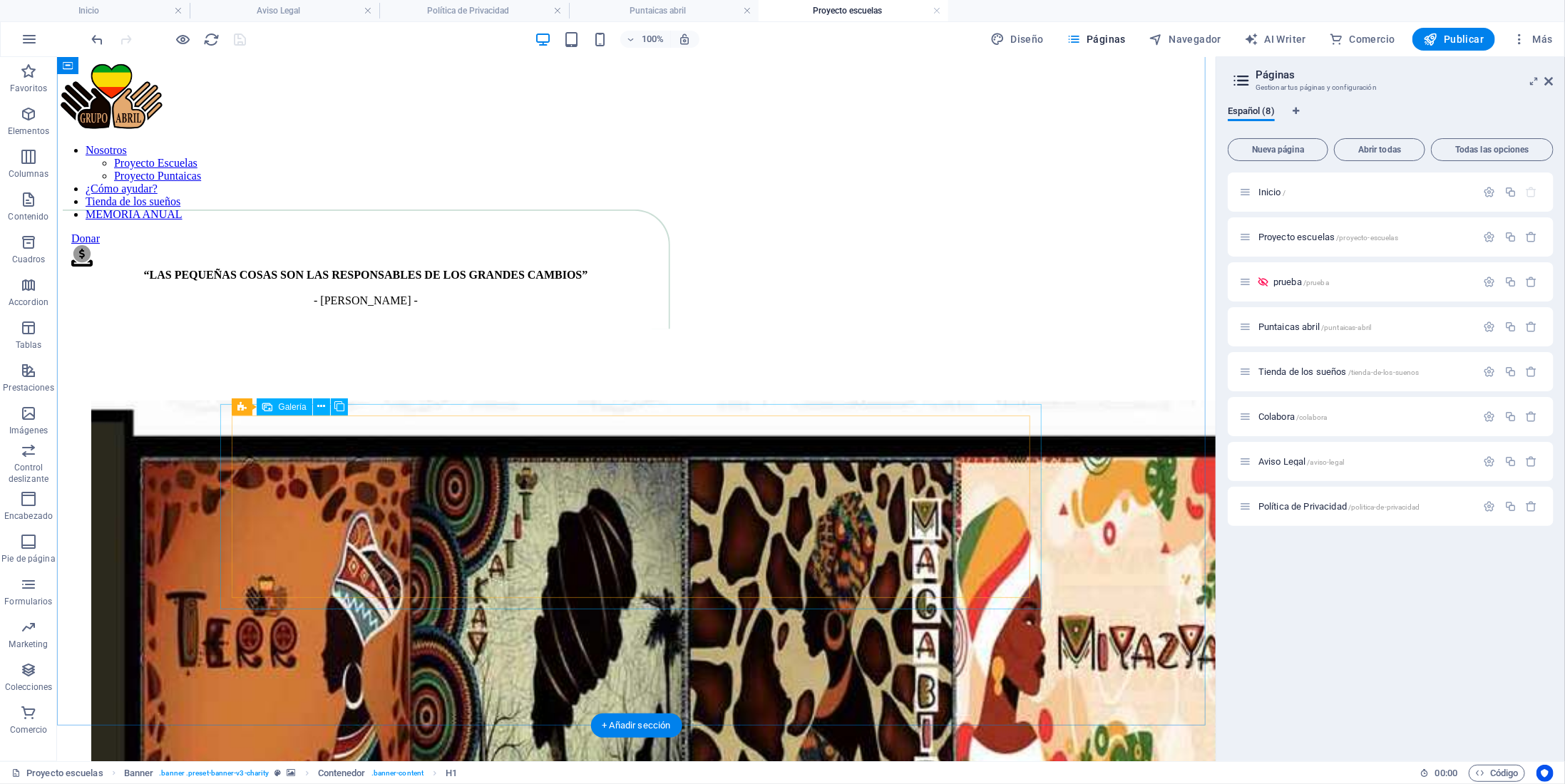
scroll to position [1045, 0]
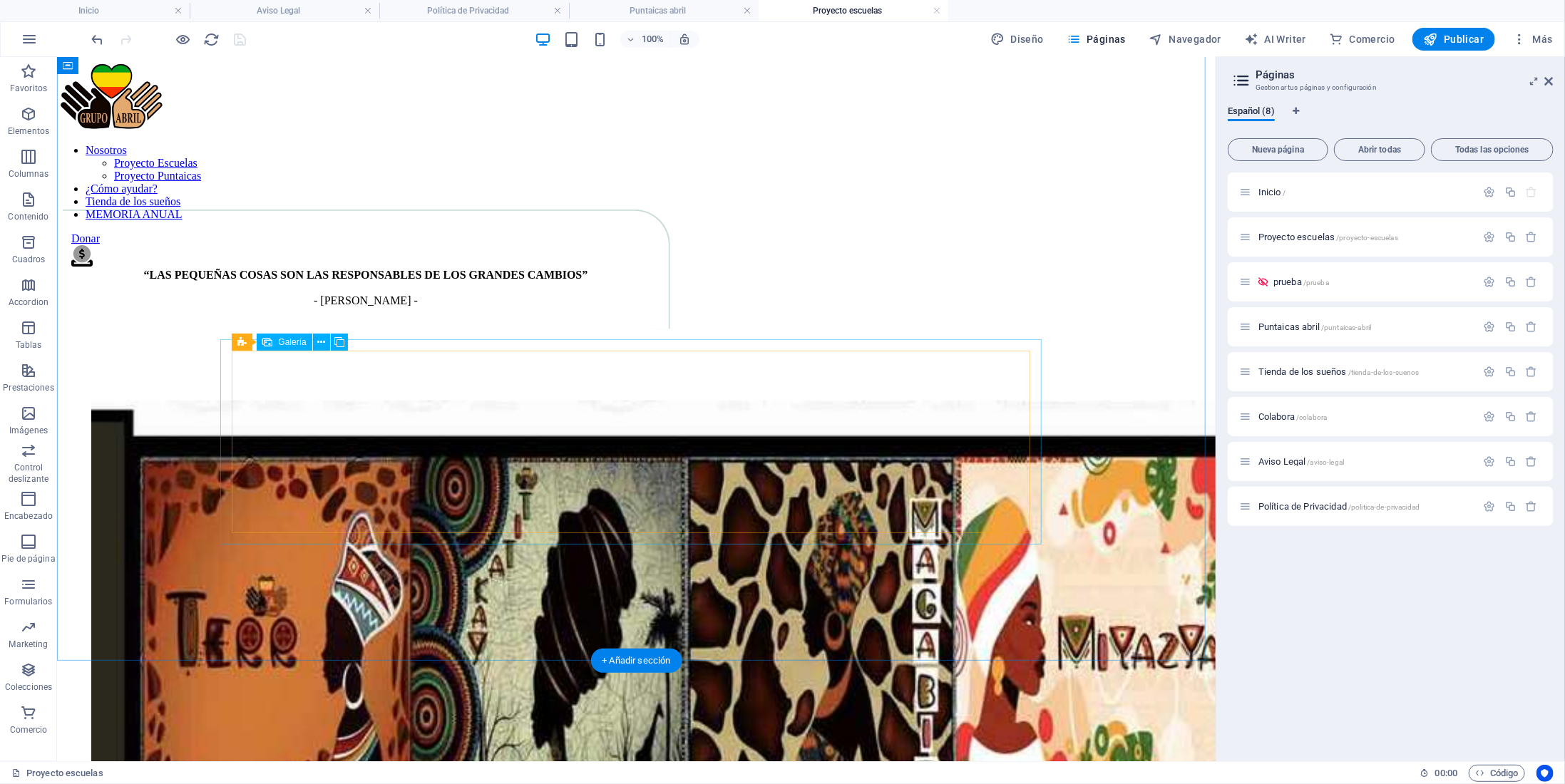
select select "4"
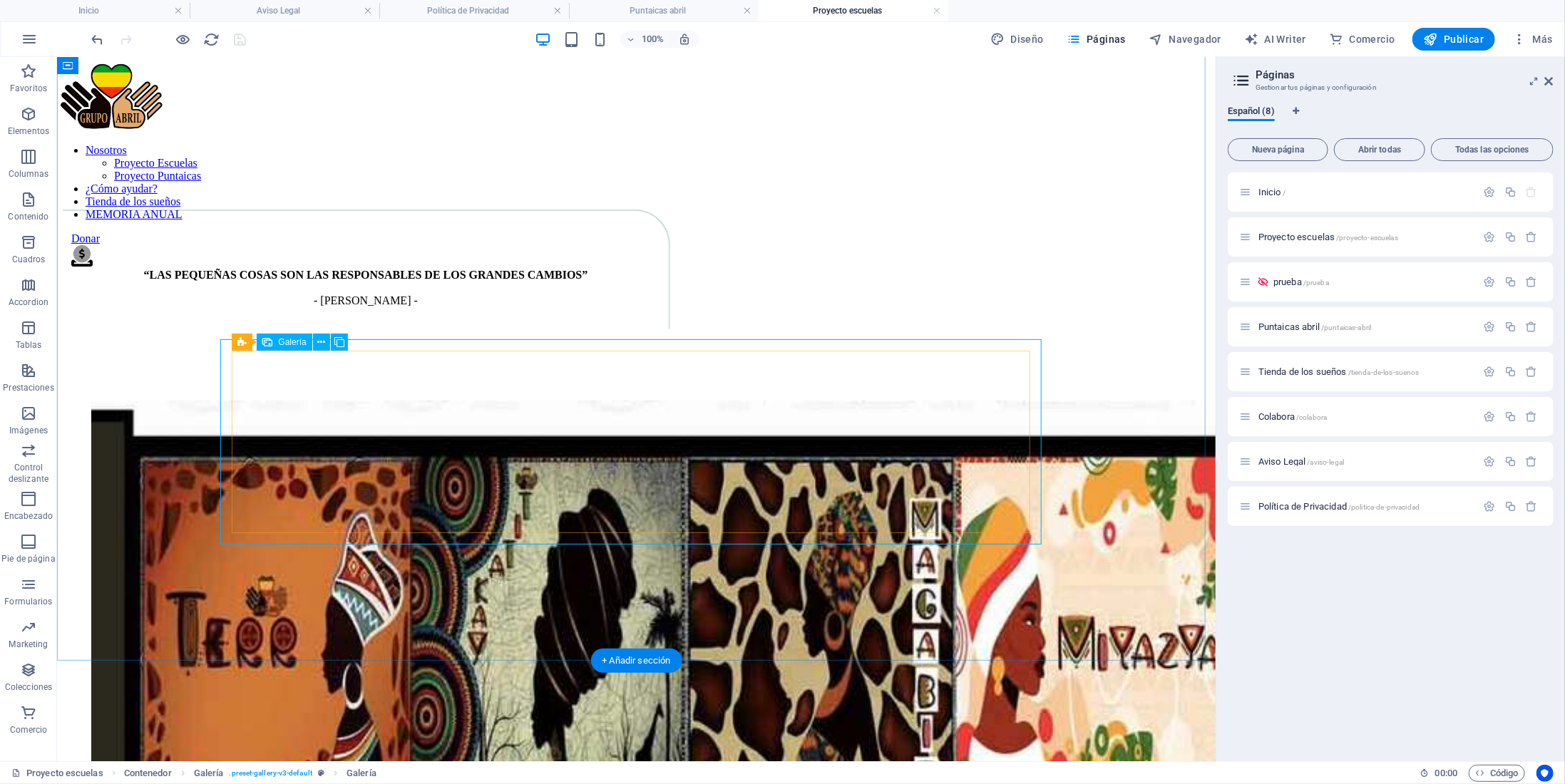
select select "px"
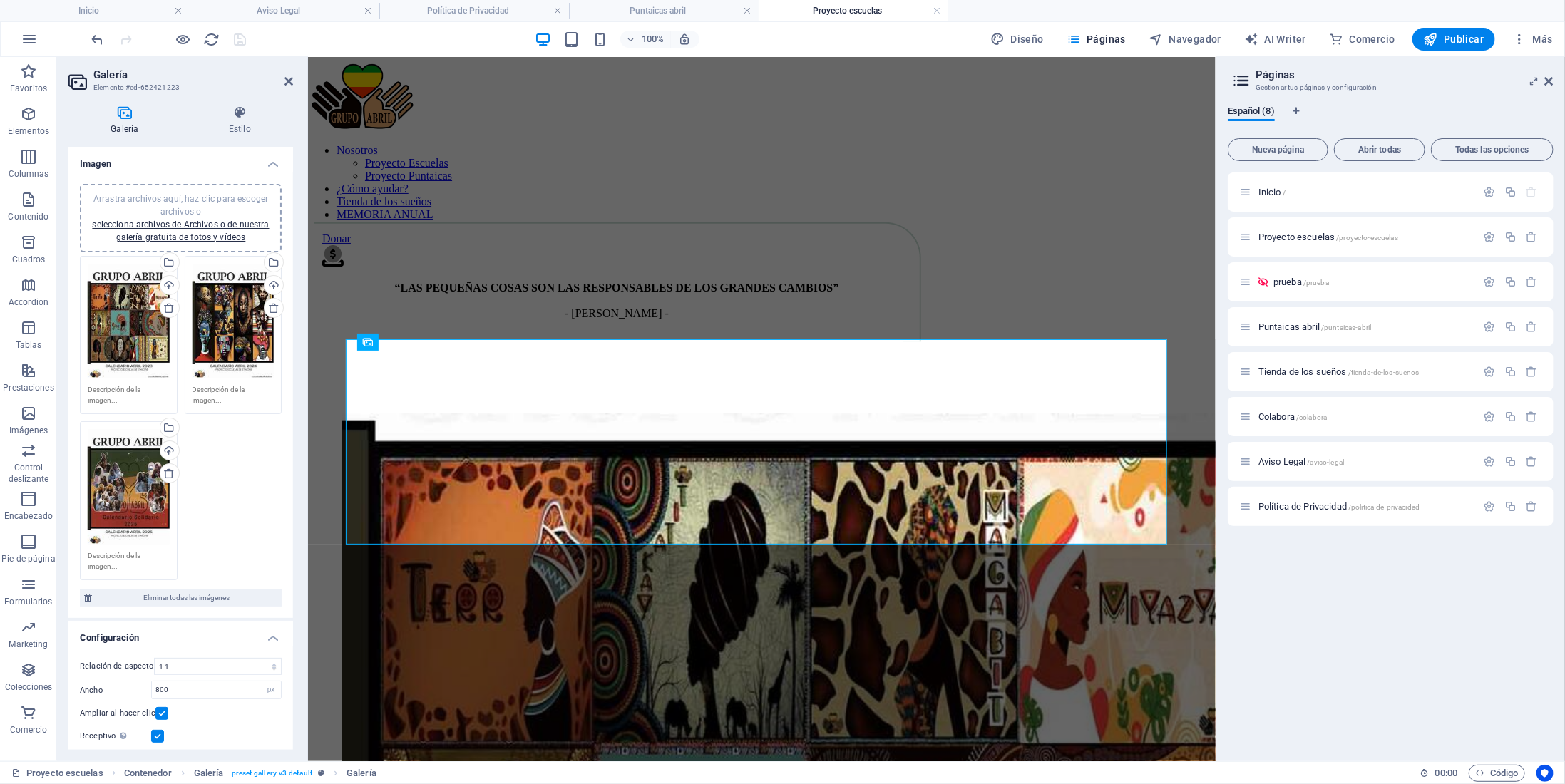
click at [170, 199] on span "Arrastra archivos aquí, haz clic para escoger archivos o selecciona archivos de…" at bounding box center [180, 218] width 177 height 48
click at [238, 37] on icon "save" at bounding box center [240, 39] width 17 height 17
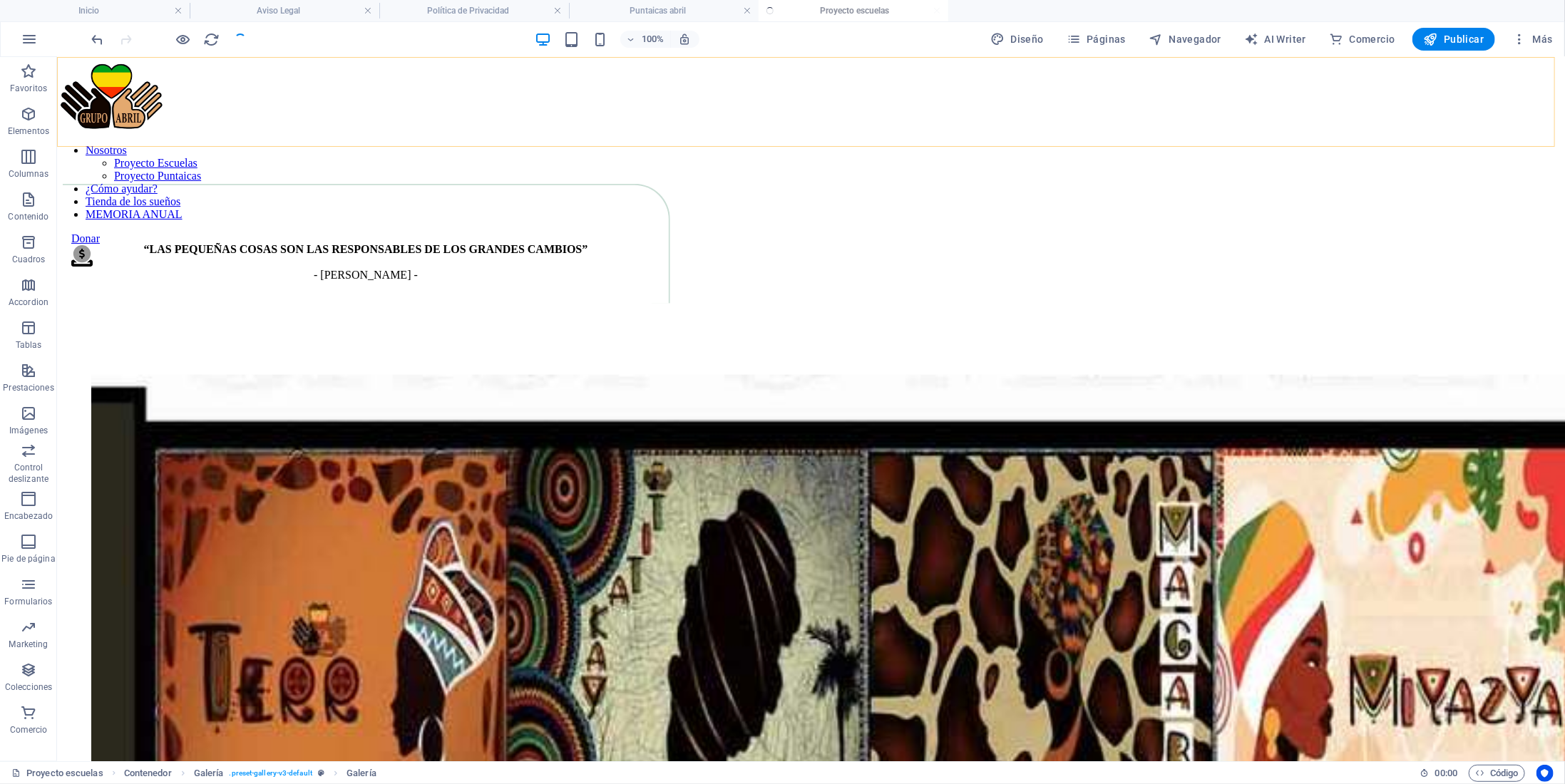
checkbox input "false"
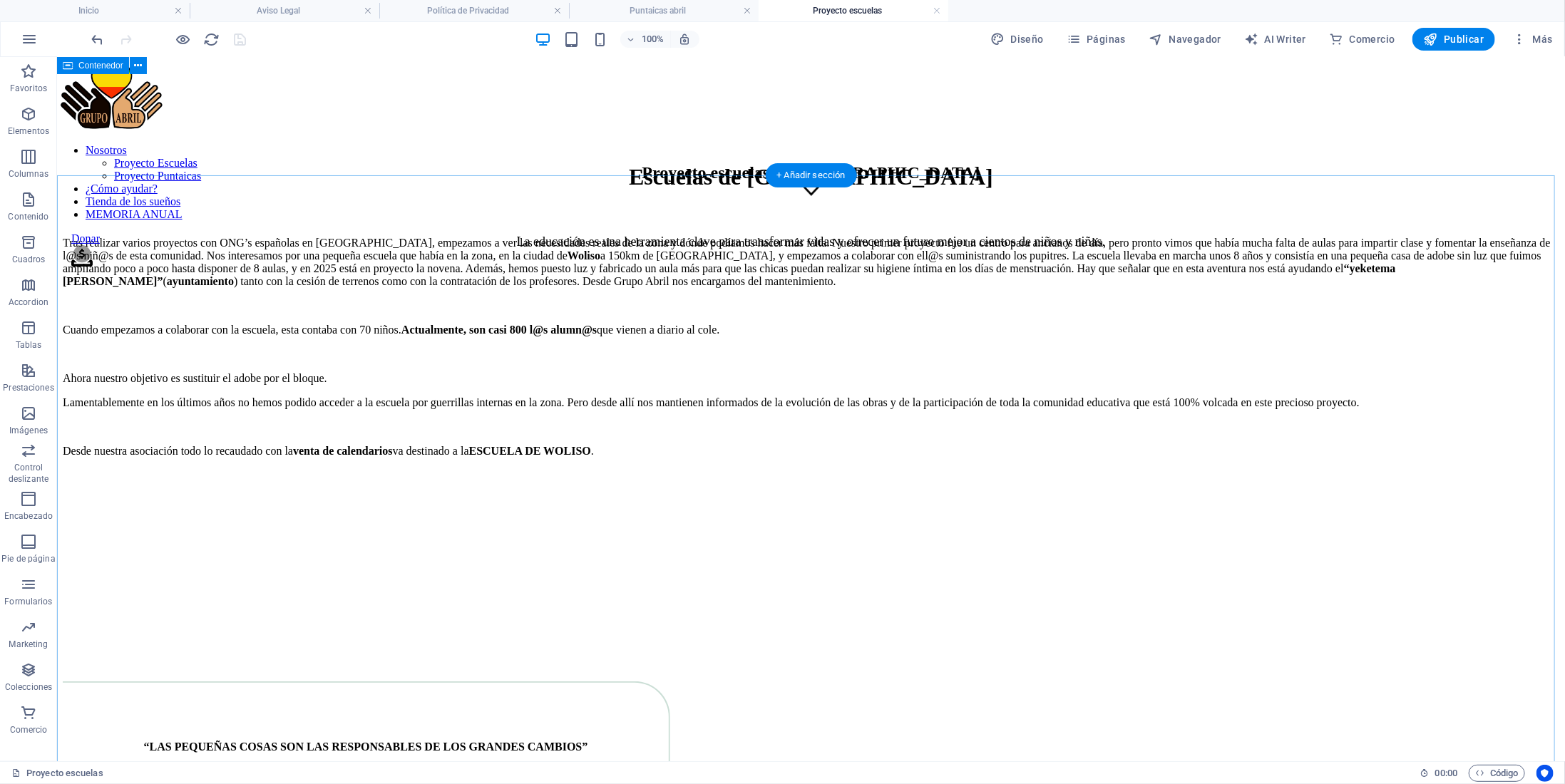
scroll to position [546, 0]
click at [1115, 38] on span "Páginas" at bounding box center [1096, 39] width 59 height 14
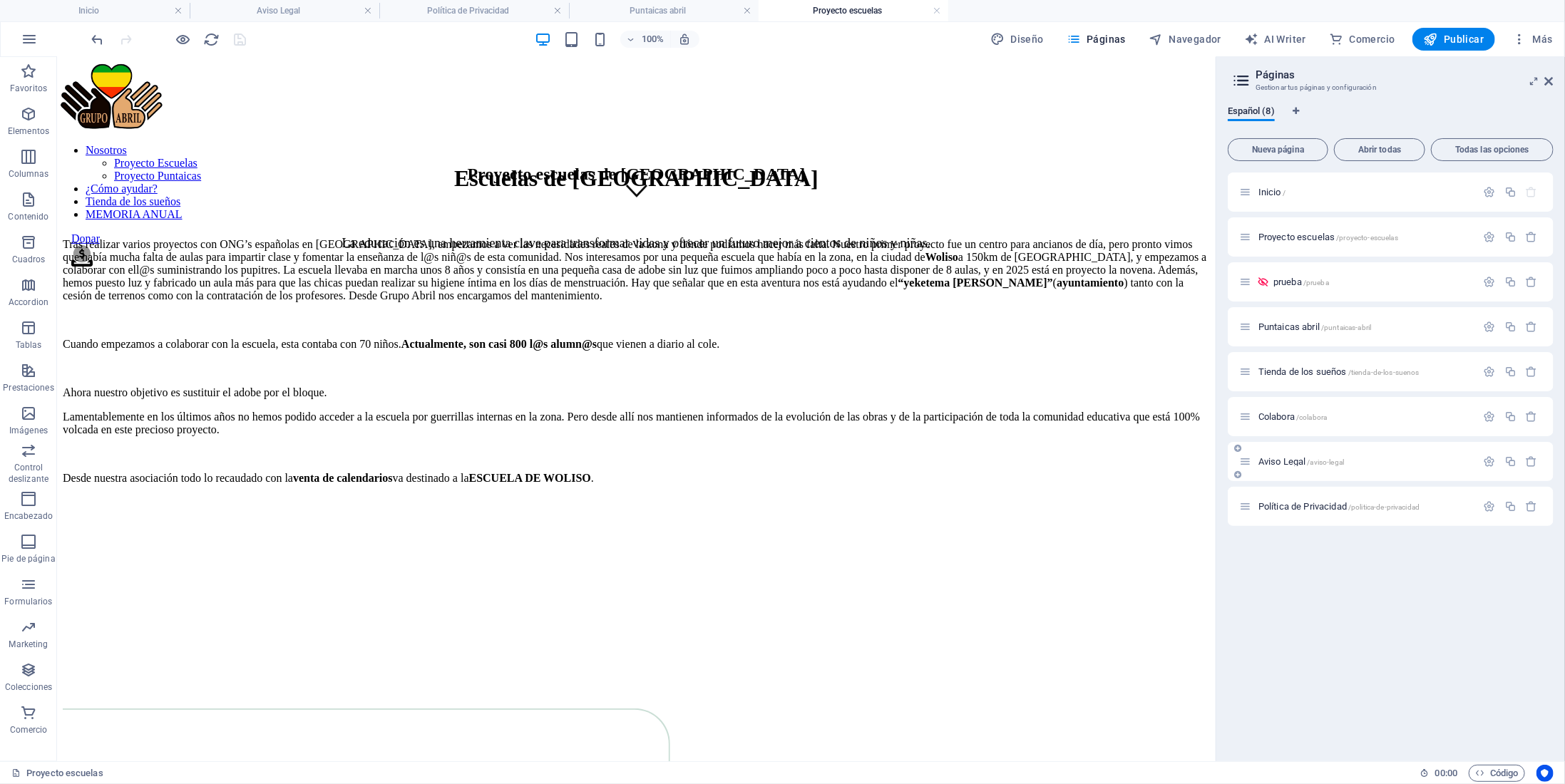
click at [1301, 454] on div "Aviso Legal /aviso-legal" at bounding box center [1358, 461] width 238 height 17
click at [1301, 458] on span "Aviso Legal /aviso-legal" at bounding box center [1301, 461] width 85 height 11
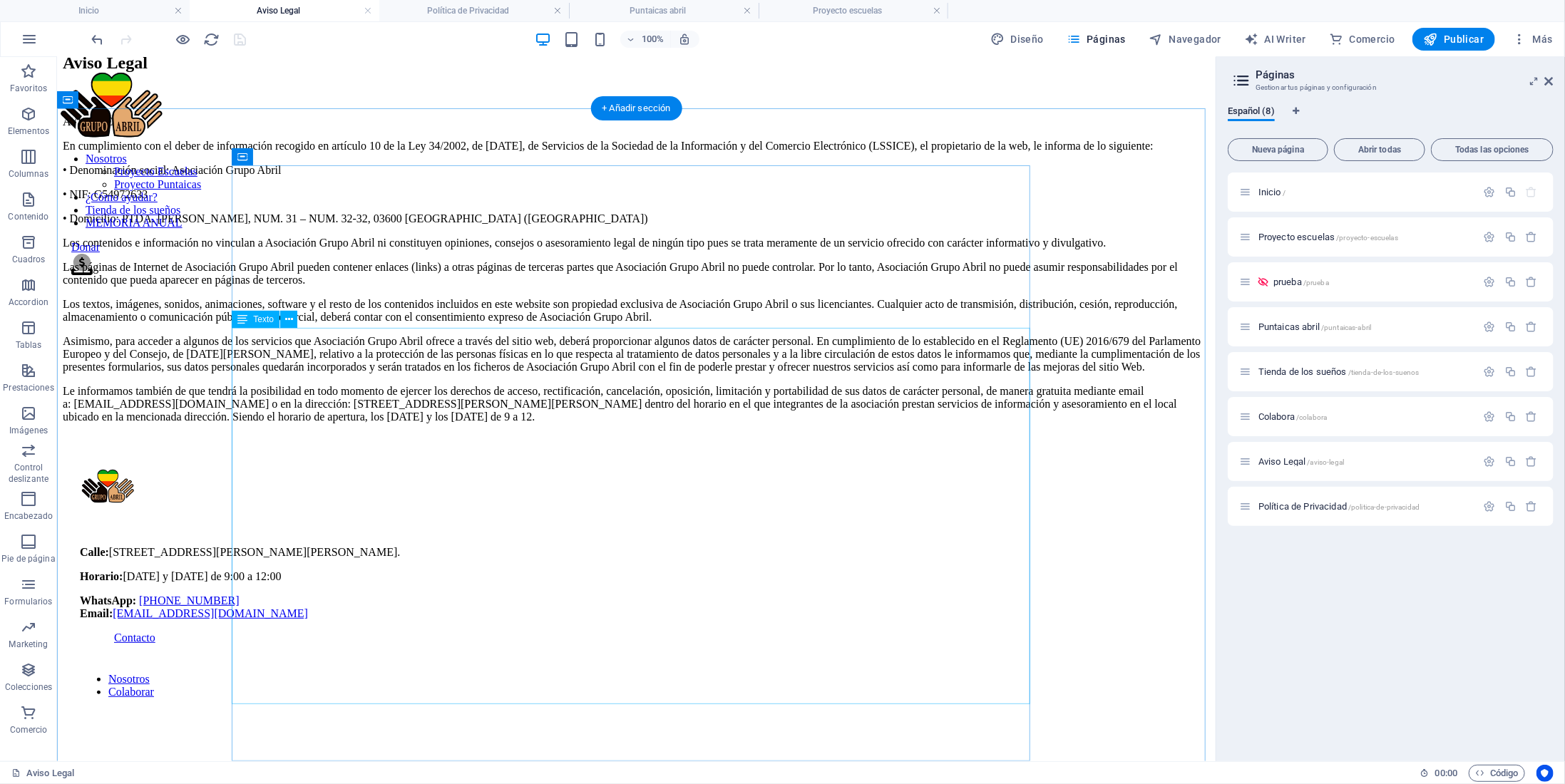
scroll to position [47, 0]
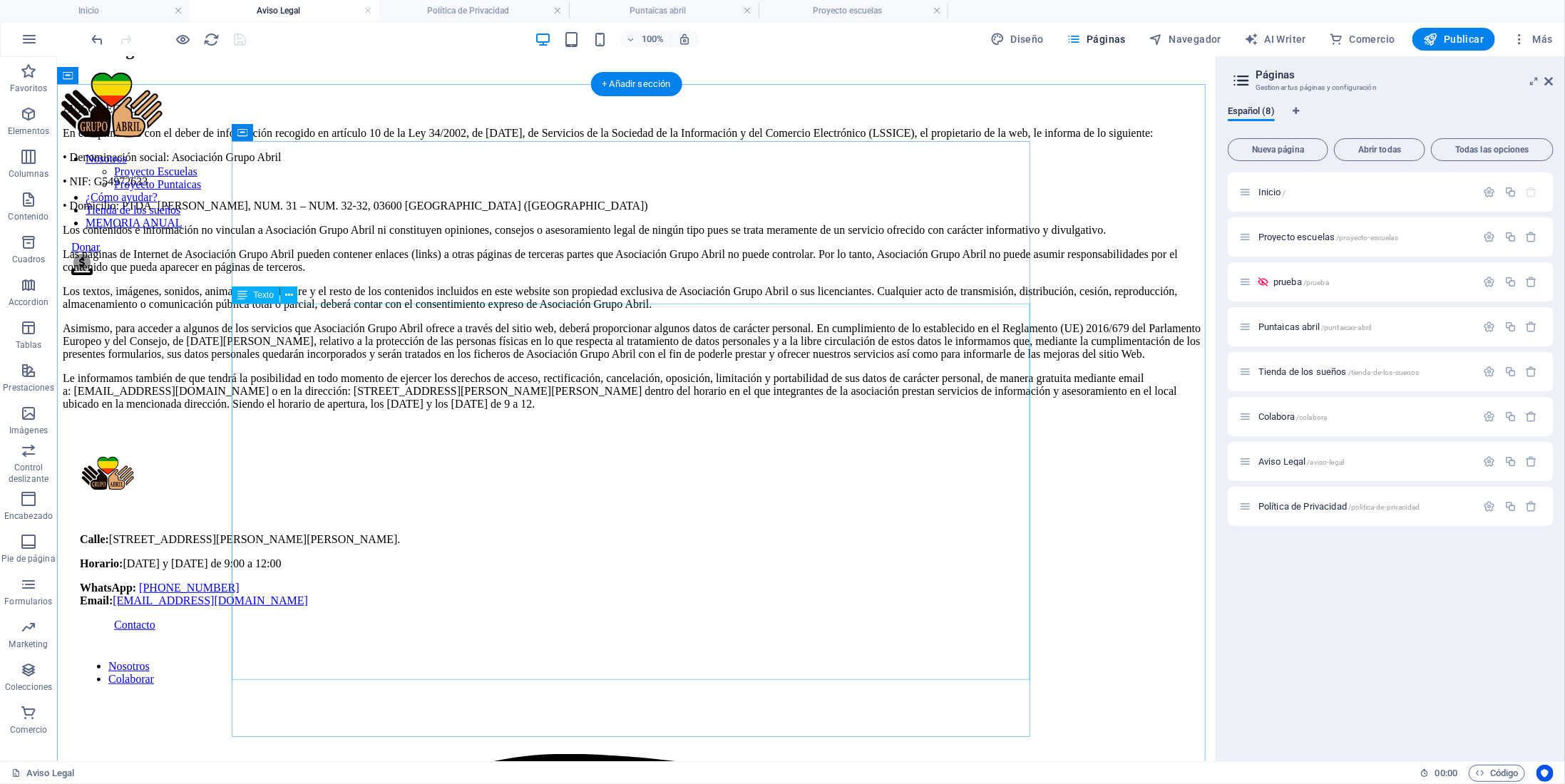
click at [321, 336] on div "AVISO LEGAL En cumplimiento con el deber de información recogido en artículo 10…" at bounding box center [636, 256] width 1148 height 308
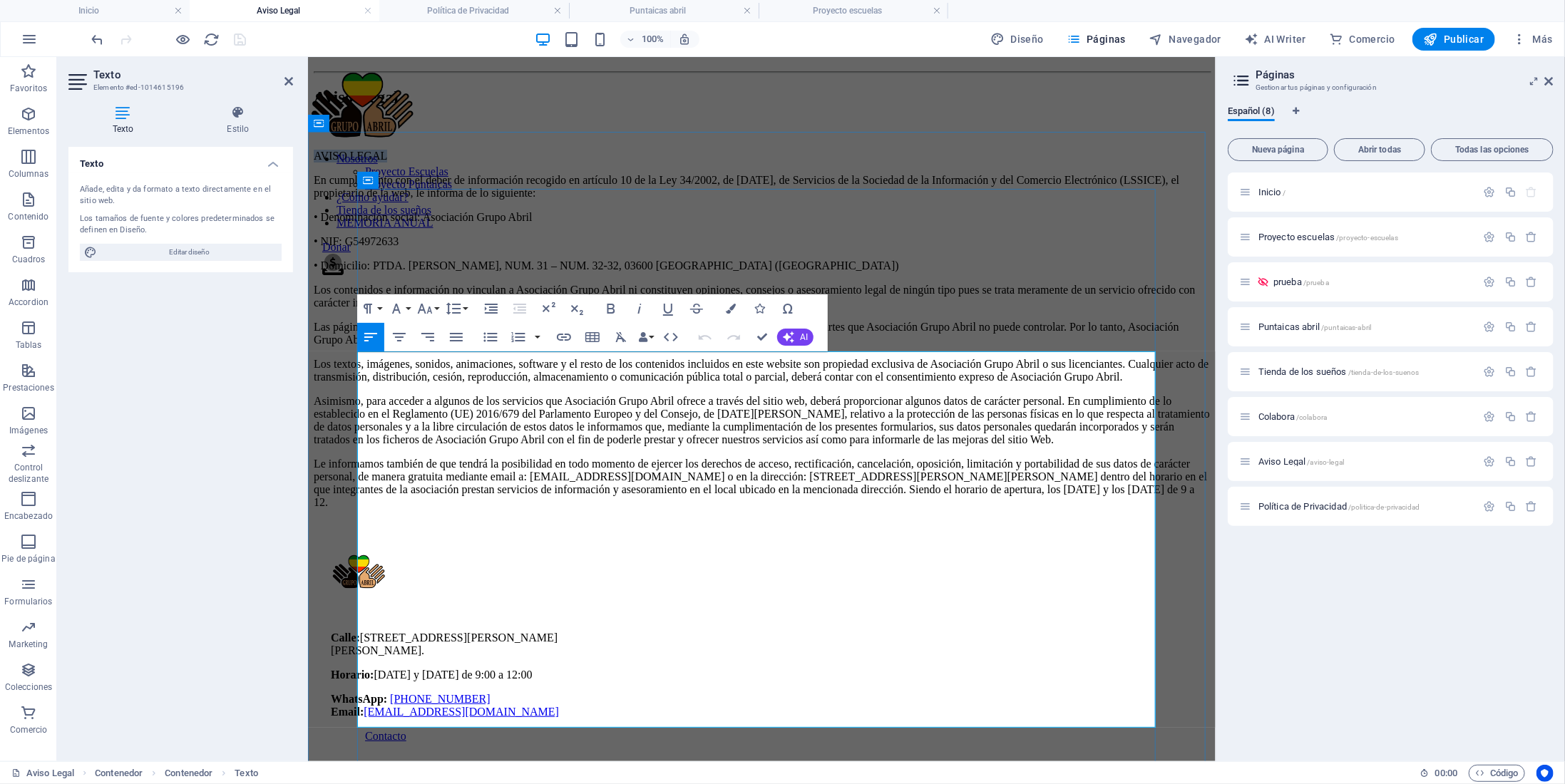
drag, startPoint x: 442, startPoint y: 357, endPoint x: 357, endPoint y: 362, distance: 85.1
click at [357, 162] on p "AVISO LEGAL" at bounding box center [760, 155] width 896 height 13
drag, startPoint x: 597, startPoint y: 414, endPoint x: 473, endPoint y: 402, distance: 124.6
click at [473, 223] on p "• Denominación social: Asociación Grupo Abril" at bounding box center [760, 217] width 896 height 13
click at [610, 306] on icon "button" at bounding box center [611, 309] width 17 height 17
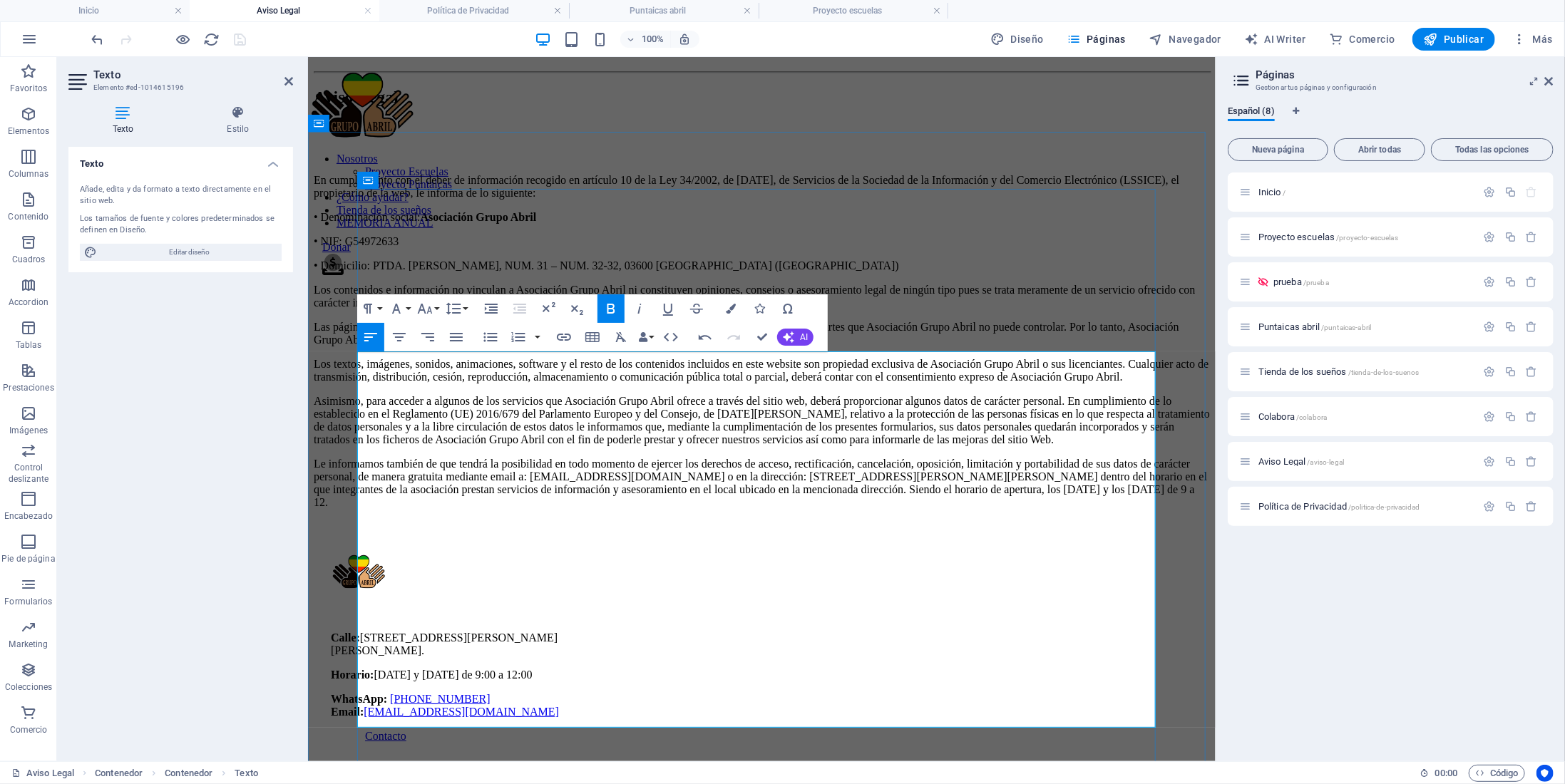
drag, startPoint x: 454, startPoint y: 422, endPoint x: 389, endPoint y: 422, distance: 65.0
click at [389, 248] on p "• NIF: G54972633" at bounding box center [760, 241] width 896 height 13
click at [608, 307] on icon "button" at bounding box center [611, 309] width 8 height 10
drag, startPoint x: 768, startPoint y: 446, endPoint x: 416, endPoint y: 437, distance: 352.1
click at [416, 271] on p "• Domicilio: PTDA. PETER RIVES, NUM. 31 – NUM. 32-32, 03600 ELDA (ALICANTE)" at bounding box center [760, 265] width 896 height 13
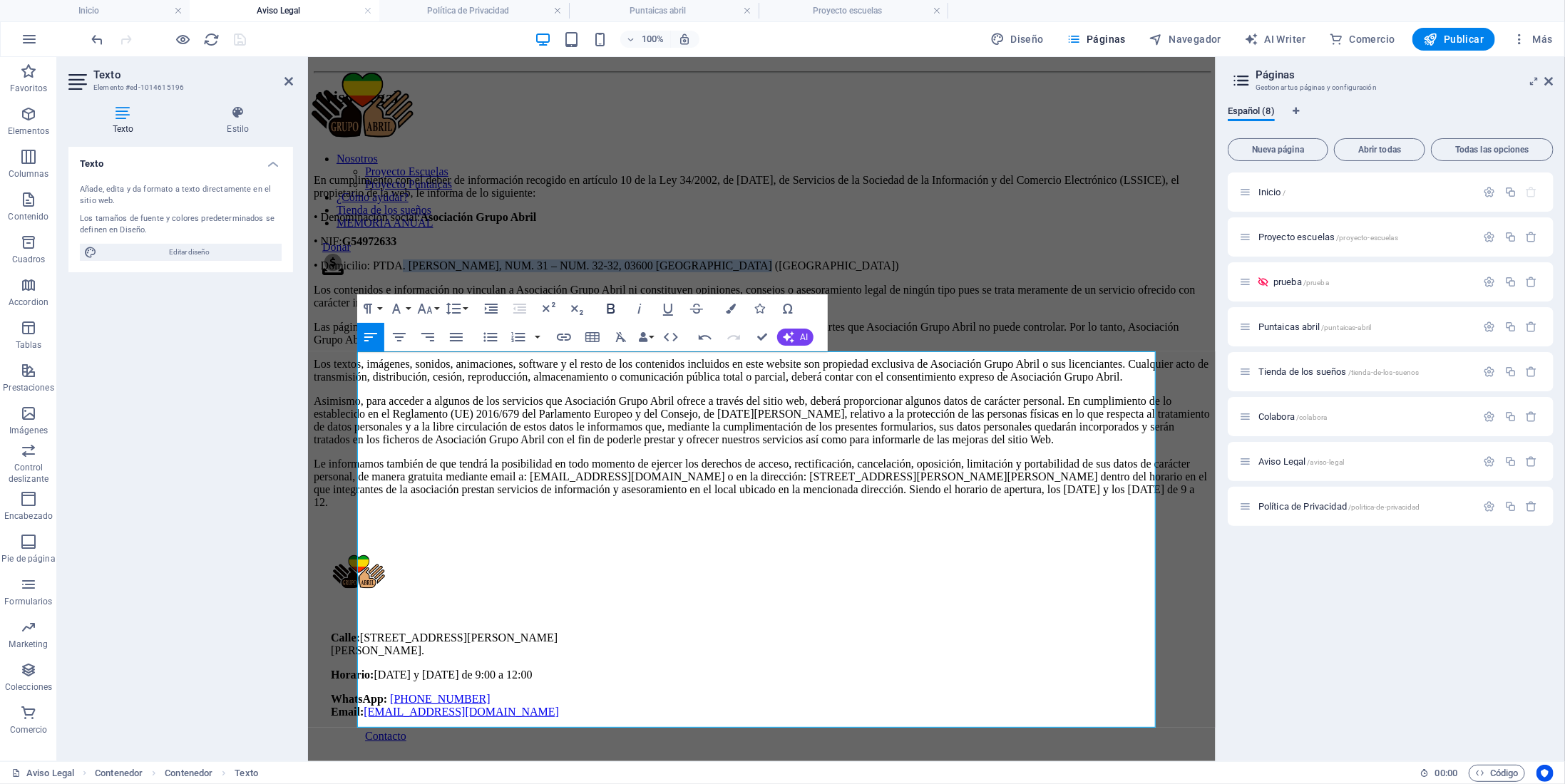
click at [610, 307] on icon "button" at bounding box center [611, 309] width 17 height 17
drag, startPoint x: 782, startPoint y: 683, endPoint x: 950, endPoint y: 681, distance: 168.0
click at [950, 508] on p "Le informamos también de que tendrá la posibilidad en todo momento de ejercer l…" at bounding box center [760, 482] width 896 height 51
click at [612, 300] on button "Bold" at bounding box center [611, 308] width 27 height 28
click at [891, 106] on div "Aviso Legal" at bounding box center [760, 96] width 896 height 19
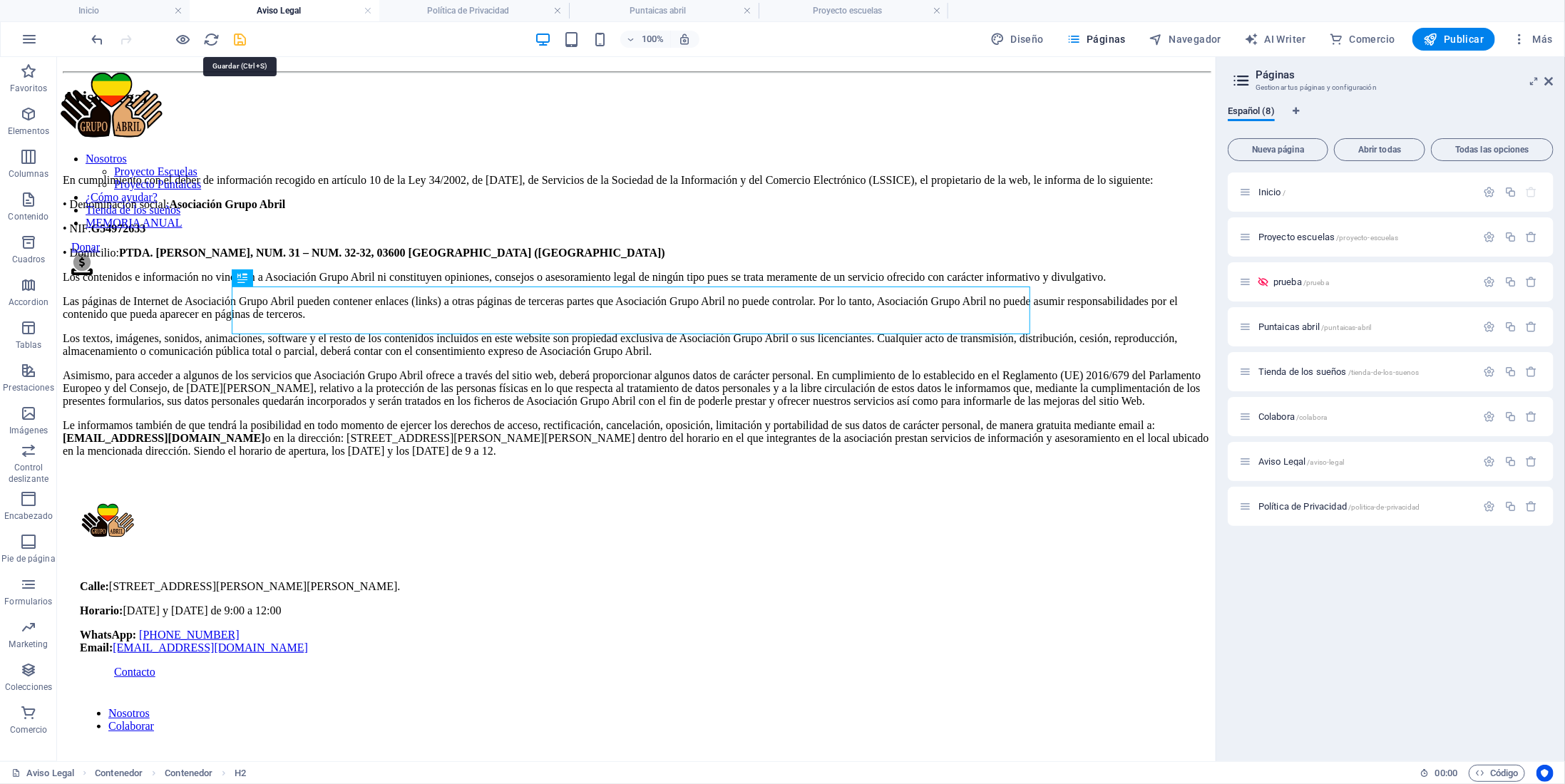
click at [236, 40] on icon "save" at bounding box center [240, 39] width 17 height 17
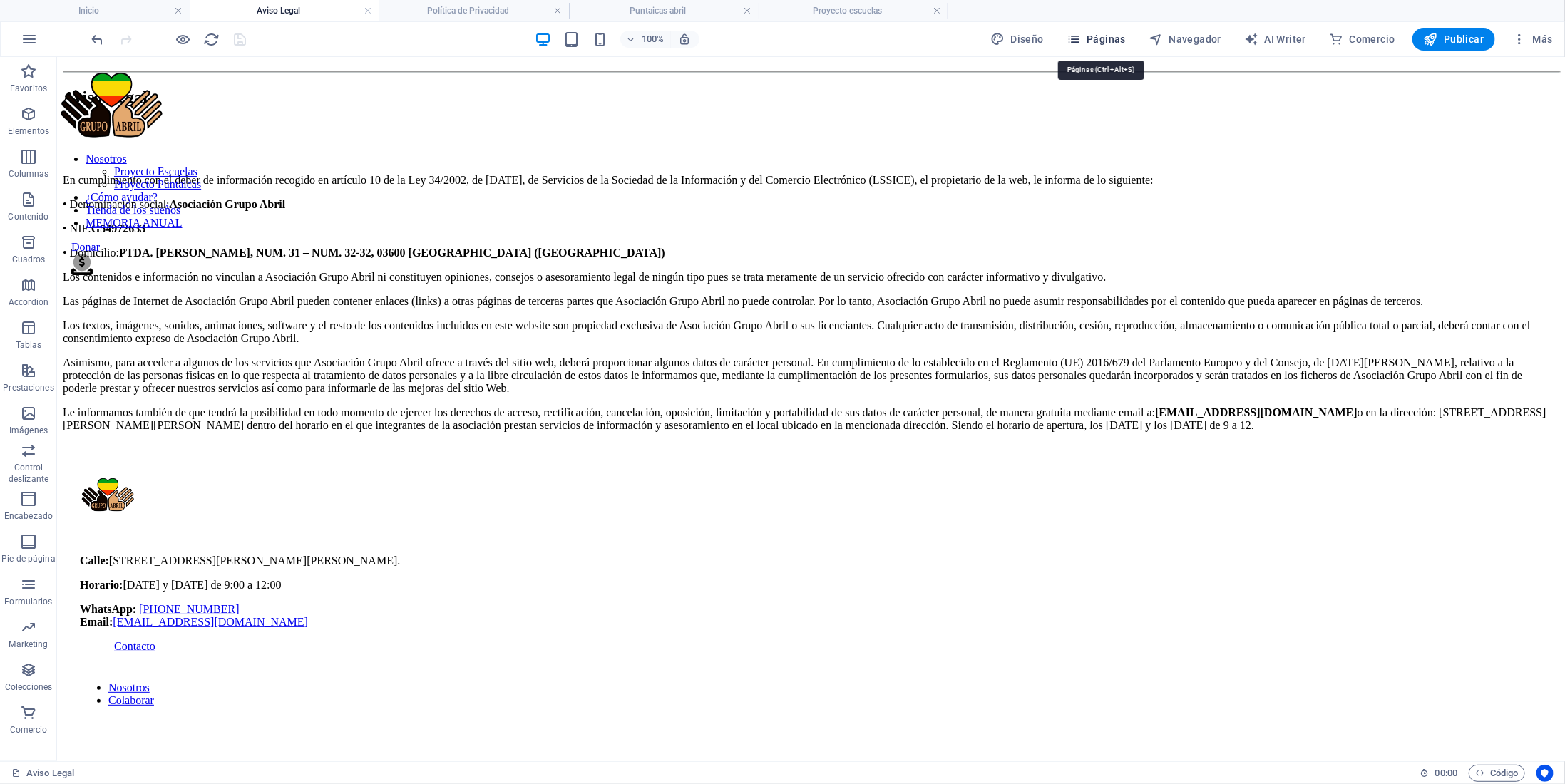
click at [1088, 42] on span "Páginas" at bounding box center [1096, 39] width 59 height 14
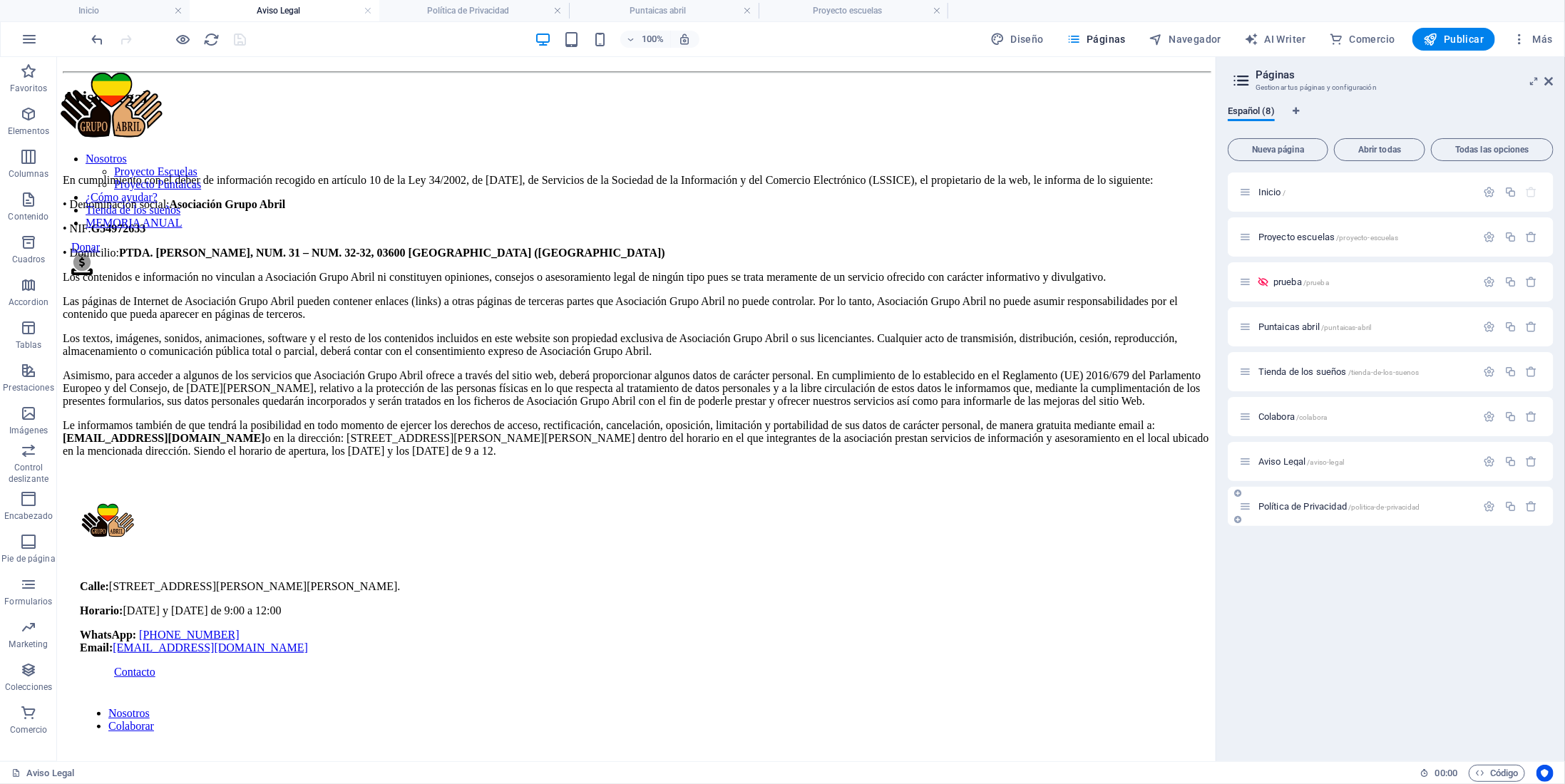
click at [1283, 499] on div "Política de Privacidad /politica-de-privacidad" at bounding box center [1358, 506] width 238 height 17
click at [1283, 504] on span "Política de Privacidad /politica-de-privacidad" at bounding box center [1339, 506] width 161 height 11
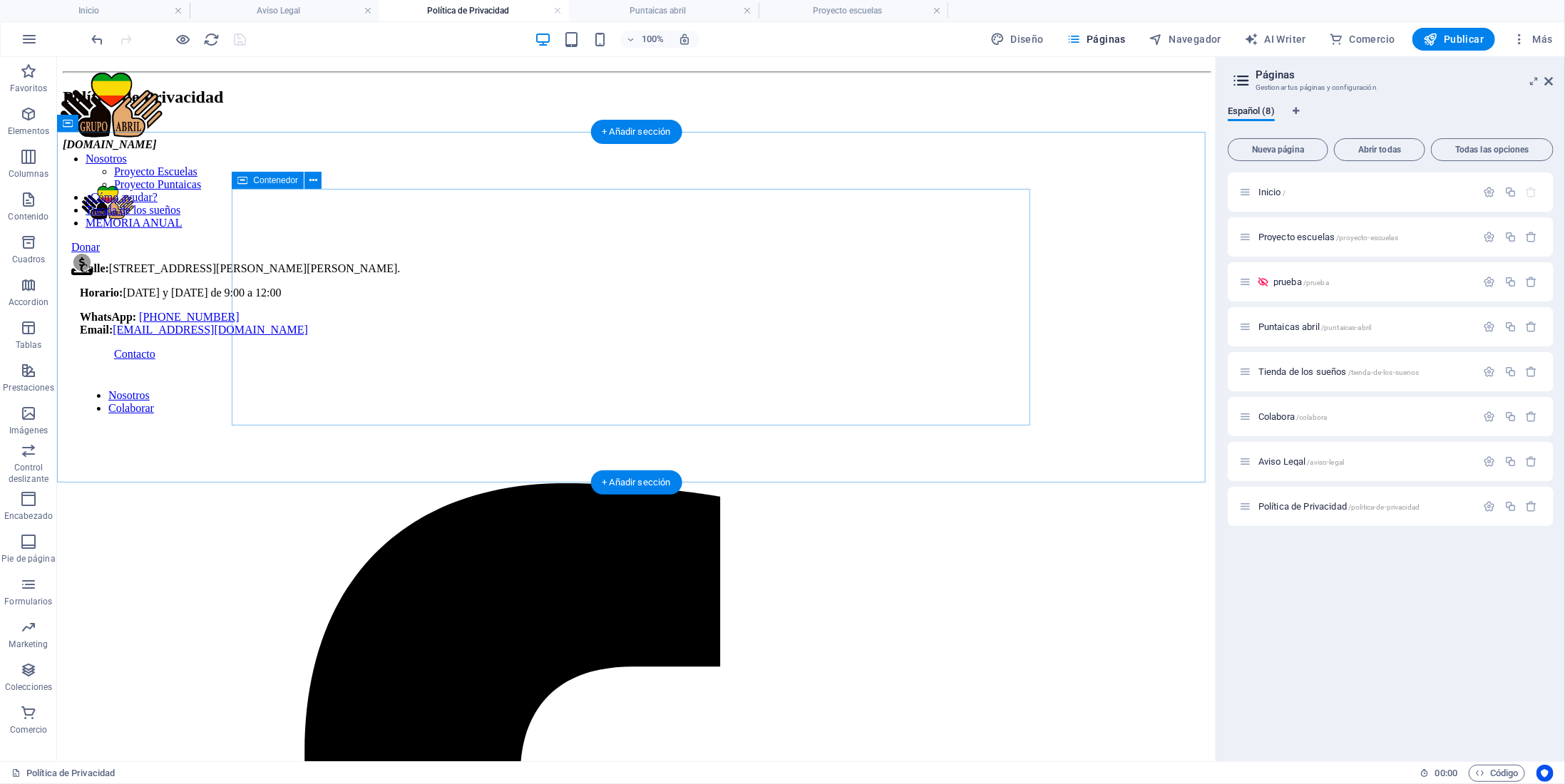
click at [334, 150] on div "Política de Privacidad grupoabril.es" at bounding box center [636, 110] width 1148 height 80
click at [316, 150] on div "[DOMAIN_NAME]" at bounding box center [636, 144] width 1148 height 13
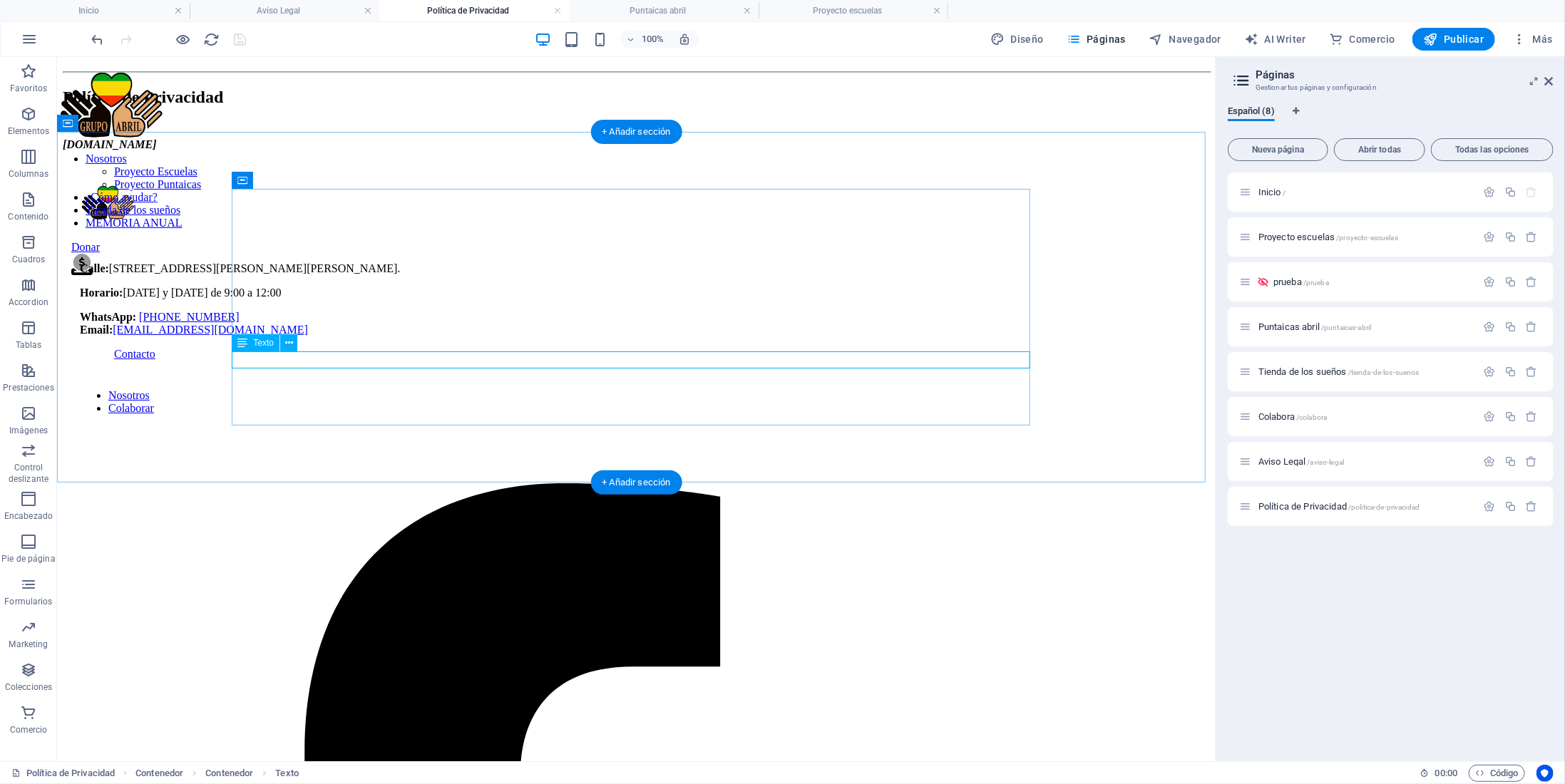
click at [317, 150] on div "[DOMAIN_NAME]" at bounding box center [636, 144] width 1148 height 13
click at [298, 150] on div "Política de Privacidad grupoabril.es" at bounding box center [636, 110] width 1148 height 80
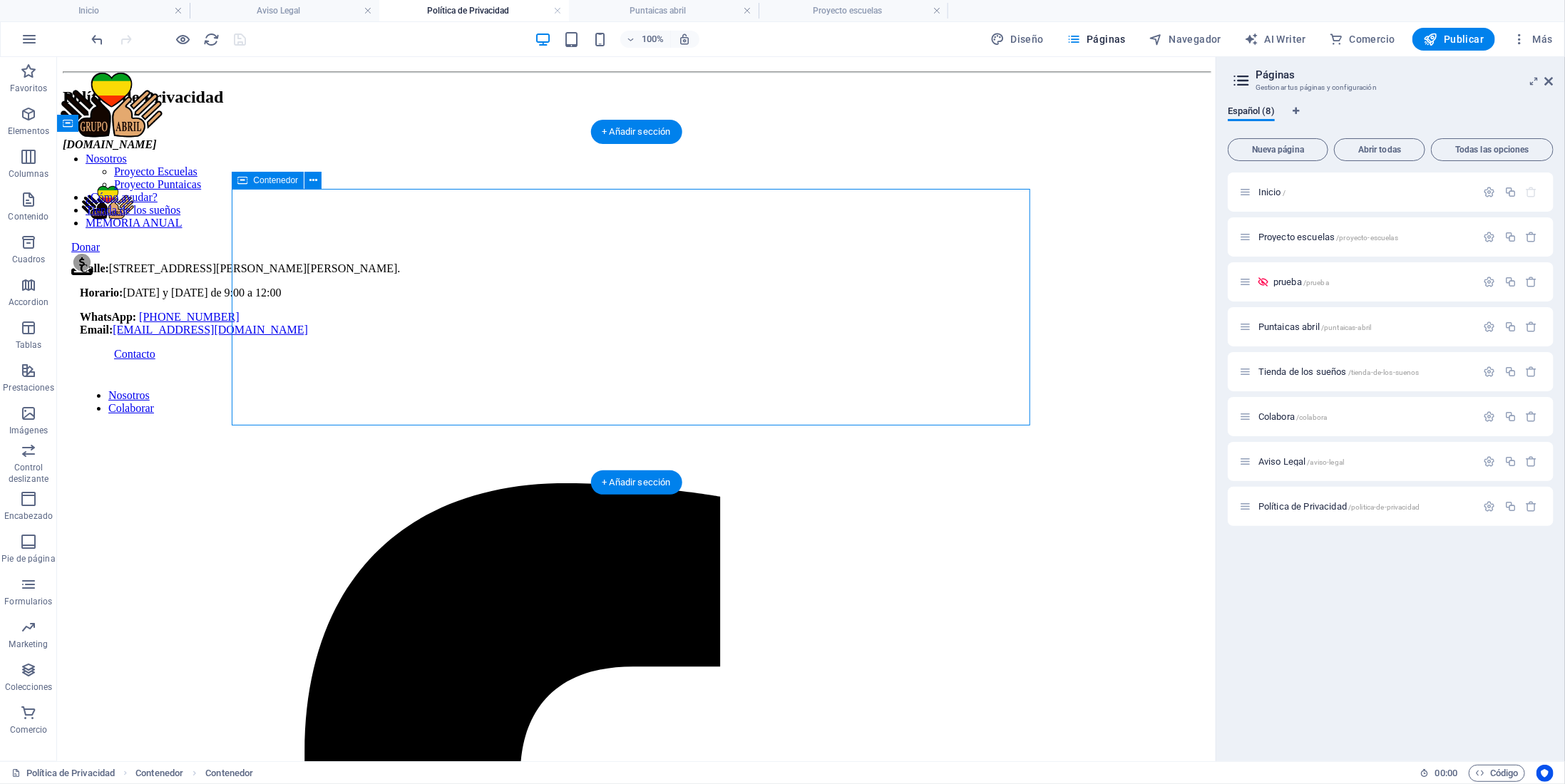
click at [298, 150] on div "Política de Privacidad grupoabril.es" at bounding box center [636, 110] width 1148 height 80
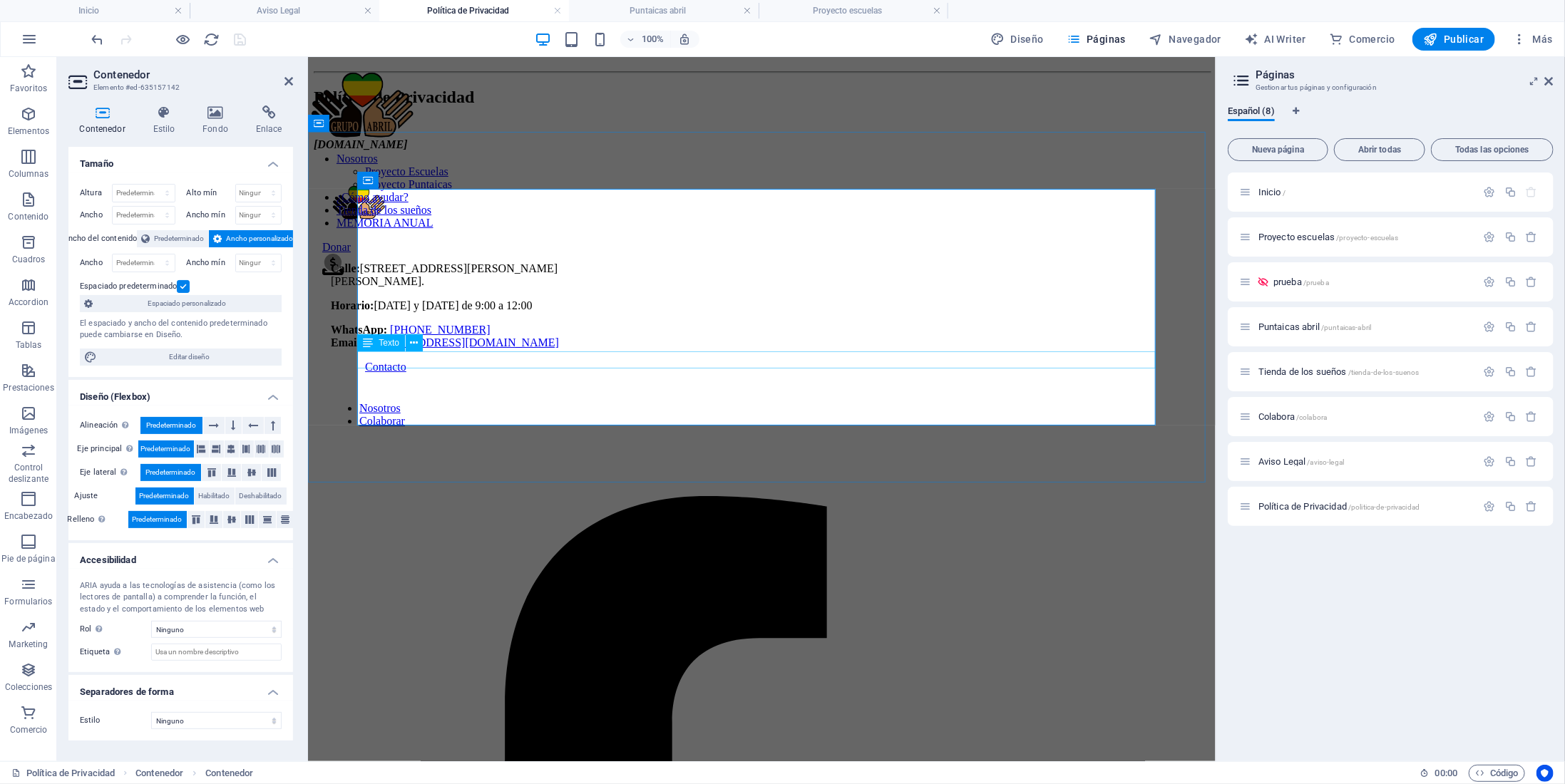
click at [435, 150] on div "[DOMAIN_NAME]" at bounding box center [760, 144] width 896 height 13
click at [451, 150] on div "Política de Privacidad grupoabril.es" at bounding box center [760, 110] width 896 height 80
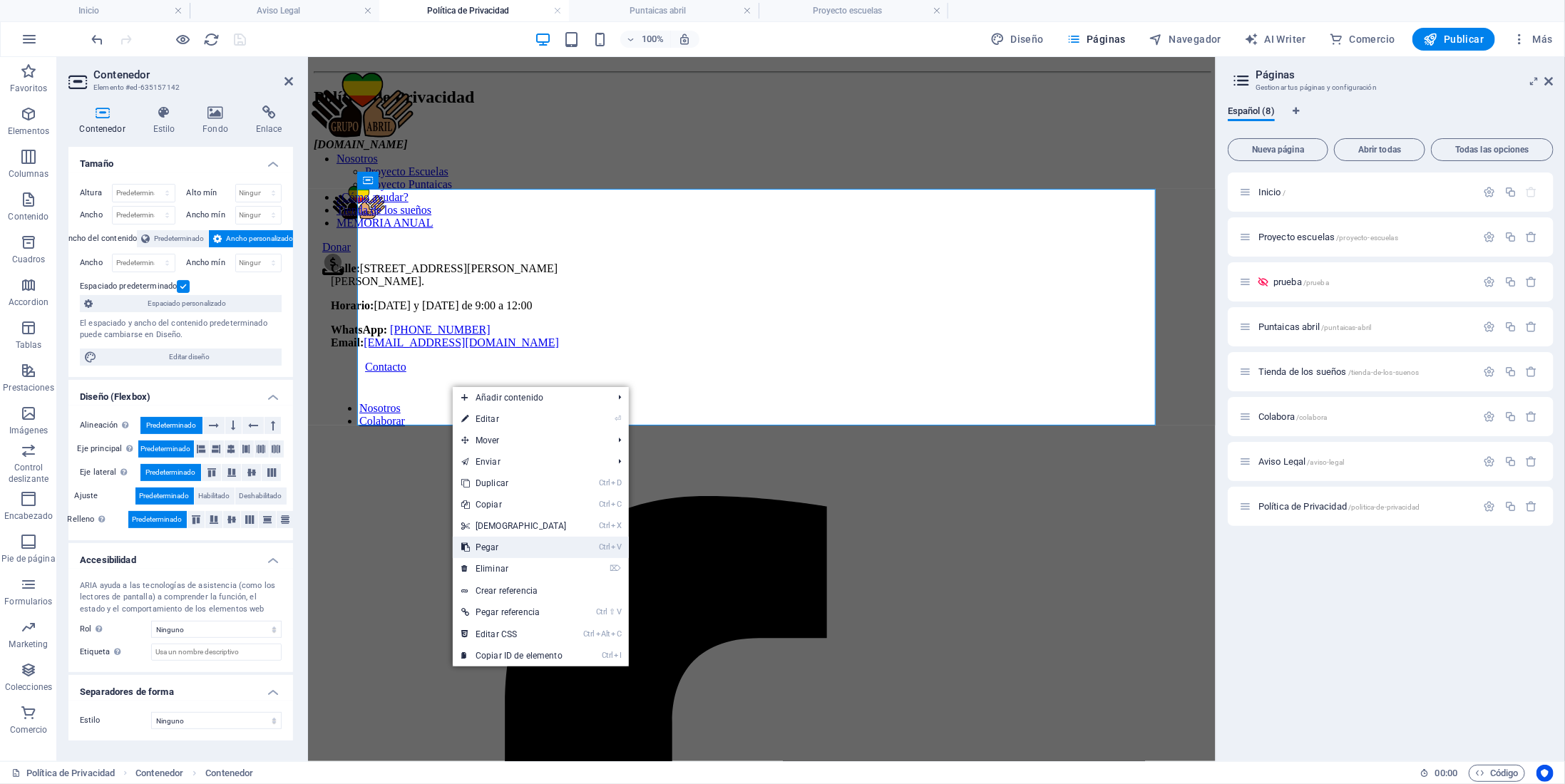
click at [508, 554] on link "Ctrl V Pegar" at bounding box center [514, 548] width 123 height 22
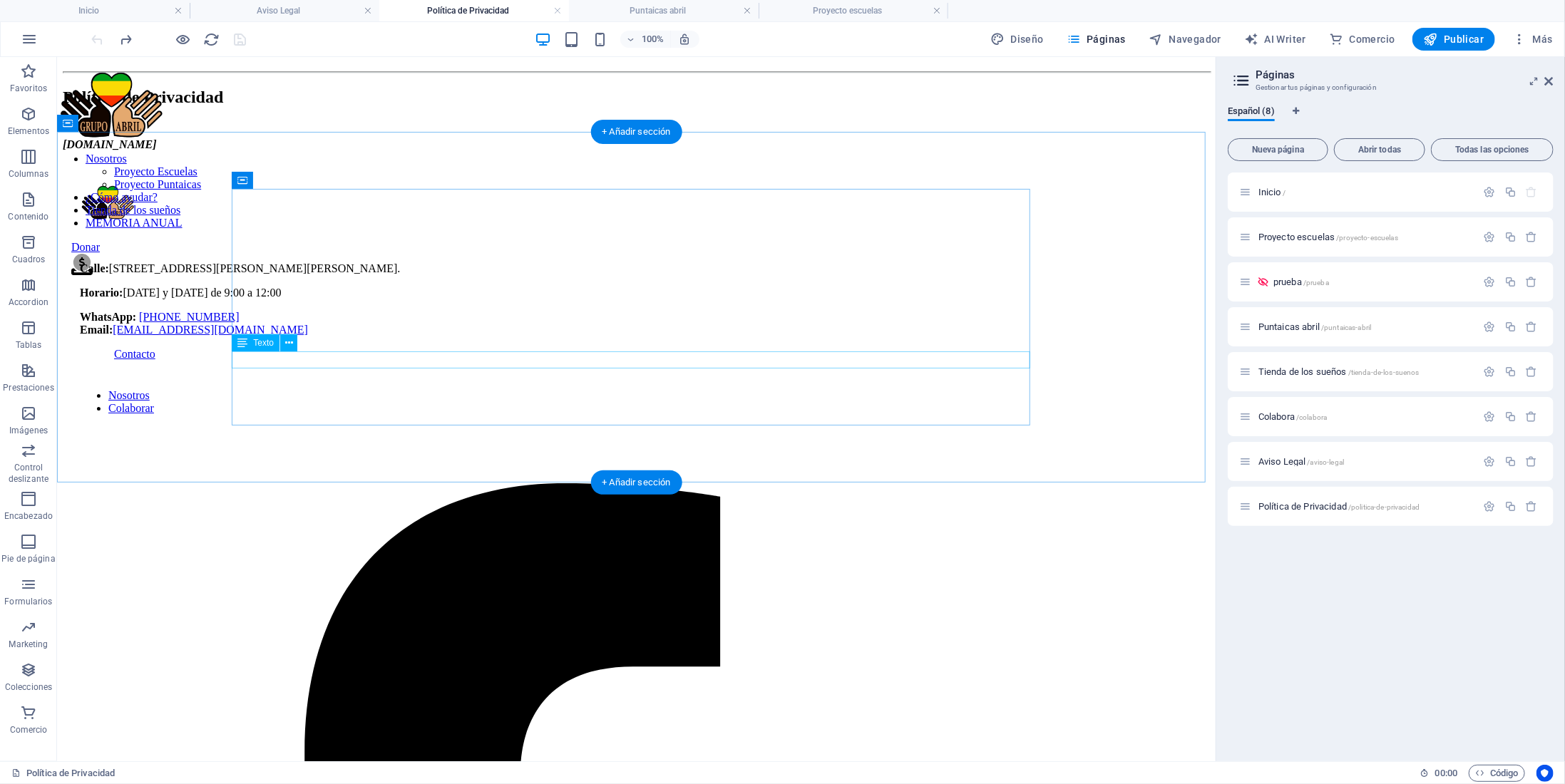
click at [296, 150] on div "[DOMAIN_NAME]" at bounding box center [636, 144] width 1148 height 13
click at [352, 150] on div "Política de Privacidad grupoabril.es" at bounding box center [636, 110] width 1148 height 80
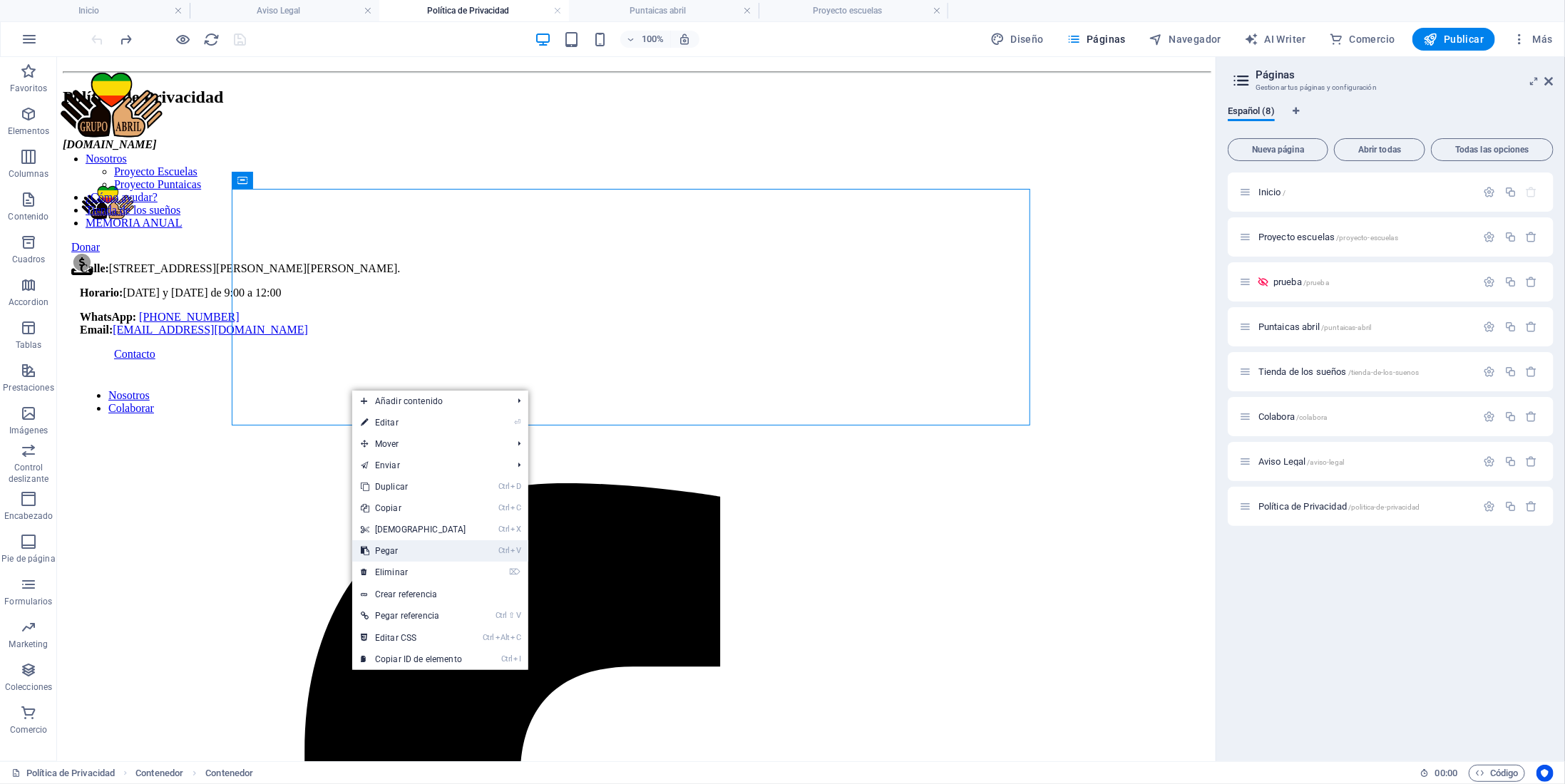
click at [415, 561] on link "Ctrl V Pegar" at bounding box center [414, 551] width 123 height 22
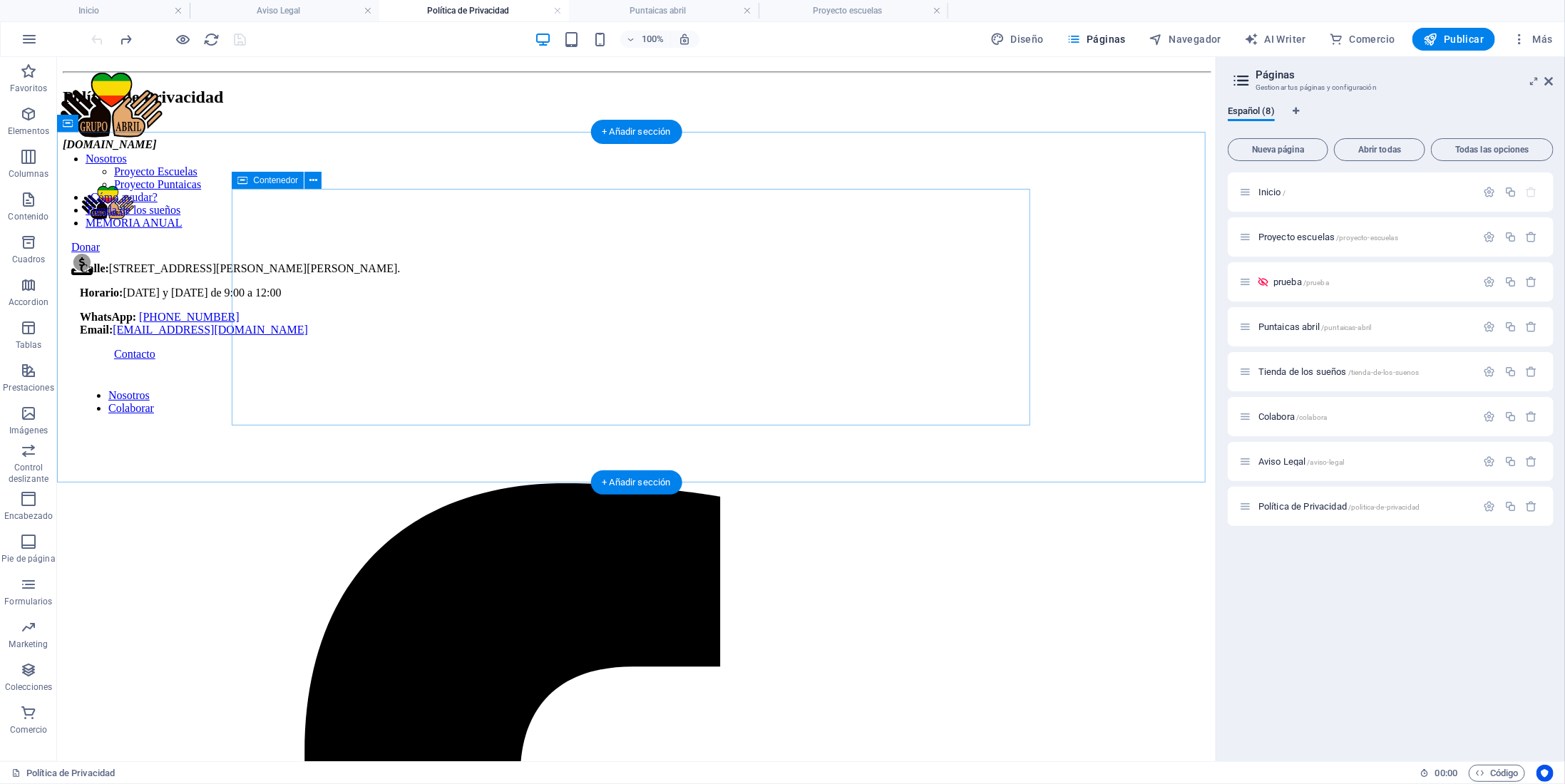
click at [296, 150] on div "Política de Privacidad grupoabril.es" at bounding box center [636, 110] width 1148 height 80
click at [321, 150] on div "[DOMAIN_NAME]" at bounding box center [636, 144] width 1148 height 13
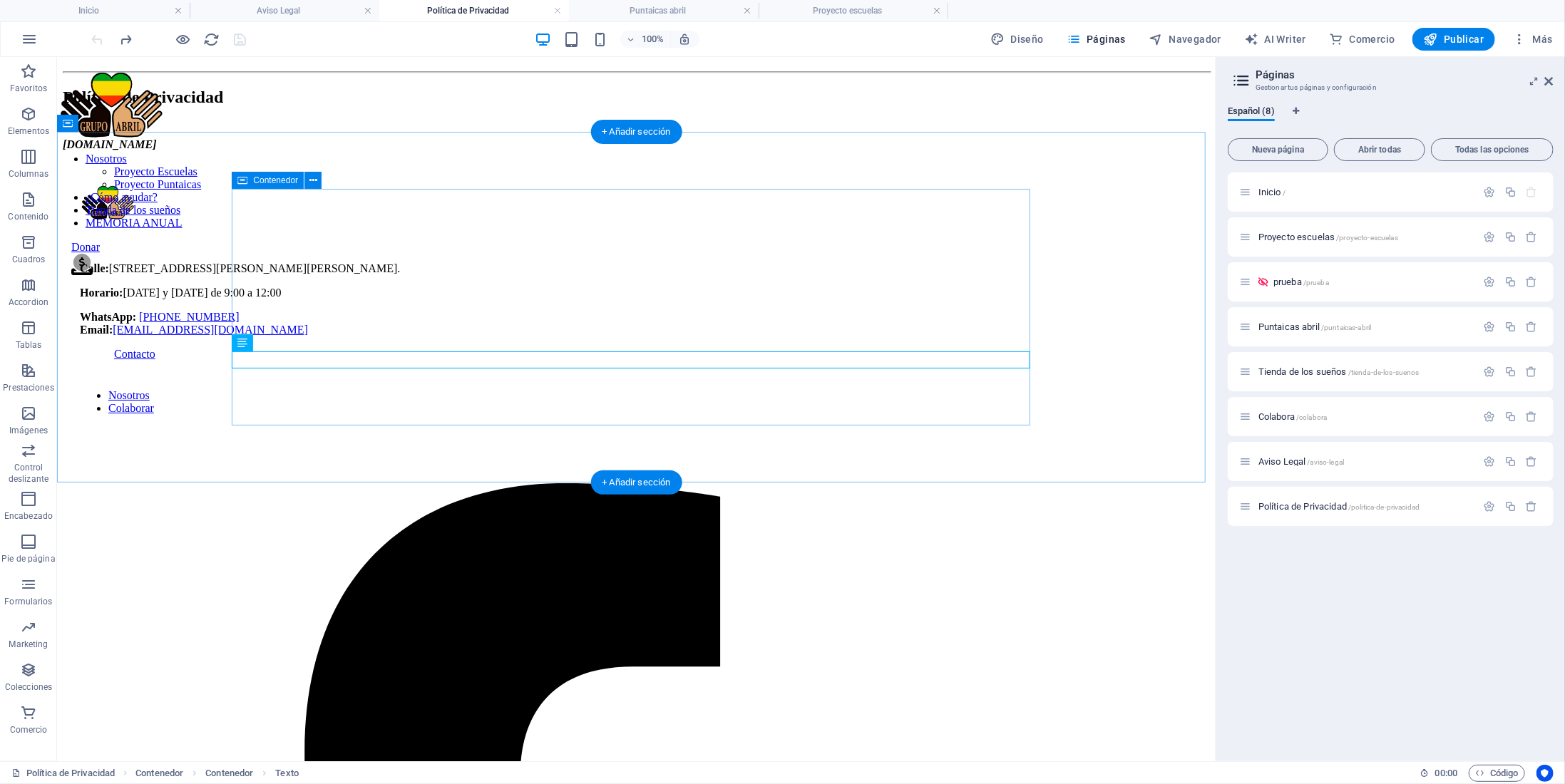
click at [350, 150] on div "Política de Privacidad grupoabril.es" at bounding box center [636, 110] width 1148 height 80
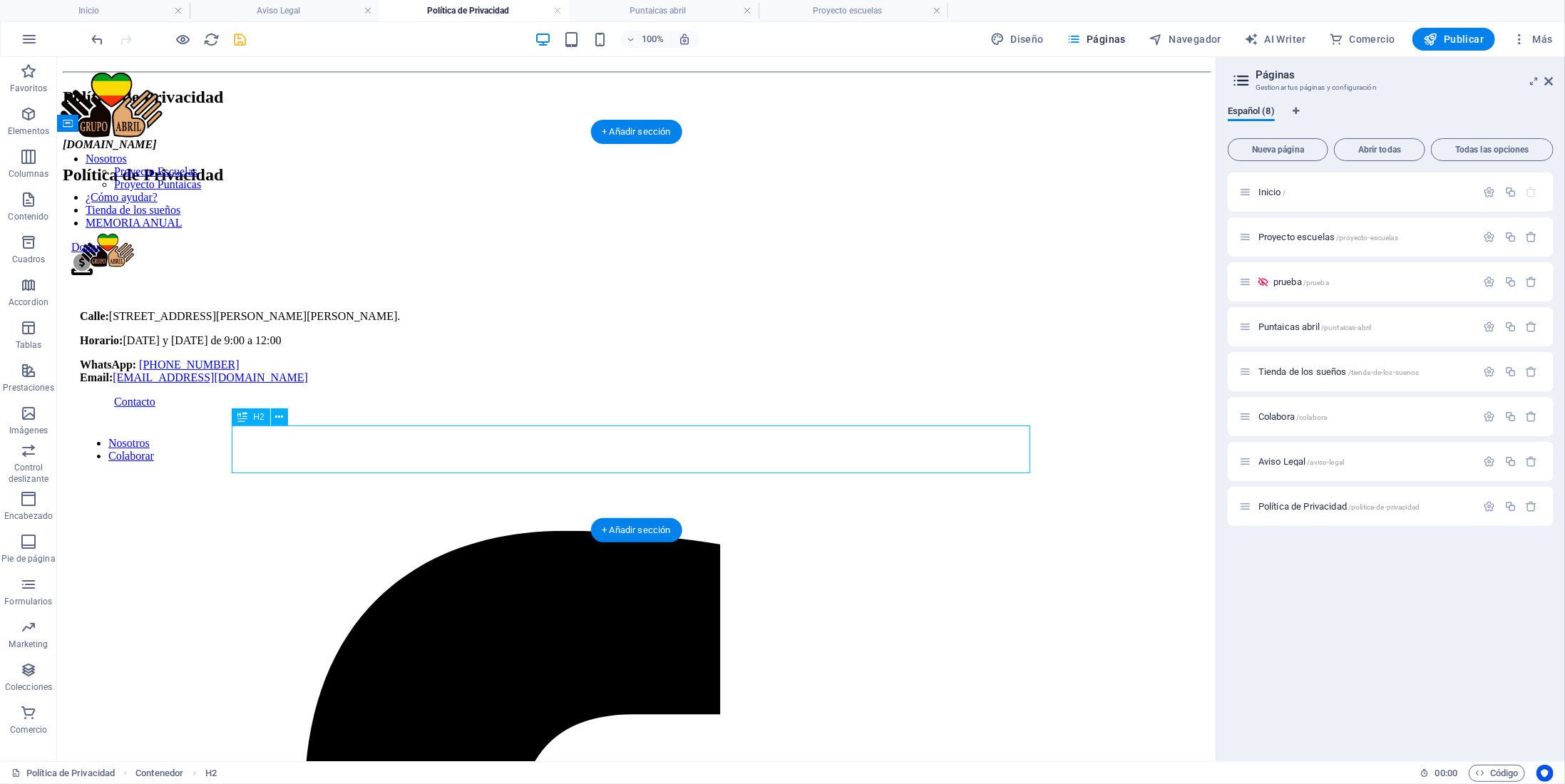
drag, startPoint x: 644, startPoint y: 453, endPoint x: 366, endPoint y: 446, distance: 278.1
click at [366, 184] on div "Política de Privacidad" at bounding box center [636, 174] width 1148 height 19
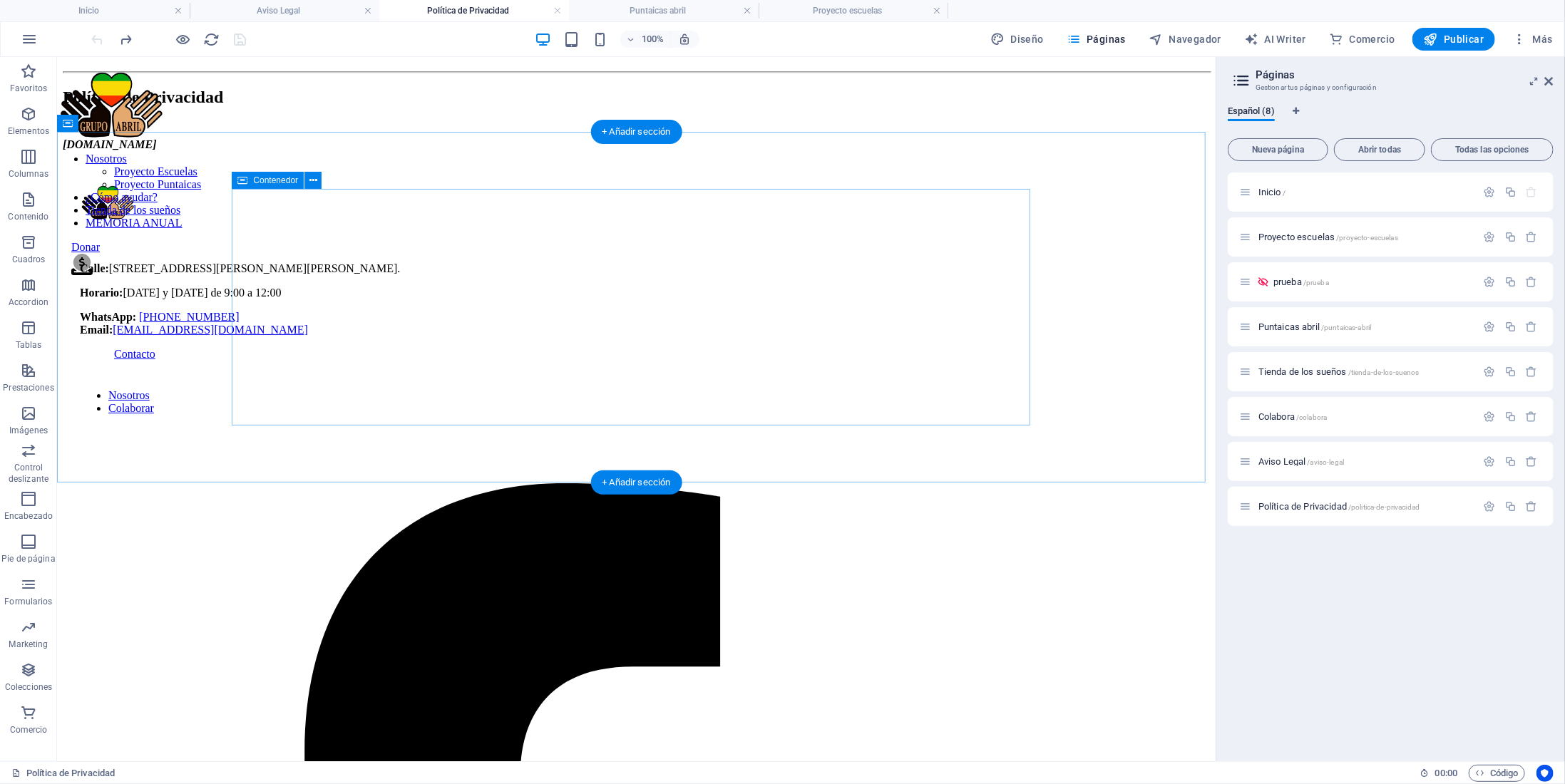
click at [344, 150] on div "Política de Privacidad grupoabril.es" at bounding box center [636, 110] width 1148 height 80
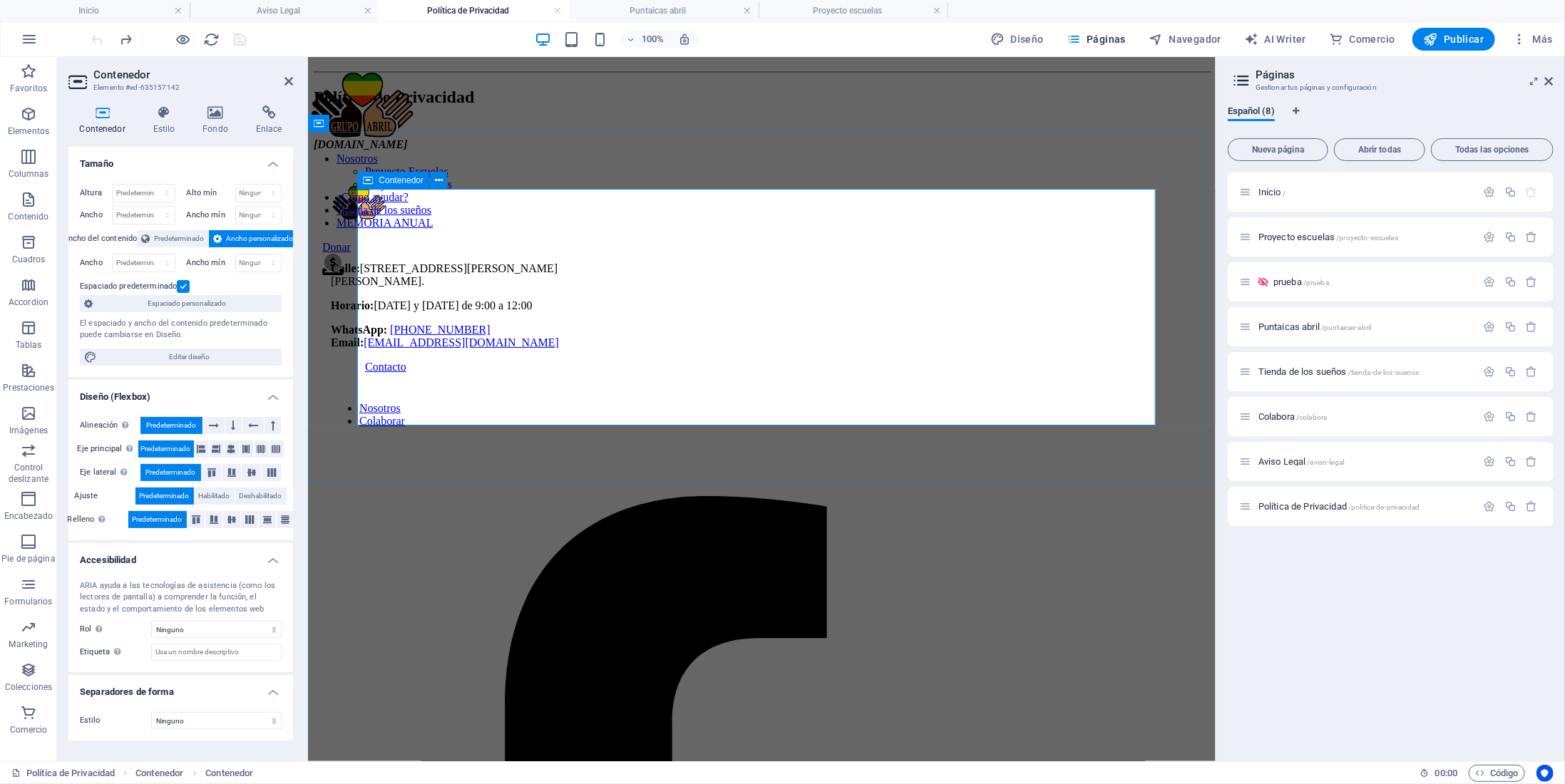
click at [409, 150] on div "Política de Privacidad grupoabril.es" at bounding box center [760, 110] width 896 height 80
click at [436, 150] on div "[DOMAIN_NAME]" at bounding box center [760, 144] width 896 height 13
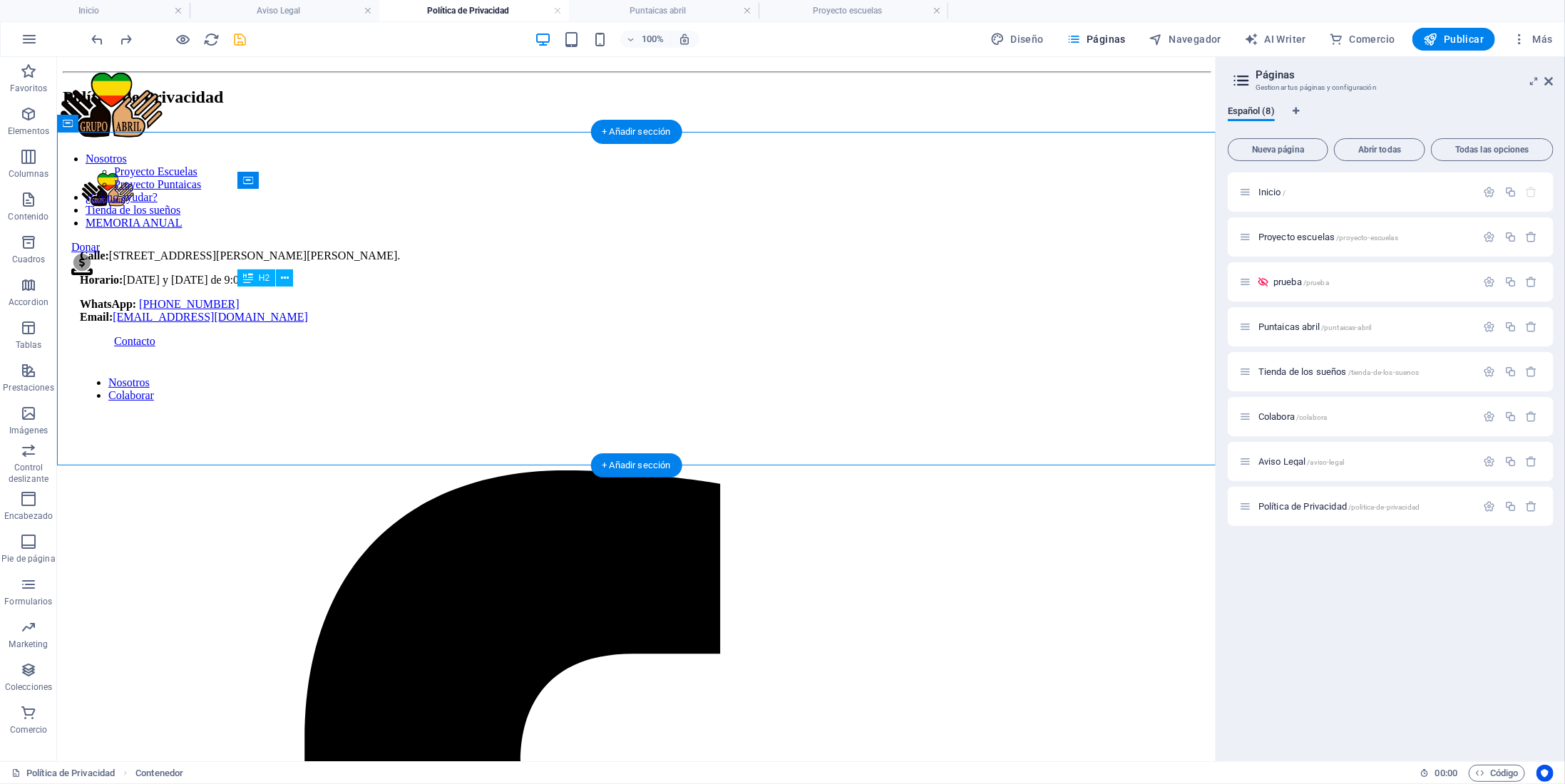
drag, startPoint x: 648, startPoint y: 307, endPoint x: 473, endPoint y: 298, distance: 175.2
click at [473, 106] on div "Política de Privacidad" at bounding box center [636, 96] width 1148 height 19
click at [269, 138] on div "Política de Privacidad" at bounding box center [636, 104] width 1148 height 67
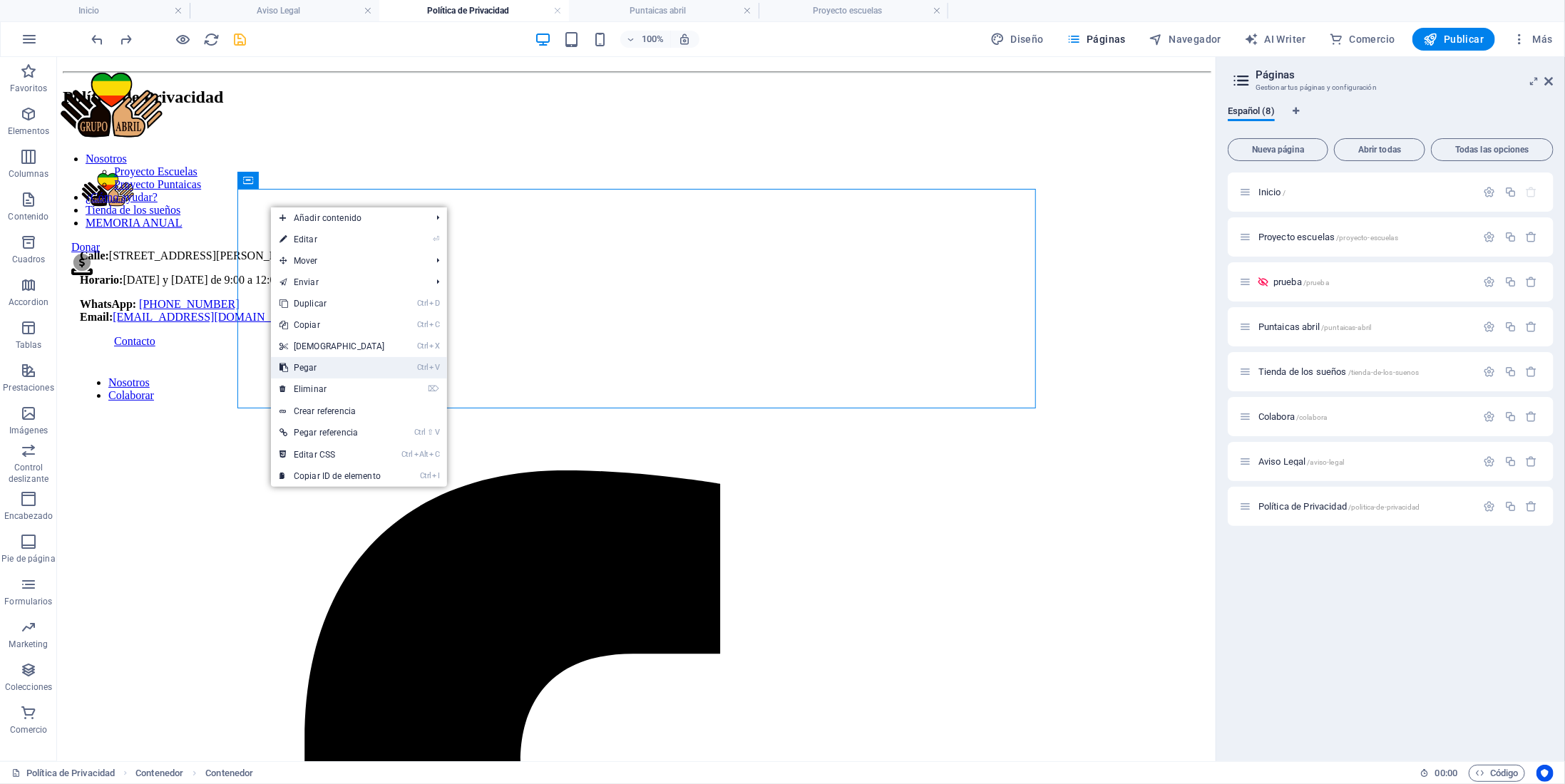
click at [339, 357] on link "Ctrl V Pegar" at bounding box center [332, 368] width 123 height 22
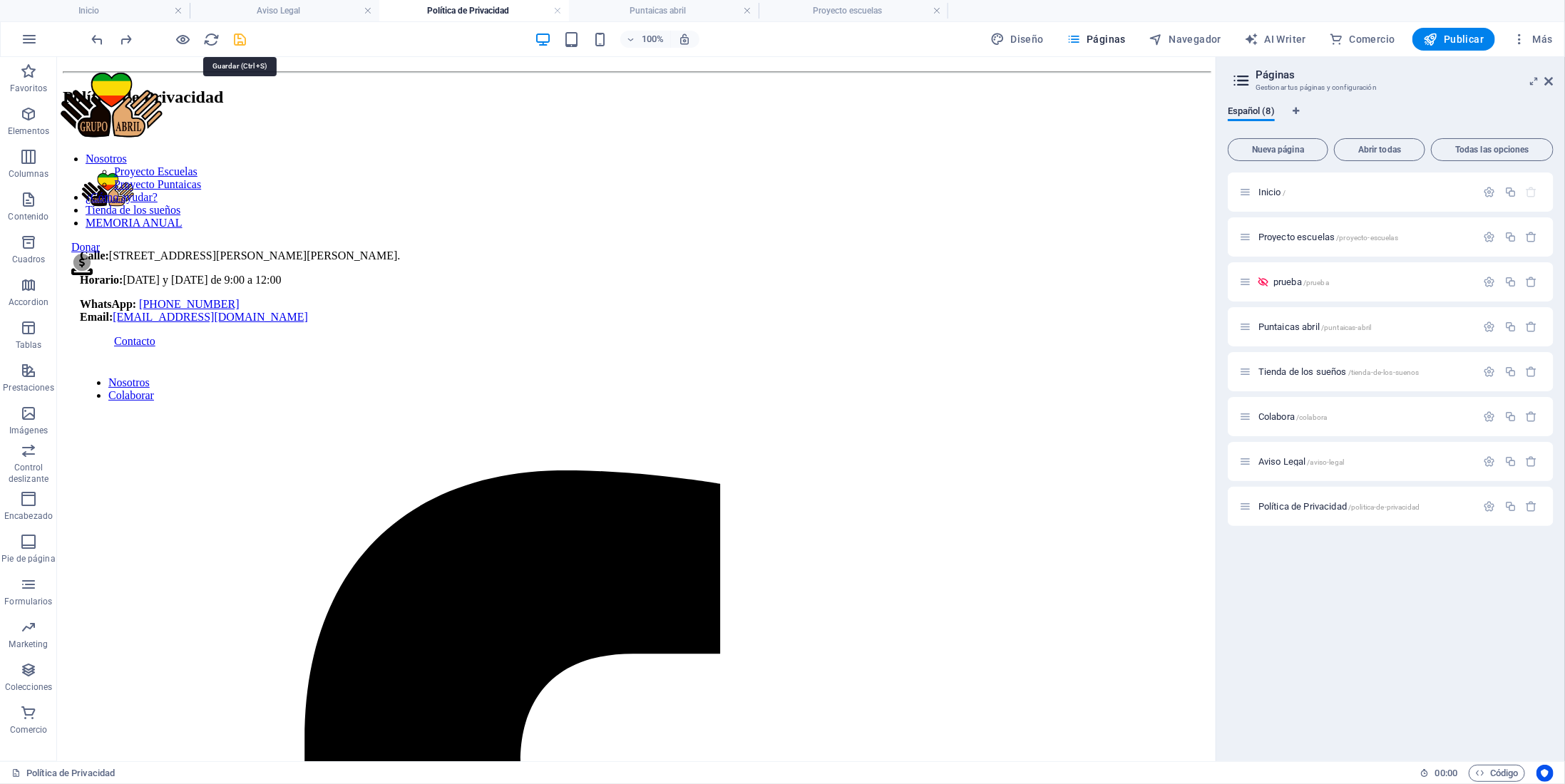
click at [240, 42] on icon "save" at bounding box center [240, 39] width 17 height 17
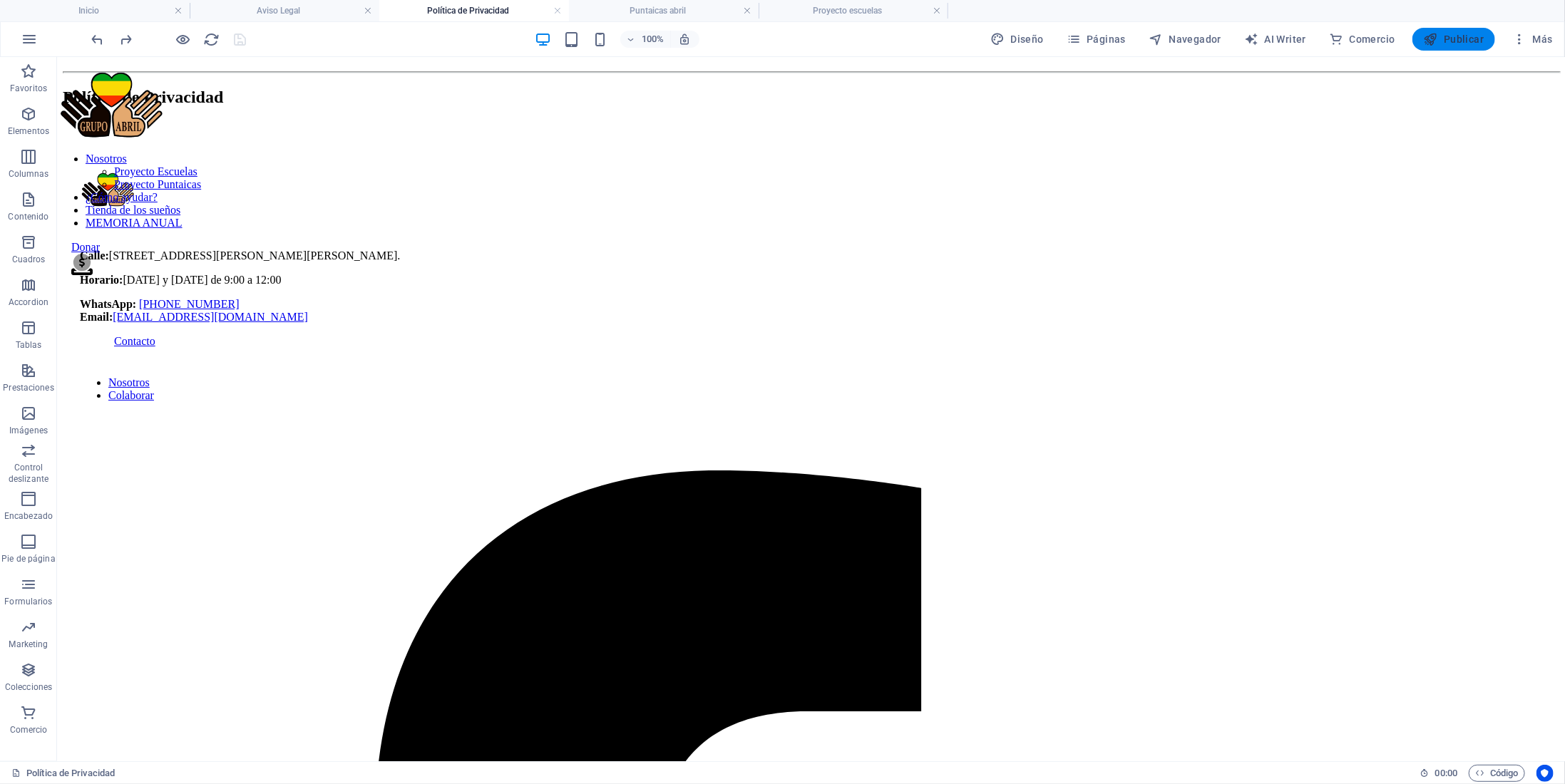
click at [1449, 42] on span "Publicar" at bounding box center [1455, 39] width 61 height 14
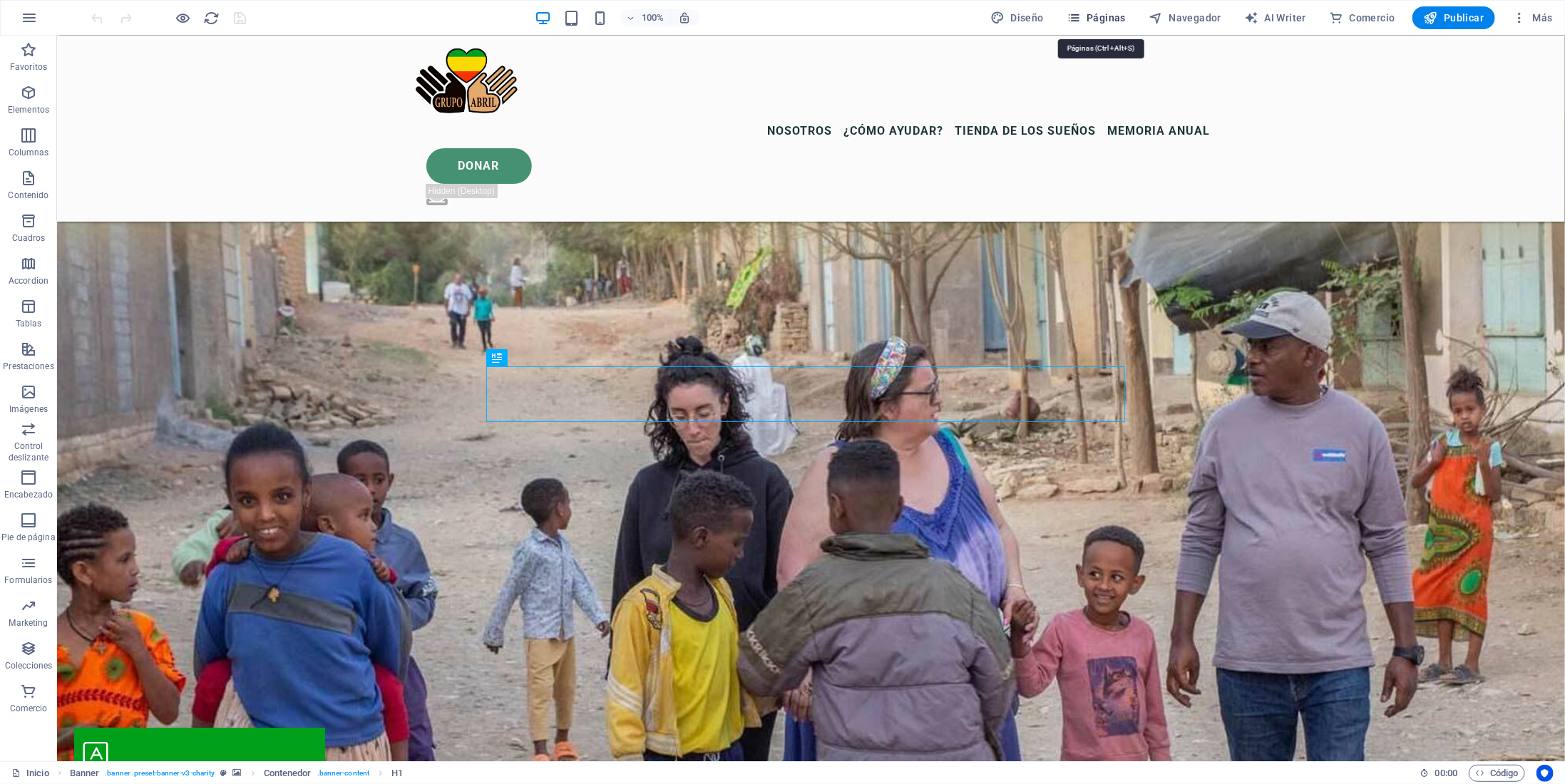
drag, startPoint x: 1031, startPoint y: 0, endPoint x: 1102, endPoint y: 27, distance: 76.0
click at [1102, 27] on button "Páginas" at bounding box center [1096, 18] width 71 height 23
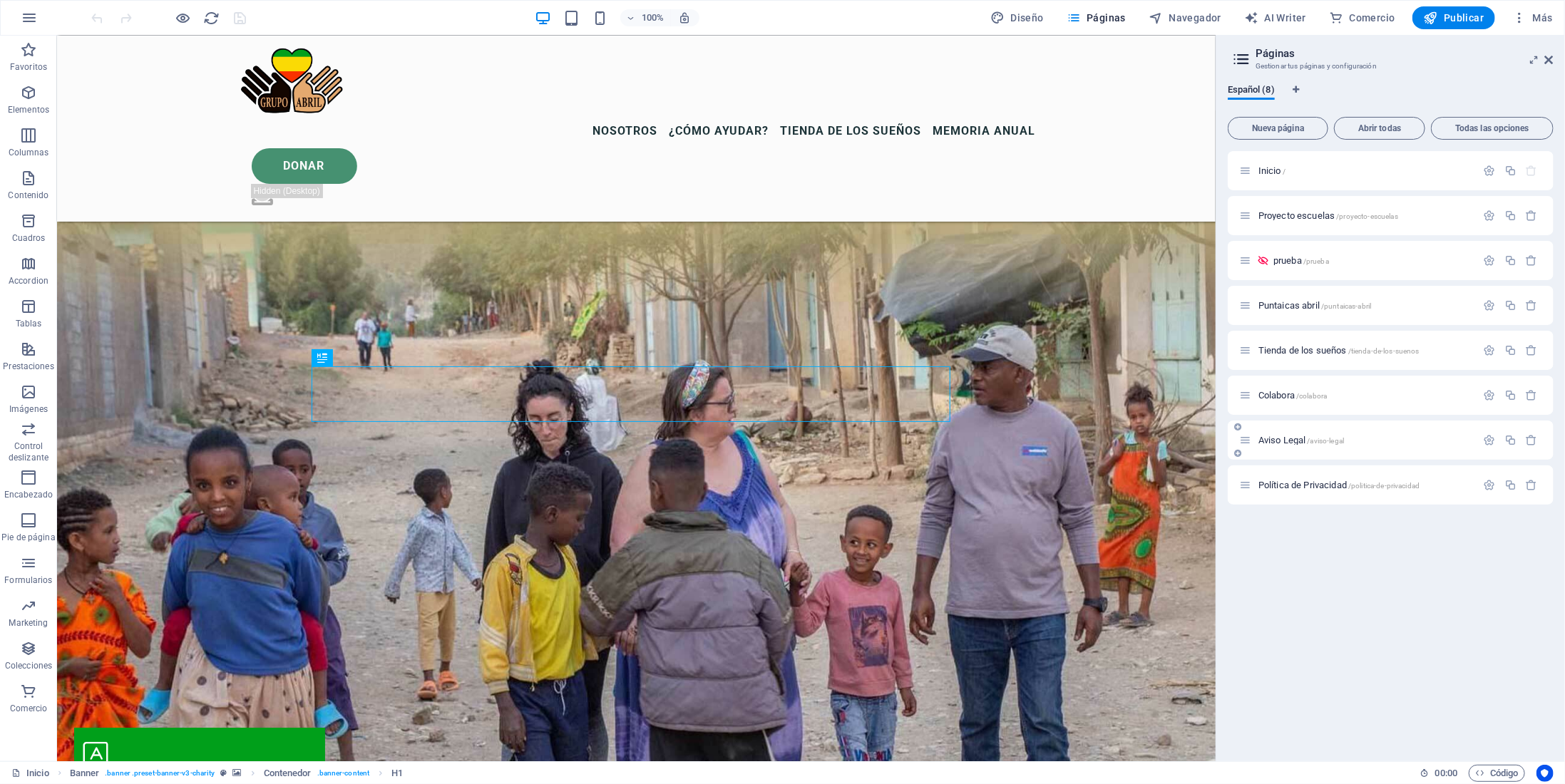
click at [1302, 435] on div "Aviso Legal /aviso-legal" at bounding box center [1358, 440] width 238 height 17
click at [1304, 438] on span "Aviso Legal /aviso-legal" at bounding box center [1301, 440] width 85 height 11
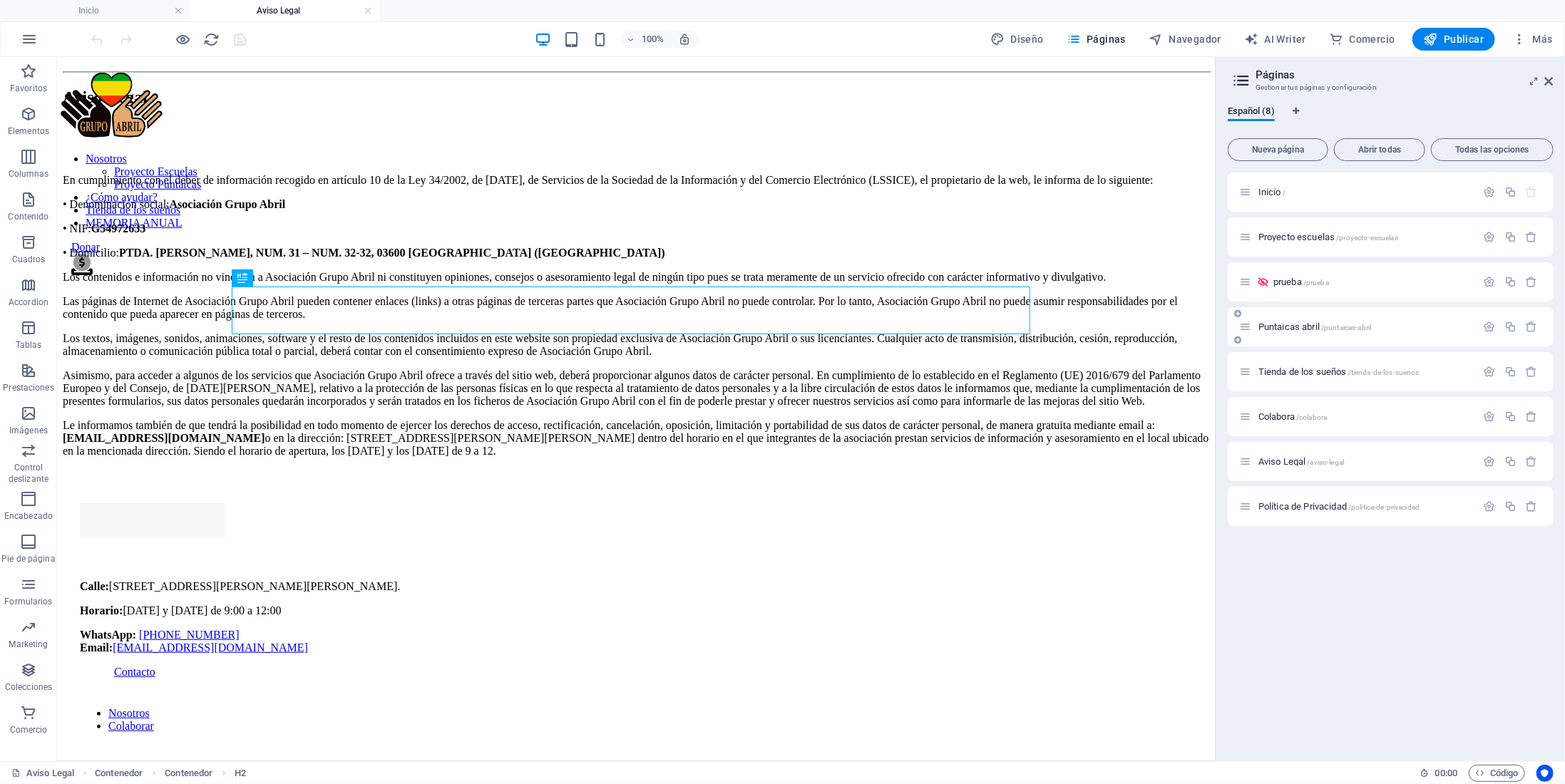
click at [1282, 329] on span "Puntaicas abril /puntaicas-abril" at bounding box center [1315, 326] width 113 height 11
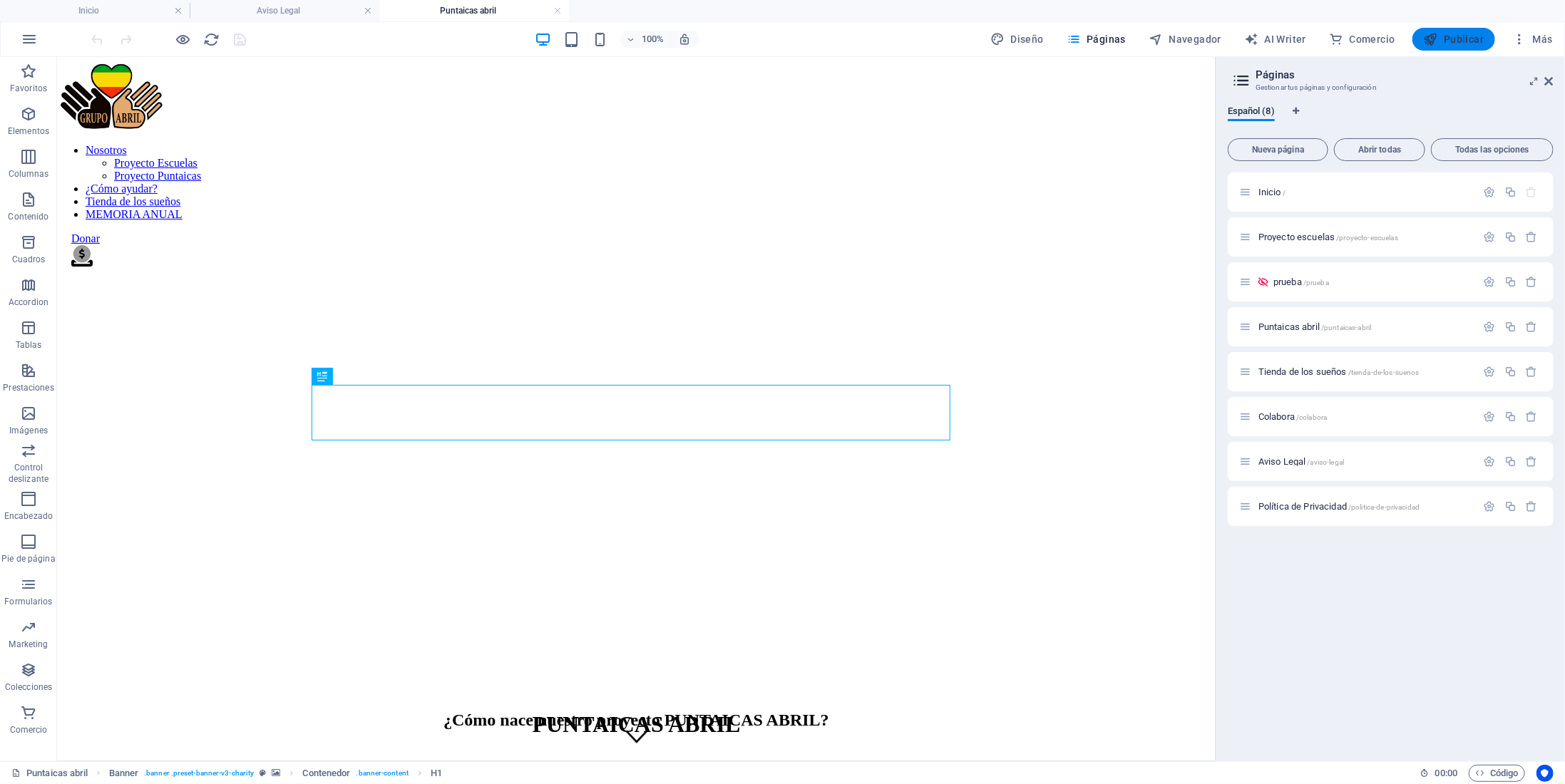
click at [1464, 35] on span "Publicar" at bounding box center [1455, 39] width 61 height 14
